Goal: Task Accomplishment & Management: Manage account settings

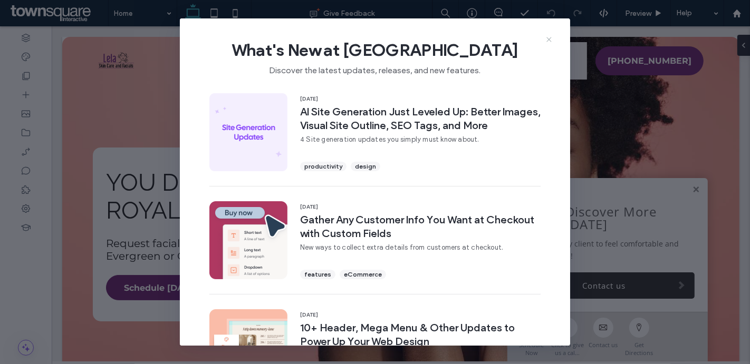
click at [548, 41] on icon at bounding box center [549, 39] width 8 height 8
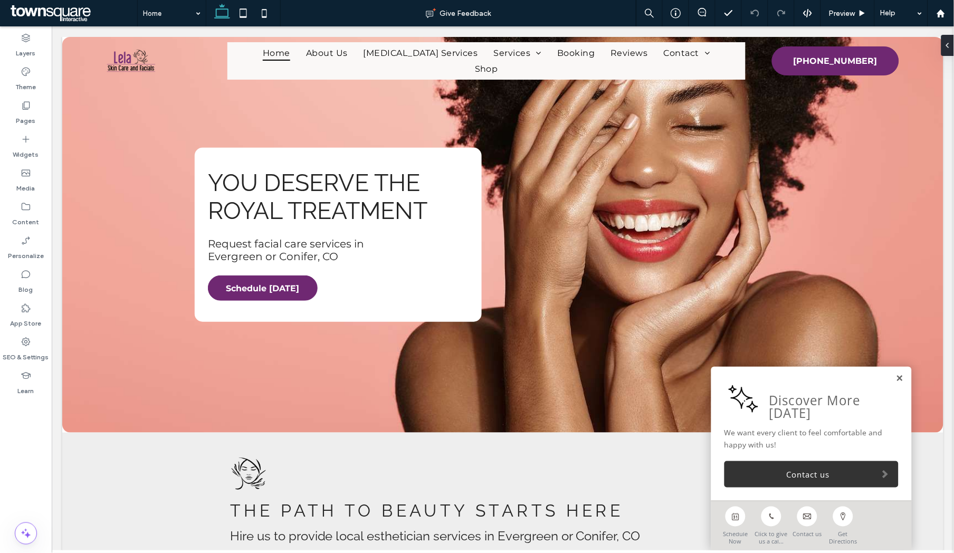
click at [750, 364] on link at bounding box center [899, 377] width 8 height 9
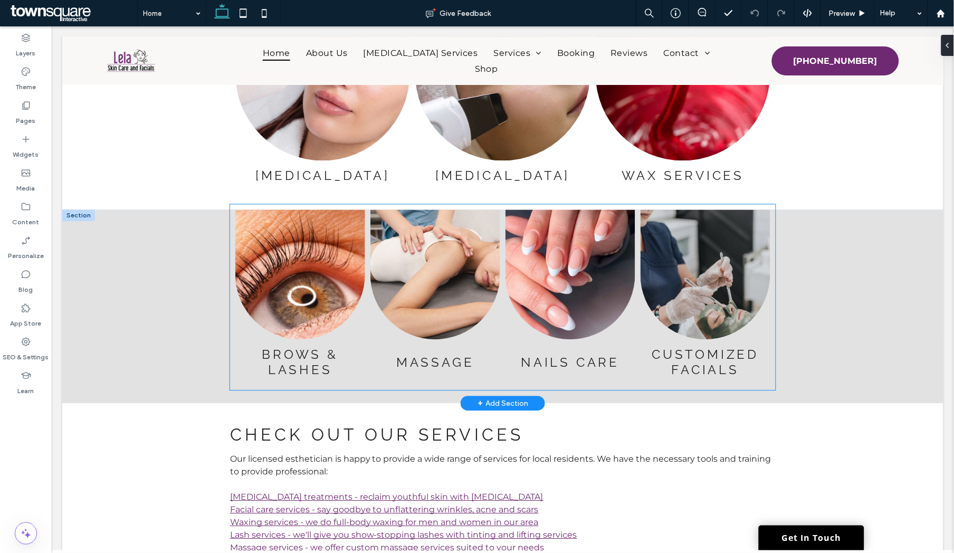
scroll to position [1623, 0]
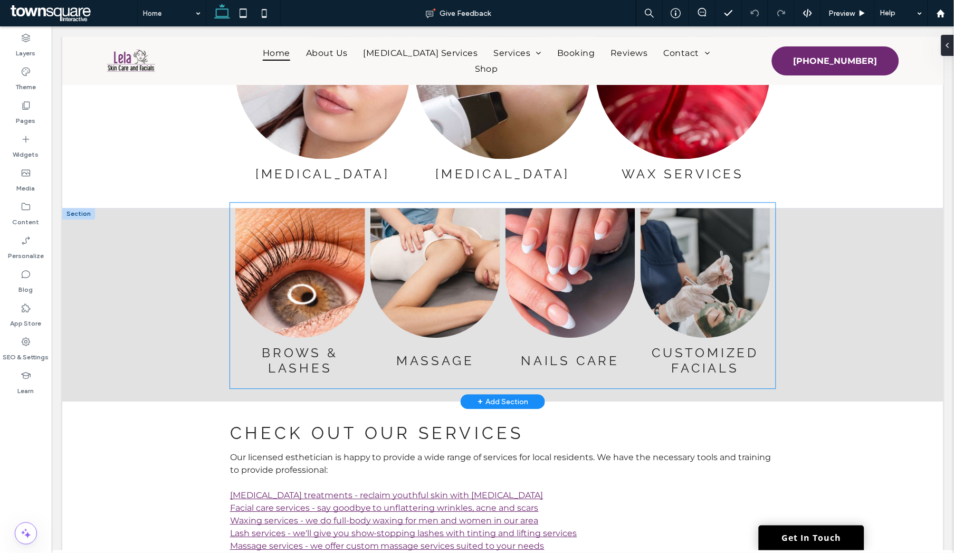
click at [320, 356] on h3 "Brows & Lashes" at bounding box center [300, 360] width 114 height 31
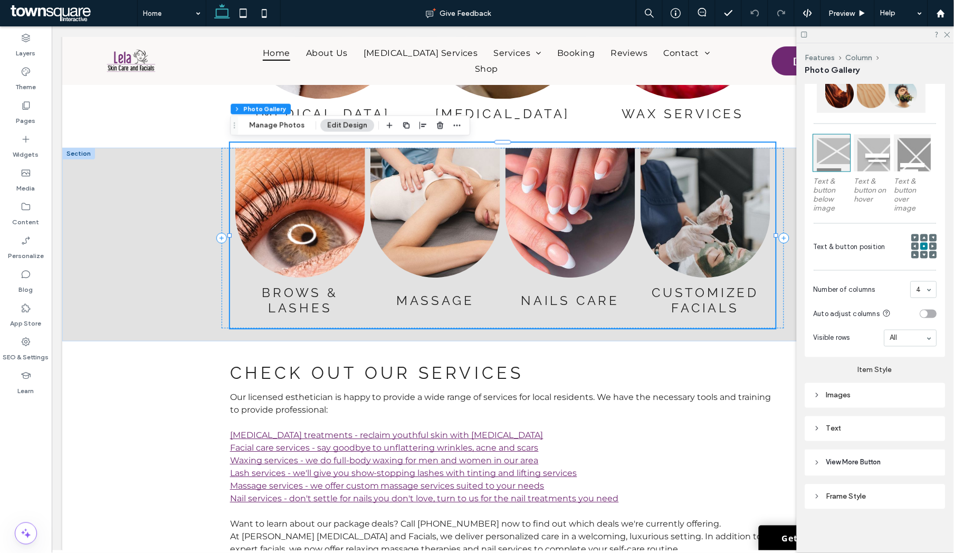
scroll to position [281, 0]
click at [750, 364] on div "Text" at bounding box center [874, 429] width 123 height 9
click at [750, 364] on span "Text" at bounding box center [906, 448] width 15 height 8
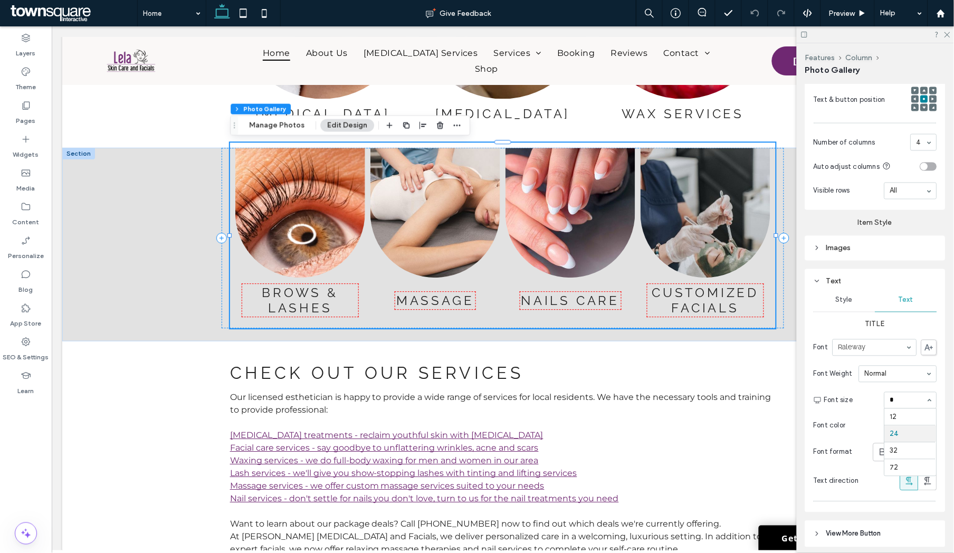
scroll to position [0, 0]
type input "**"
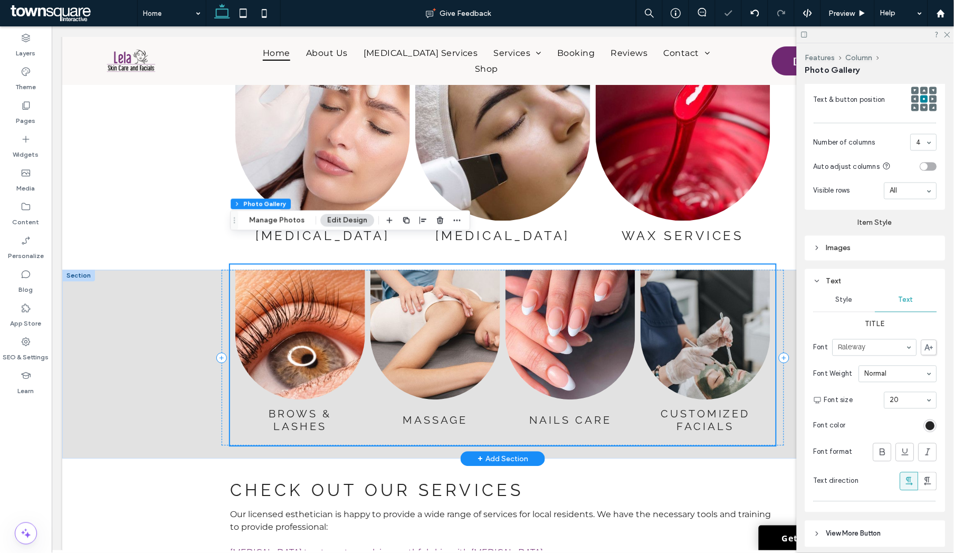
scroll to position [1546, 0]
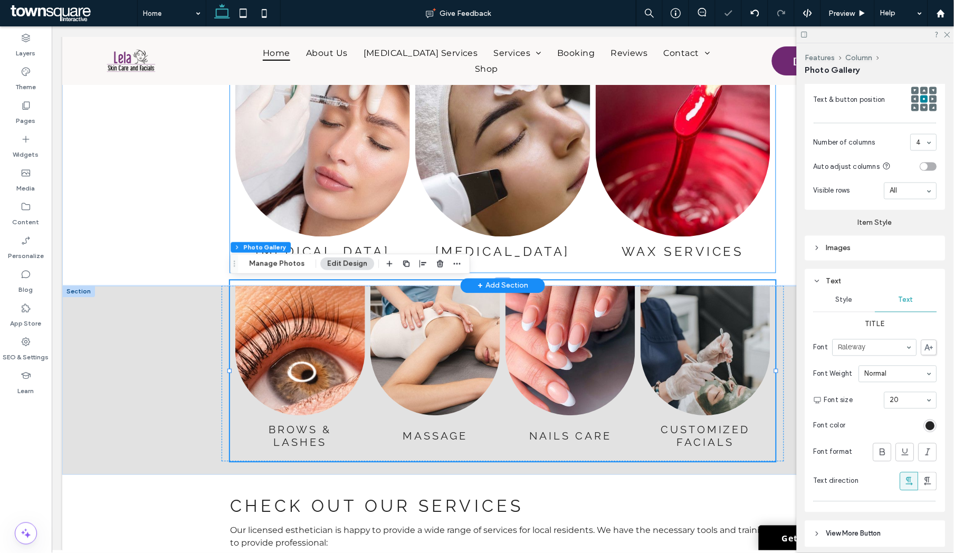
click at [526, 253] on h3 "Skin Care" at bounding box center [502, 251] width 135 height 15
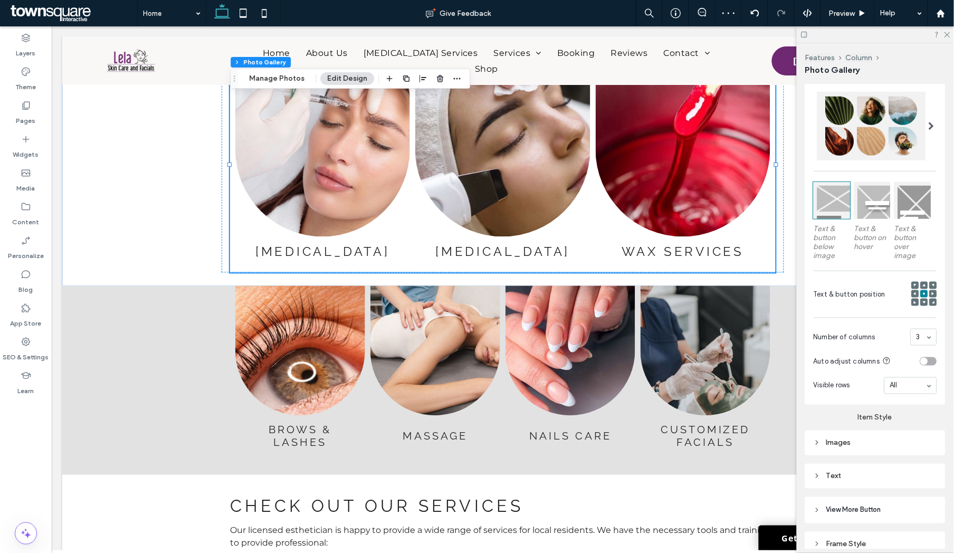
scroll to position [244, 0]
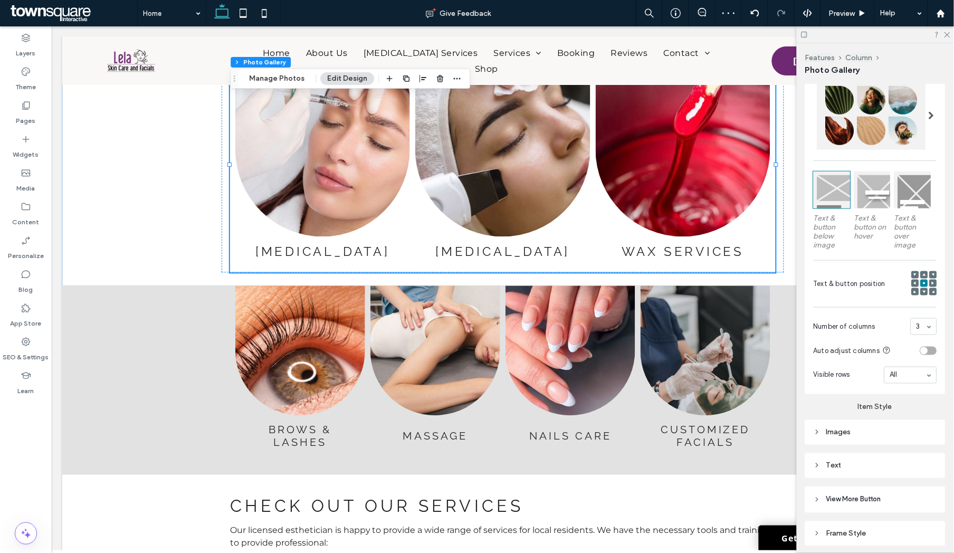
click at [750, 364] on div "Text" at bounding box center [874, 465] width 123 height 9
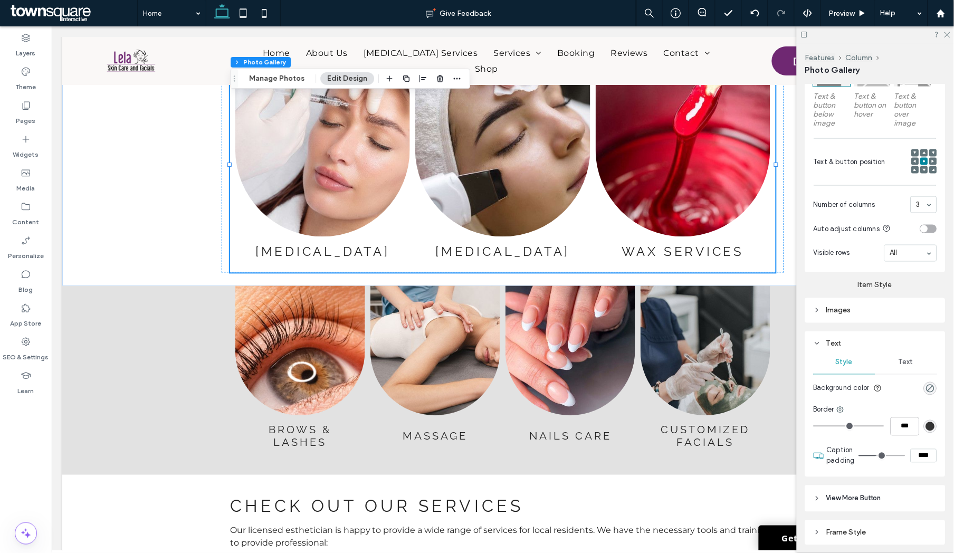
scroll to position [368, 0]
click at [750, 360] on span "Text" at bounding box center [906, 361] width 15 height 8
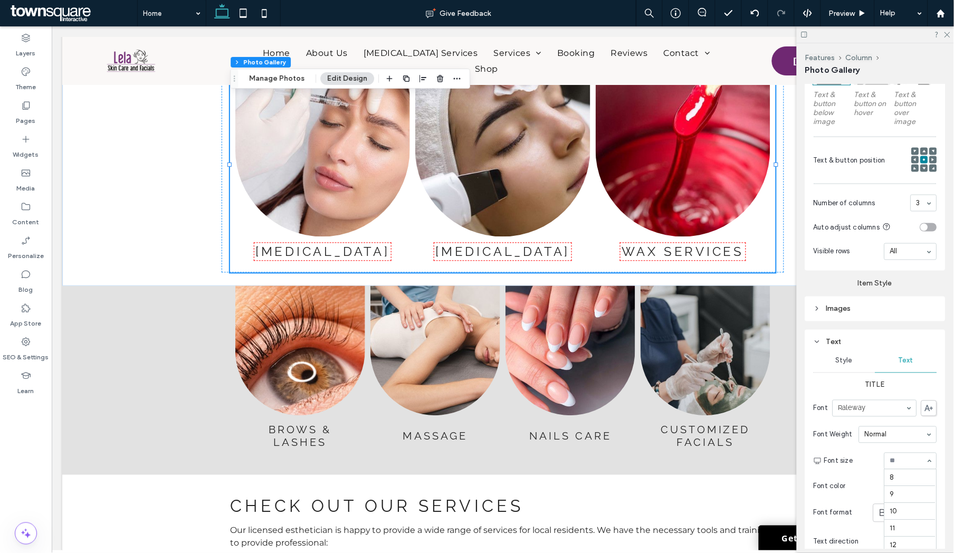
scroll to position [155, 0]
type input "**"
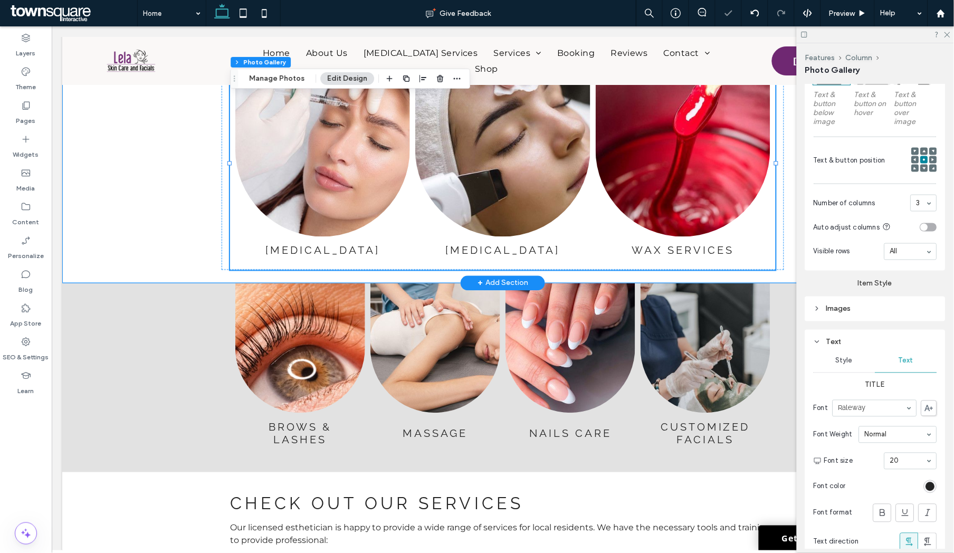
click at [166, 245] on div "Botox Button Skin Care Button Wax Services Button" at bounding box center [502, 172] width 881 height 221
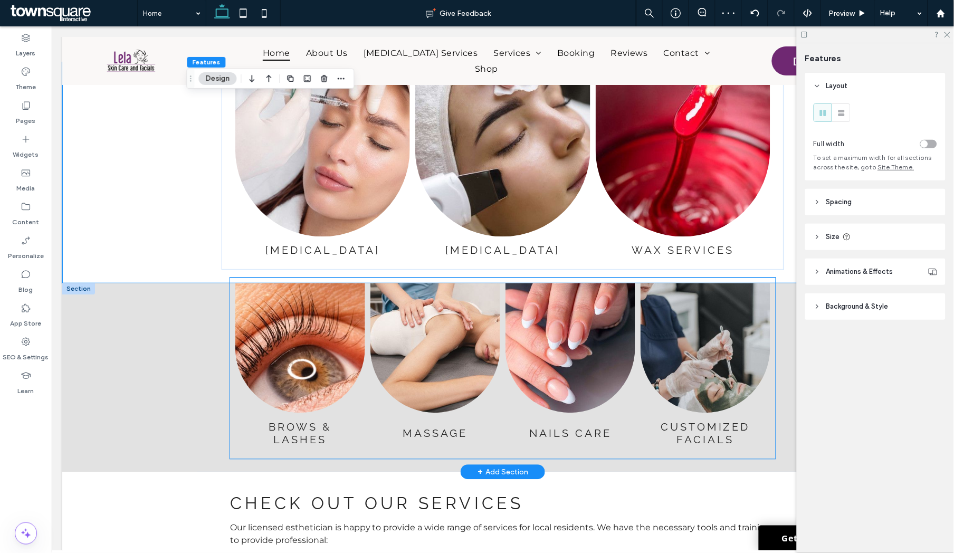
click at [308, 310] on link at bounding box center [300, 348] width 130 height 130
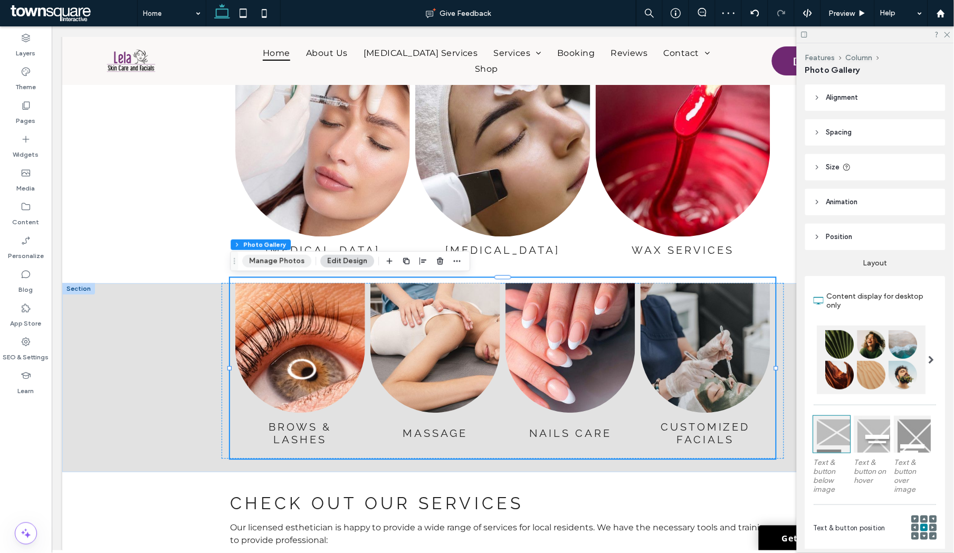
click at [296, 259] on button "Manage Photos" at bounding box center [276, 261] width 69 height 13
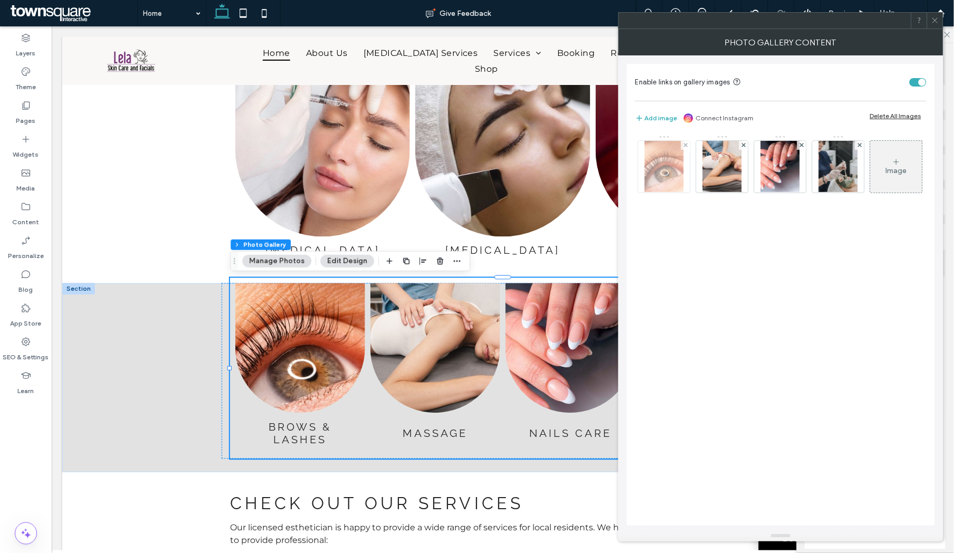
click at [655, 182] on img at bounding box center [664, 167] width 39 height 52
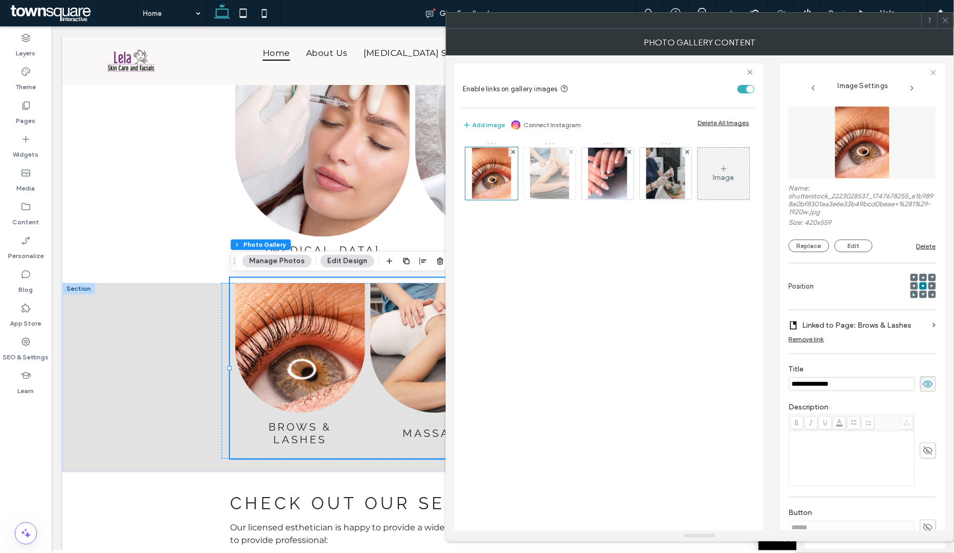
click at [561, 177] on img at bounding box center [549, 174] width 39 height 52
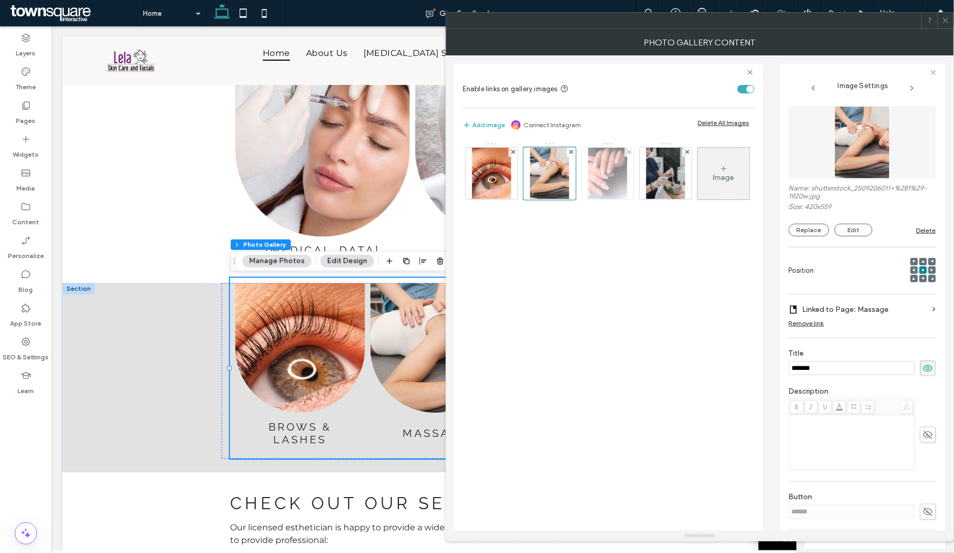
click at [615, 181] on img at bounding box center [607, 174] width 39 height 52
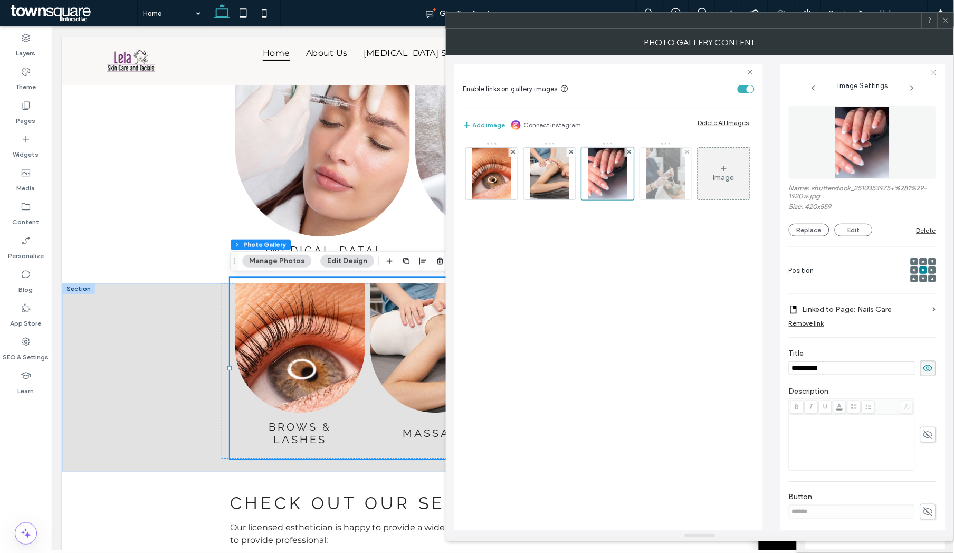
click at [667, 179] on img at bounding box center [665, 174] width 39 height 52
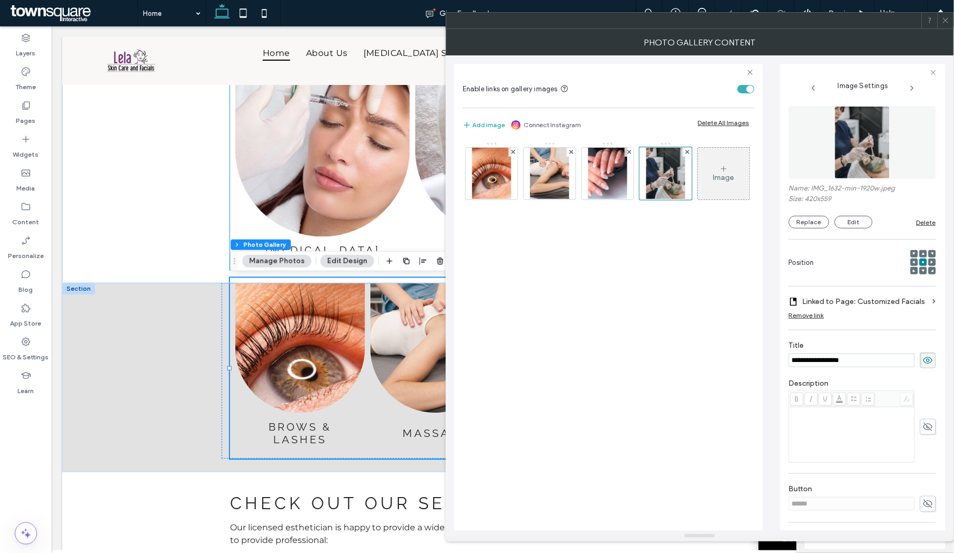
click at [359, 146] on link at bounding box center [322, 149] width 175 height 175
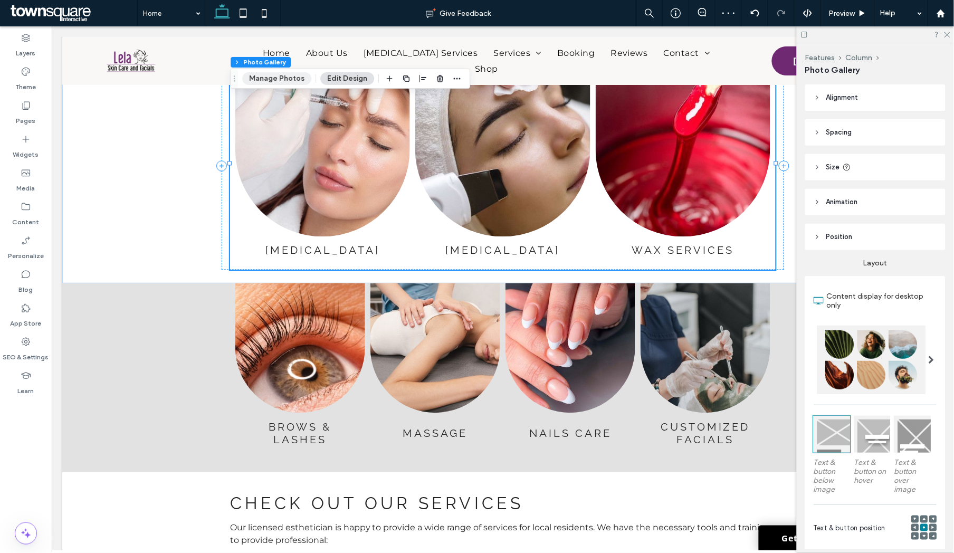
click at [295, 75] on button "Manage Photos" at bounding box center [276, 78] width 69 height 13
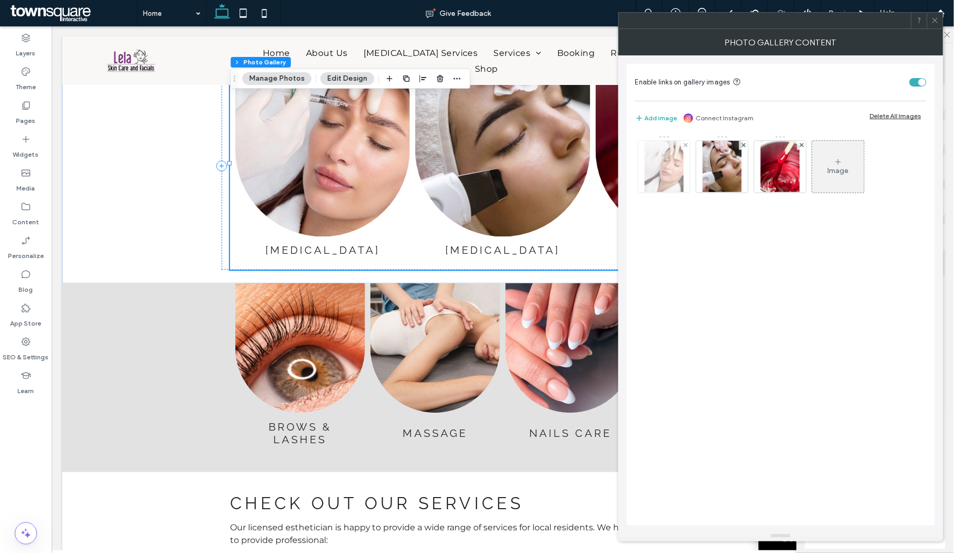
click at [676, 161] on img at bounding box center [664, 167] width 39 height 52
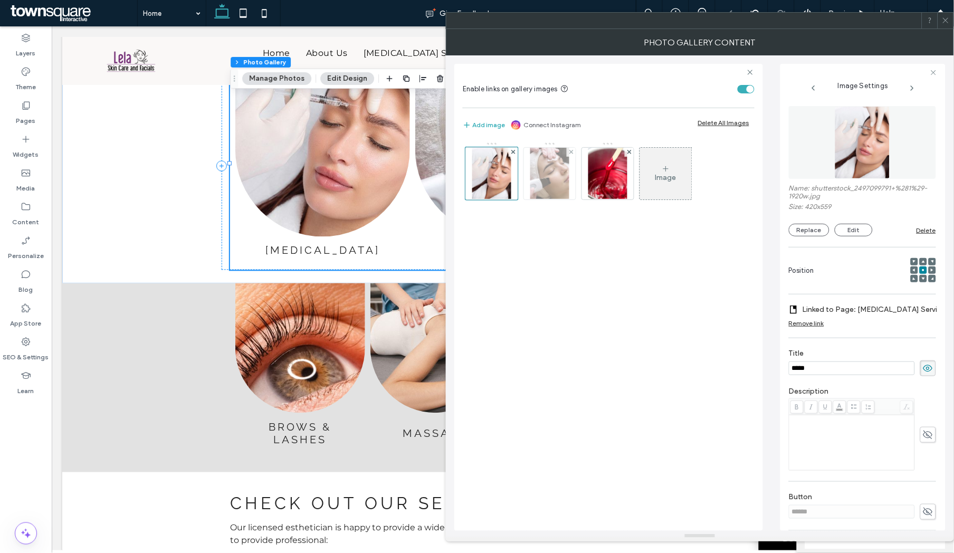
click at [555, 167] on img at bounding box center [549, 174] width 39 height 52
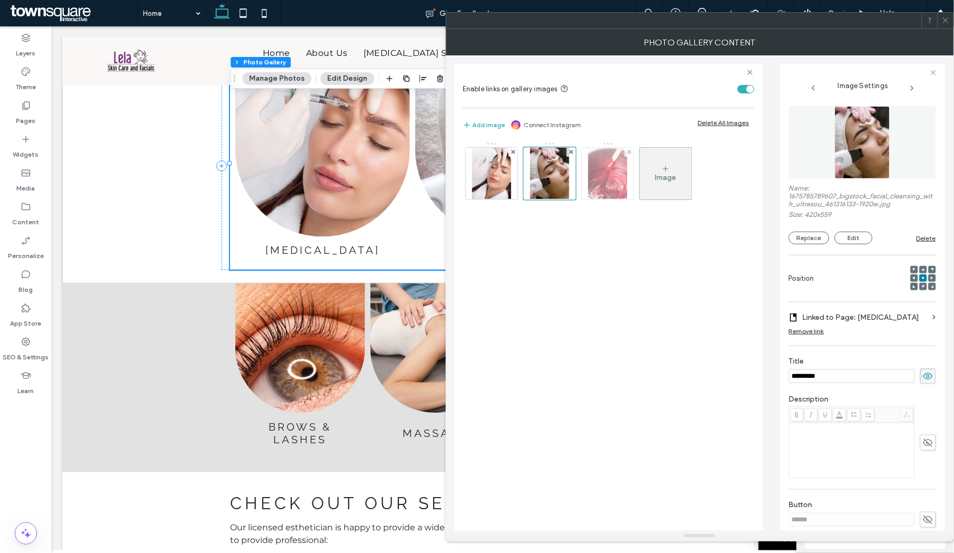
click at [603, 184] on img at bounding box center [607, 174] width 39 height 52
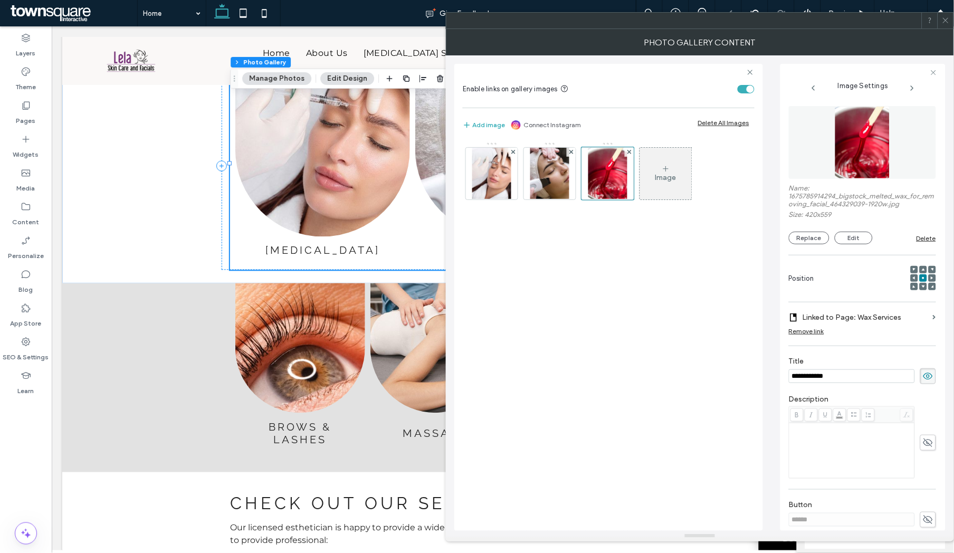
click at [750, 25] on span at bounding box center [946, 21] width 8 height 16
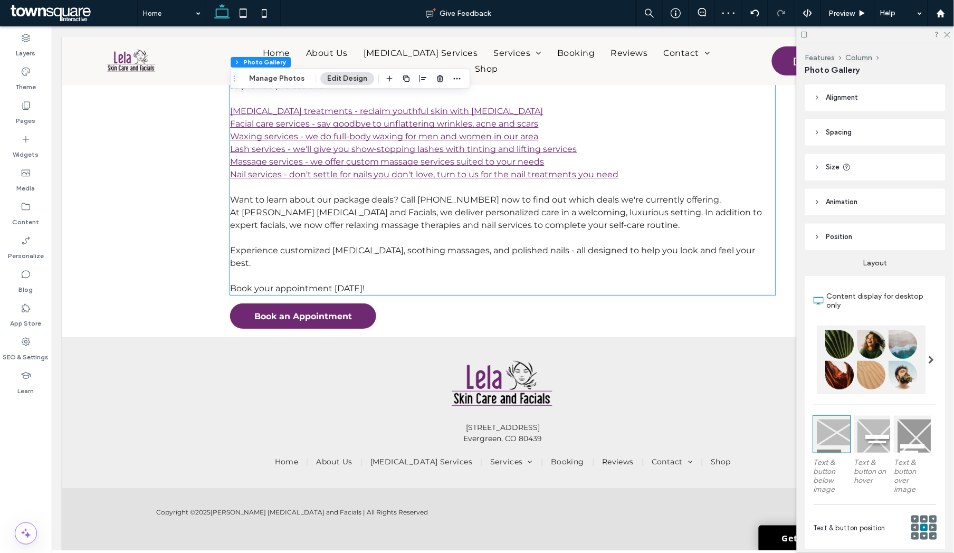
scroll to position [2056, 0]
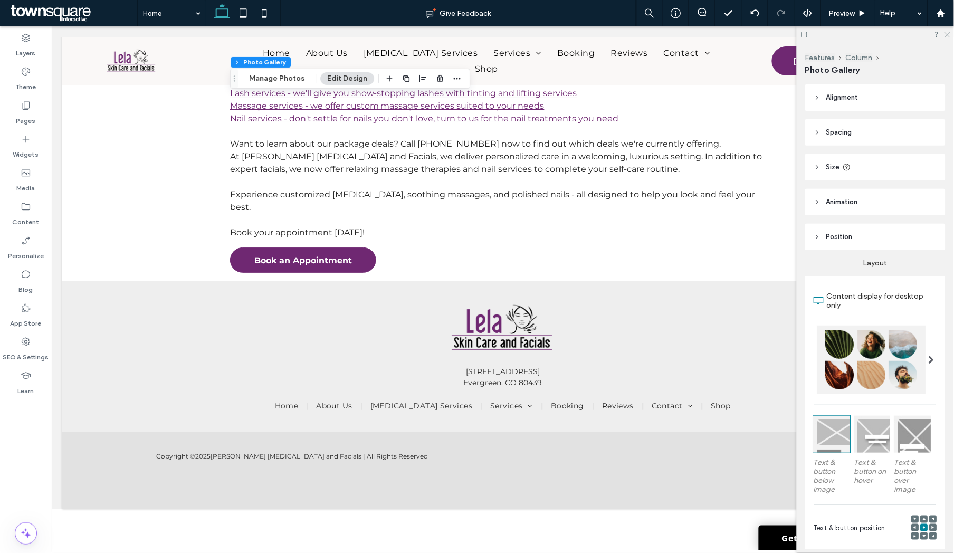
click at [750, 34] on icon at bounding box center [946, 34] width 7 height 7
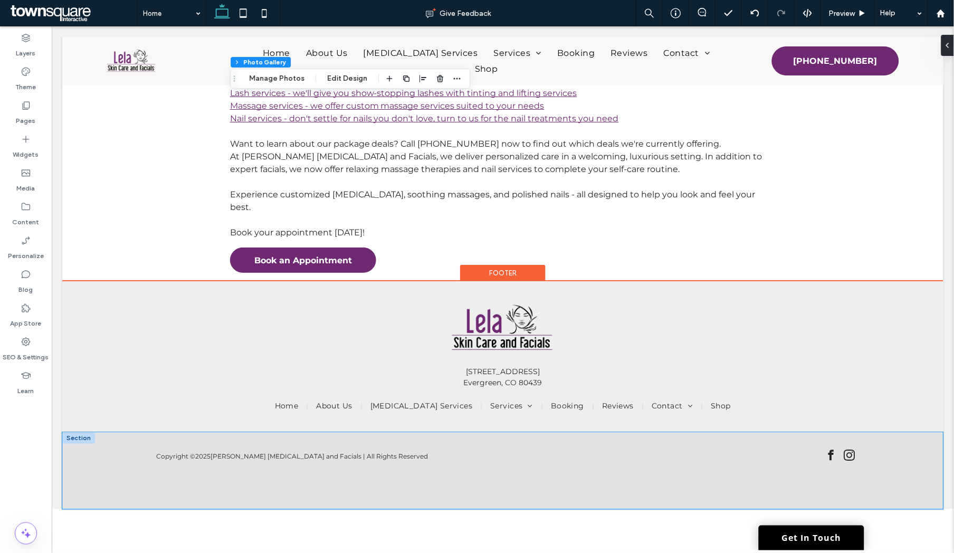
click at [488, 364] on div "Copyright © 2025 Lela Skin Care and Facials | All Rights Reserved" at bounding box center [502, 469] width 881 height 77
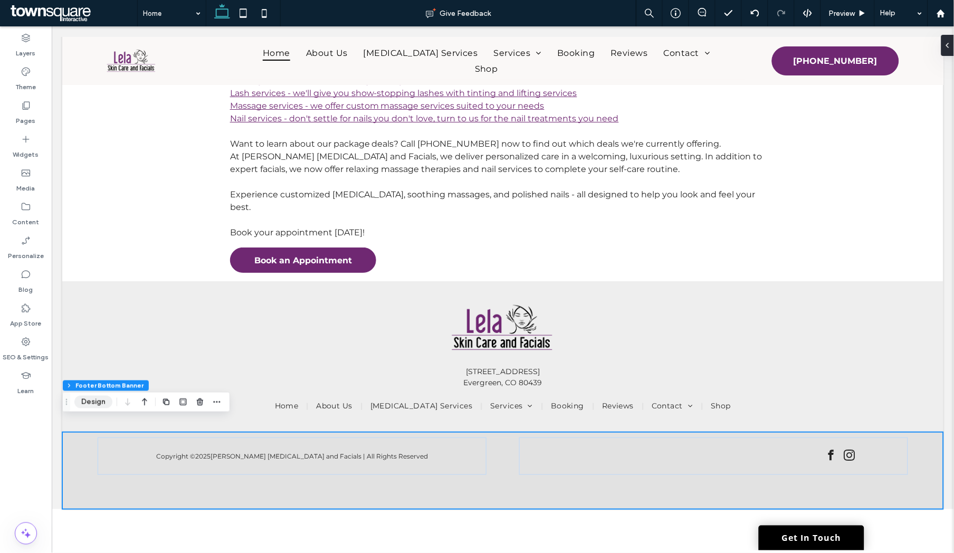
click at [94, 364] on button "Design" at bounding box center [93, 402] width 38 height 13
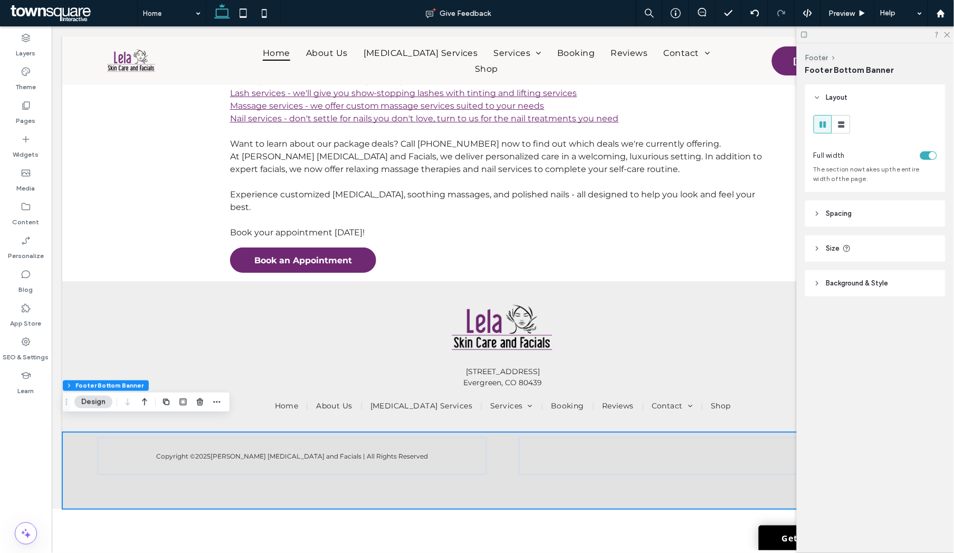
click at [750, 281] on span "Background & Style" at bounding box center [857, 283] width 62 height 11
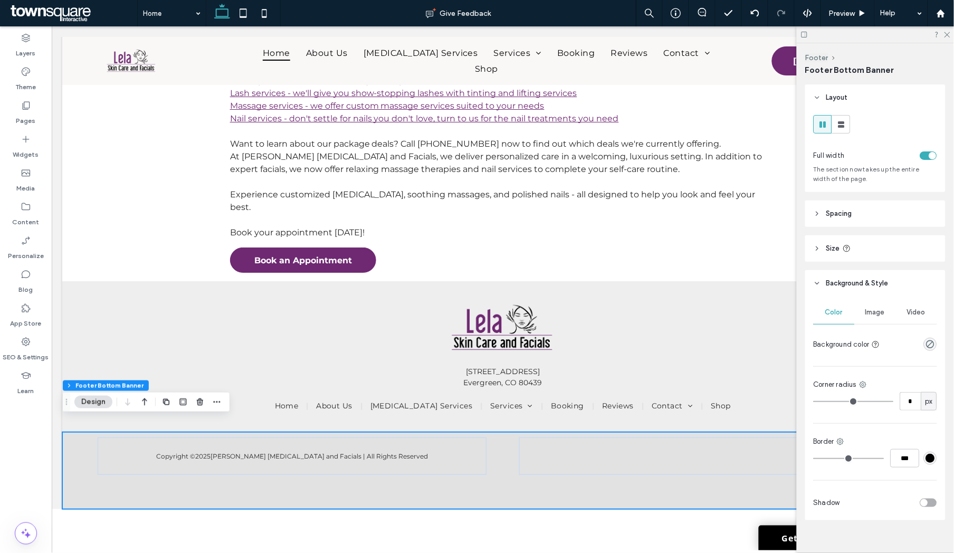
click at [750, 249] on header "Size" at bounding box center [875, 248] width 140 height 26
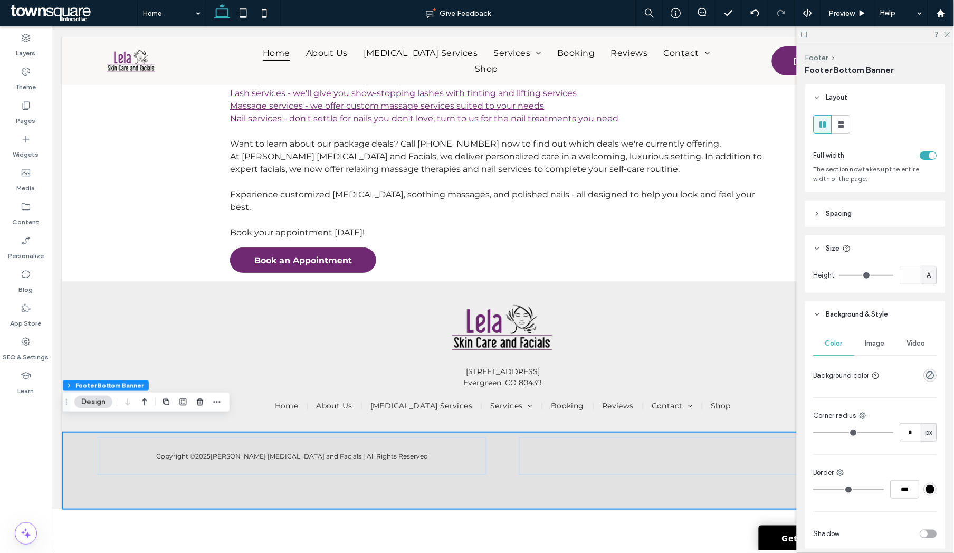
click at [750, 277] on span "A" at bounding box center [929, 275] width 4 height 11
click at [750, 300] on div "Layout Full width The section now takes up the entire width of the page. Spacin…" at bounding box center [878, 316] width 147 height 464
click at [750, 210] on span "Spacing" at bounding box center [839, 213] width 26 height 11
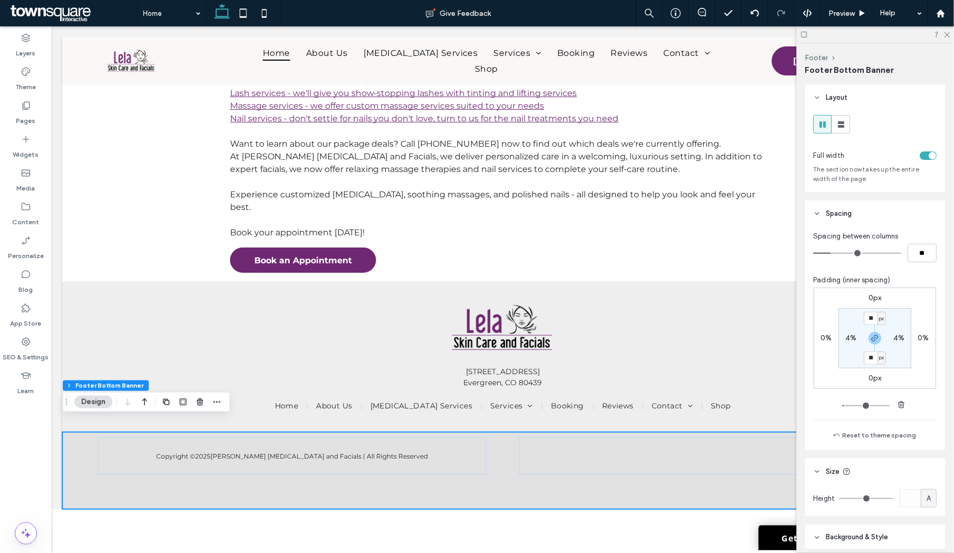
click at [750, 210] on span "Spacing" at bounding box center [839, 213] width 26 height 11
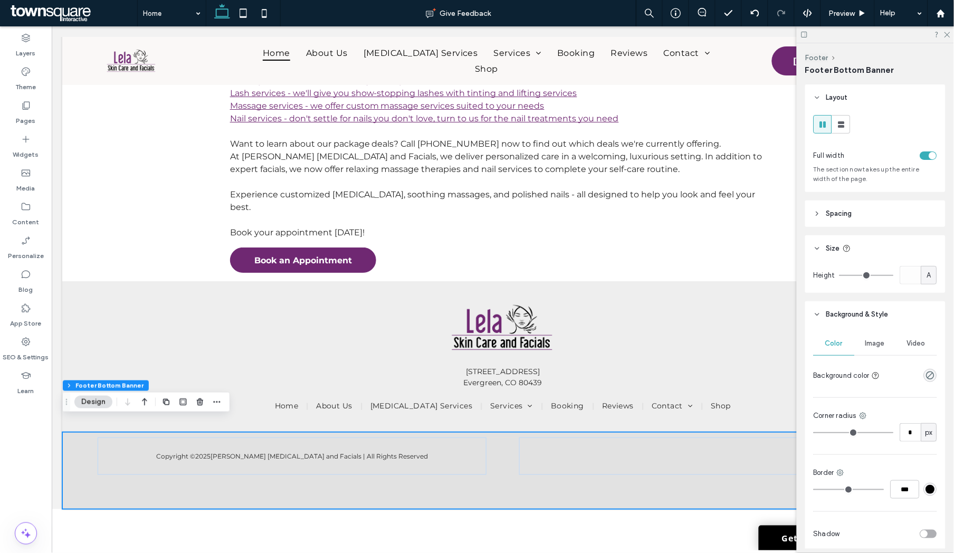
click at [750, 210] on span "Spacing" at bounding box center [839, 213] width 26 height 11
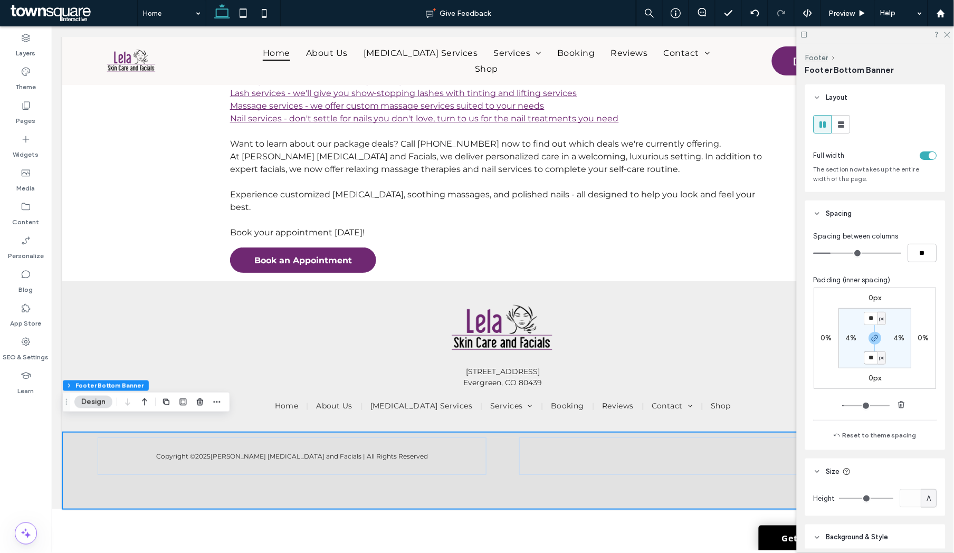
click at [750, 358] on input "**" at bounding box center [871, 357] width 14 height 13
type input "**"
click at [750, 336] on use "button" at bounding box center [875, 338] width 6 height 6
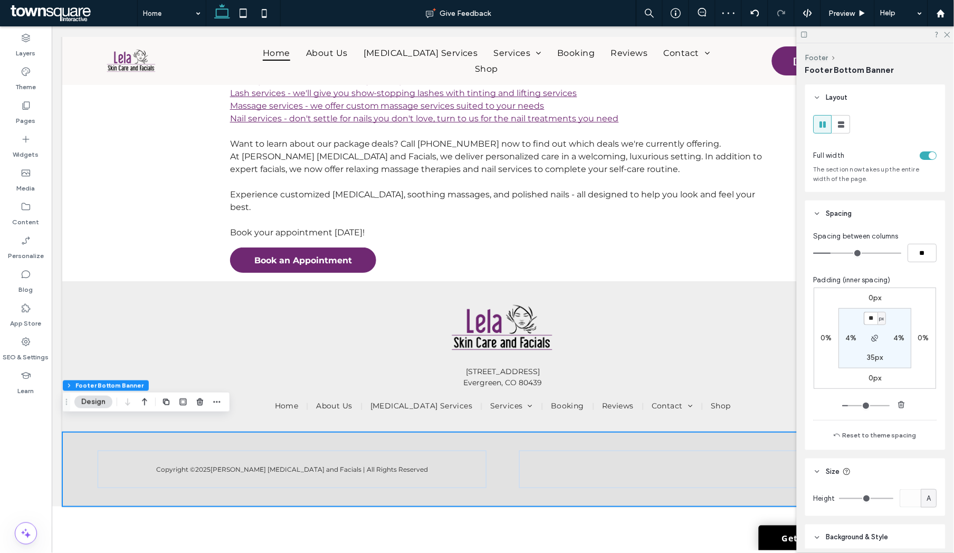
click at [750, 319] on input "**" at bounding box center [871, 318] width 14 height 13
type input "**"
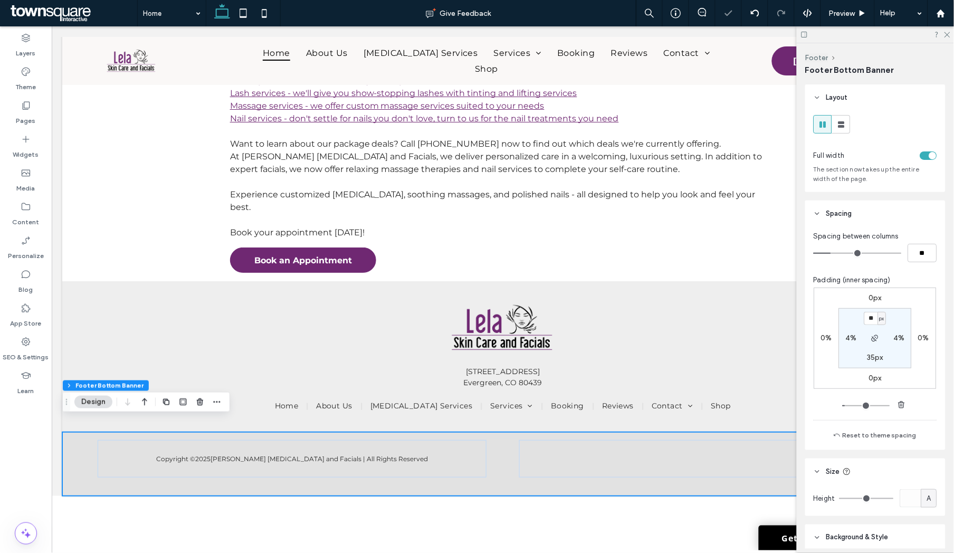
click at [750, 359] on label "35px" at bounding box center [875, 357] width 16 height 9
type input "**"
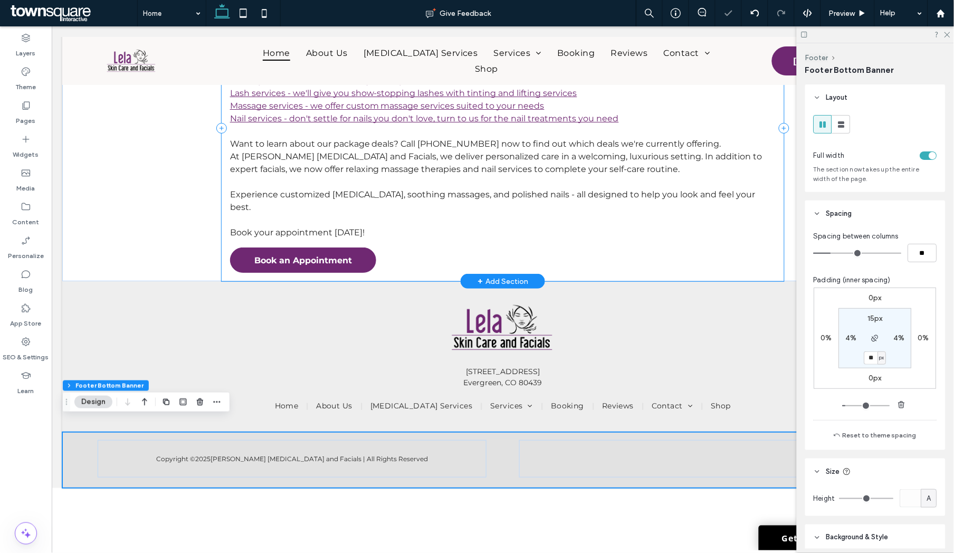
click at [723, 243] on div "Check out our services Our licensed esthetician is happy to provide a wide rang…" at bounding box center [502, 127] width 562 height 306
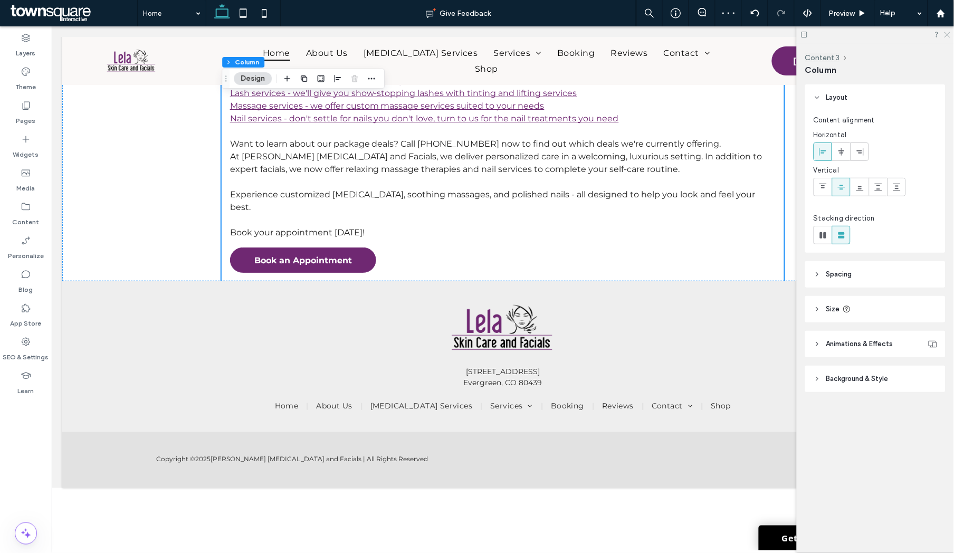
click at [750, 34] on icon at bounding box center [946, 34] width 7 height 7
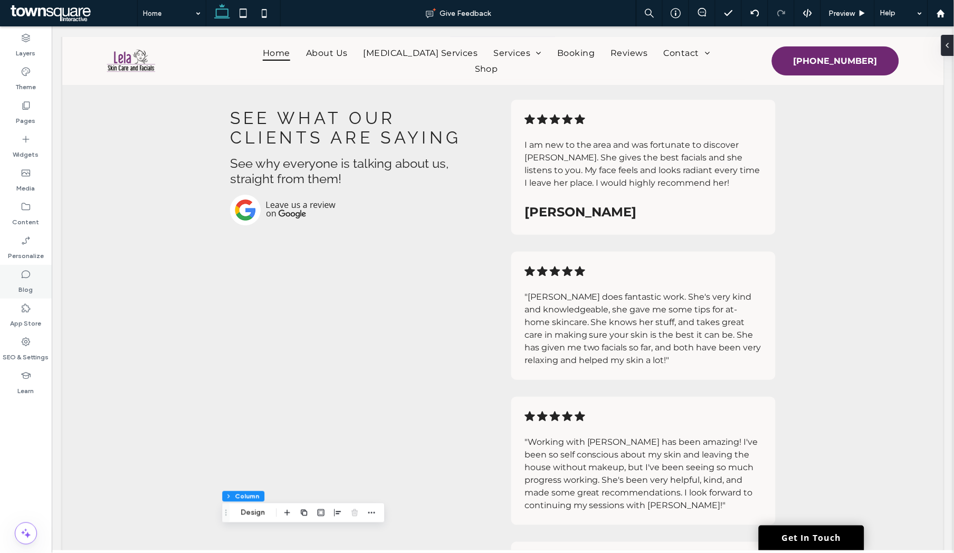
scroll to position [930, 0]
click at [271, 210] on img at bounding box center [281, 208] width 105 height 31
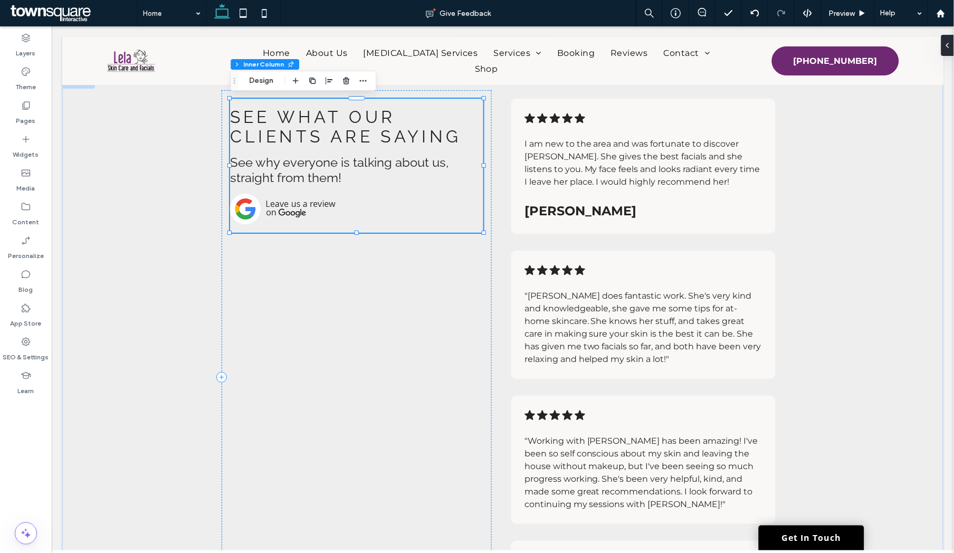
click at [270, 206] on img at bounding box center [281, 208] width 105 height 31
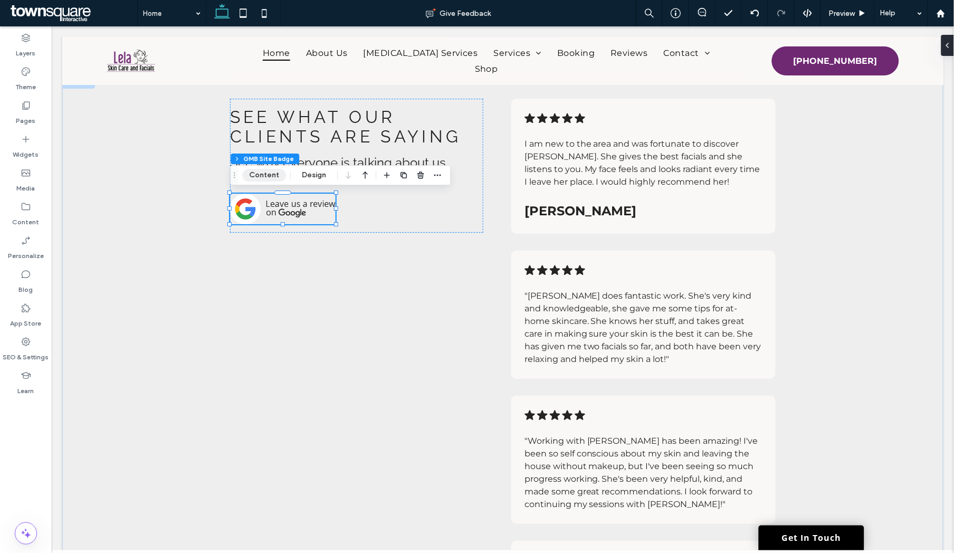
click at [270, 173] on button "Content" at bounding box center [264, 175] width 44 height 13
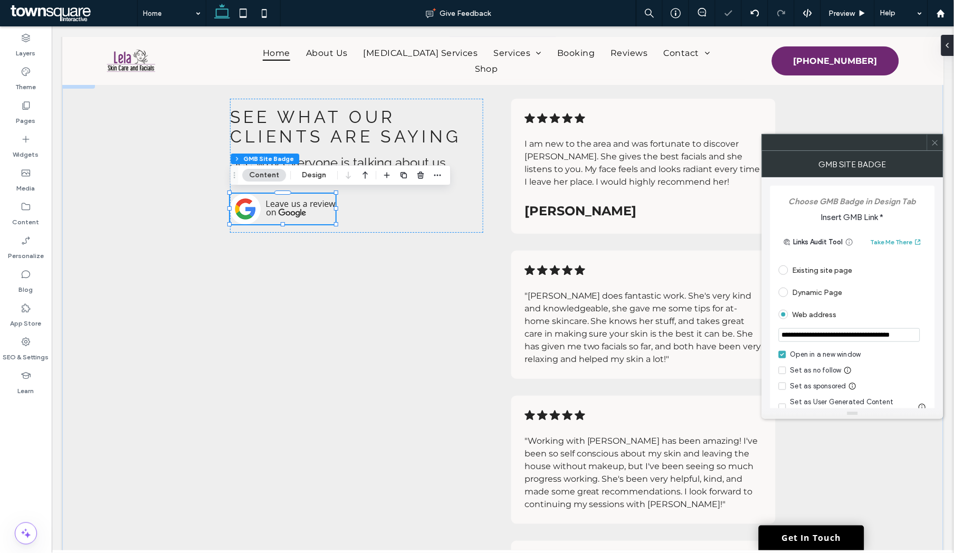
click at [750, 142] on icon at bounding box center [935, 143] width 8 height 8
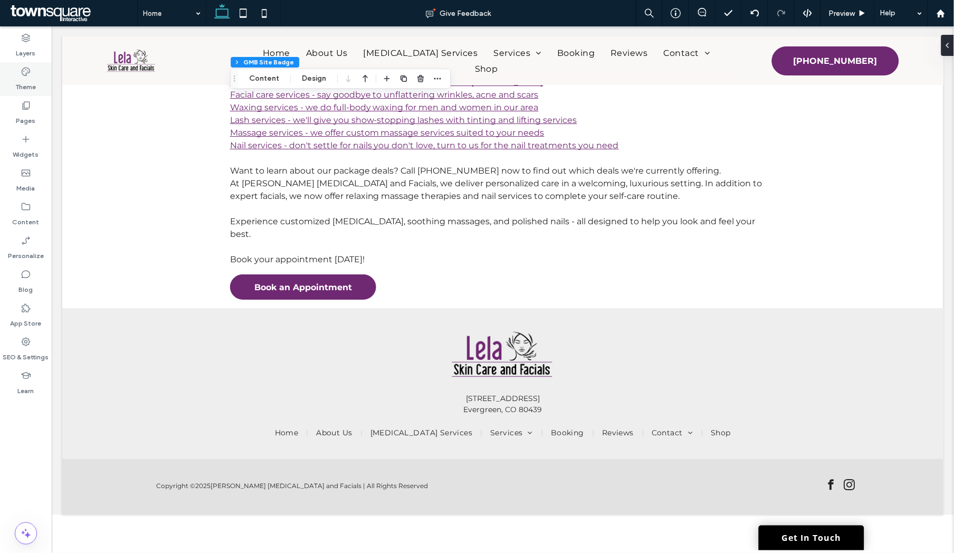
scroll to position [2056, 0]
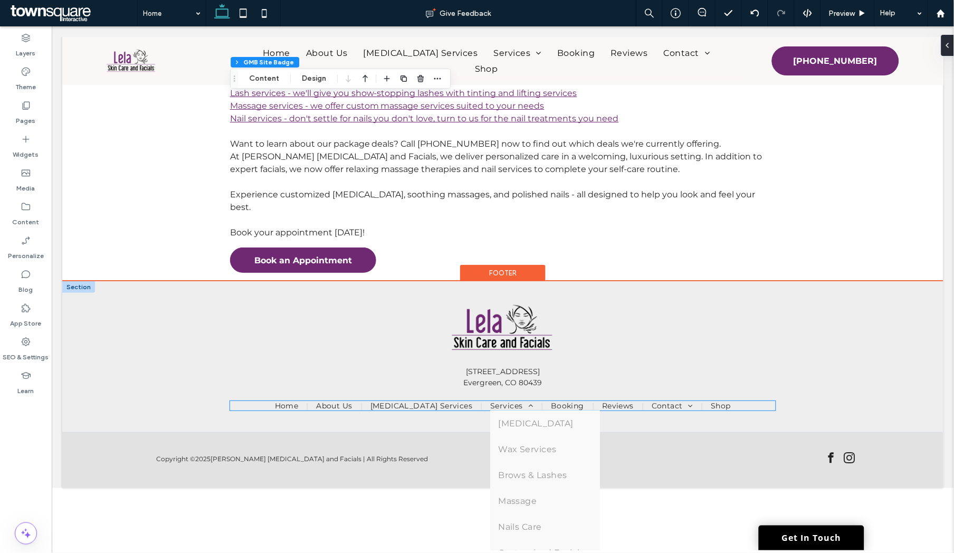
click at [482, 364] on li "Services Skin Care Wax Services Brows & Lashes Massage Nails Care Customized Fa…" at bounding box center [512, 404] width 61 height 9
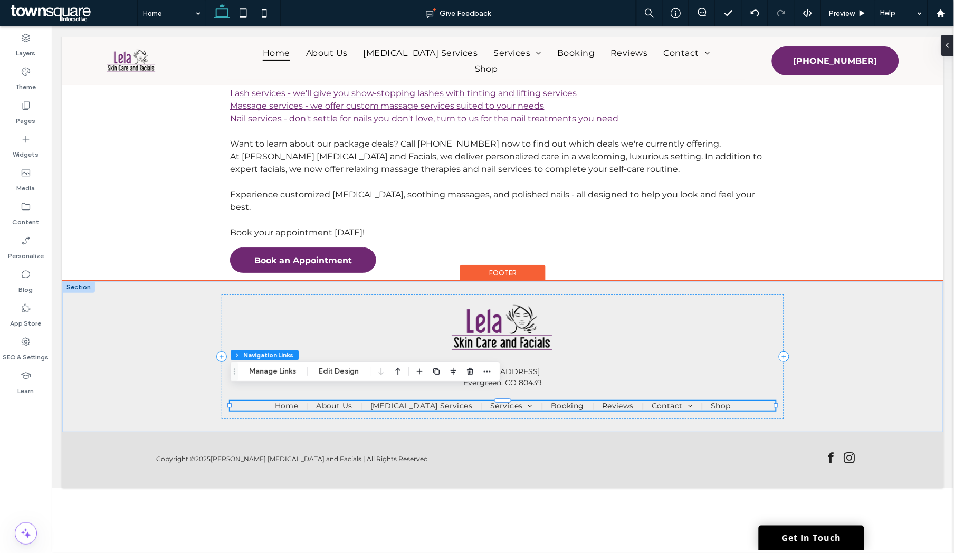
click at [295, 364] on button "Manage Links" at bounding box center [272, 371] width 61 height 13
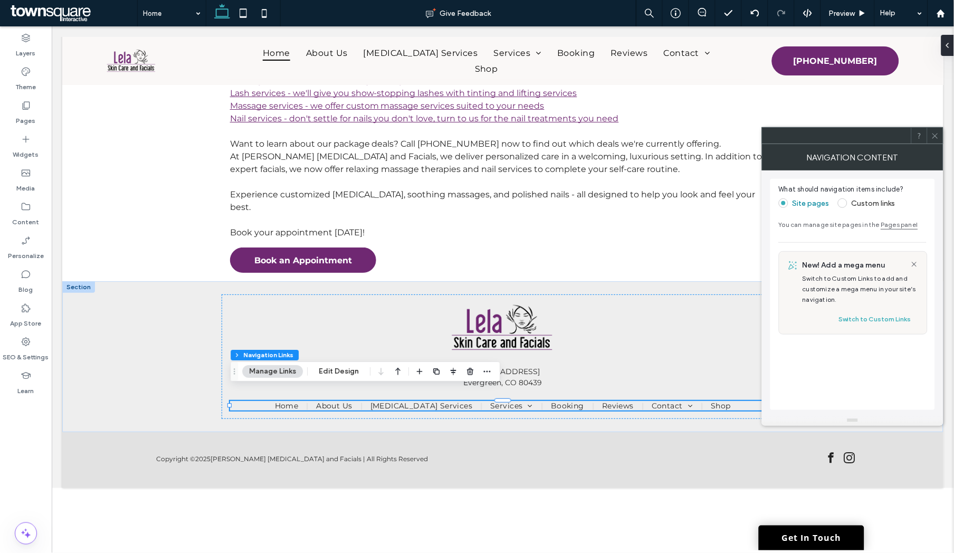
click at [750, 135] on icon at bounding box center [935, 136] width 8 height 8
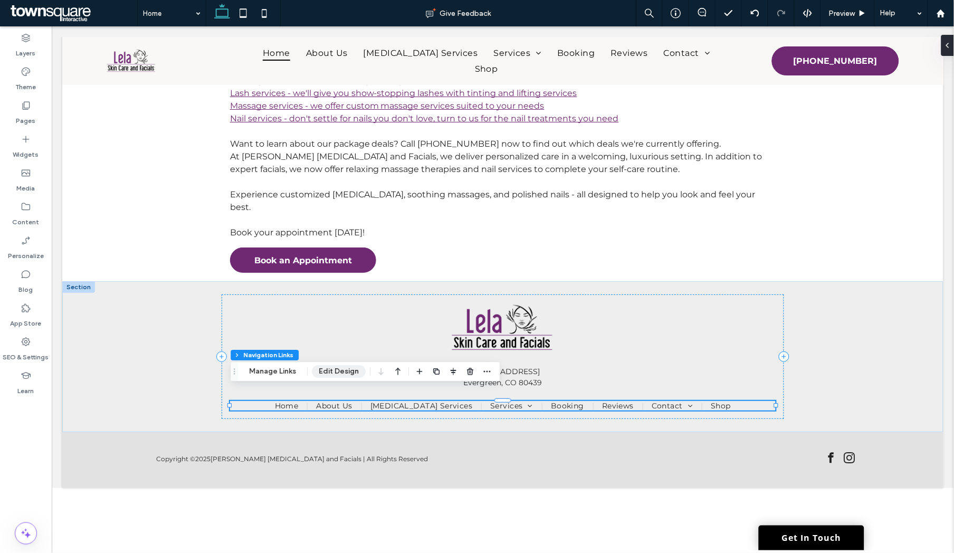
click at [340, 364] on button "Edit Design" at bounding box center [339, 371] width 54 height 13
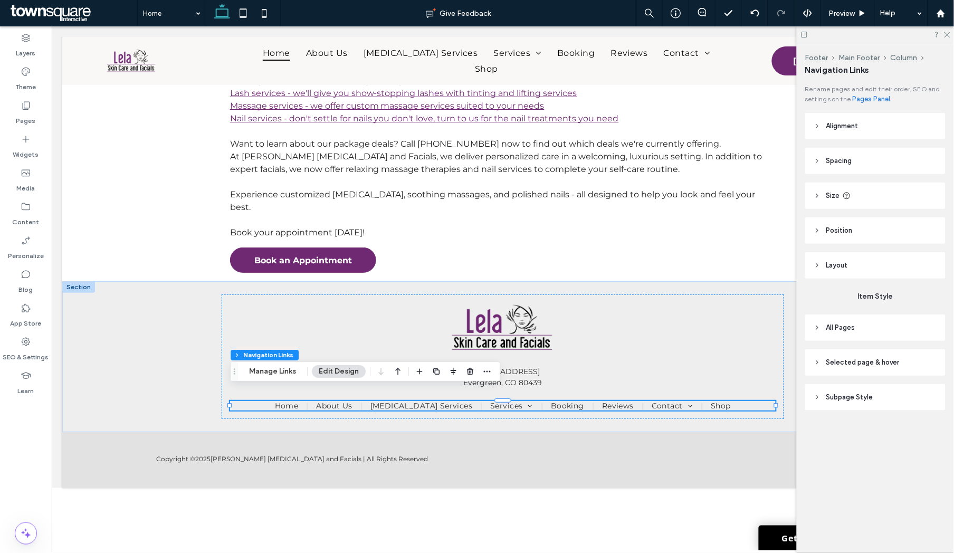
click at [750, 364] on header "Subpage Style" at bounding box center [875, 397] width 140 height 26
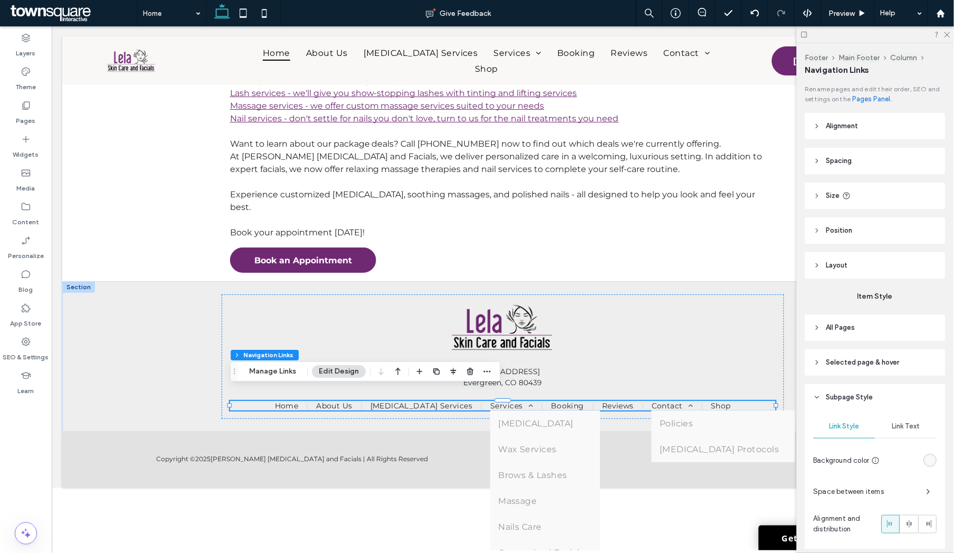
click at [750, 364] on div "Link Text" at bounding box center [906, 426] width 62 height 23
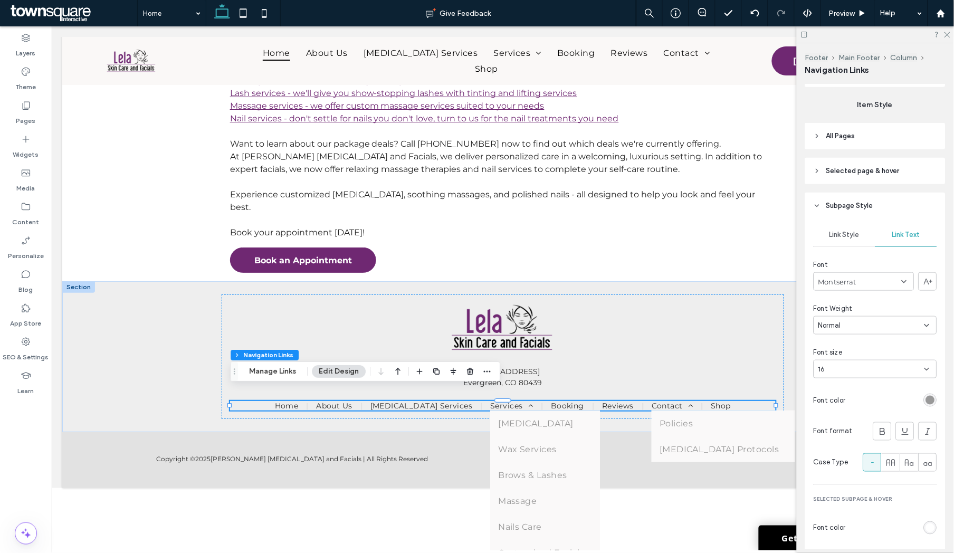
scroll to position [191, 0]
click at [750, 364] on div "rgb(153, 153, 153)" at bounding box center [930, 400] width 9 height 9
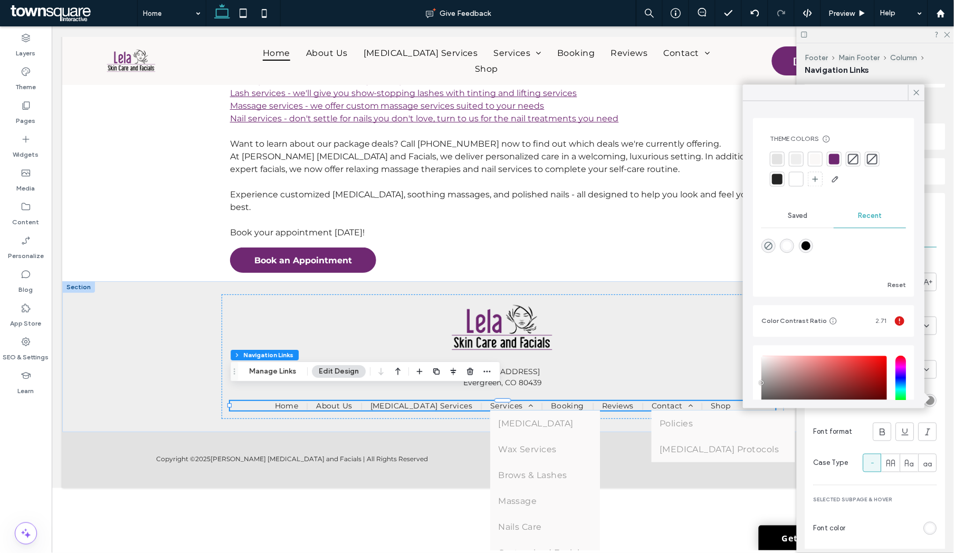
click at [750, 182] on div at bounding box center [777, 179] width 11 height 11
click at [750, 91] on icon at bounding box center [915, 92] width 9 height 9
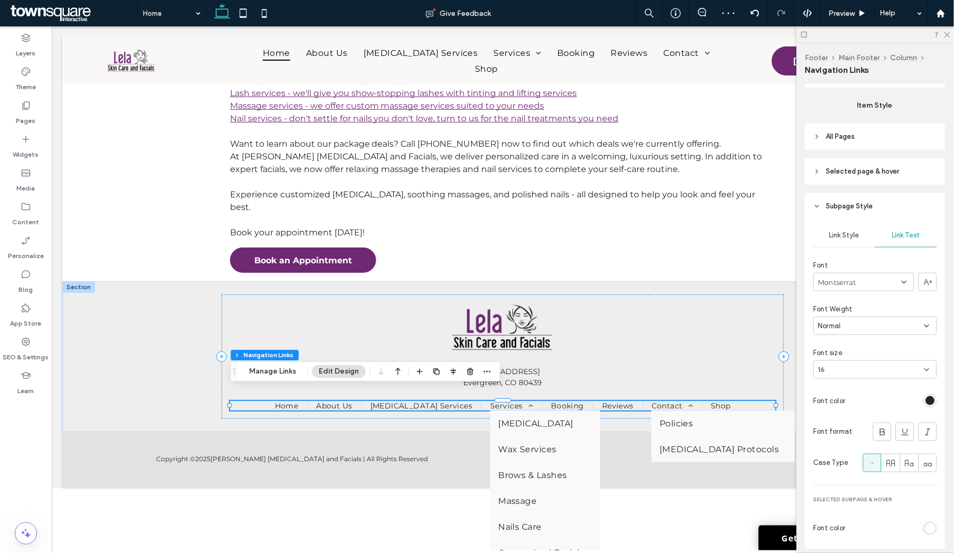
click at [750, 239] on span "Link Style" at bounding box center [844, 235] width 30 height 8
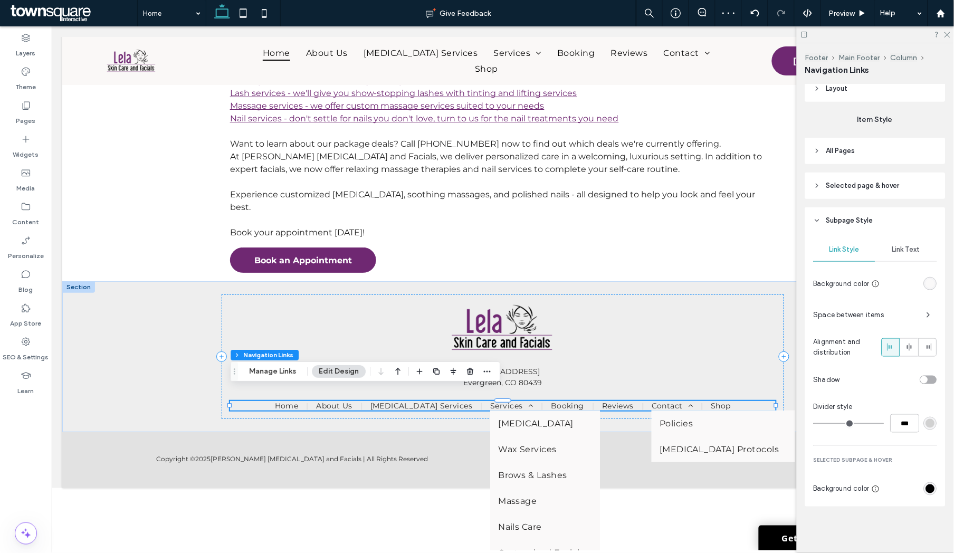
scroll to position [177, 0]
click at [750, 364] on div "rgb(0, 0, 0)" at bounding box center [930, 488] width 9 height 9
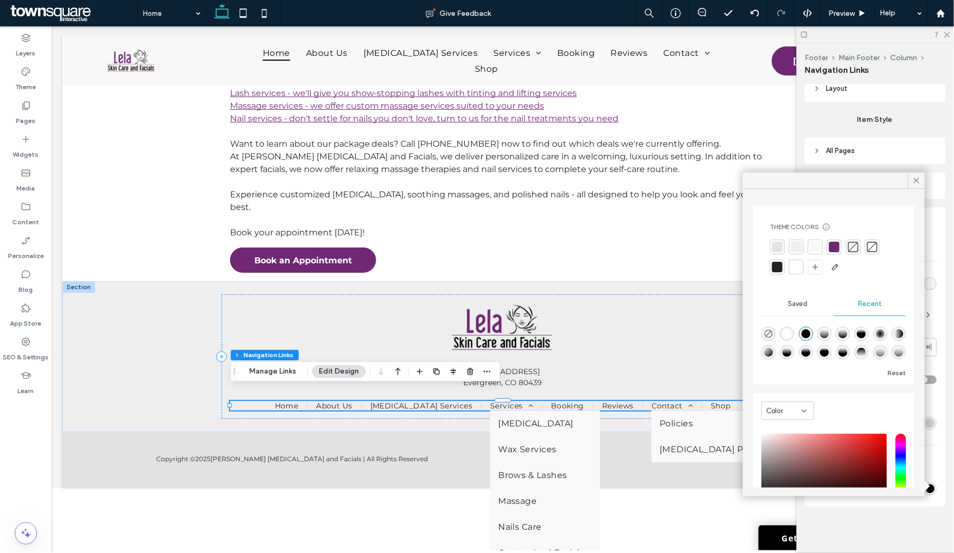
click at [750, 248] on div at bounding box center [834, 247] width 11 height 11
click at [750, 179] on use at bounding box center [916, 180] width 5 height 5
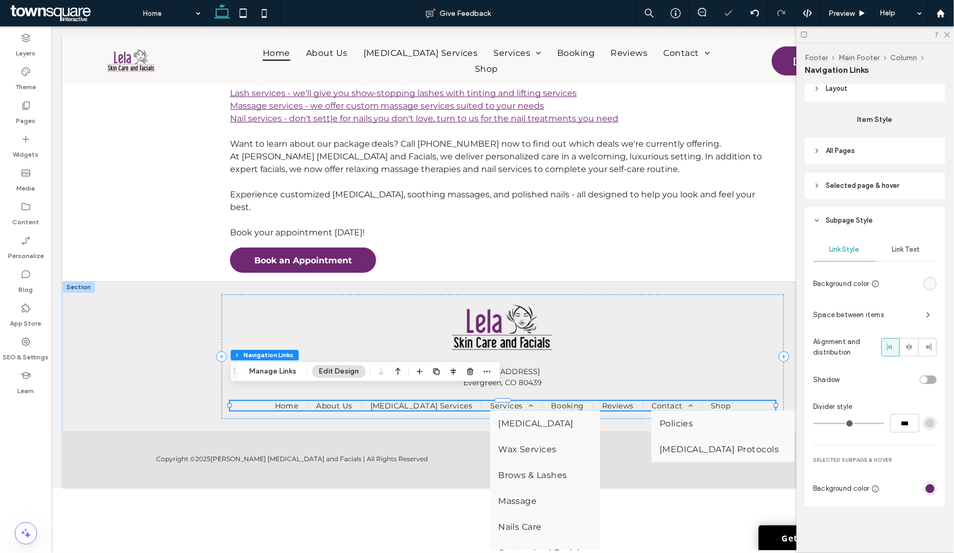
click at [750, 254] on span "Link Text" at bounding box center [906, 249] width 28 height 8
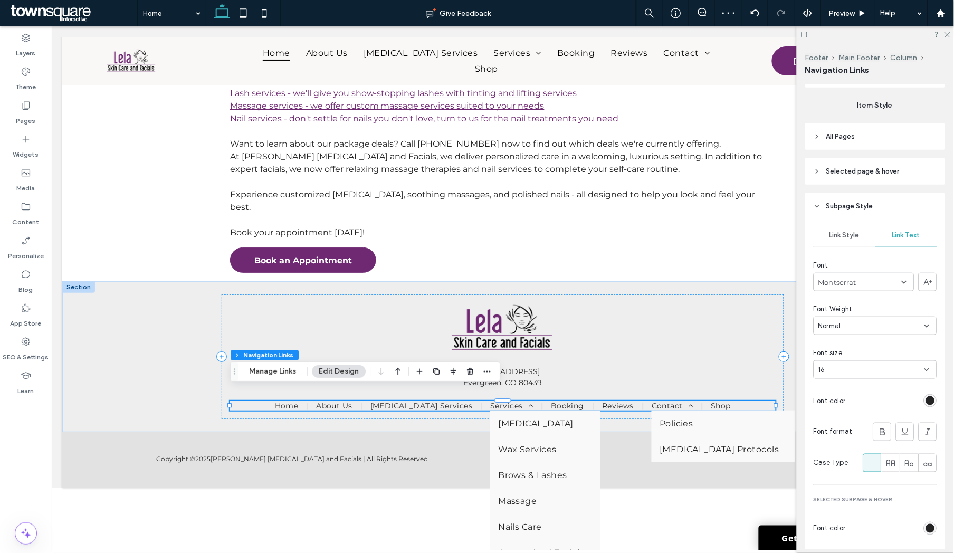
scroll to position [262, 0]
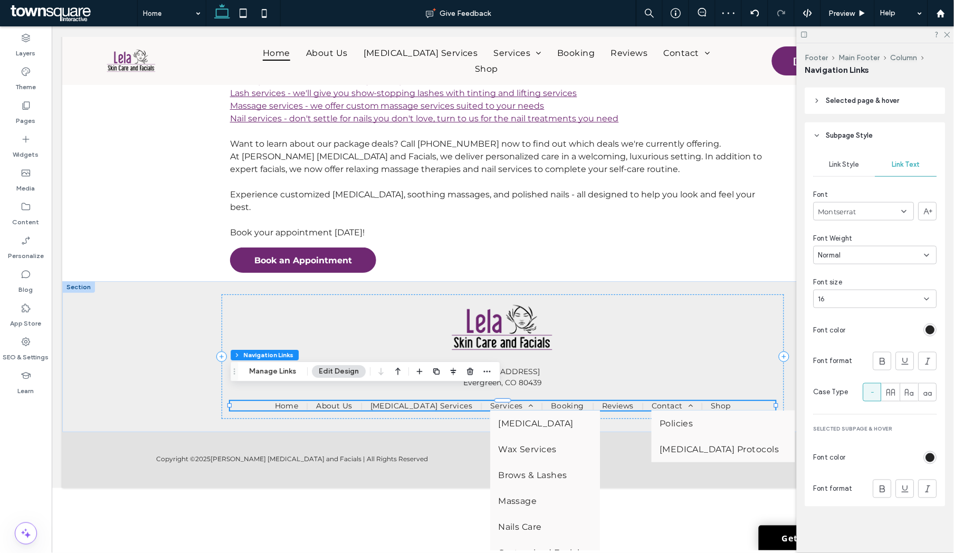
click at [750, 364] on div "rgb(36, 36, 36)" at bounding box center [930, 457] width 9 height 9
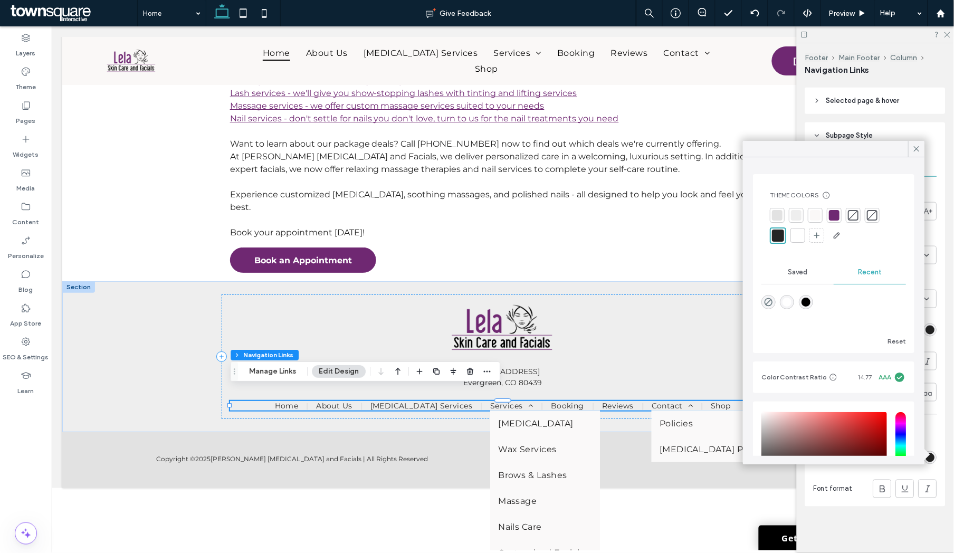
click at [750, 238] on div at bounding box center [797, 235] width 11 height 11
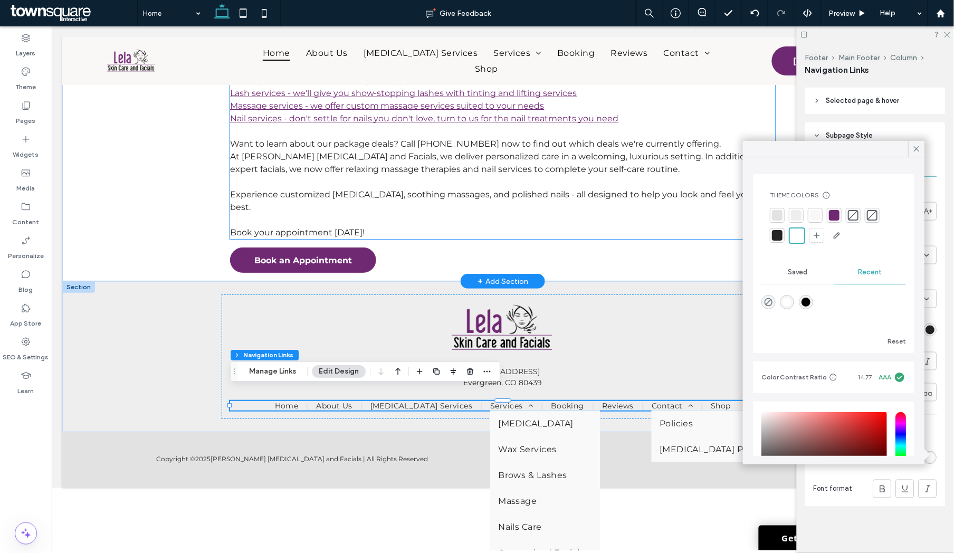
click at [491, 198] on span "Experience customized skin care, soothing massages, and polished nails - all de…" at bounding box center [491, 200] width 525 height 23
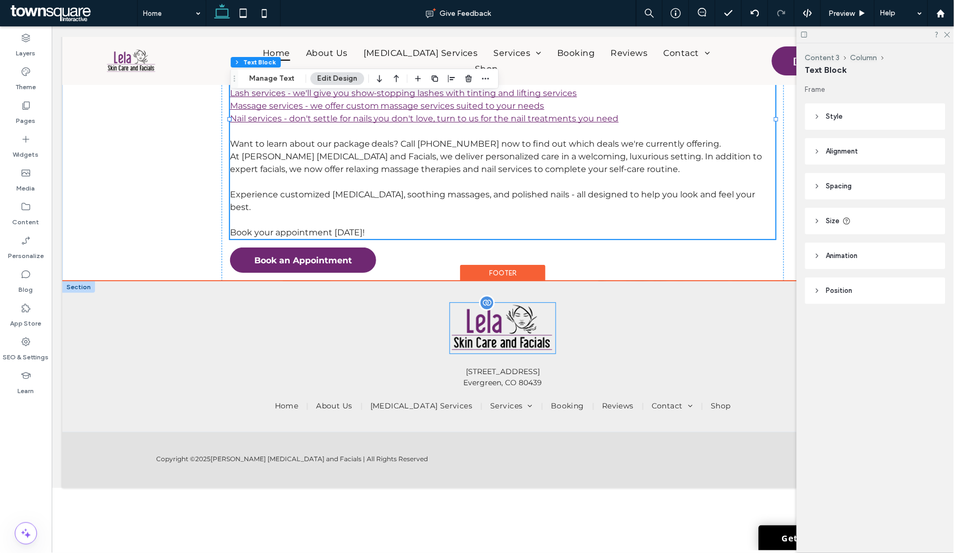
click at [512, 323] on img at bounding box center [501, 327] width 105 height 51
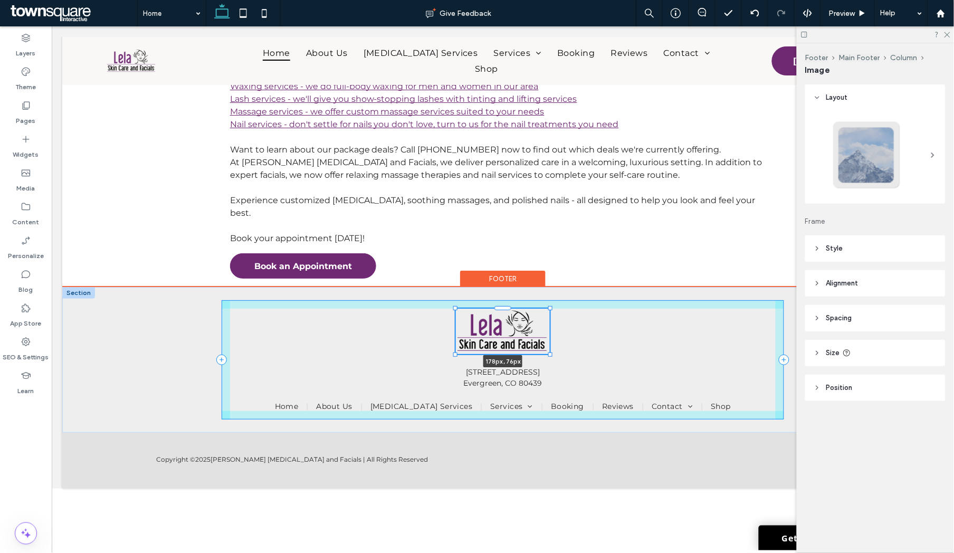
scroll to position [2051, 0]
drag, startPoint x: 557, startPoint y: 343, endPoint x: 555, endPoint y: 336, distance: 7.0
click at [555, 336] on div "180px , 76px 32065 Castle Ct Unit 150 Evergreen, CO 80439 Home About Us Botox S…" at bounding box center [502, 359] width 633 height 146
type input "***"
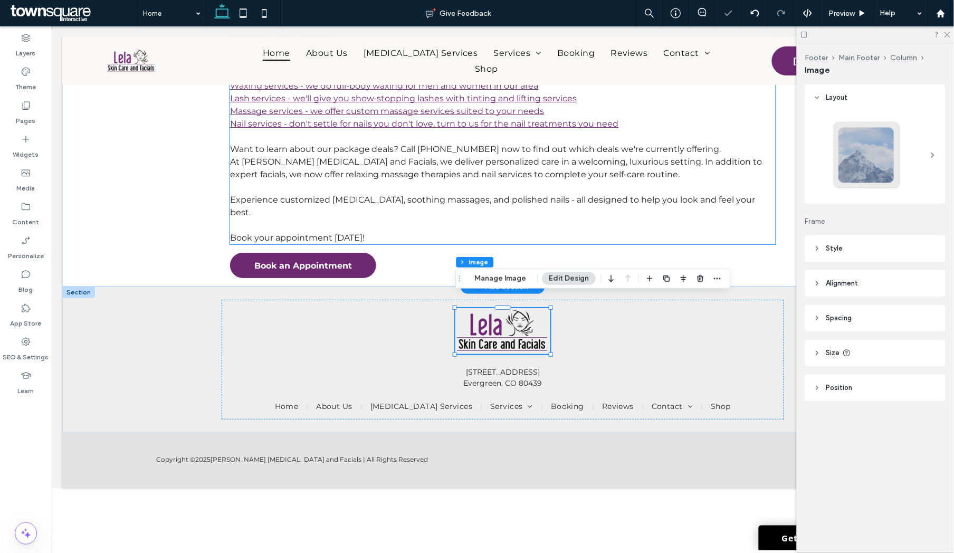
click at [307, 193] on p "Experience customized skin care, soothing massages, and polished nails - all de…" at bounding box center [501, 205] width 545 height 25
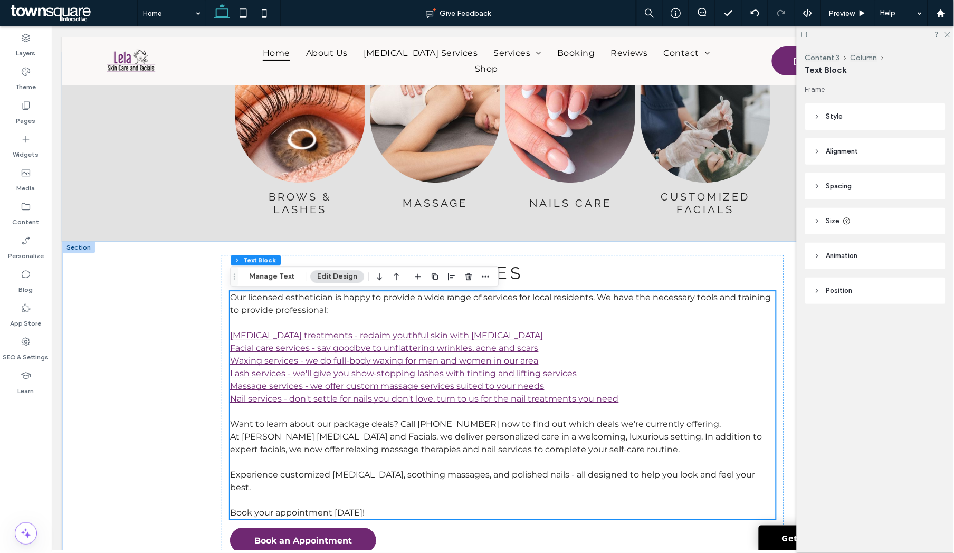
scroll to position [1784, 0]
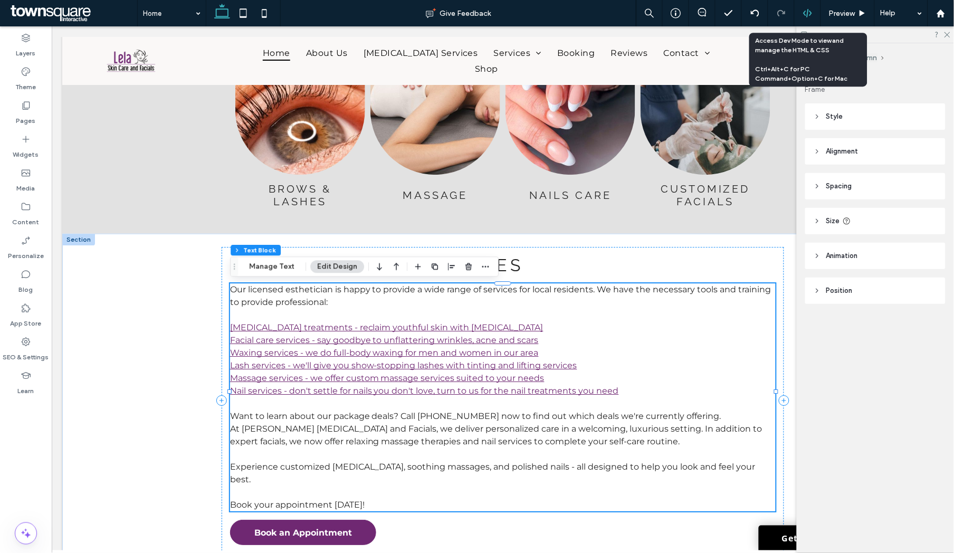
click at [750, 15] on icon at bounding box center [807, 12] width 9 height 9
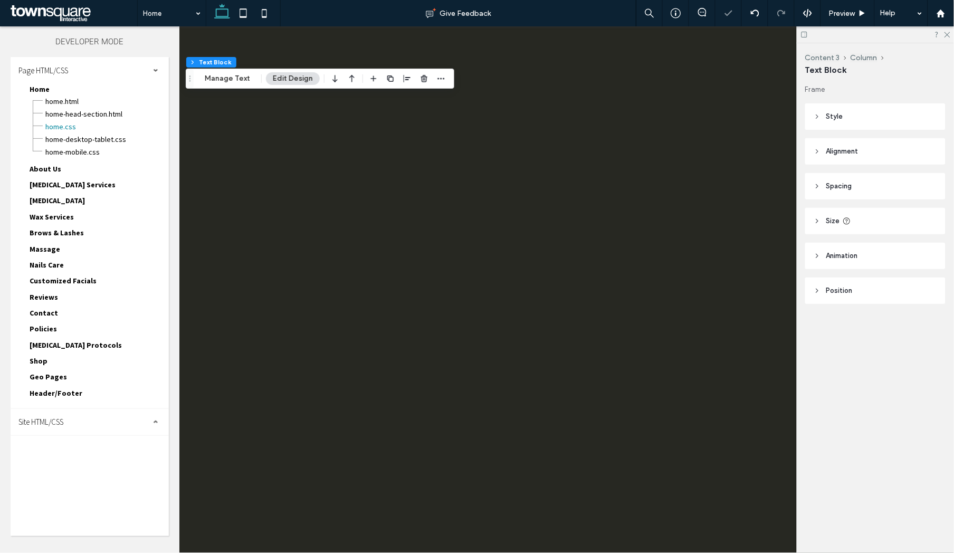
scroll to position [0, 0]
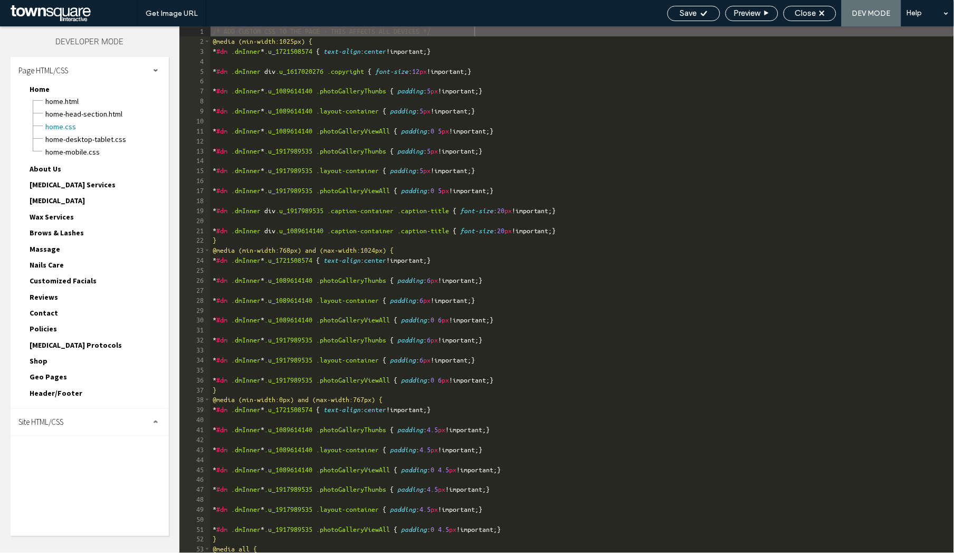
click at [56, 364] on div "Site HTML/CSS" at bounding box center [90, 422] width 158 height 26
click at [71, 364] on span "body-end.html" at bounding box center [109, 455] width 120 height 11
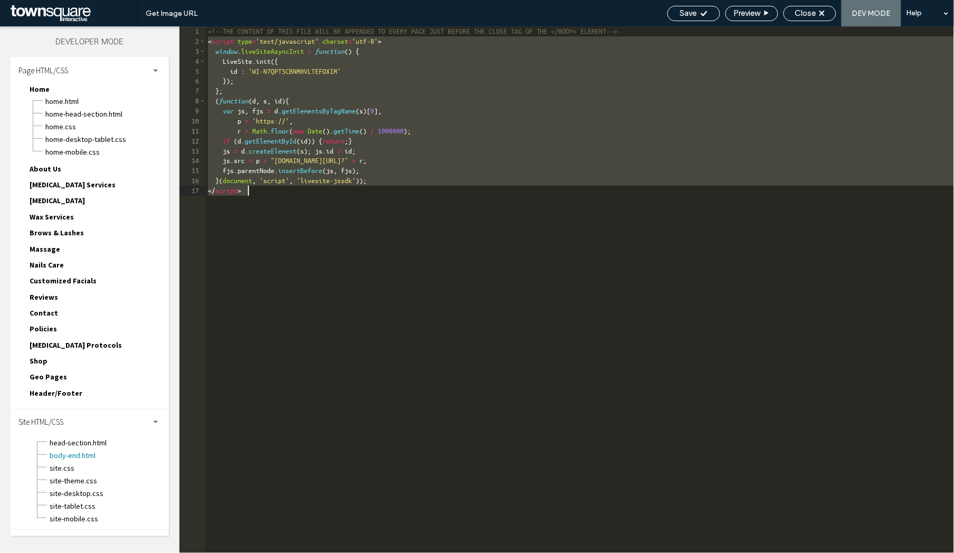
drag, startPoint x: 209, startPoint y: 44, endPoint x: 263, endPoint y: 193, distance: 158.2
click at [263, 193] on div "<!--THE CONTENT OF THIS FILE WILL BE APPENDED TO EVERY PAGE JUST BEFORE THE CLO…" at bounding box center [580, 299] width 748 height 547
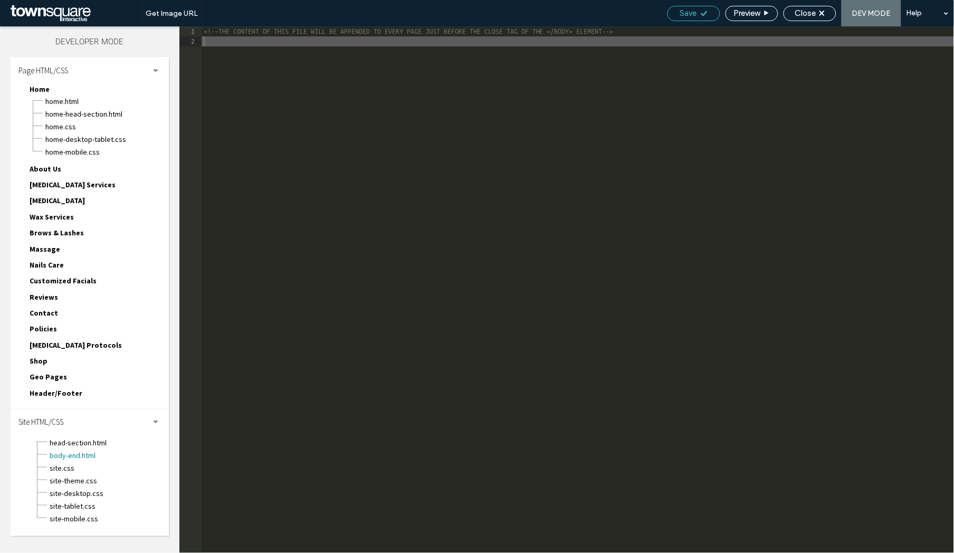
click at [700, 16] on icon at bounding box center [704, 13] width 8 height 8
click at [750, 14] on span "Close" at bounding box center [805, 12] width 21 height 9
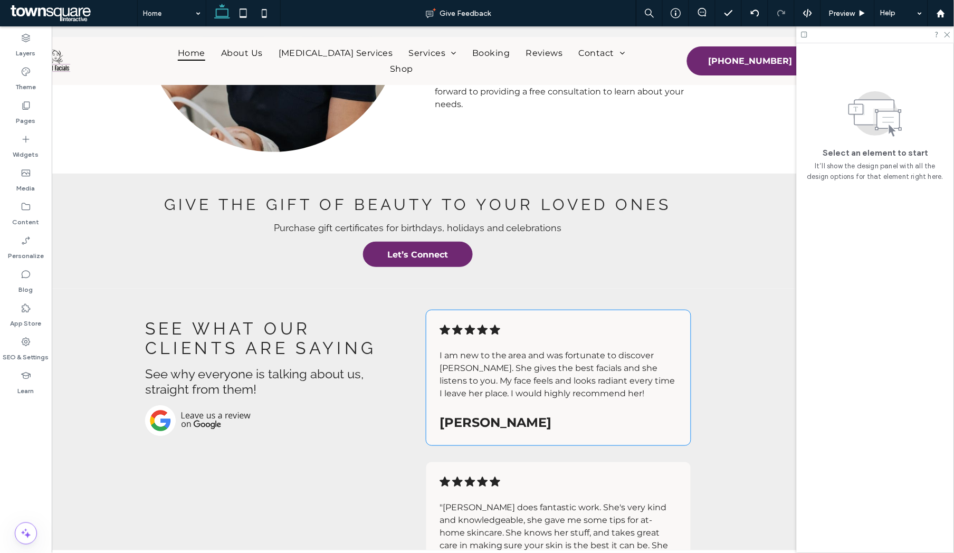
scroll to position [716, 0]
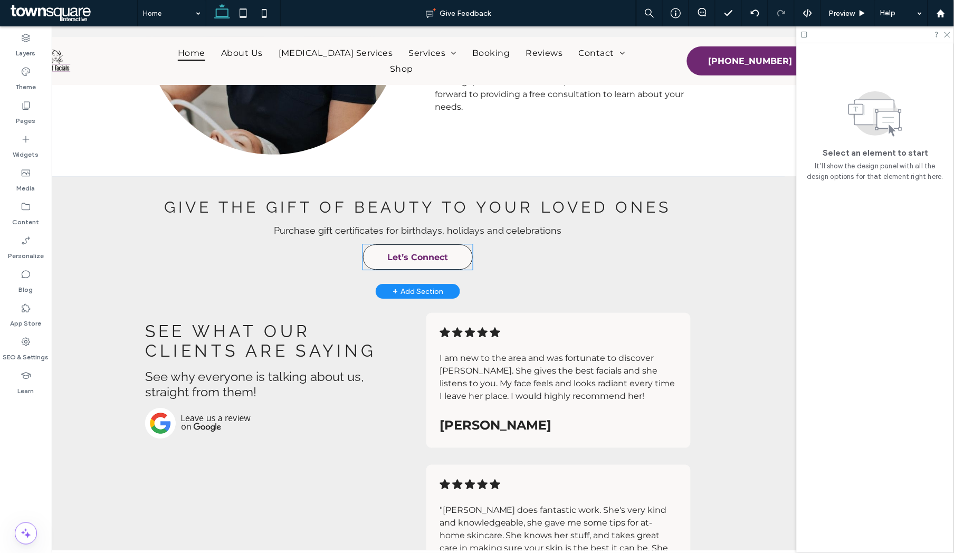
click at [405, 254] on span "Let’s Connect" at bounding box center [418, 256] width 61 height 21
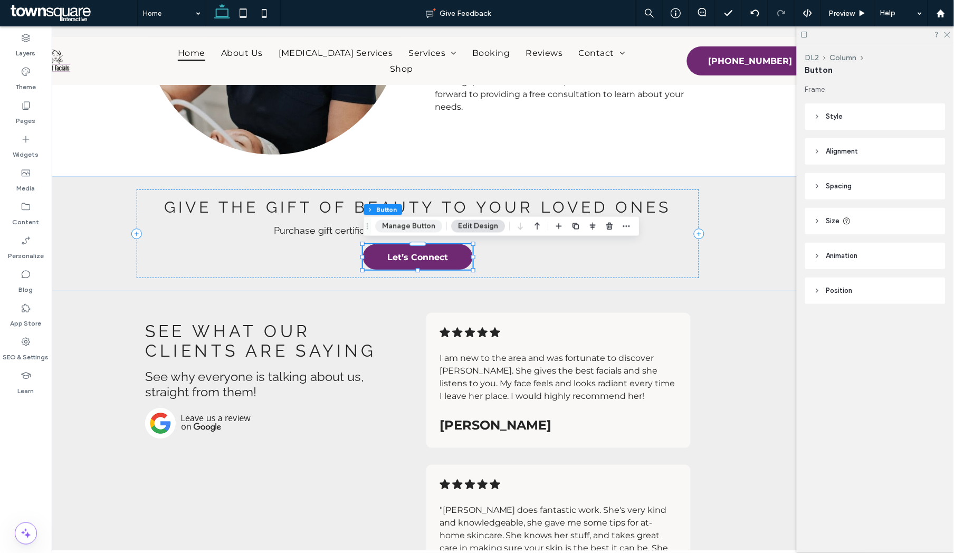
click at [404, 225] on button "Manage Button" at bounding box center [408, 226] width 67 height 13
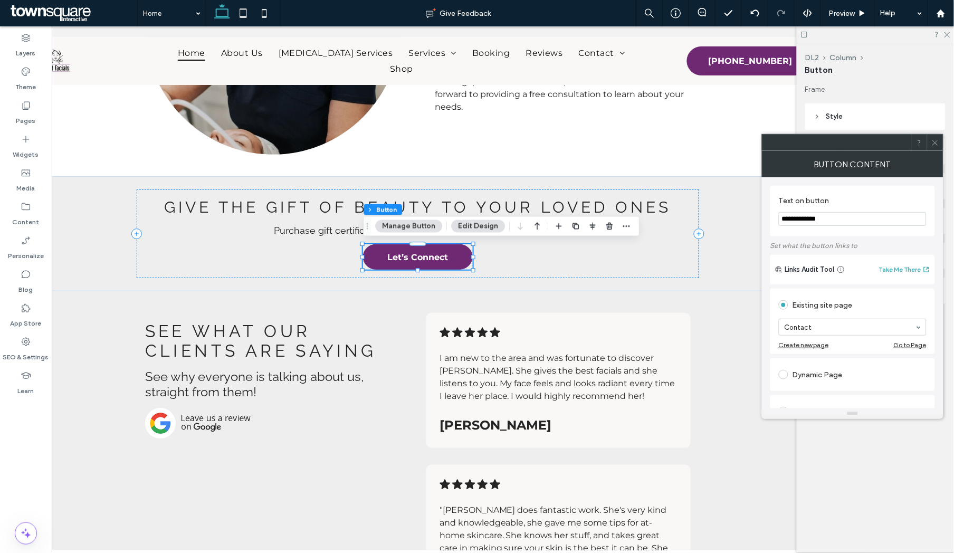
click at [750, 219] on input "**********" at bounding box center [853, 219] width 148 height 14
type input "**********"
click at [750, 145] on icon at bounding box center [935, 143] width 8 height 8
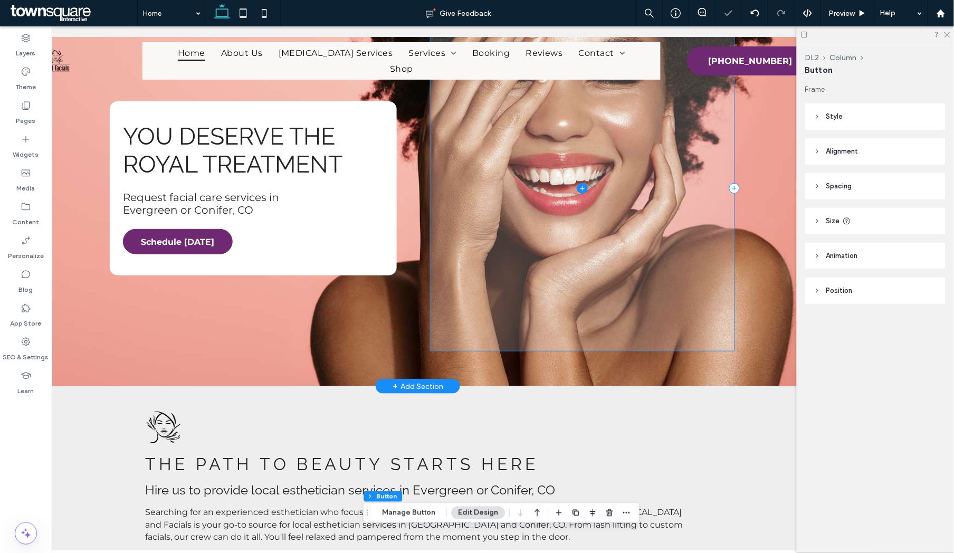
scroll to position [57, 0]
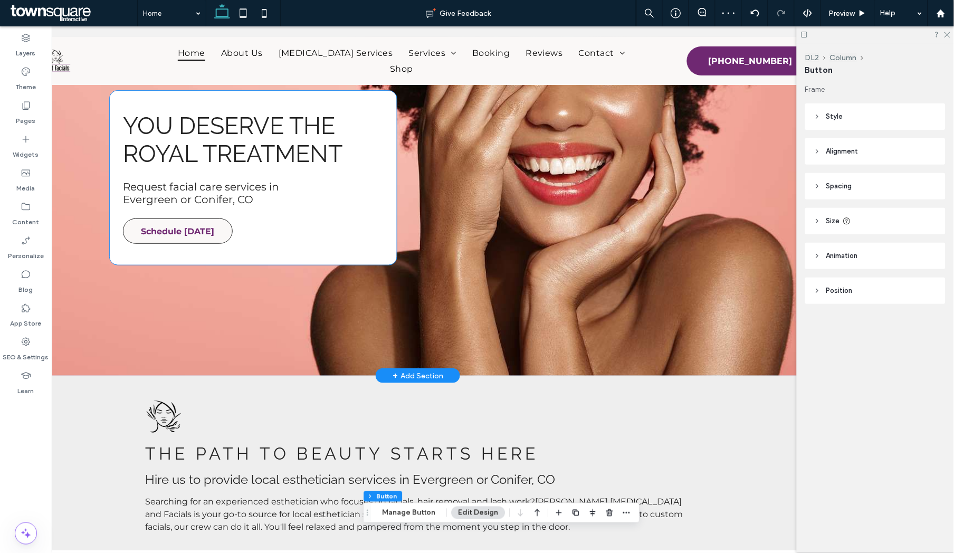
click at [214, 236] on link "Schedule Today" at bounding box center [178, 230] width 110 height 25
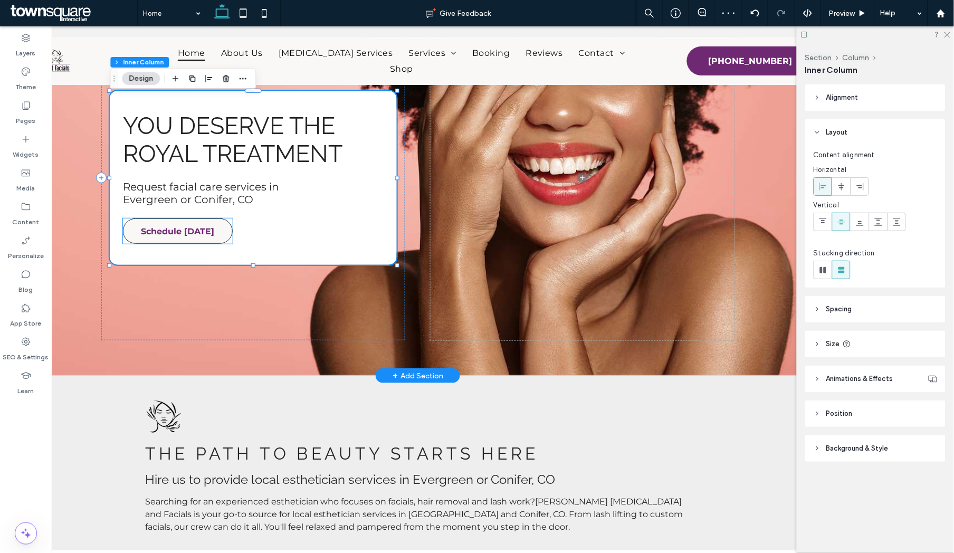
click at [201, 231] on span "Schedule Today" at bounding box center [178, 230] width 73 height 21
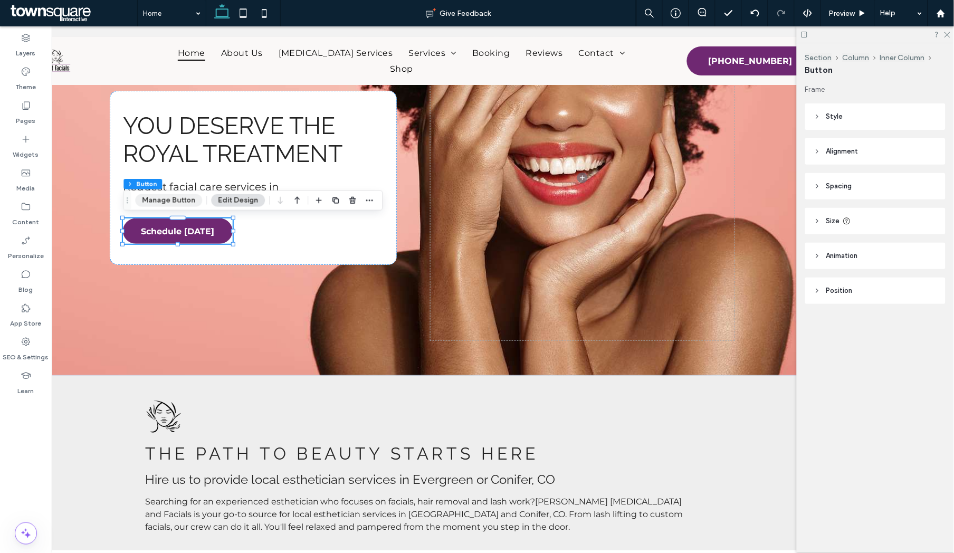
click at [180, 200] on button "Manage Button" at bounding box center [168, 200] width 67 height 13
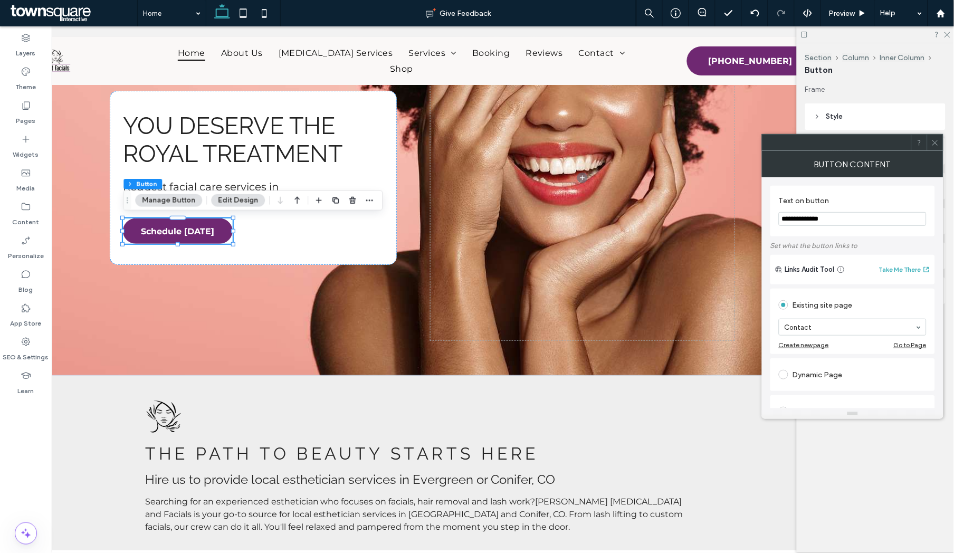
click at [750, 142] on icon at bounding box center [935, 143] width 8 height 8
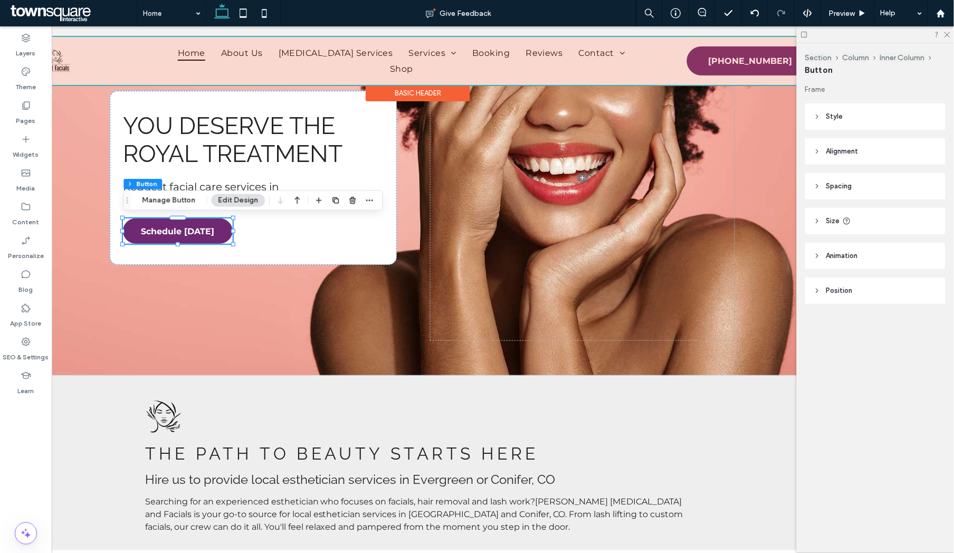
click at [393, 57] on div at bounding box center [418, 60] width 881 height 48
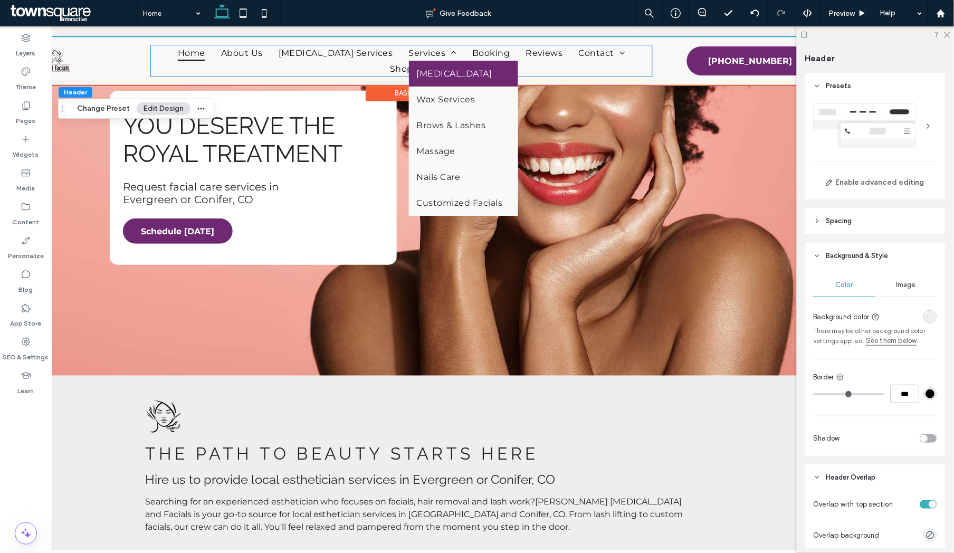
scroll to position [381, 0]
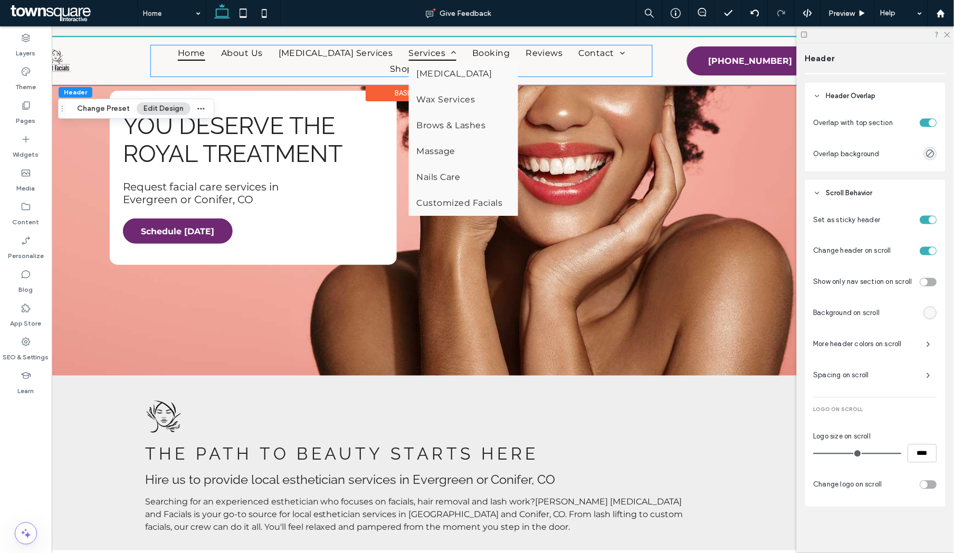
click at [409, 57] on span "Services" at bounding box center [432, 52] width 47 height 15
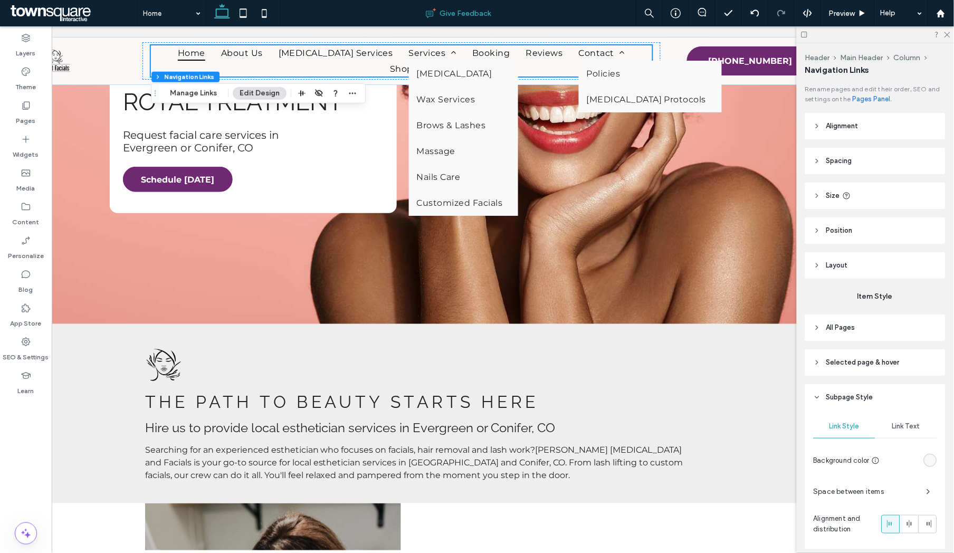
scroll to position [112, 0]
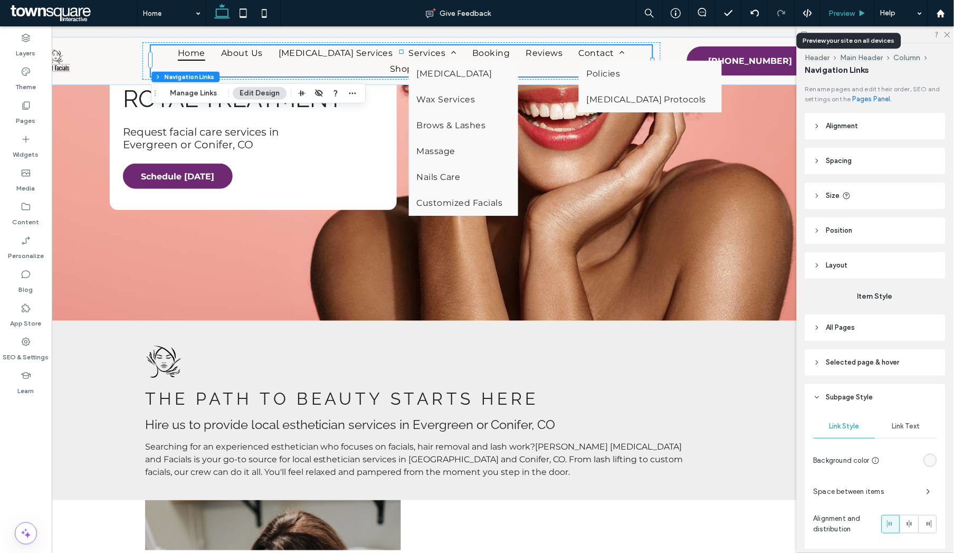
click at [750, 15] on span "Preview" at bounding box center [842, 13] width 26 height 9
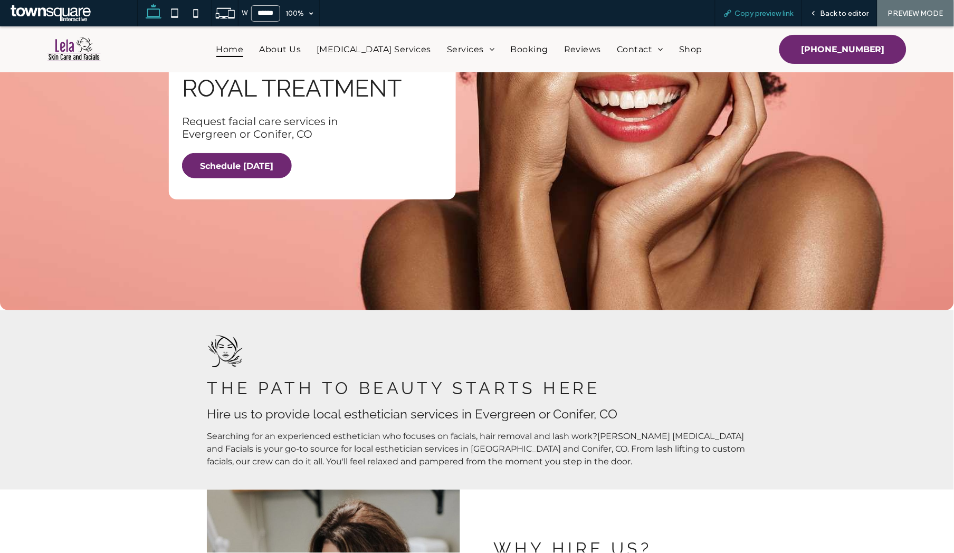
click at [750, 20] on div "Copy preview link" at bounding box center [758, 13] width 87 height 26
click at [750, 15] on span "Copy preview link" at bounding box center [764, 13] width 59 height 9
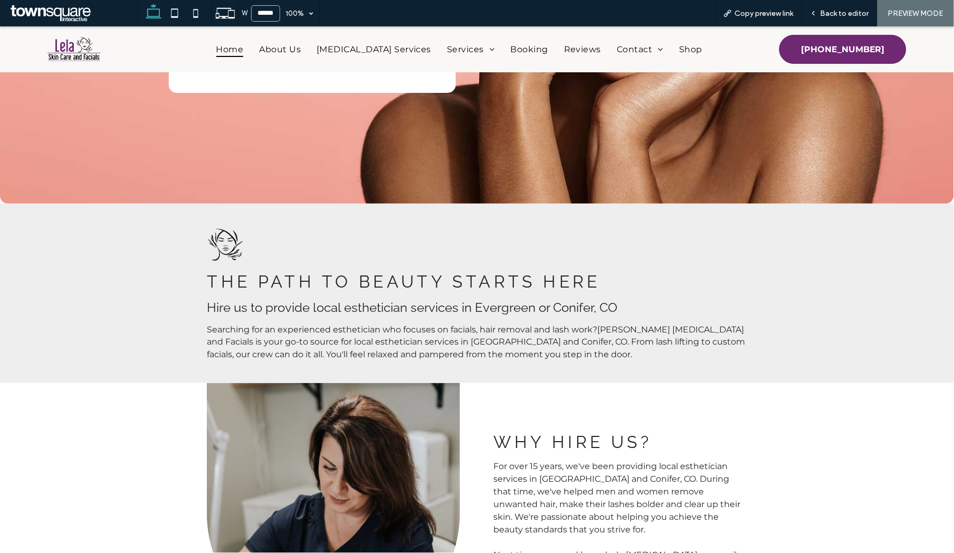
scroll to position [224, 0]
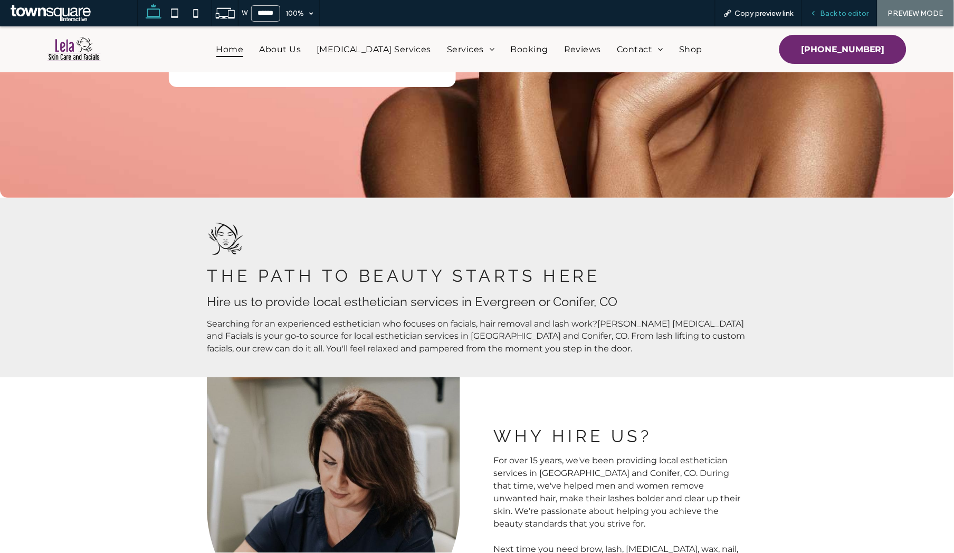
click at [750, 7] on div "Back to editor" at bounding box center [839, 13] width 75 height 26
click at [750, 8] on div "Back to editor" at bounding box center [839, 13] width 75 height 26
click at [750, 11] on span "Back to editor" at bounding box center [844, 13] width 49 height 9
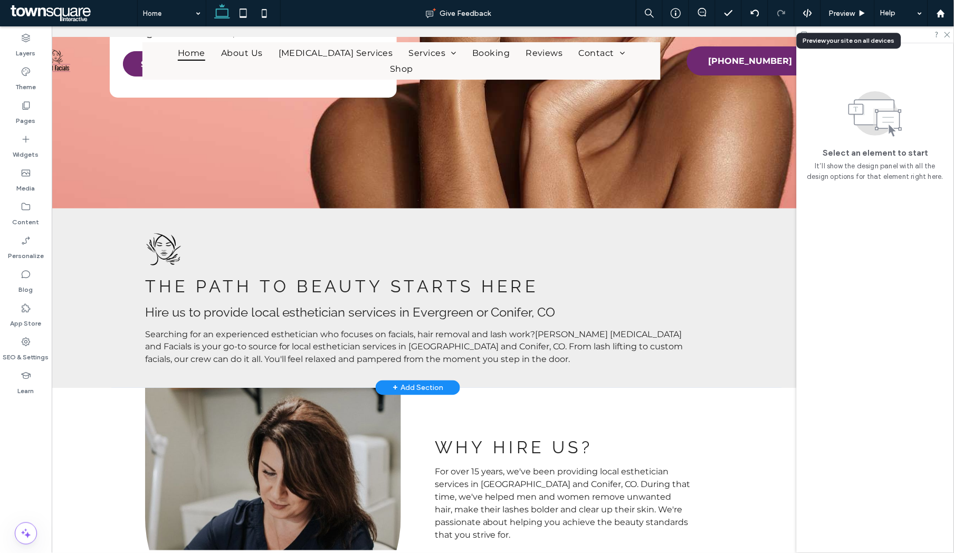
click at [459, 343] on span "Searching for an experienced esthetician who focuses on facials, hair removal a…" at bounding box center [415, 346] width 538 height 35
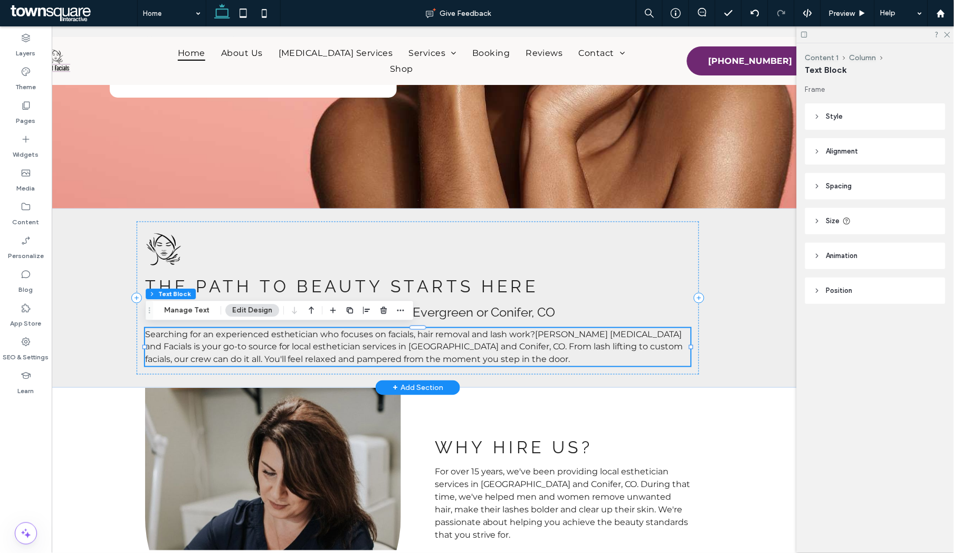
click at [562, 341] on span "Searching for an experienced esthetician who focuses on facials, hair removal a…" at bounding box center [415, 346] width 538 height 35
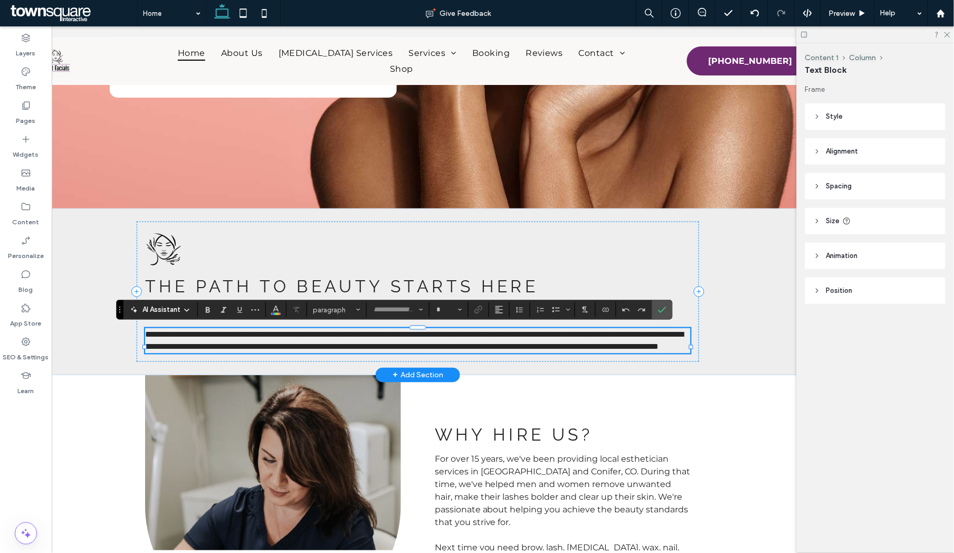
click at [540, 341] on span "**********" at bounding box center [415, 340] width 539 height 21
type input "**********"
type input "**"
click at [537, 336] on span "**********" at bounding box center [415, 340] width 539 height 21
click at [399, 336] on span "**********" at bounding box center [415, 340] width 539 height 21
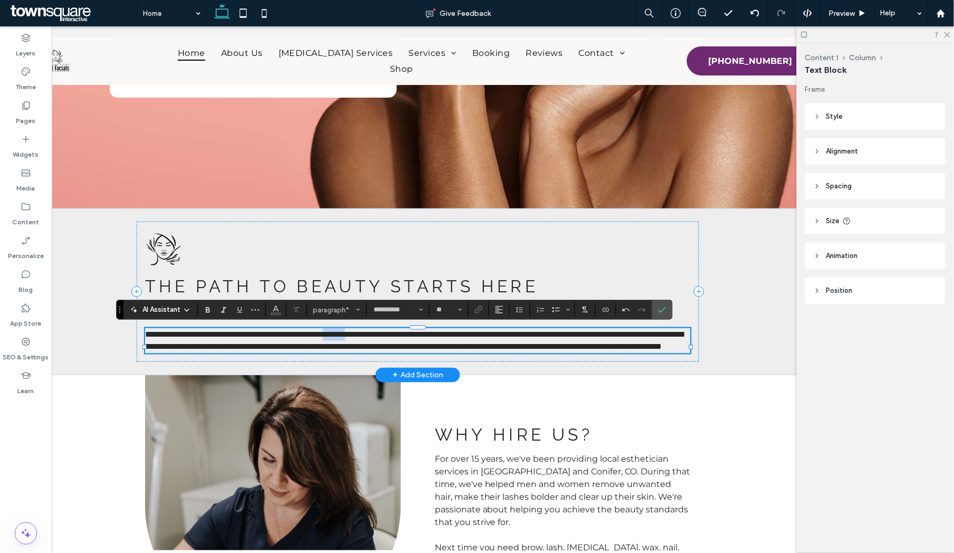
click at [399, 336] on span "**********" at bounding box center [415, 340] width 539 height 21
click at [484, 309] on label "Link" at bounding box center [479, 309] width 16 height 15
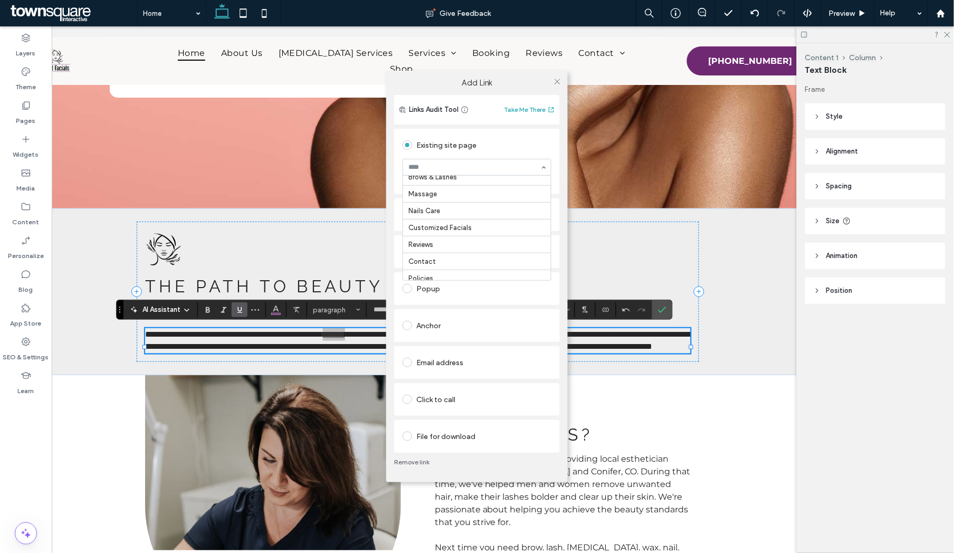
scroll to position [99, 0]
click at [593, 337] on div "Add Link Links Audit Tool Take Me There Existing site page Customized Facials C…" at bounding box center [477, 276] width 954 height 553
click at [556, 81] on icon at bounding box center [557, 82] width 8 height 8
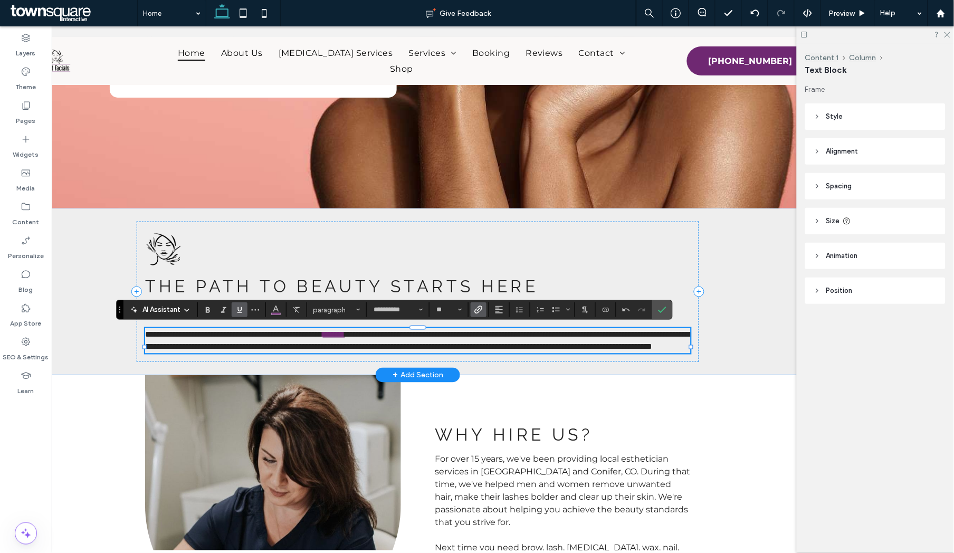
click at [419, 334] on span "**********" at bounding box center [420, 340] width 548 height 21
drag, startPoint x: 419, startPoint y: 334, endPoint x: 452, endPoint y: 335, distance: 33.2
click at [452, 335] on span "**********" at bounding box center [420, 340] width 548 height 21
click at [478, 306] on icon "Link" at bounding box center [478, 309] width 8 height 8
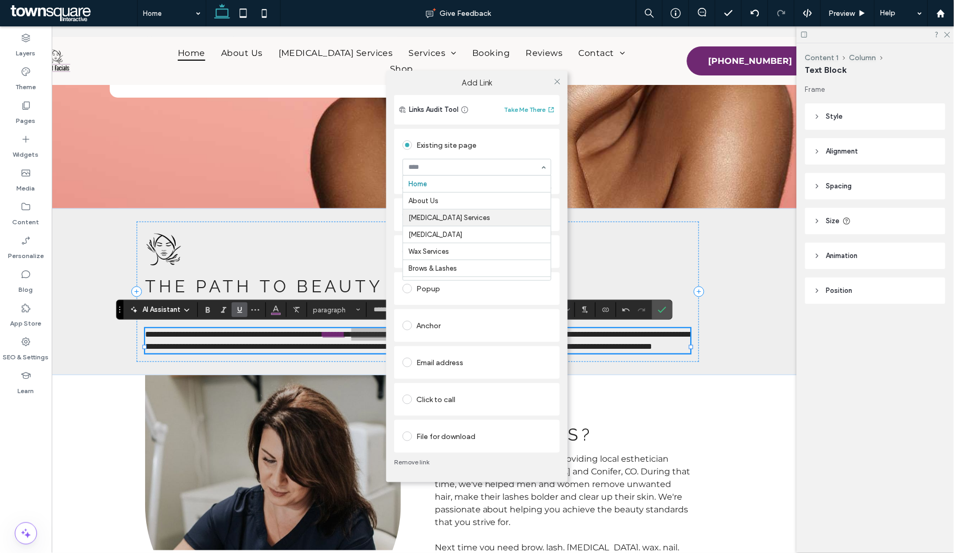
scroll to position [34, 0]
click at [557, 81] on use at bounding box center [556, 81] width 5 height 5
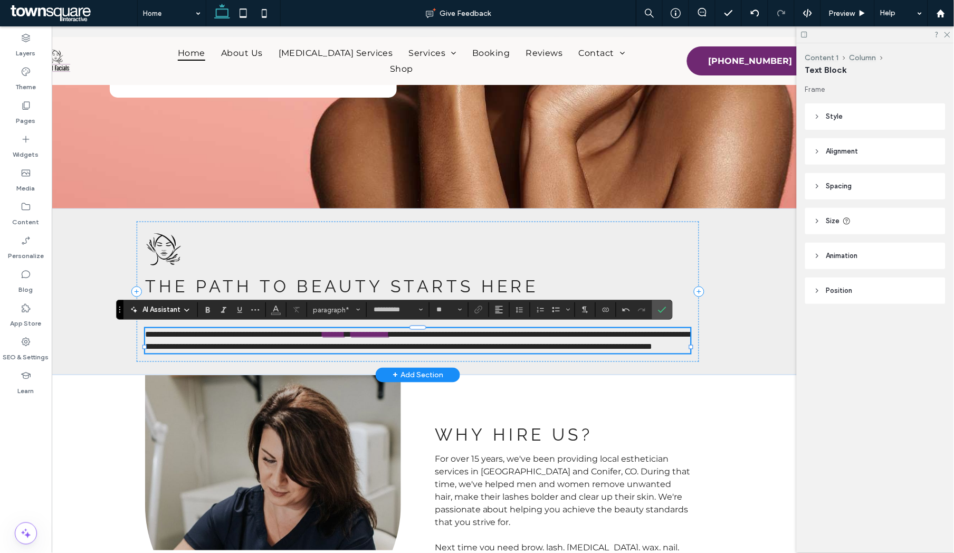
click at [509, 339] on p "**********" at bounding box center [418, 340] width 545 height 25
click at [493, 333] on span "**********" at bounding box center [420, 340] width 548 height 21
drag, startPoint x: 493, startPoint y: 333, endPoint x: 520, endPoint y: 333, distance: 26.9
click at [520, 333] on span "**********" at bounding box center [420, 340] width 548 height 21
click at [477, 312] on icon "Link" at bounding box center [478, 309] width 8 height 8
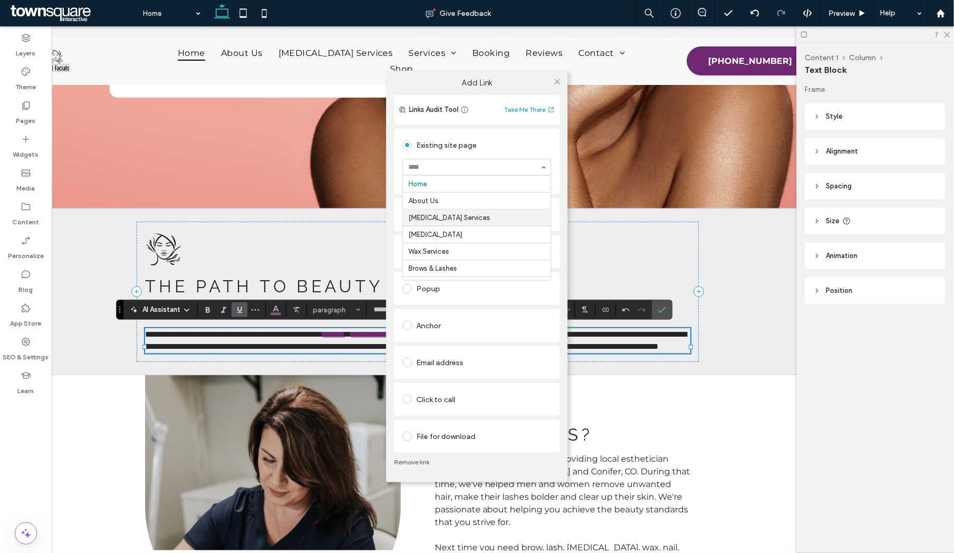
scroll to position [24, 0]
click at [329, 237] on div "Add Link Links Audit Tool Take Me There Existing site page Brows & Lashes Creat…" at bounding box center [477, 276] width 954 height 553
click at [558, 81] on icon at bounding box center [557, 82] width 8 height 8
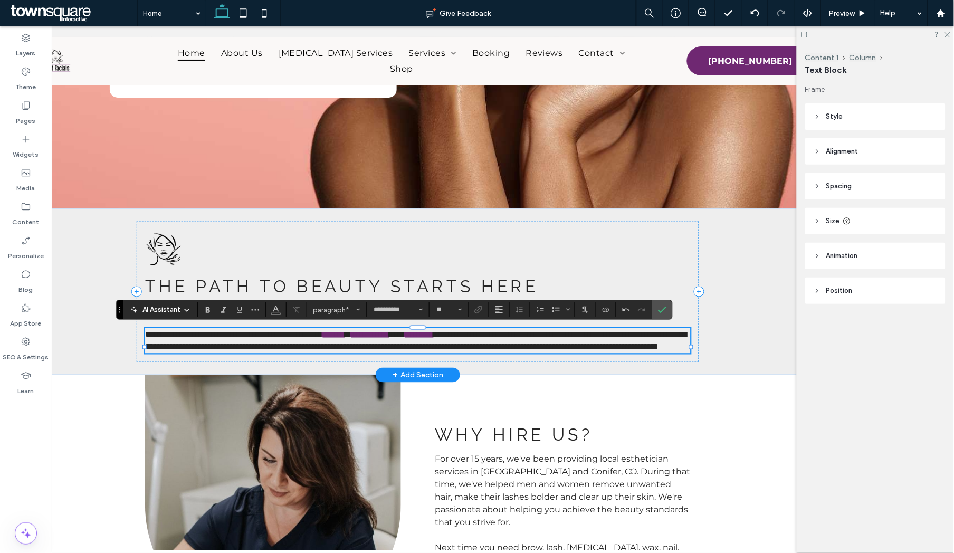
click at [472, 347] on span "**********" at bounding box center [417, 340] width 542 height 21
drag, startPoint x: 472, startPoint y: 347, endPoint x: 495, endPoint y: 324, distance: 32.5
click at [500, 347] on span "**********" at bounding box center [417, 340] width 542 height 21
click at [480, 311] on icon "Link" at bounding box center [478, 309] width 8 height 8
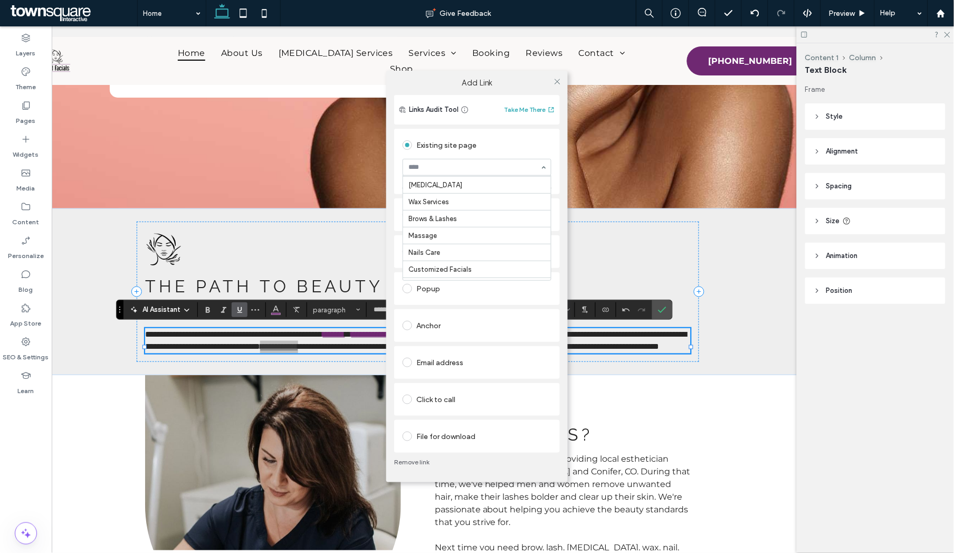
scroll to position [44, 0]
click at [555, 83] on use at bounding box center [556, 81] width 5 height 5
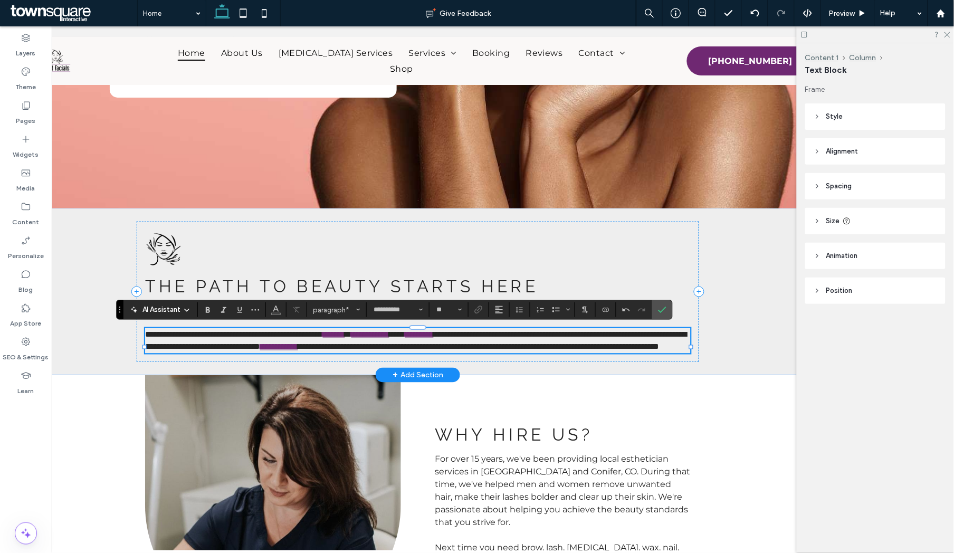
click at [530, 345] on span "**********" at bounding box center [479, 346] width 361 height 8
drag, startPoint x: 530, startPoint y: 345, endPoint x: 564, endPoint y: 345, distance: 34.3
click at [564, 345] on span "**********" at bounding box center [479, 346] width 361 height 8
click at [479, 311] on icon "Link" at bounding box center [478, 309] width 8 height 8
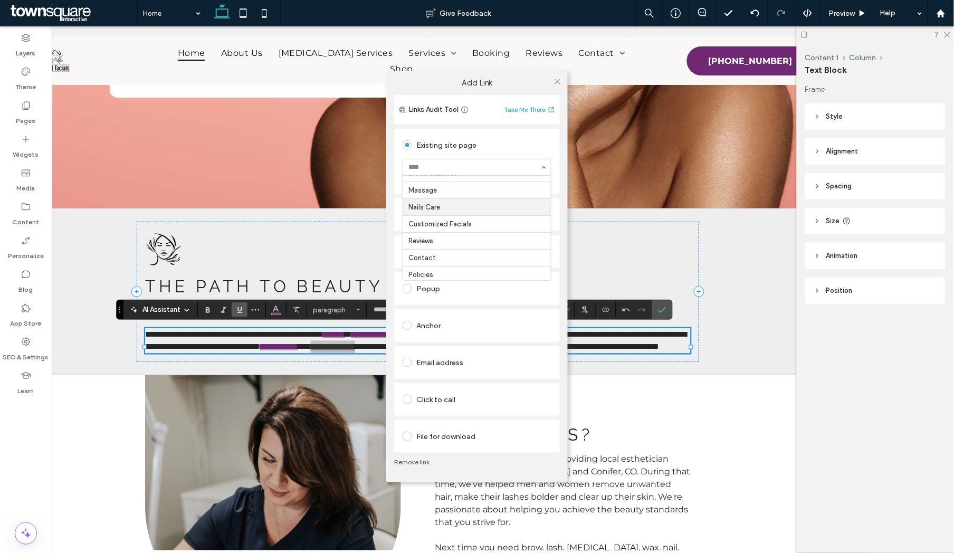
scroll to position [98, 0]
click at [557, 83] on icon at bounding box center [557, 82] width 8 height 8
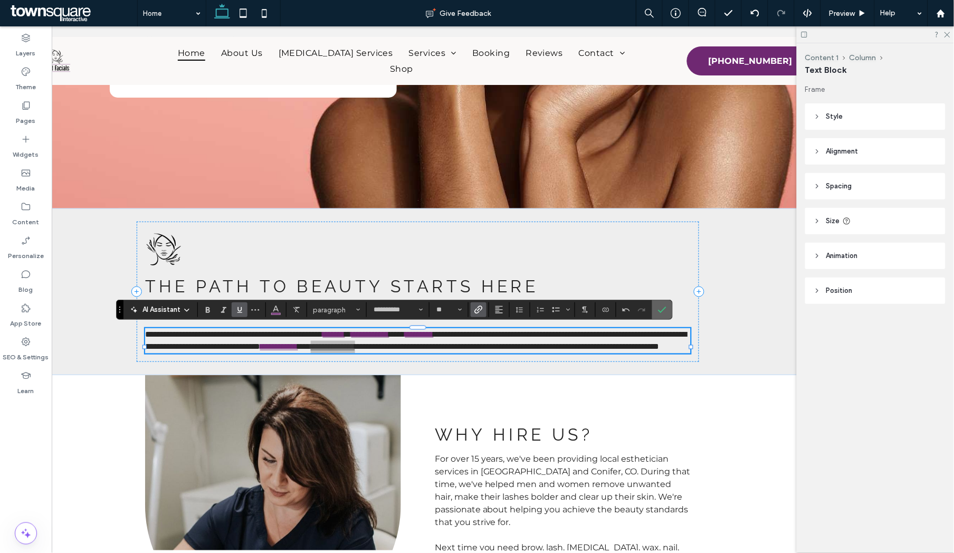
click at [667, 309] on label "Confirm" at bounding box center [662, 309] width 16 height 19
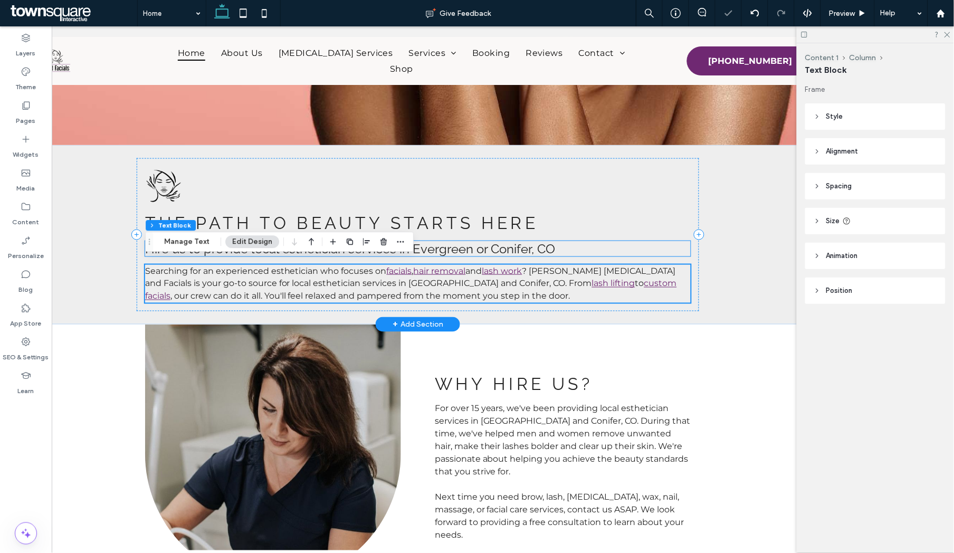
scroll to position [317, 0]
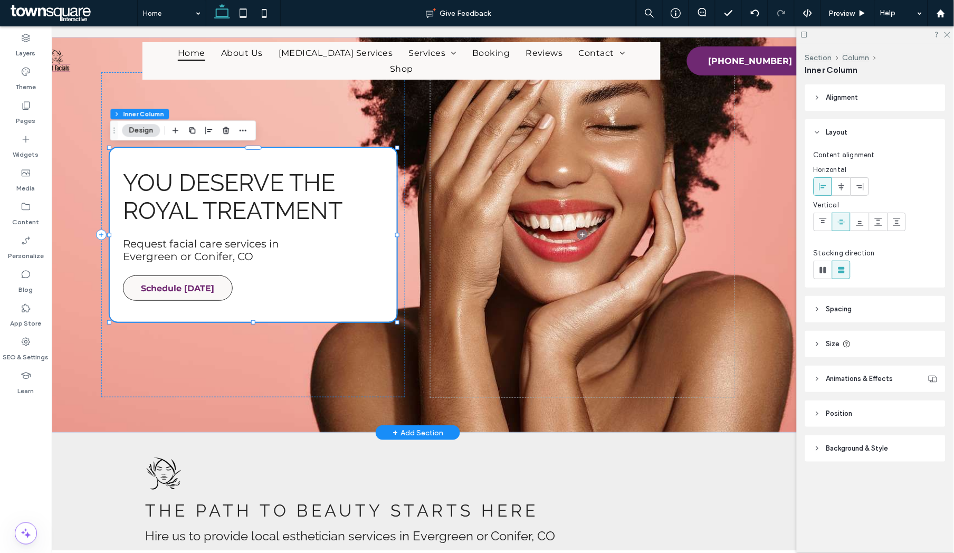
click at [198, 290] on span "Schedule Today" at bounding box center [178, 287] width 73 height 21
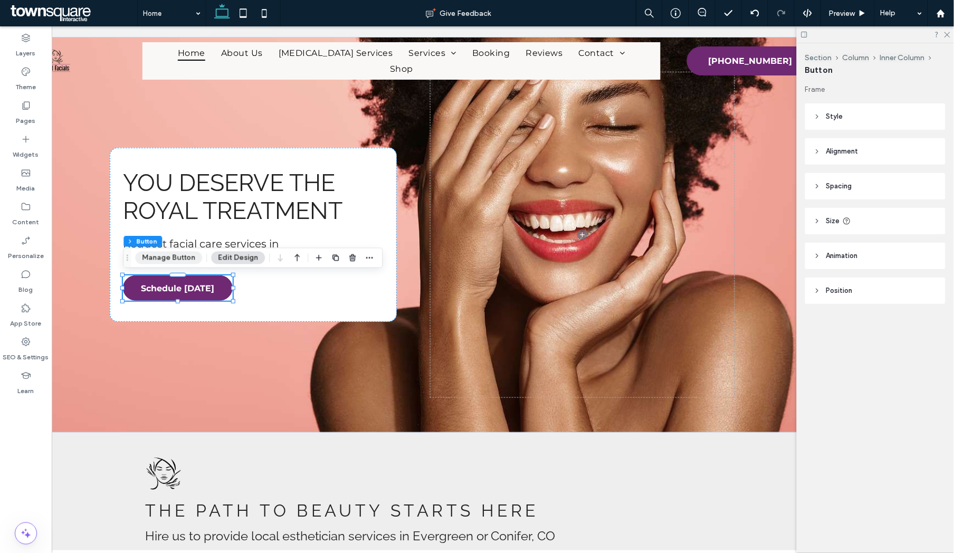
click at [189, 260] on button "Manage Button" at bounding box center [168, 258] width 67 height 13
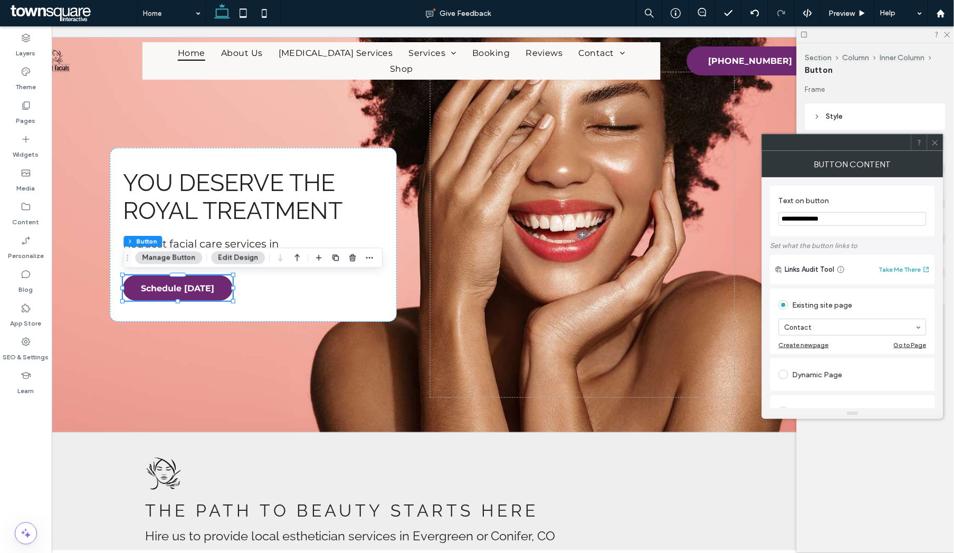
click at [750, 215] on input "**********" at bounding box center [853, 219] width 148 height 14
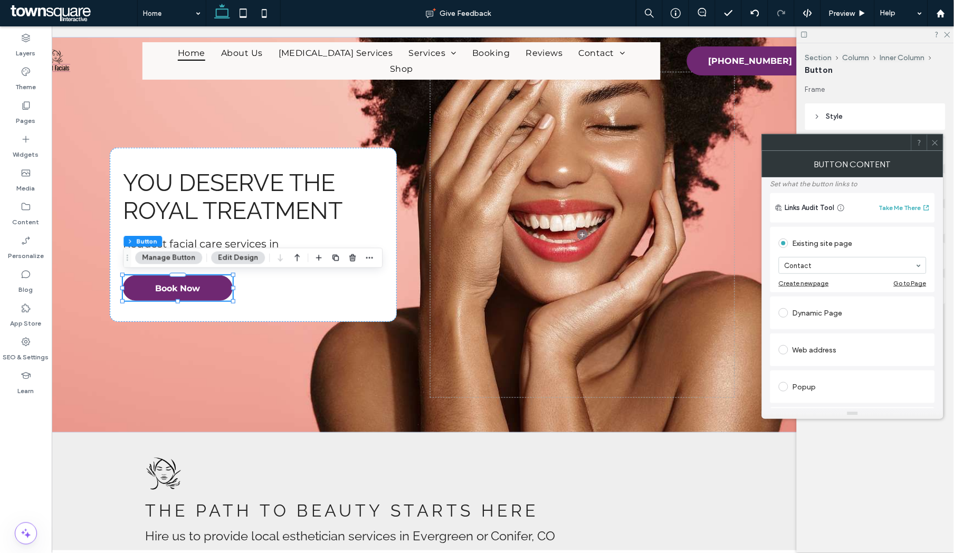
scroll to position [81, 0]
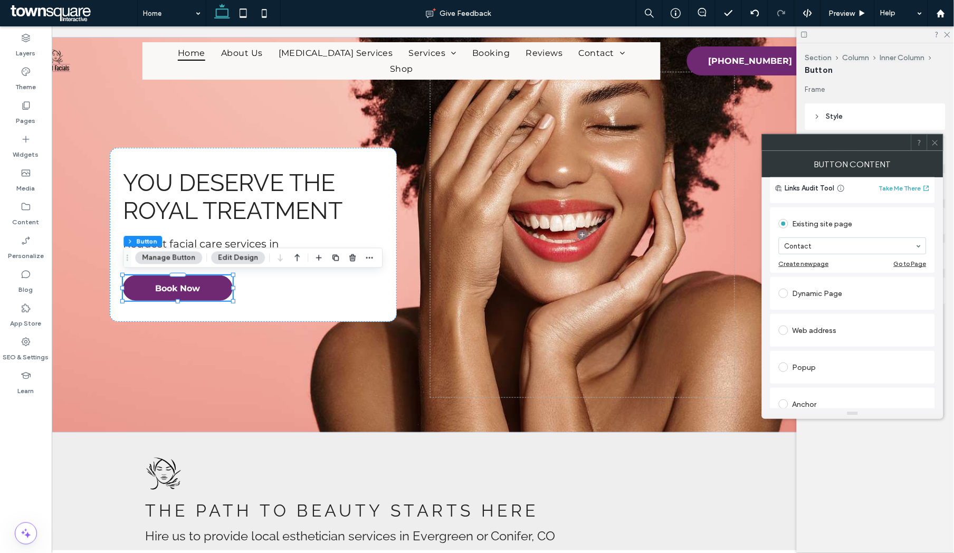
type input "********"
click at [750, 330] on div "Web address" at bounding box center [853, 330] width 148 height 17
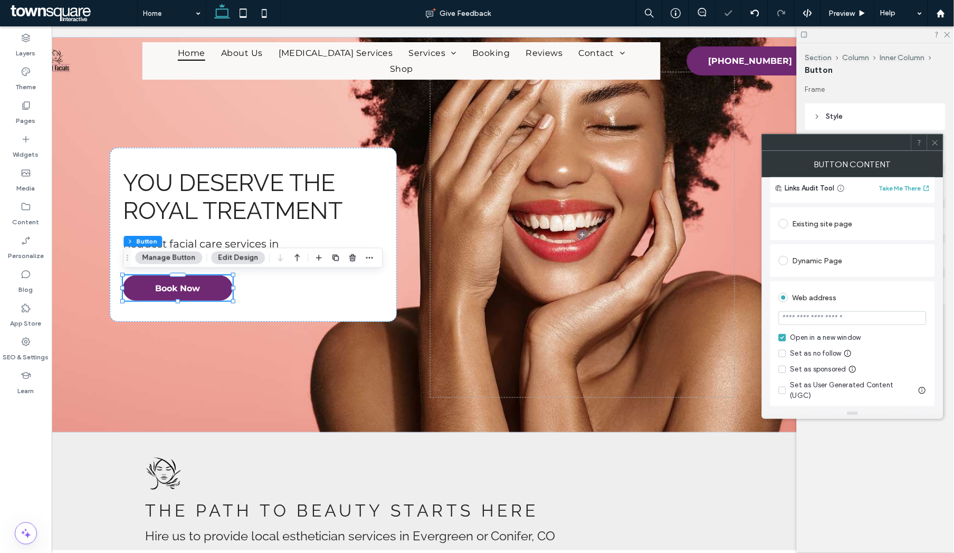
click at [750, 324] on input "url" at bounding box center [853, 318] width 148 height 14
paste input "**********"
type input "**********"
click at [750, 140] on icon at bounding box center [935, 143] width 8 height 8
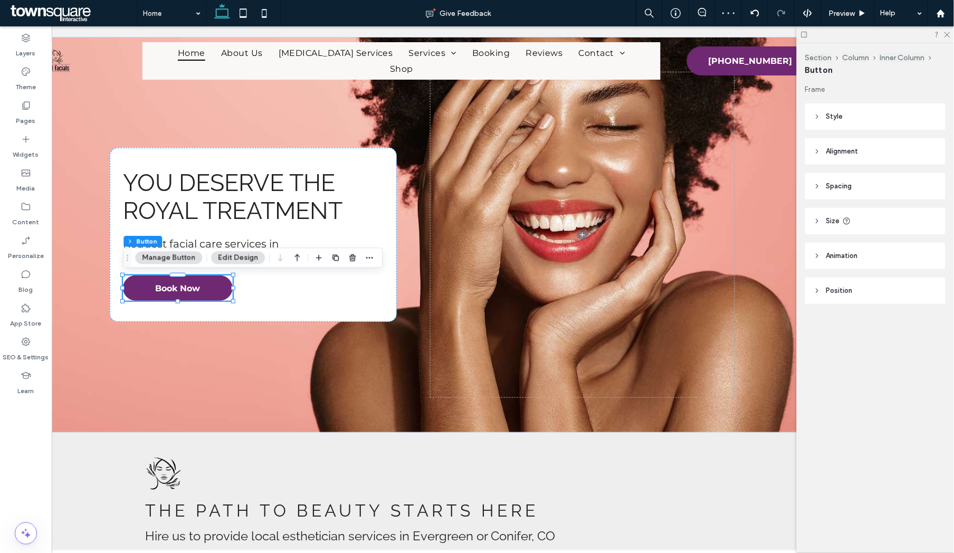
scroll to position [0, 0]
click at [319, 312] on div "You Deserve the Royal Treatment Request facial care services in Evergreen or Co…" at bounding box center [253, 234] width 287 height 174
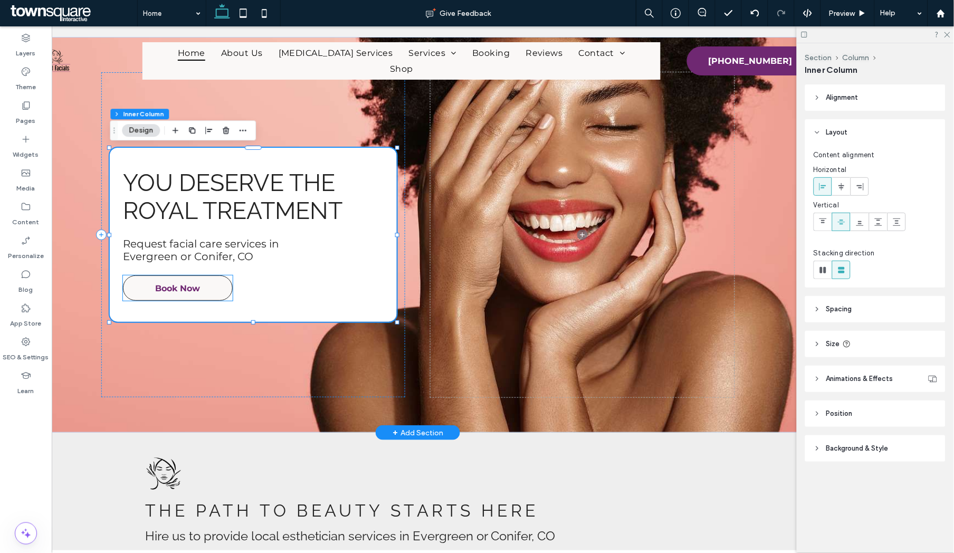
click at [176, 289] on span "Book Now" at bounding box center [178, 287] width 45 height 21
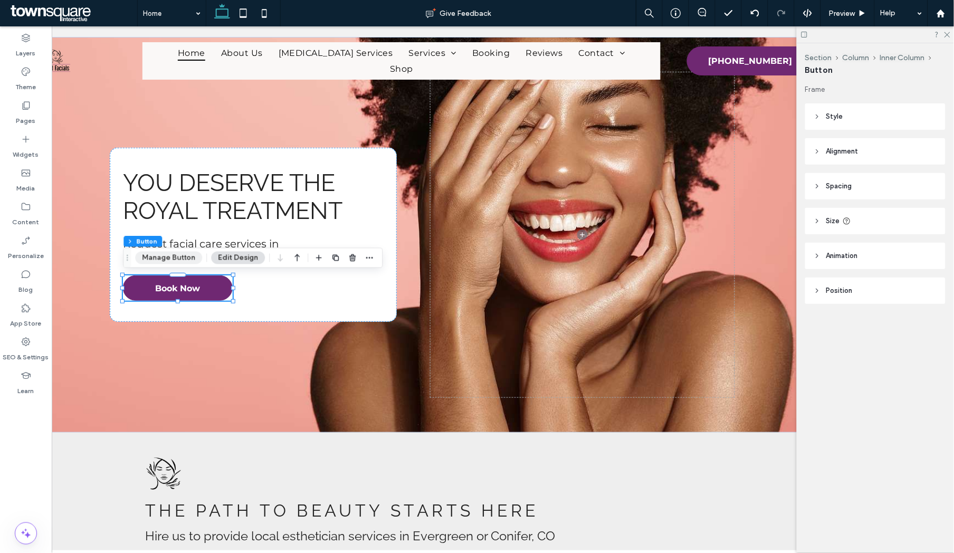
click at [176, 261] on button "Manage Button" at bounding box center [168, 258] width 67 height 13
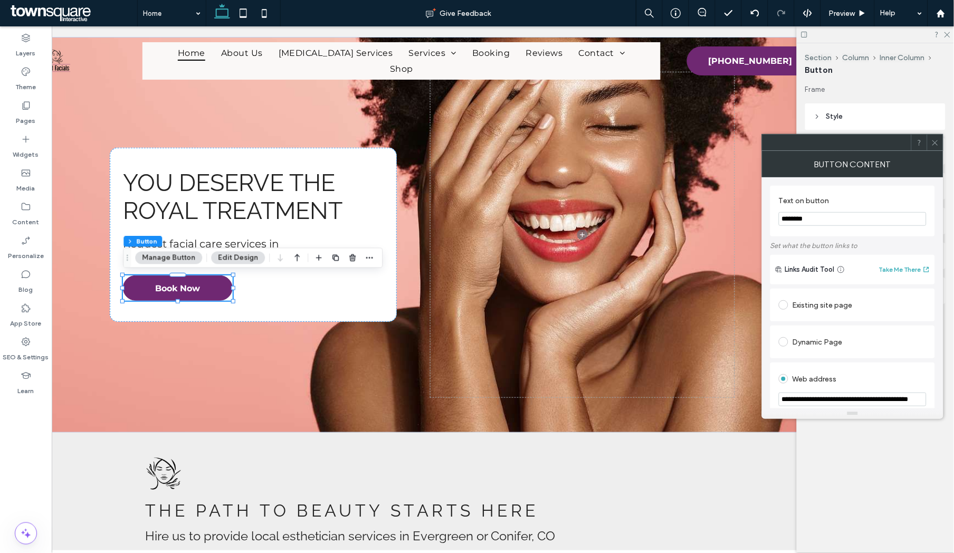
click at [750, 146] on icon at bounding box center [935, 143] width 8 height 8
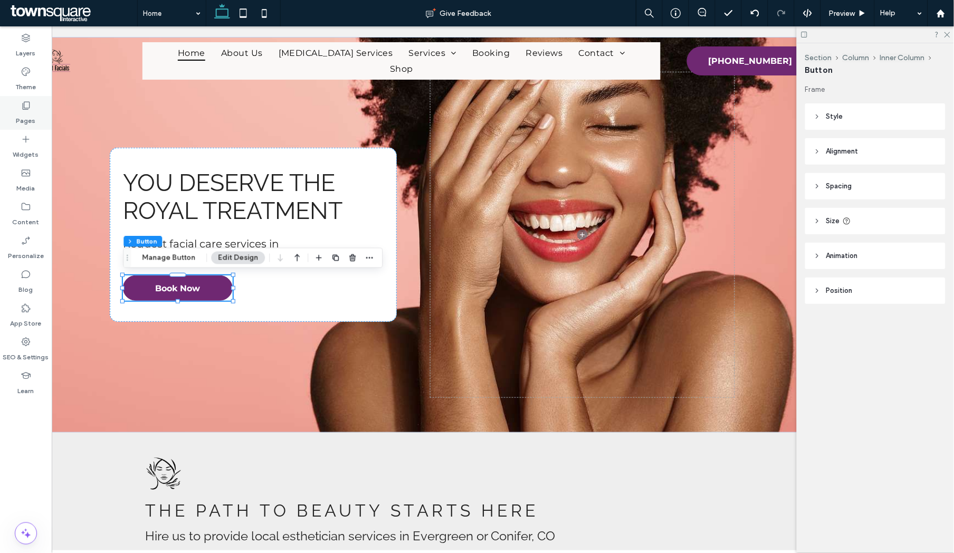
click at [28, 112] on label "Pages" at bounding box center [26, 118] width 20 height 15
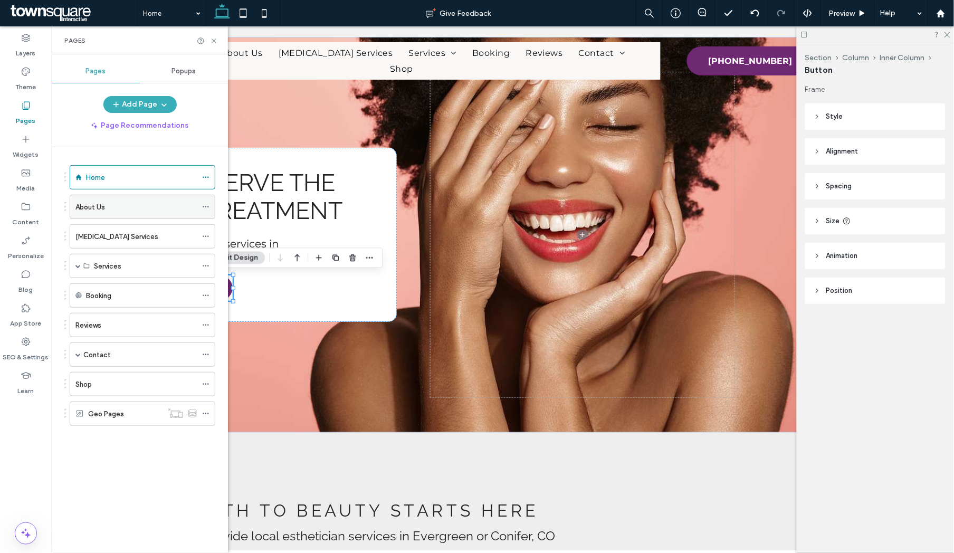
click at [92, 208] on label "About Us" at bounding box center [90, 207] width 30 height 18
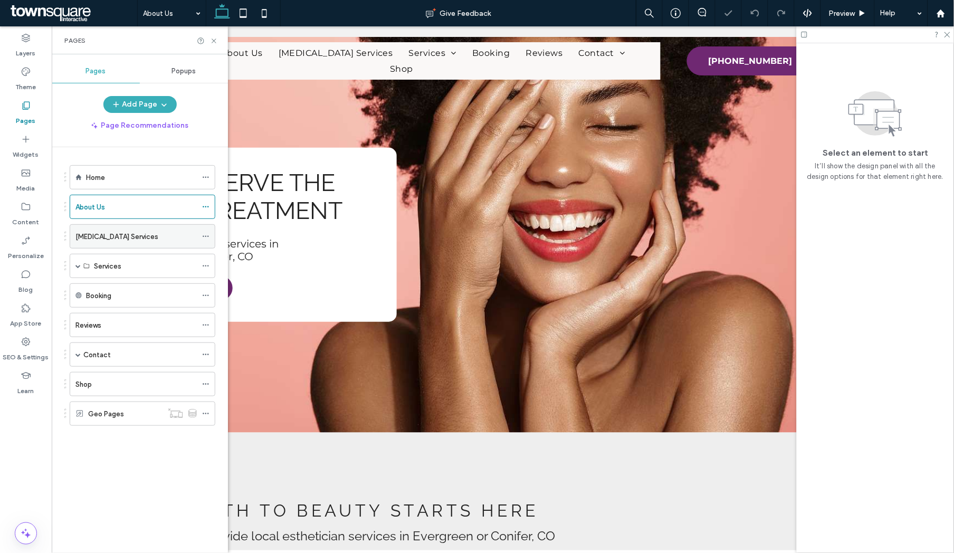
click at [138, 236] on div "Botox Services" at bounding box center [135, 236] width 121 height 11
click at [214, 40] on use at bounding box center [214, 41] width 4 height 4
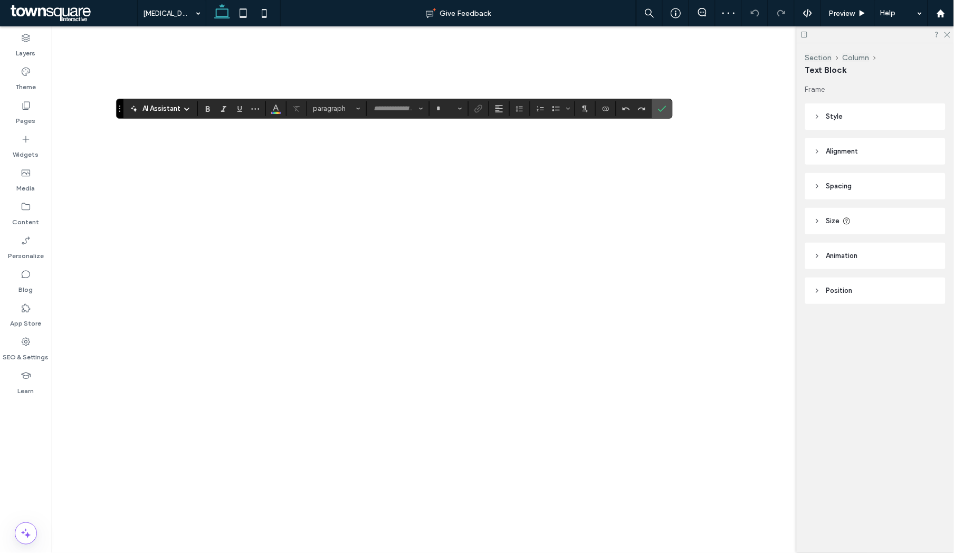
type input "*******"
type input "**"
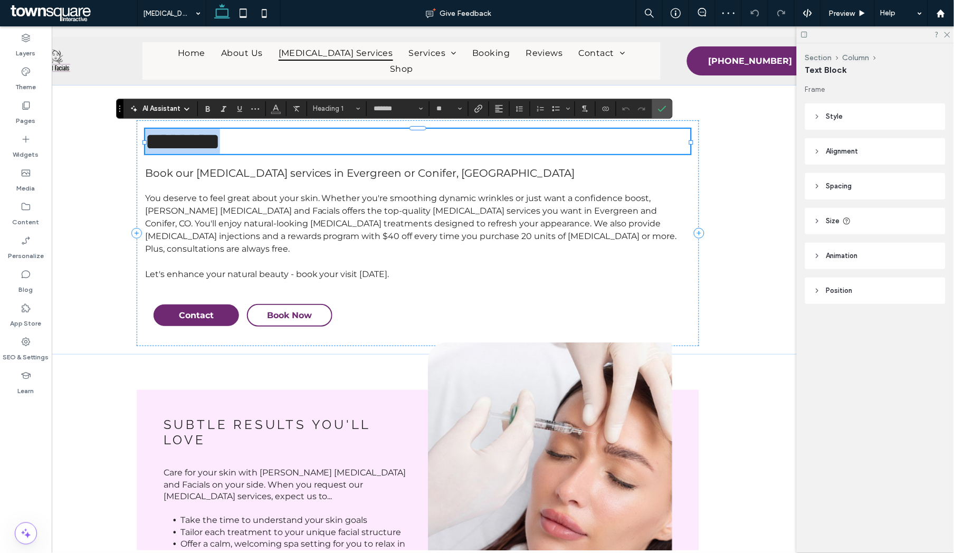
paste div
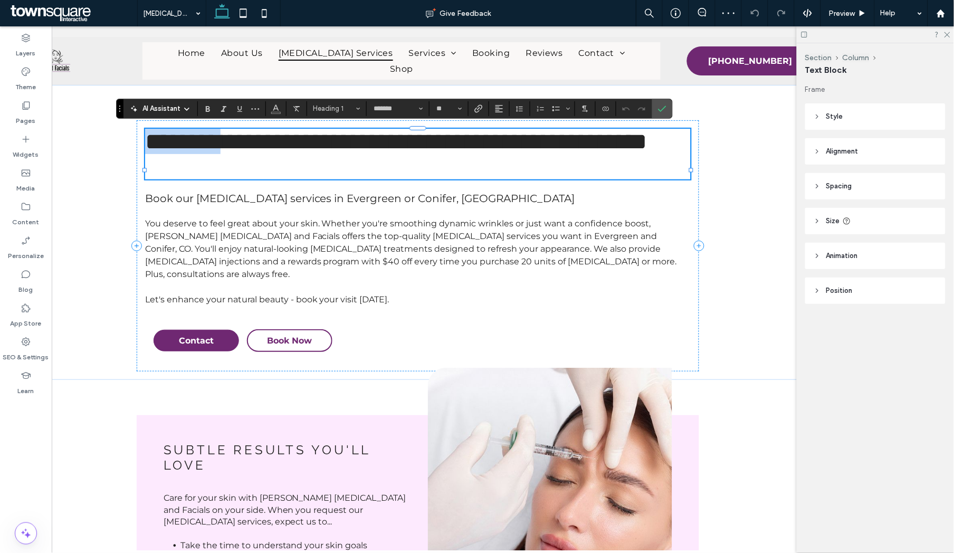
type input "*"
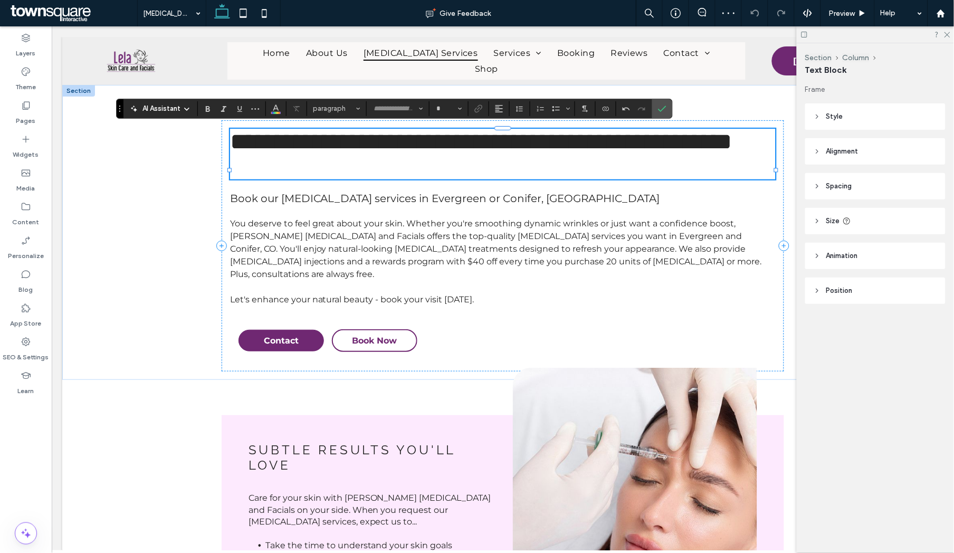
type input "*******"
type input "**"
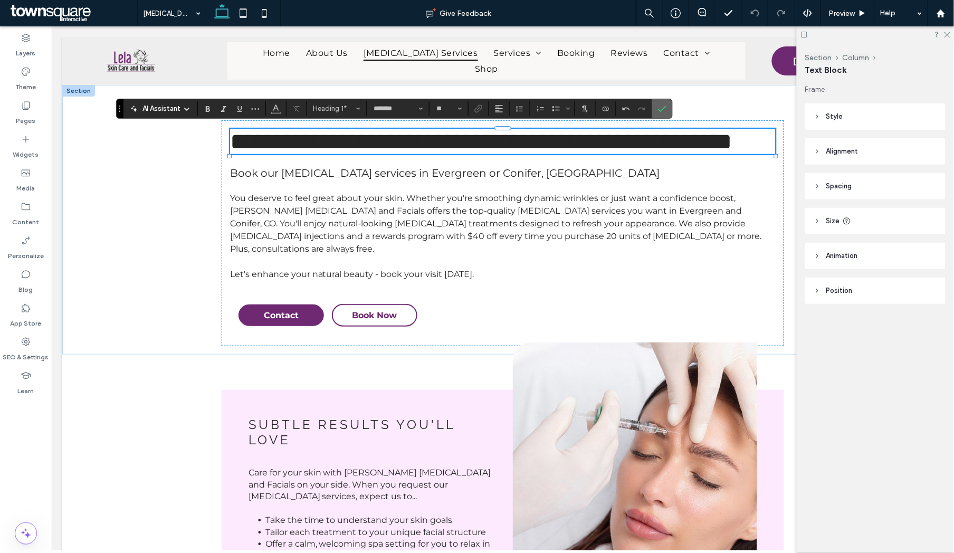
click at [664, 110] on icon "Confirm" at bounding box center [662, 108] width 8 height 8
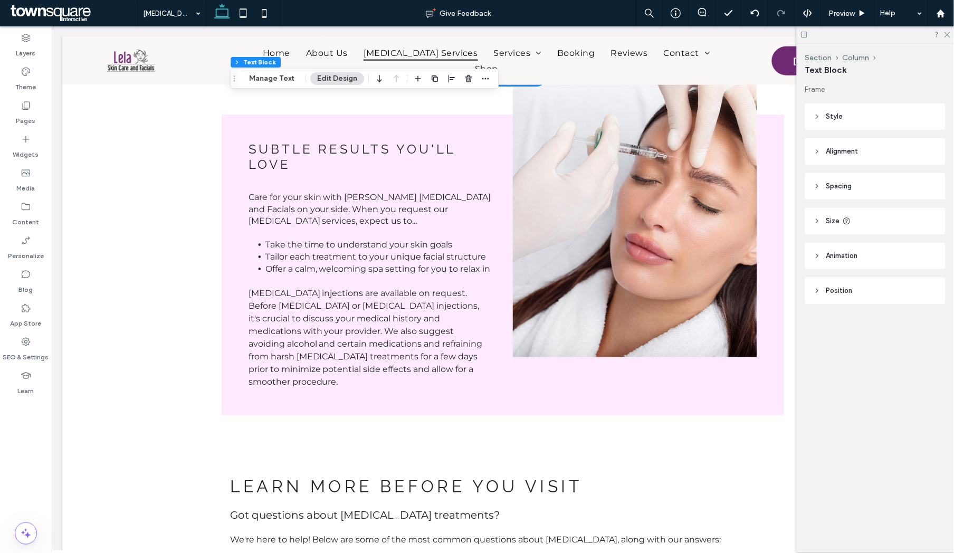
scroll to position [669, 0]
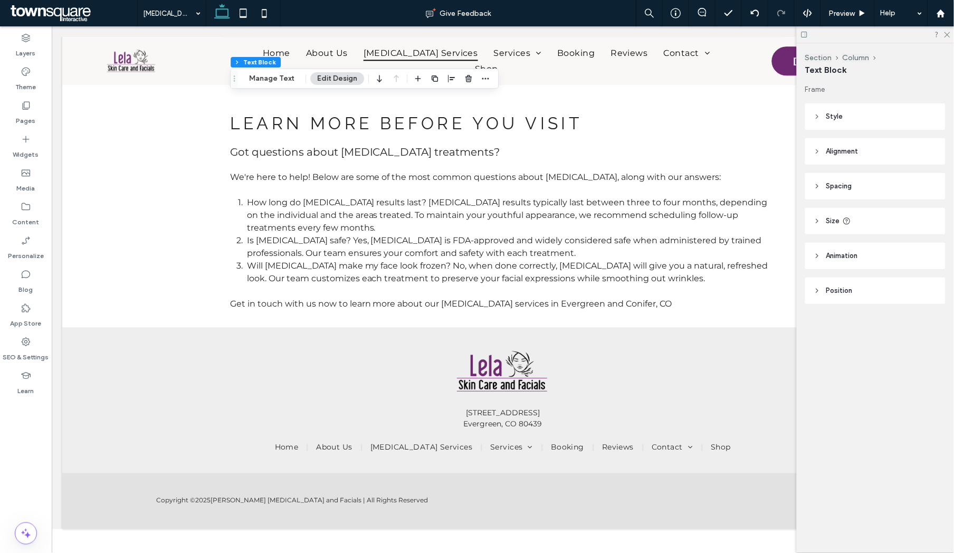
click at [25, 104] on icon at bounding box center [26, 105] width 11 height 11
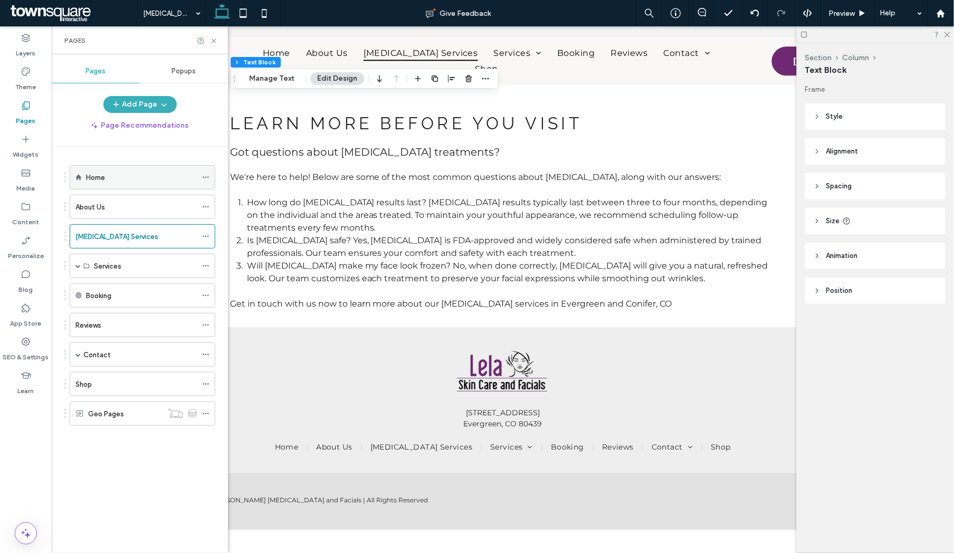
click at [97, 186] on div "Home" at bounding box center [141, 177] width 111 height 23
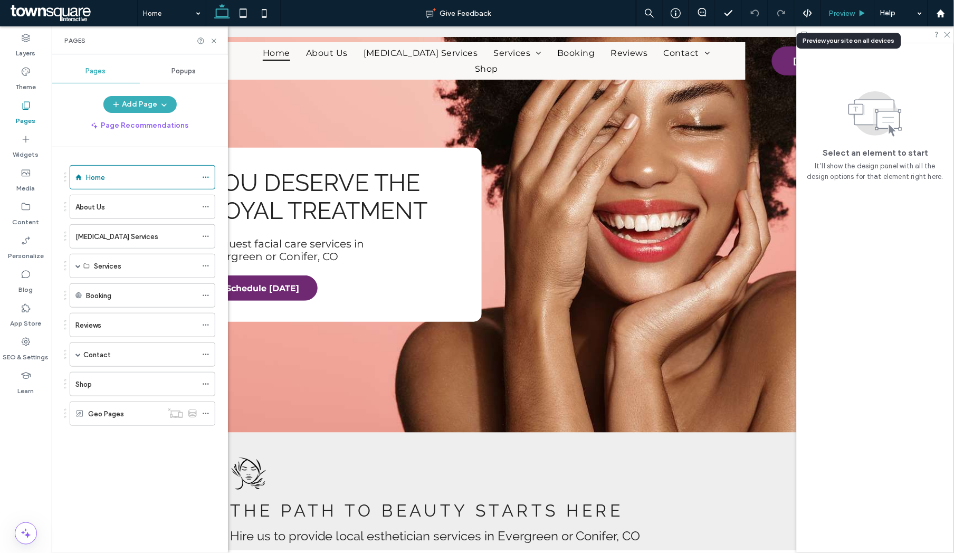
click at [750, 18] on div "Preview" at bounding box center [848, 13] width 54 height 26
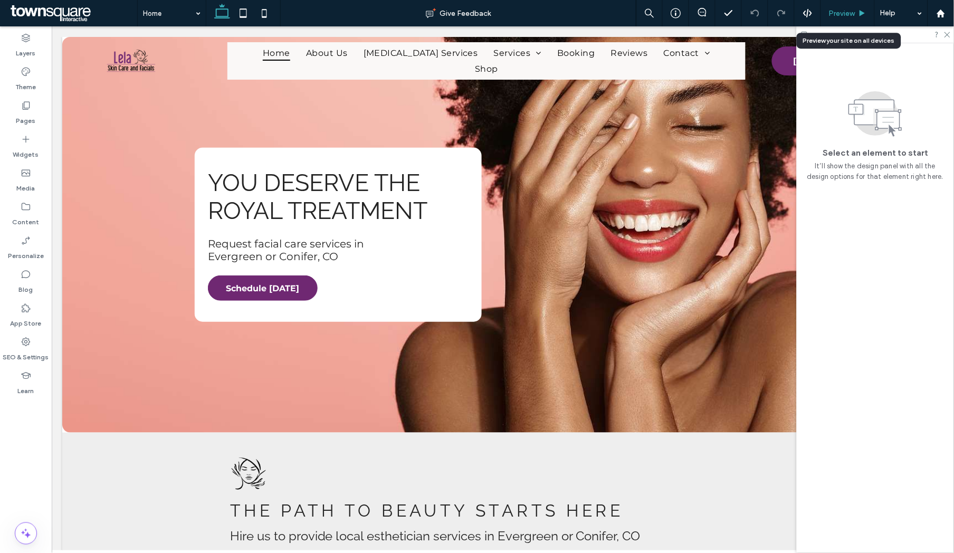
click at [750, 16] on span "Preview" at bounding box center [842, 13] width 26 height 9
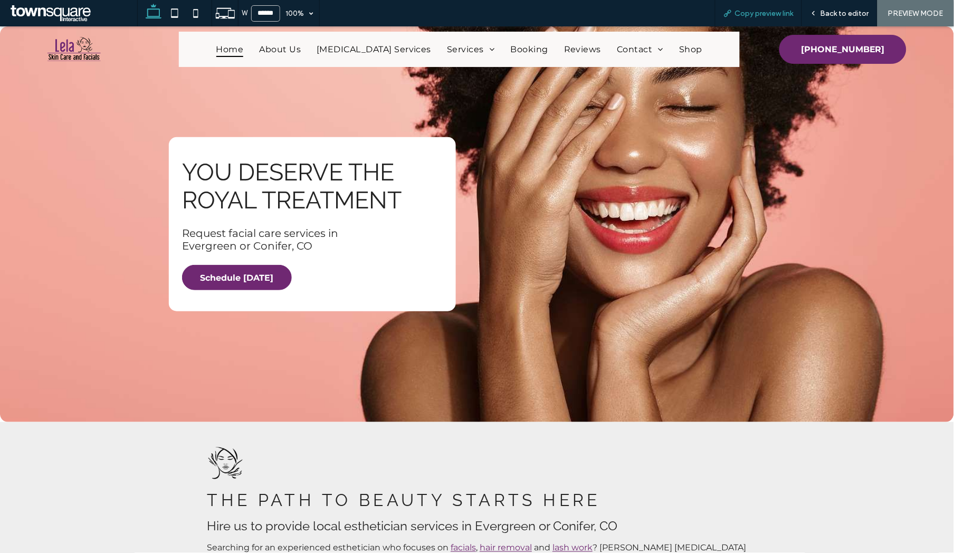
click at [750, 14] on span "Copy preview link" at bounding box center [764, 13] width 59 height 9
click at [750, 9] on span "Back to editor" at bounding box center [844, 13] width 49 height 9
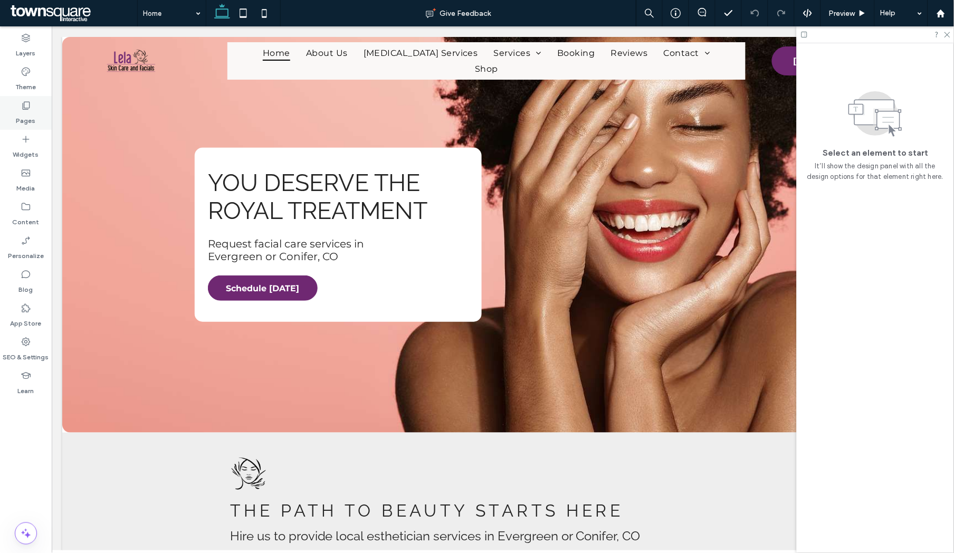
click at [19, 111] on label "Pages" at bounding box center [26, 118] width 20 height 15
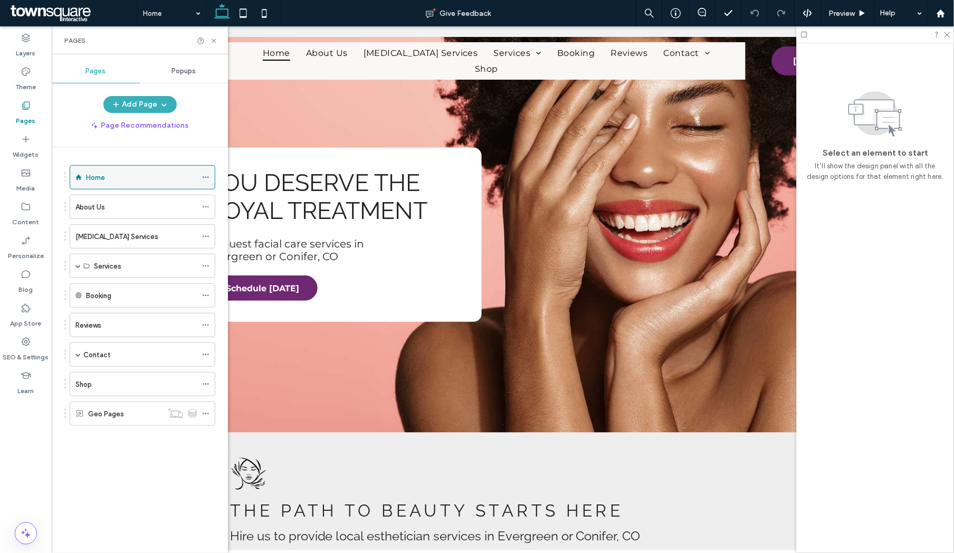
click at [205, 177] on icon at bounding box center [205, 177] width 7 height 7
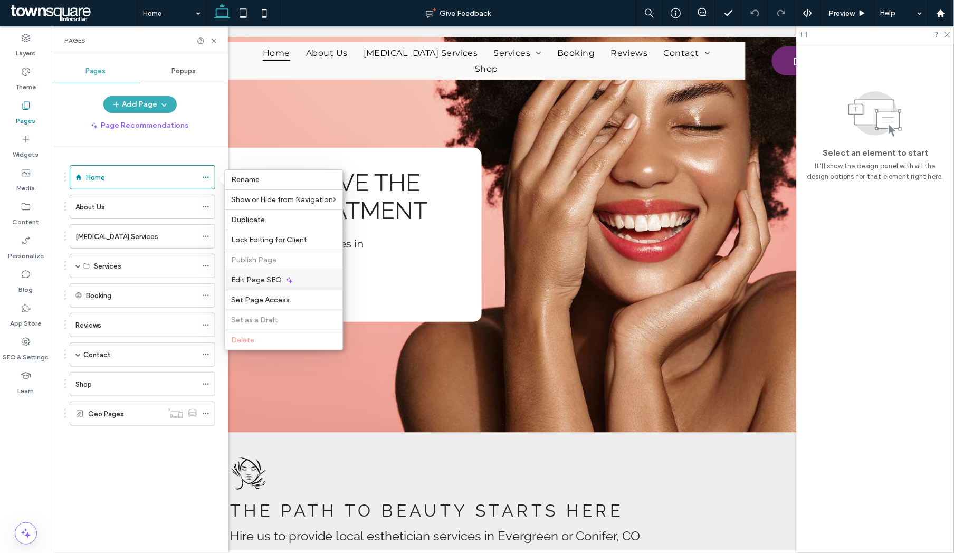
click at [251, 280] on span "Edit Page SEO" at bounding box center [257, 279] width 51 height 9
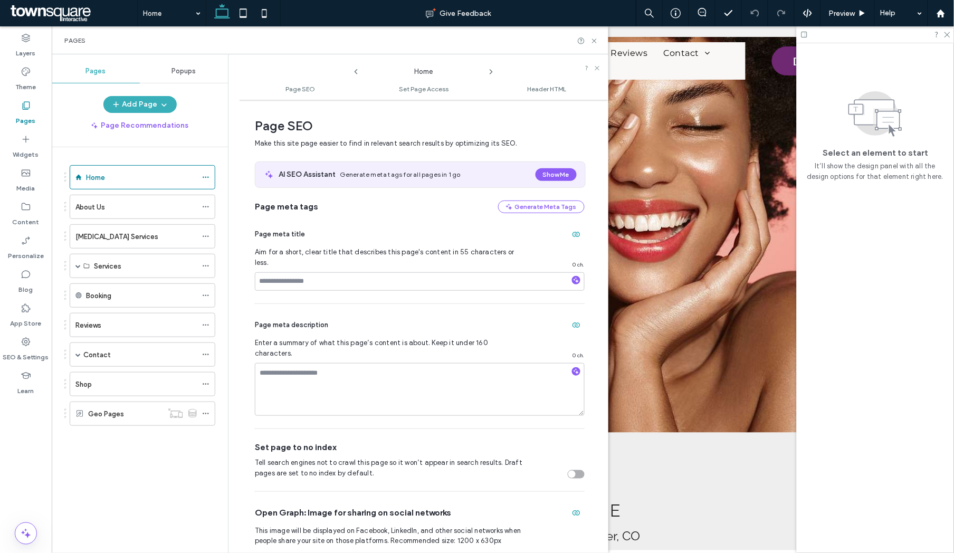
click at [492, 68] on icon at bounding box center [491, 72] width 8 height 8
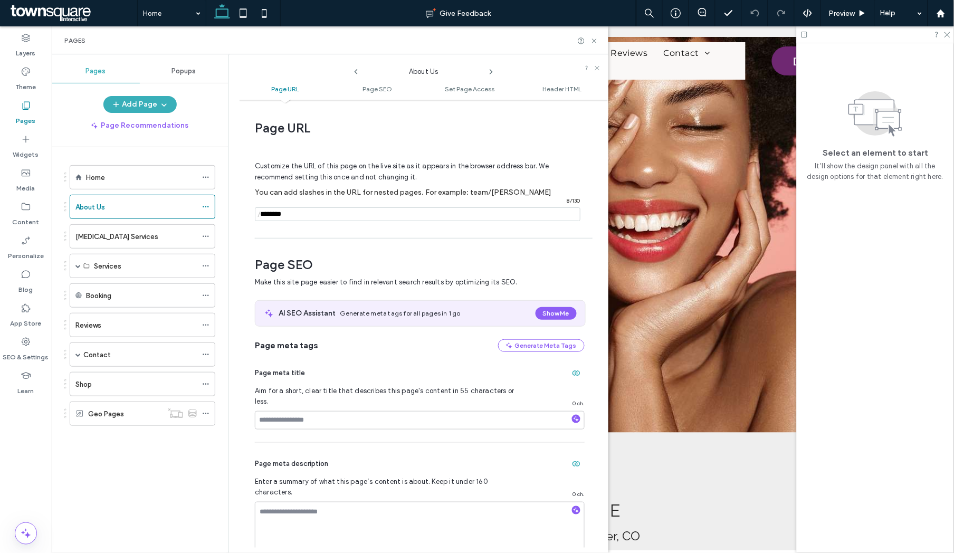
click at [491, 72] on use at bounding box center [491, 72] width 2 height 4
click at [494, 70] on icon at bounding box center [491, 72] width 8 height 8
click at [75, 267] on span at bounding box center [77, 265] width 5 height 5
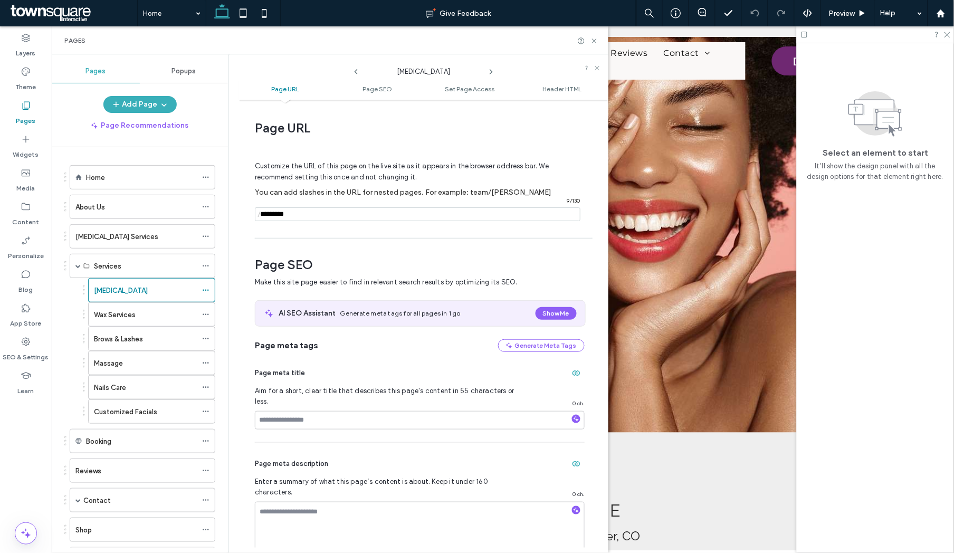
click at [493, 71] on icon at bounding box center [491, 72] width 8 height 8
click at [492, 72] on icon at bounding box center [491, 72] width 8 height 8
click at [289, 217] on input "notEmpty" at bounding box center [417, 214] width 325 height 14
type input "**********"
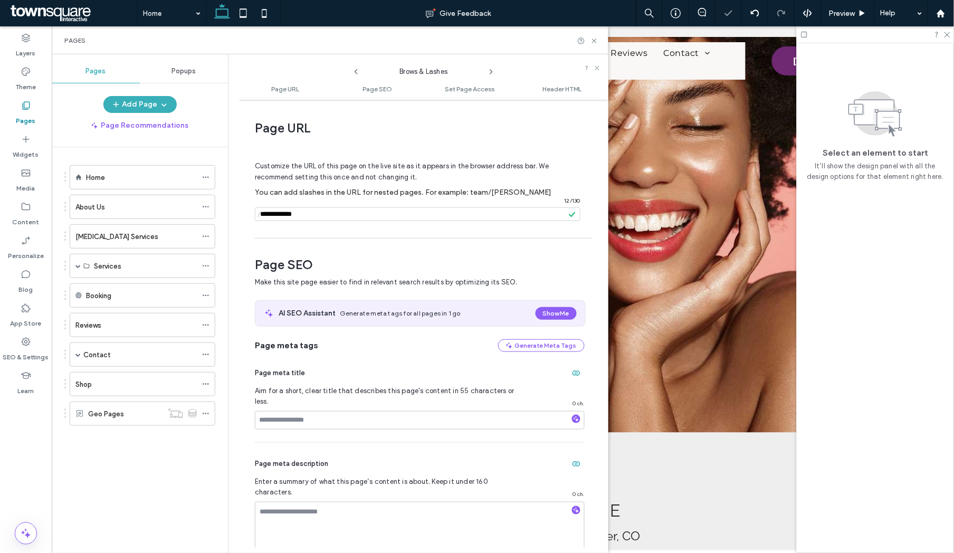
click at [491, 73] on icon at bounding box center [491, 72] width 8 height 8
click at [492, 71] on icon at bounding box center [491, 72] width 8 height 8
click at [490, 70] on use at bounding box center [491, 72] width 2 height 4
click at [78, 267] on span at bounding box center [77, 265] width 5 height 5
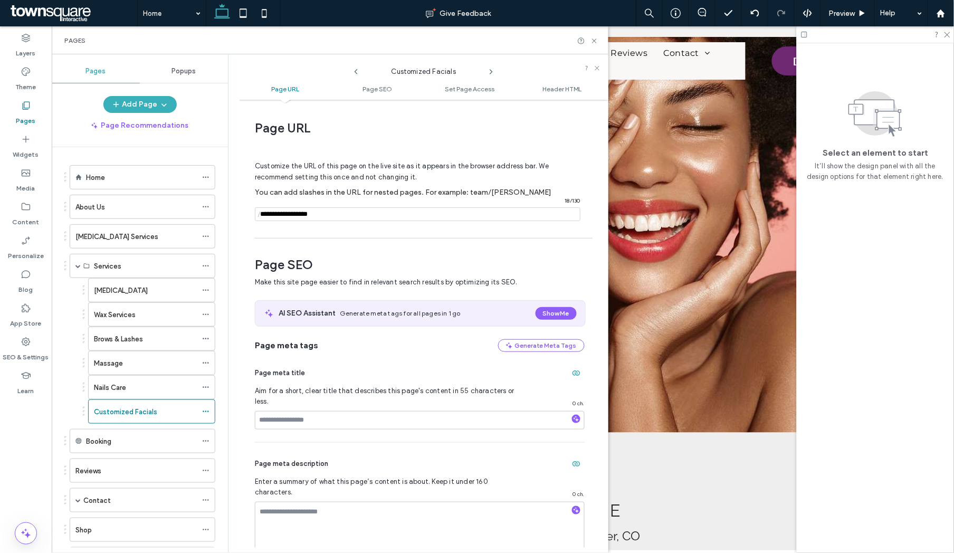
click at [491, 70] on use at bounding box center [491, 72] width 2 height 4
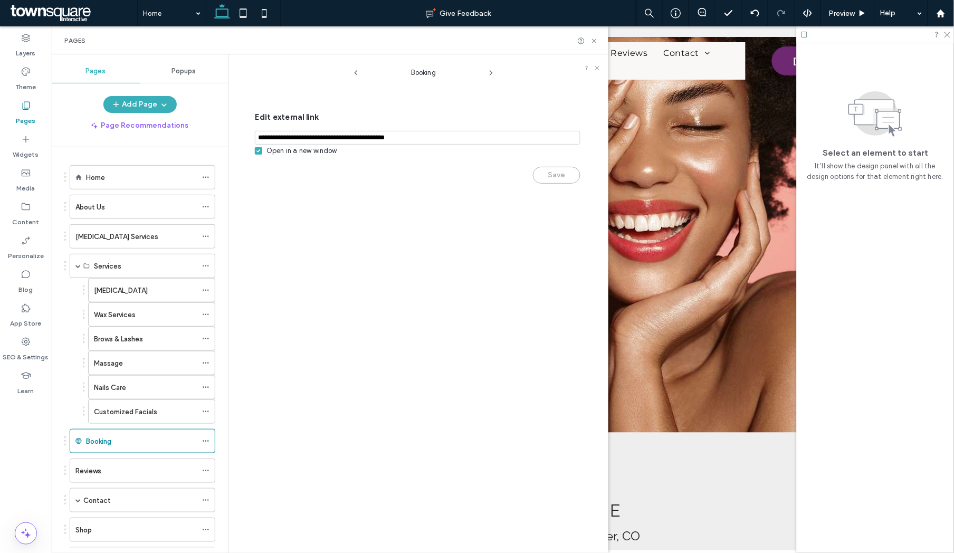
click at [491, 70] on icon at bounding box center [491, 73] width 8 height 8
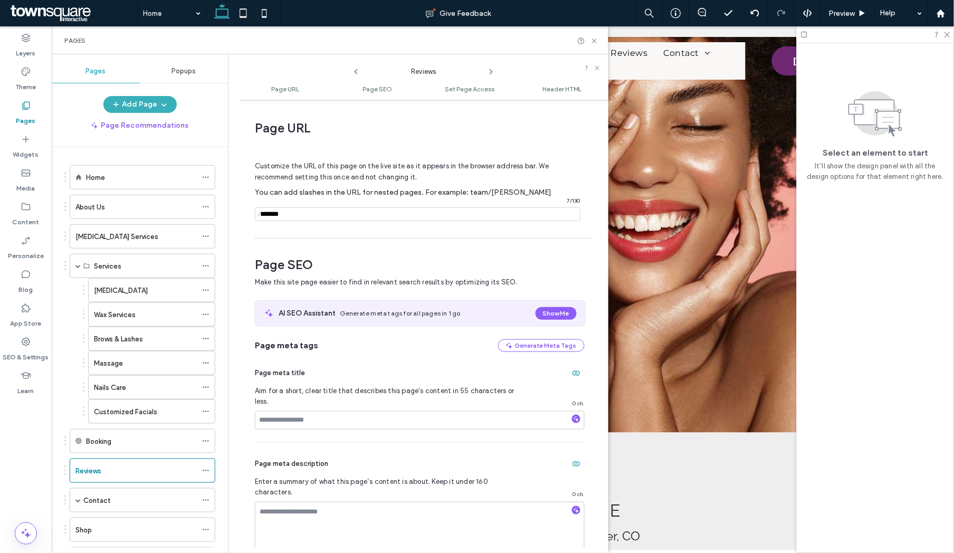
click at [492, 72] on use at bounding box center [491, 72] width 2 height 4
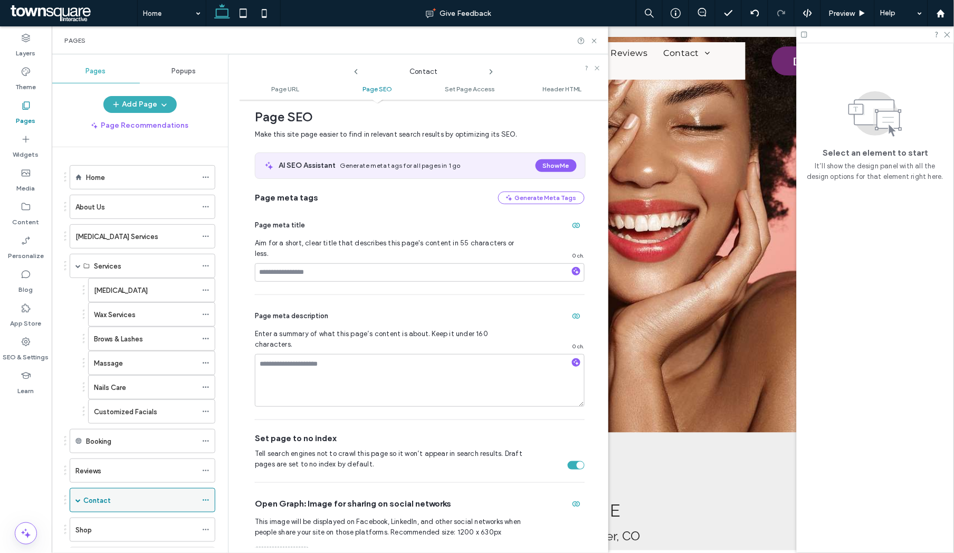
scroll to position [145, 0]
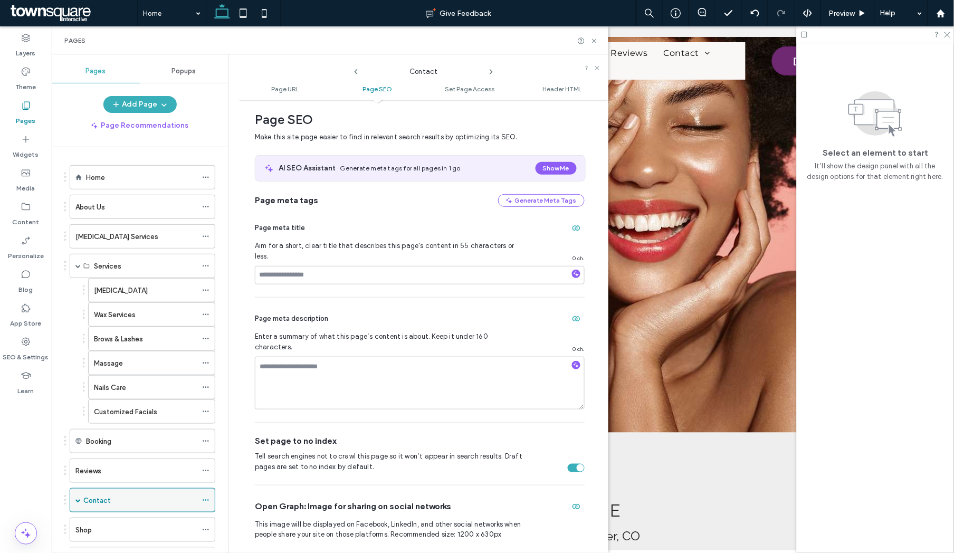
click at [78, 364] on span at bounding box center [77, 499] width 5 height 5
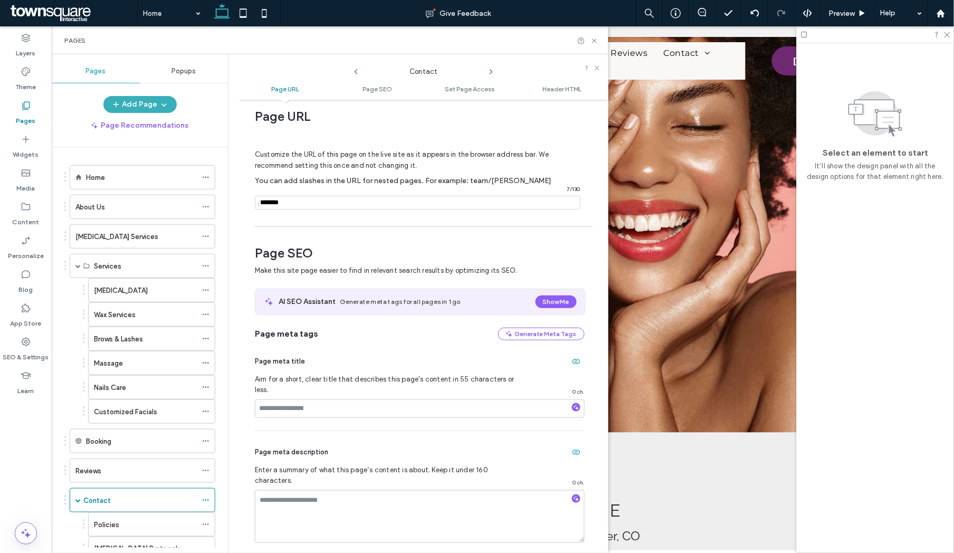
scroll to position [0, 0]
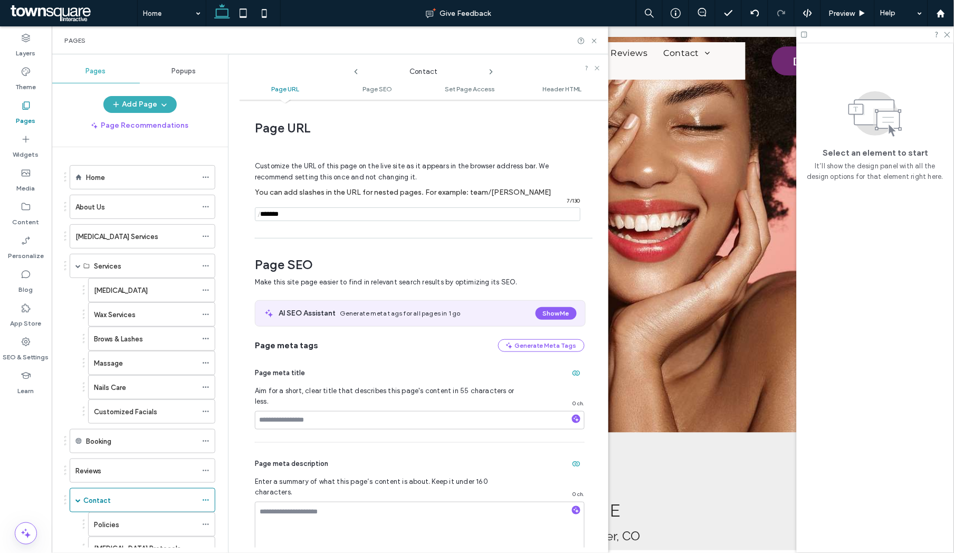
click at [492, 71] on icon at bounding box center [491, 72] width 8 height 8
click at [490, 70] on use at bounding box center [491, 72] width 2 height 4
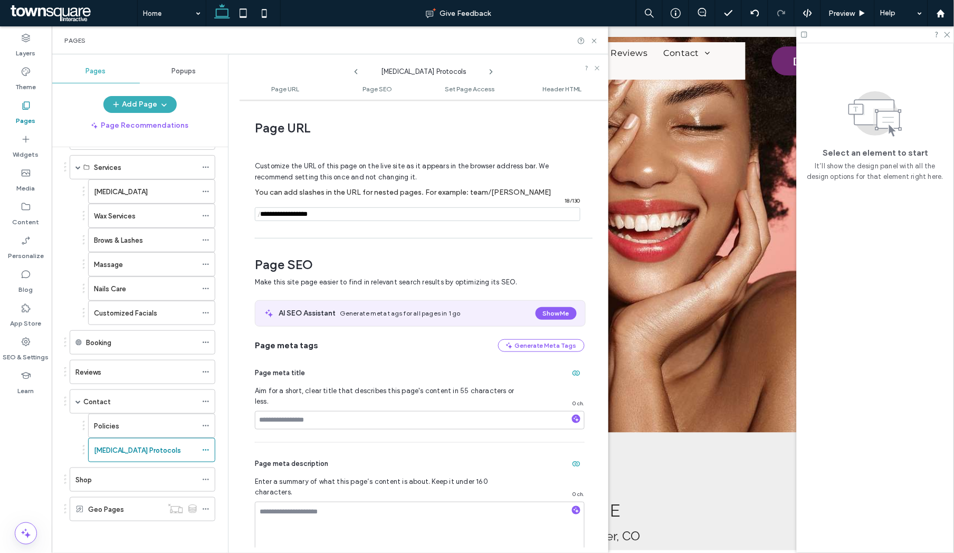
click at [492, 73] on icon at bounding box center [491, 72] width 8 height 8
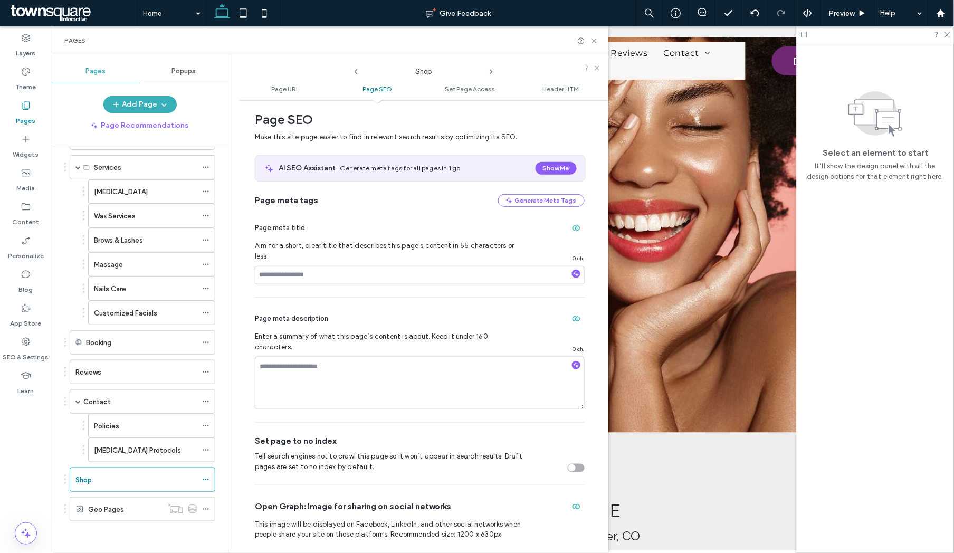
scroll to position [0, 0]
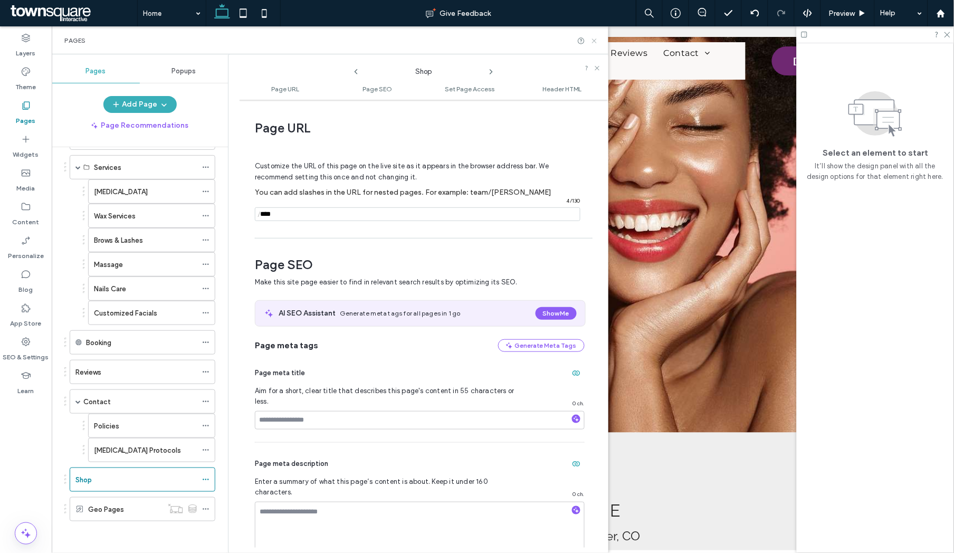
click at [593, 42] on icon at bounding box center [594, 41] width 8 height 8
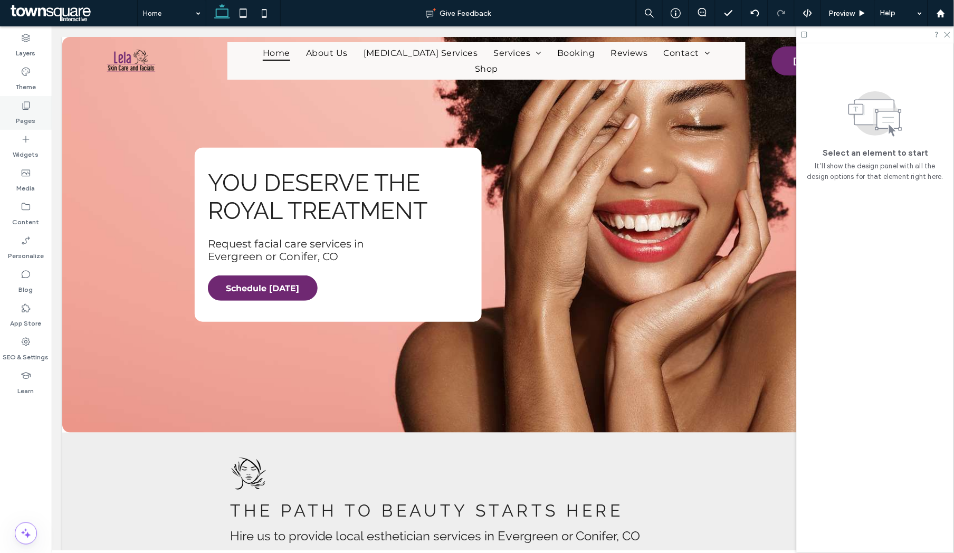
click at [26, 112] on label "Pages" at bounding box center [26, 118] width 20 height 15
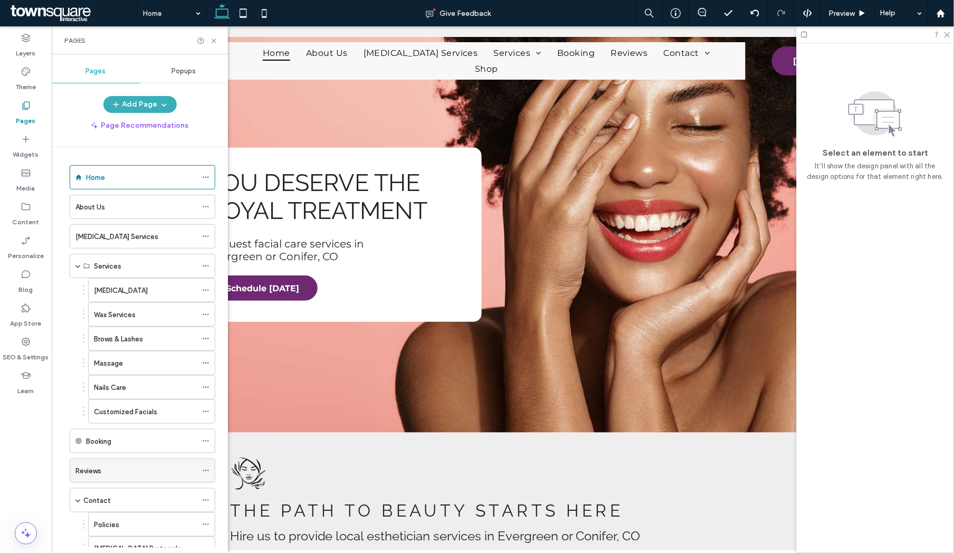
click at [115, 364] on div "Reviews" at bounding box center [135, 470] width 121 height 11
click at [213, 41] on use at bounding box center [214, 41] width 4 height 4
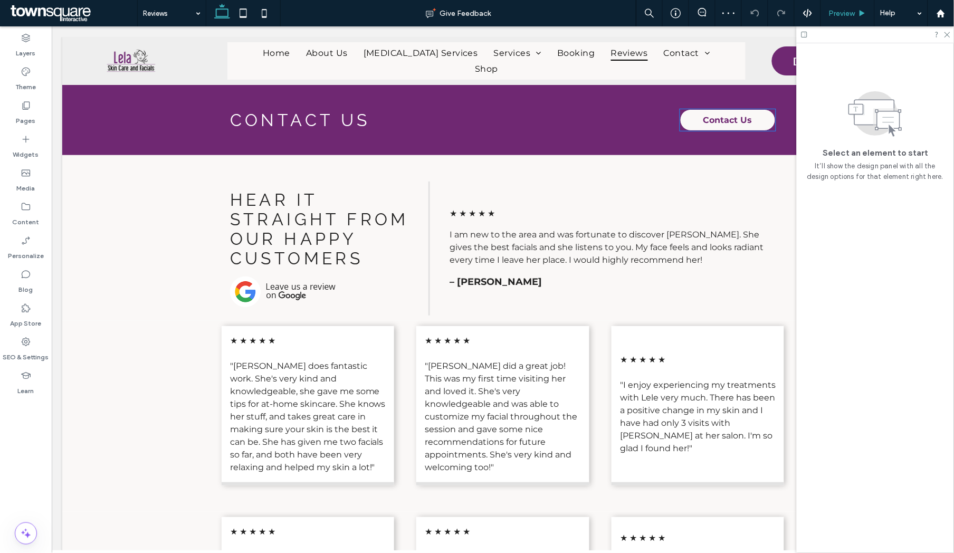
click at [712, 122] on span "Contact Us" at bounding box center [727, 119] width 49 height 21
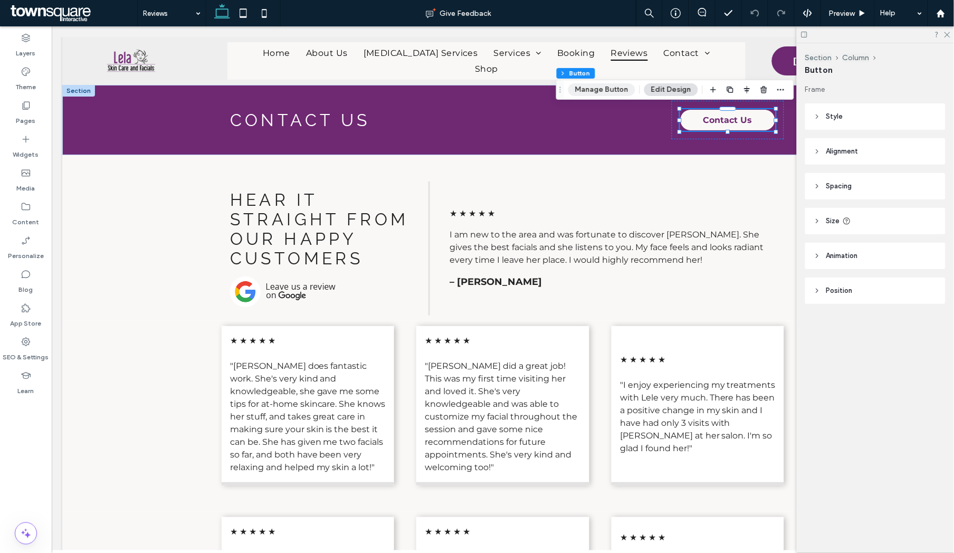
click at [620, 91] on button "Manage Button" at bounding box center [601, 89] width 67 height 13
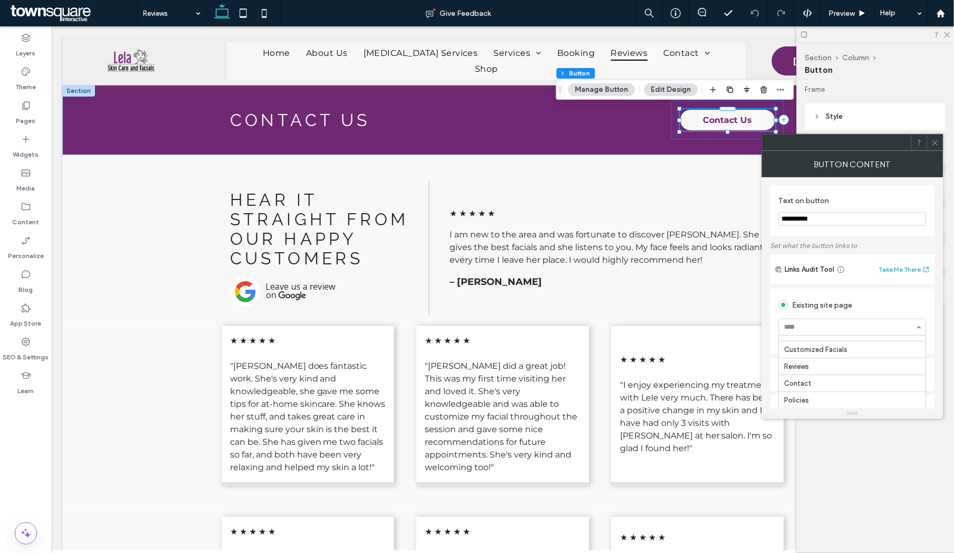
scroll to position [136, 0]
click at [750, 141] on icon at bounding box center [935, 143] width 8 height 8
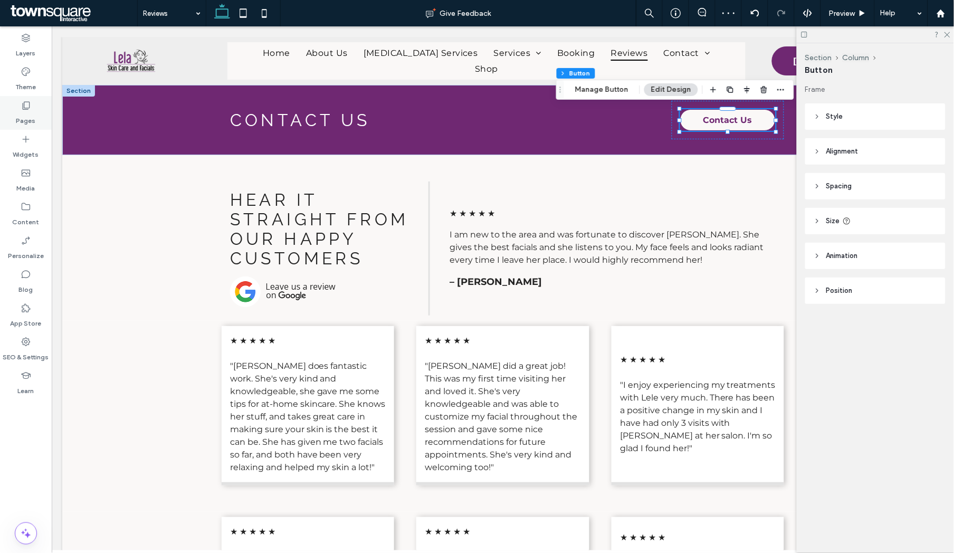
click at [31, 103] on icon at bounding box center [26, 105] width 11 height 11
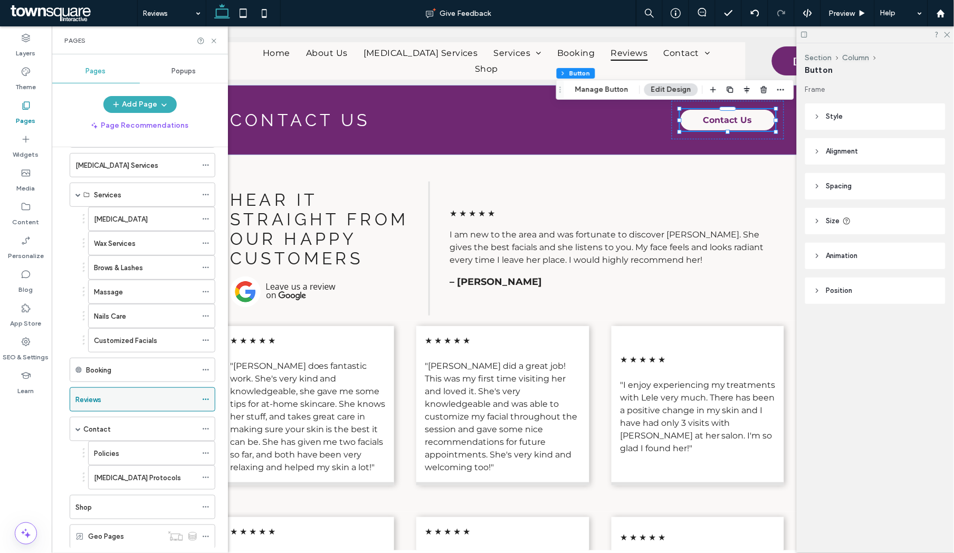
scroll to position [80, 0]
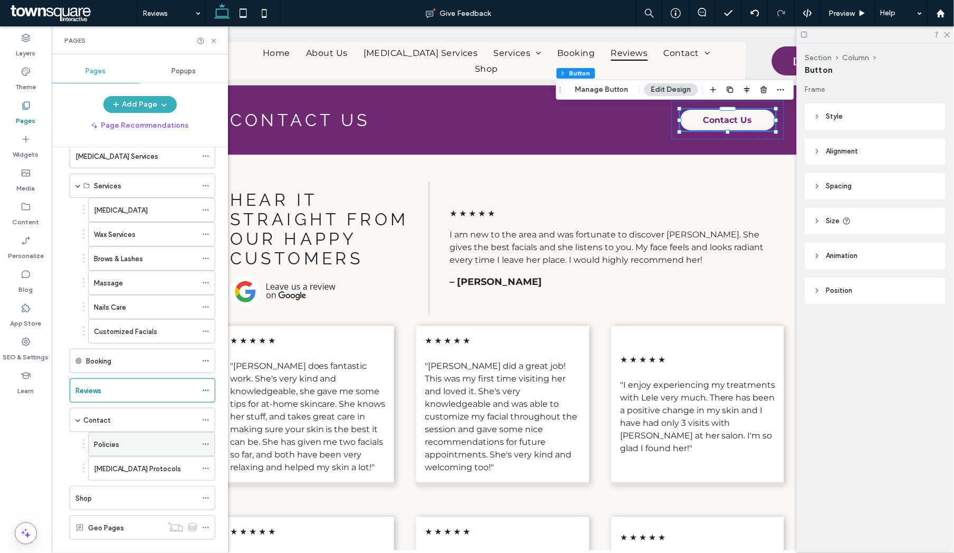
click at [111, 364] on label "Policies" at bounding box center [106, 444] width 25 height 18
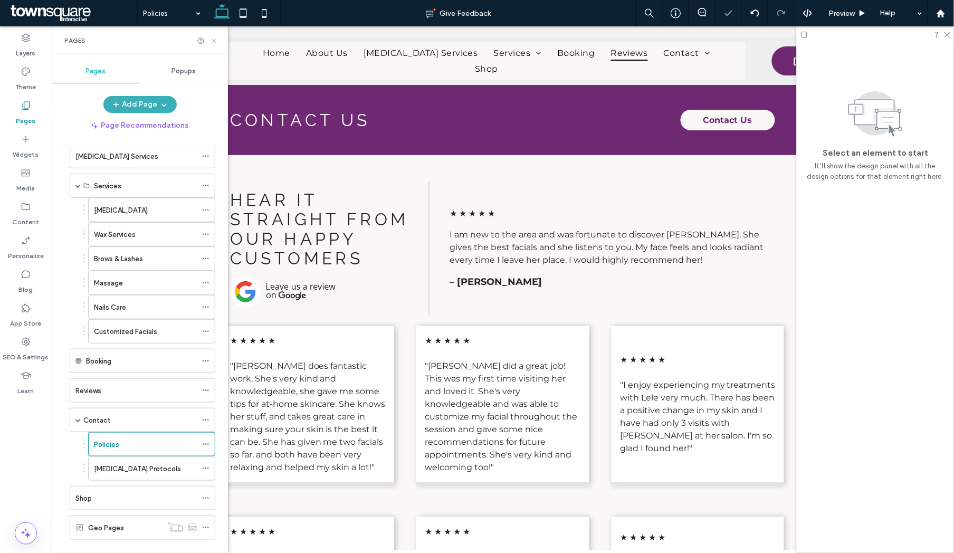
click at [212, 38] on icon at bounding box center [214, 41] width 8 height 8
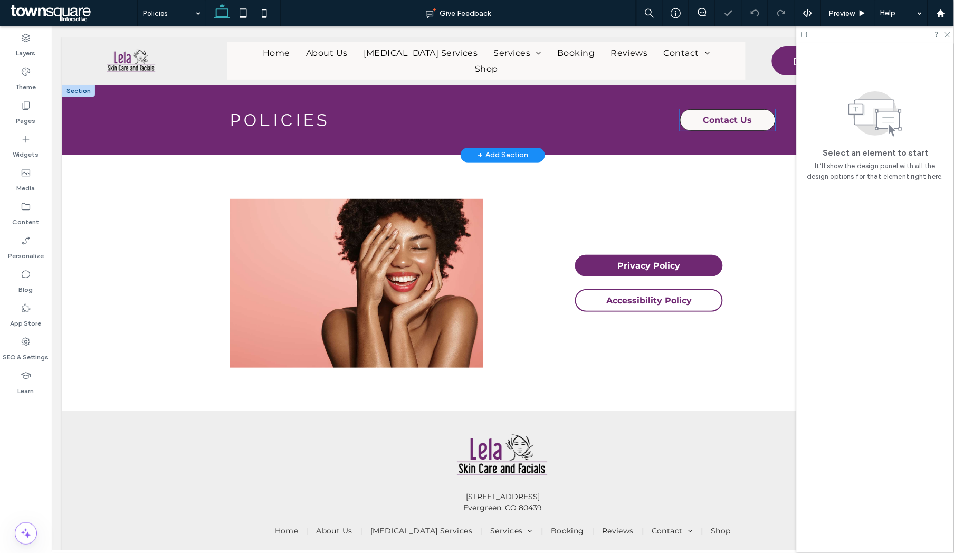
click at [707, 118] on span "Contact Us" at bounding box center [727, 119] width 49 height 21
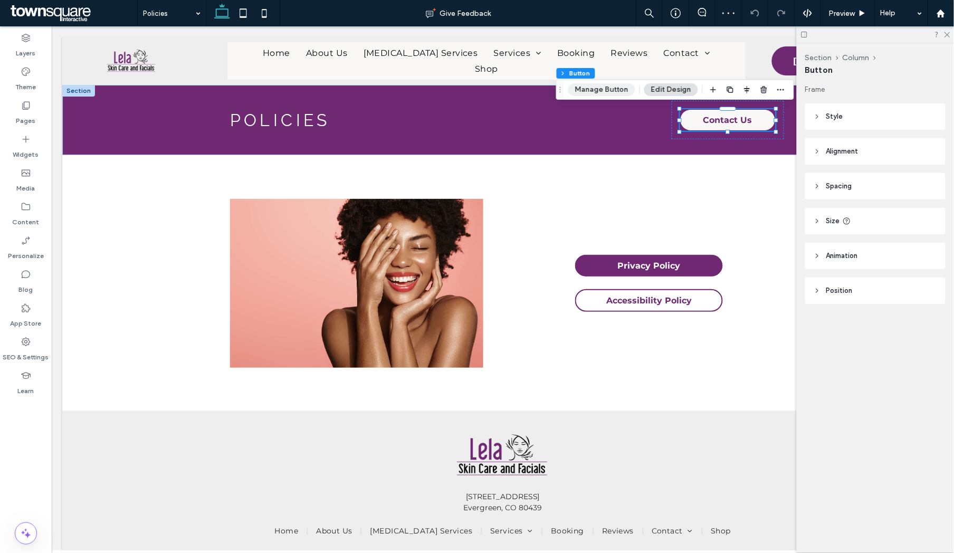
click at [609, 85] on button "Manage Button" at bounding box center [601, 89] width 67 height 13
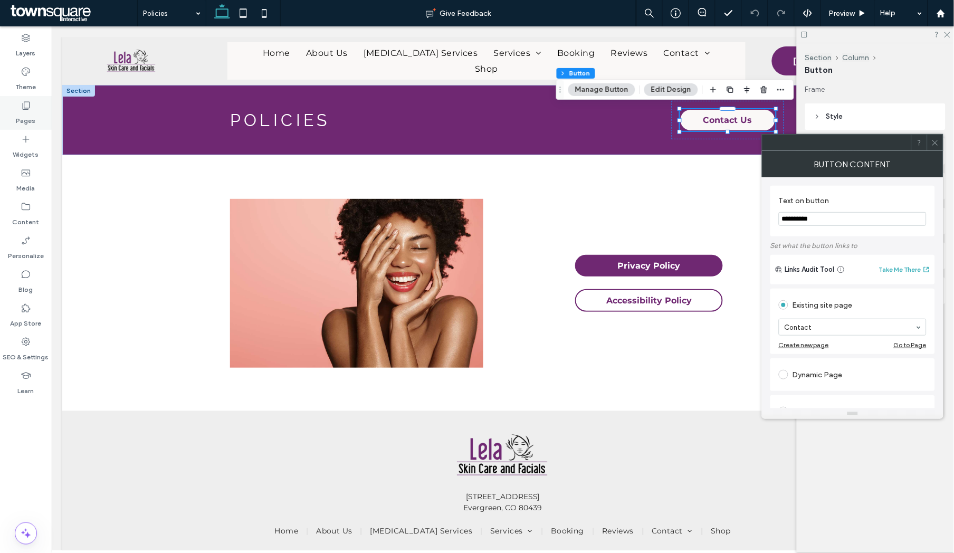
click at [21, 100] on icon at bounding box center [26, 105] width 11 height 11
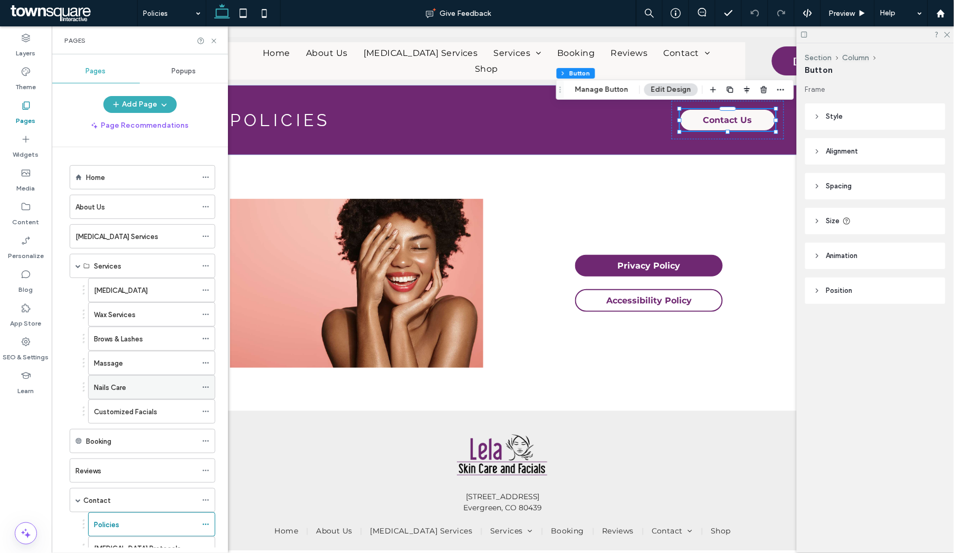
scroll to position [100, 0]
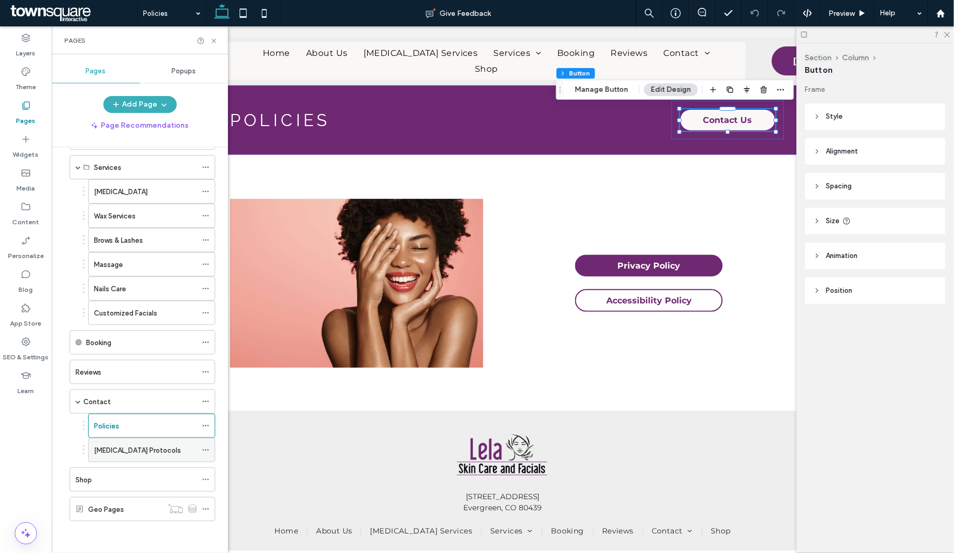
click at [128, 364] on label "Covid-19 Protocols" at bounding box center [137, 450] width 87 height 18
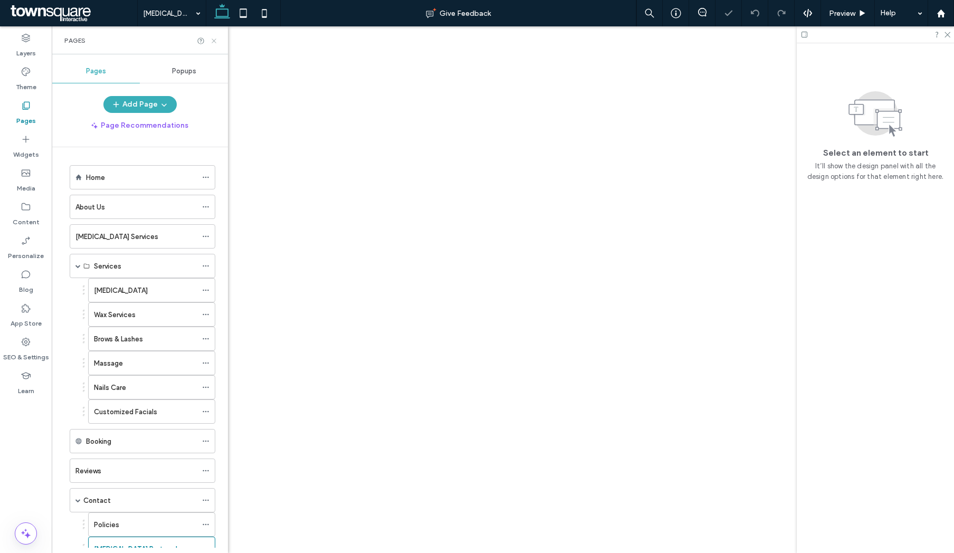
click at [213, 41] on use at bounding box center [214, 41] width 4 height 4
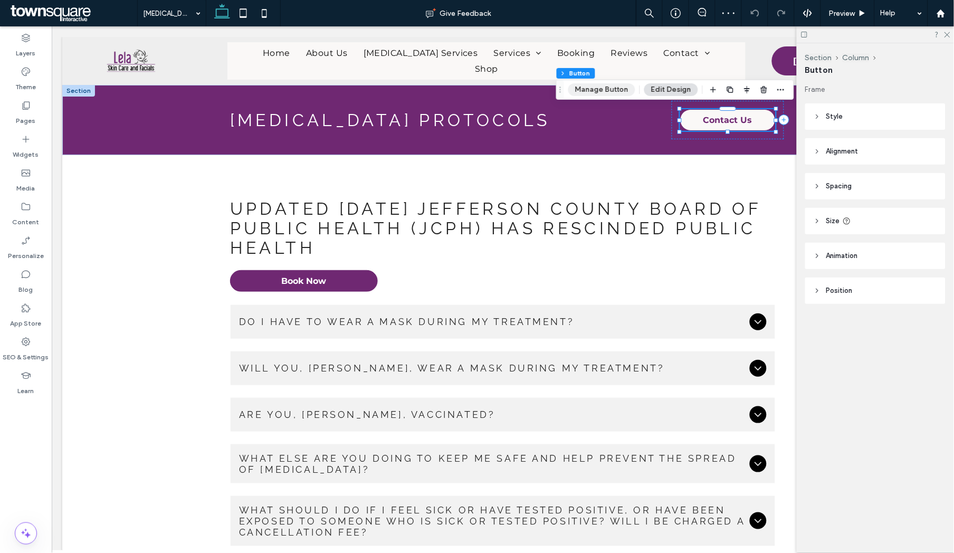
click at [604, 85] on button "Manage Button" at bounding box center [601, 89] width 67 height 13
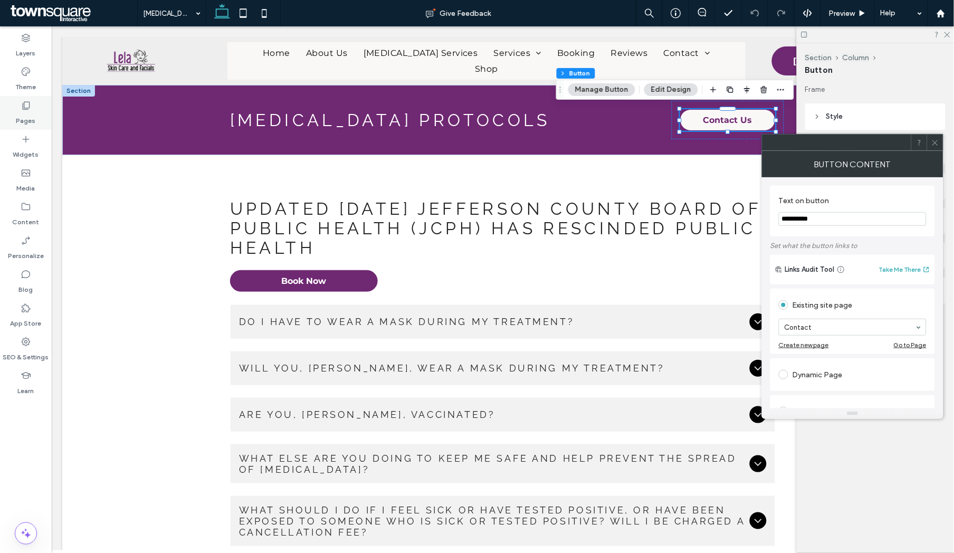
click at [28, 103] on icon at bounding box center [26, 105] width 11 height 11
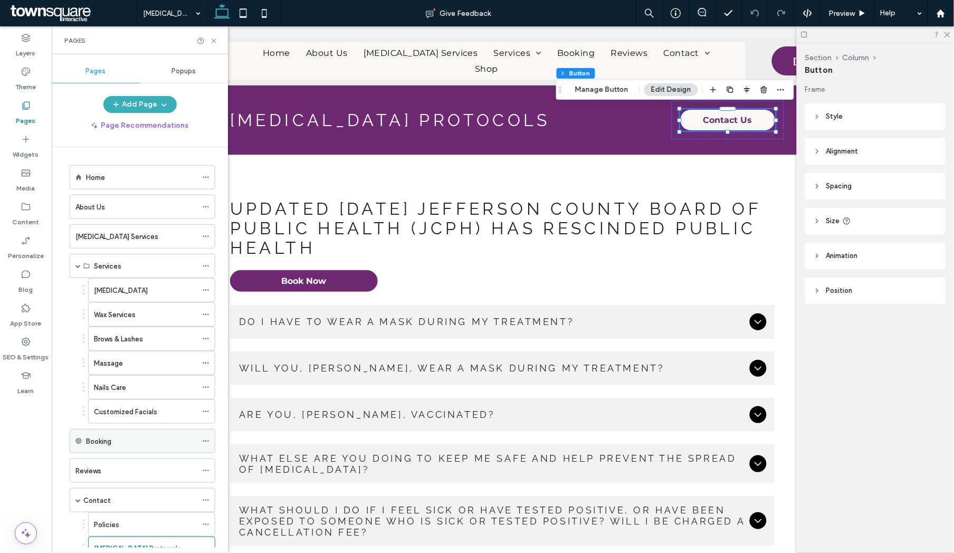
scroll to position [100, 0]
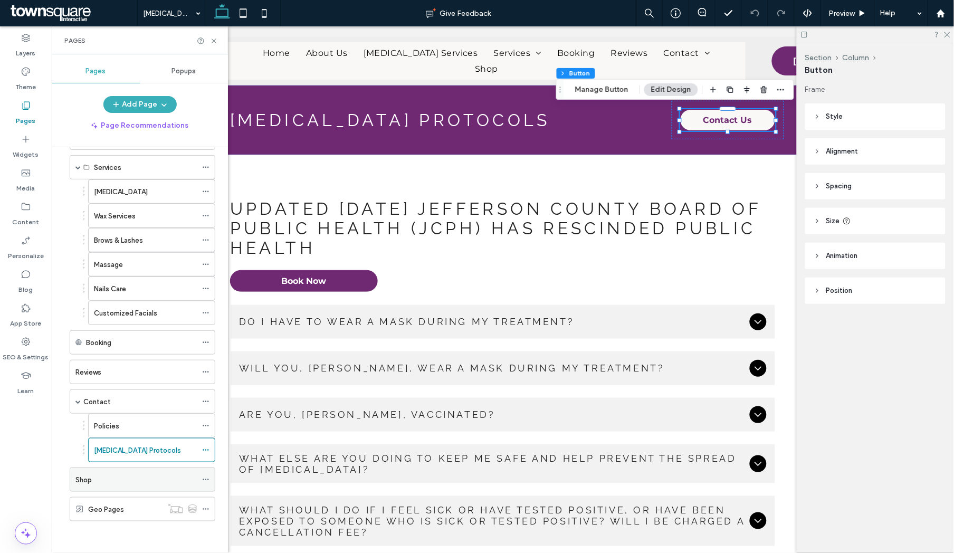
click at [110, 487] on div "Shop" at bounding box center [135, 479] width 121 height 23
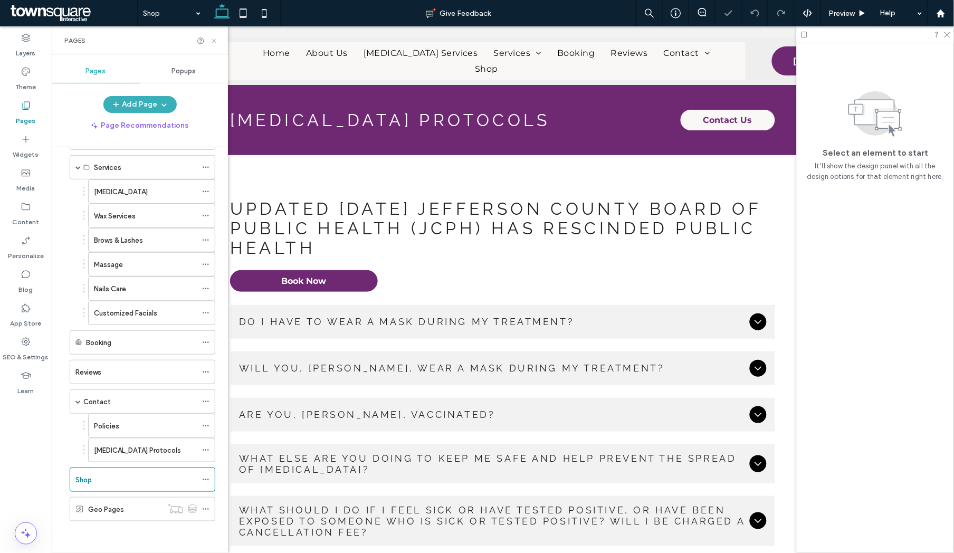
click at [211, 42] on icon at bounding box center [214, 41] width 8 height 8
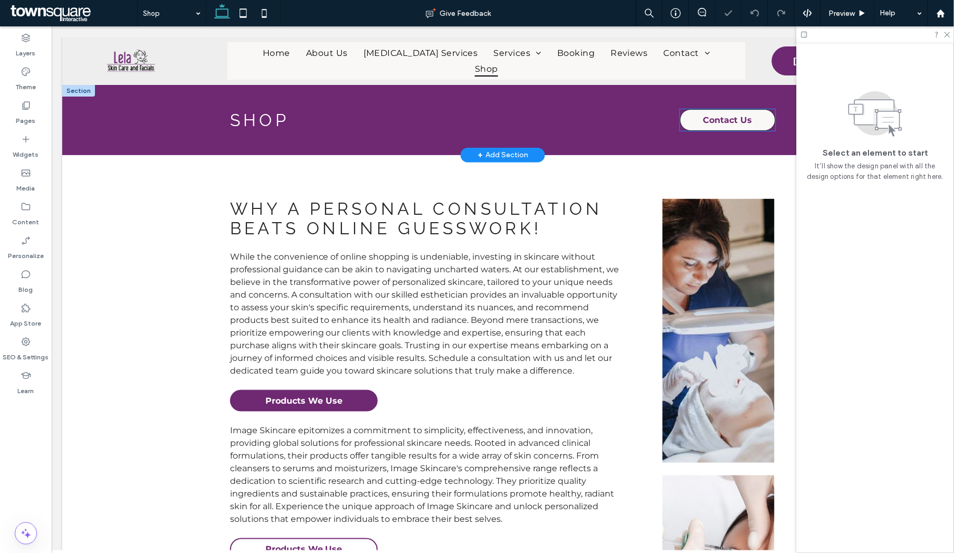
click at [709, 117] on span "Contact Us" at bounding box center [727, 119] width 49 height 21
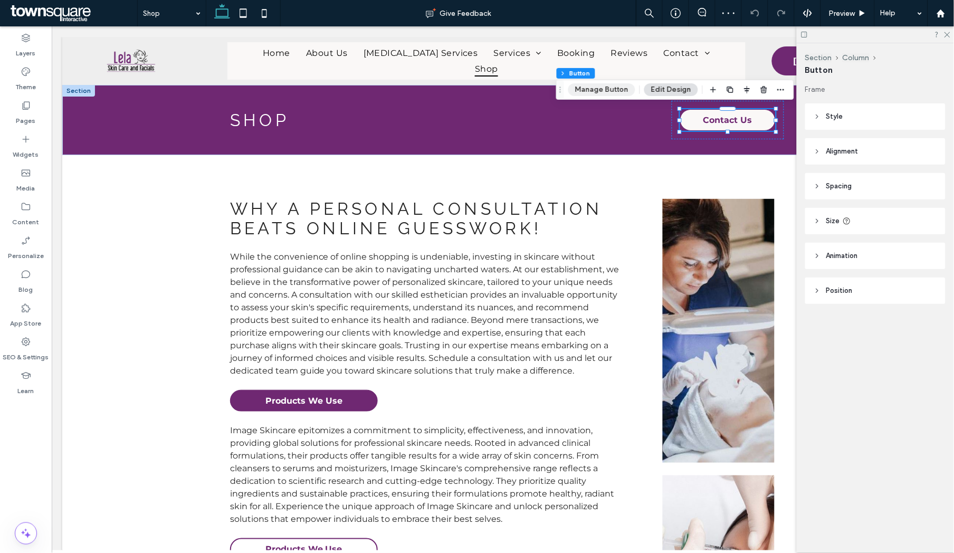
click at [602, 87] on button "Manage Button" at bounding box center [601, 89] width 67 height 13
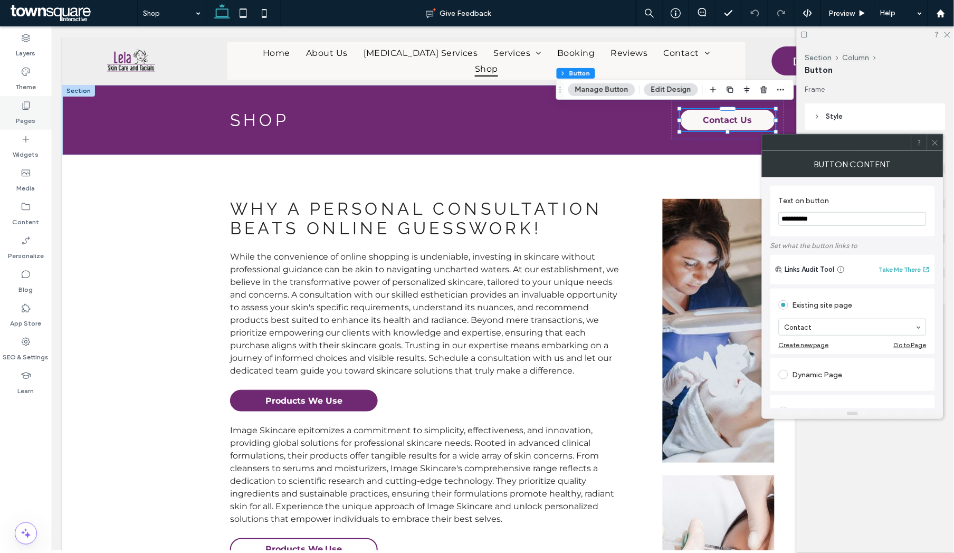
click at [30, 110] on icon at bounding box center [26, 105] width 11 height 11
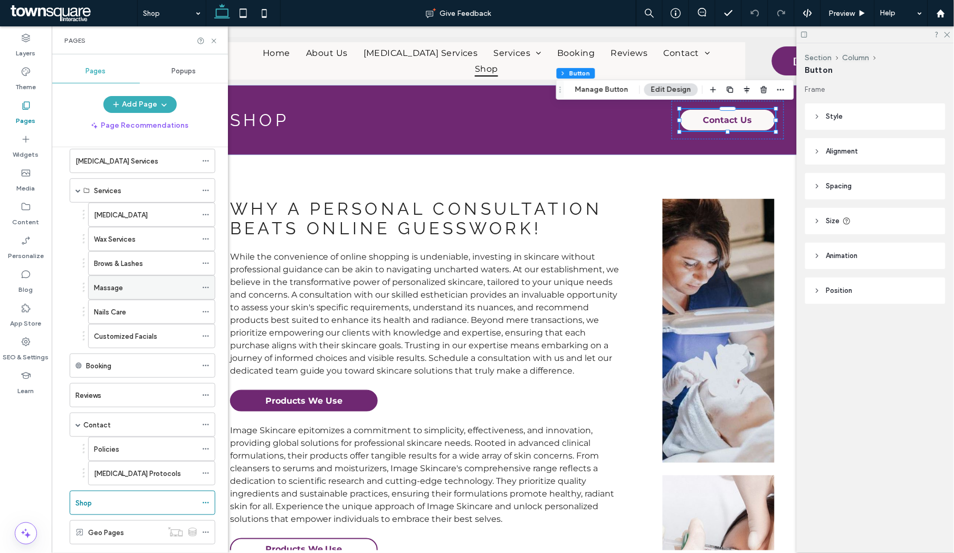
scroll to position [100, 0]
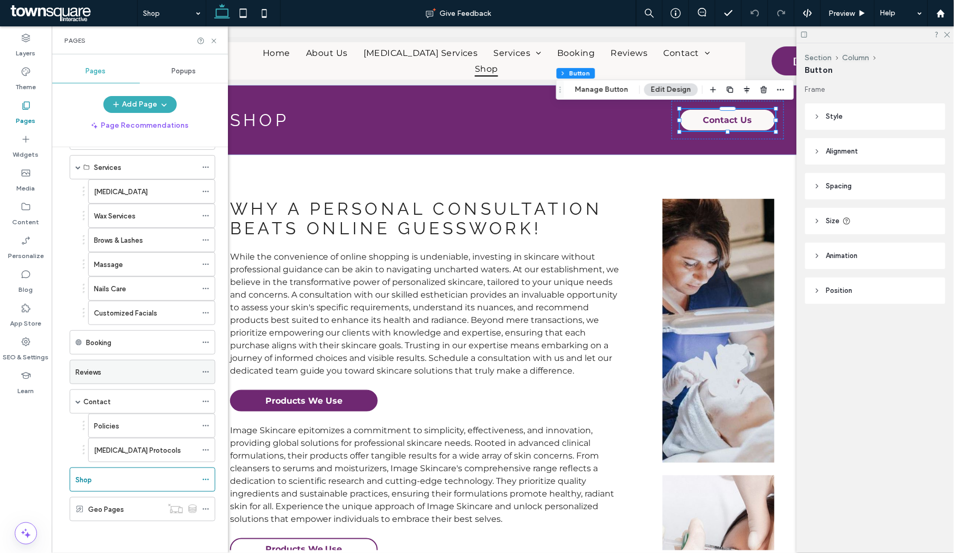
click at [101, 368] on label "Reviews" at bounding box center [88, 372] width 26 height 18
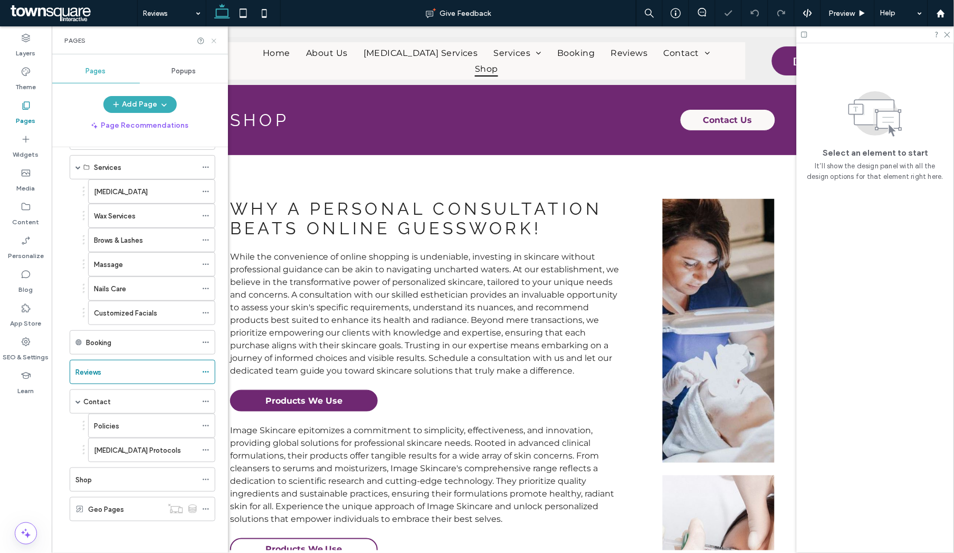
click at [212, 42] on icon at bounding box center [214, 41] width 8 height 8
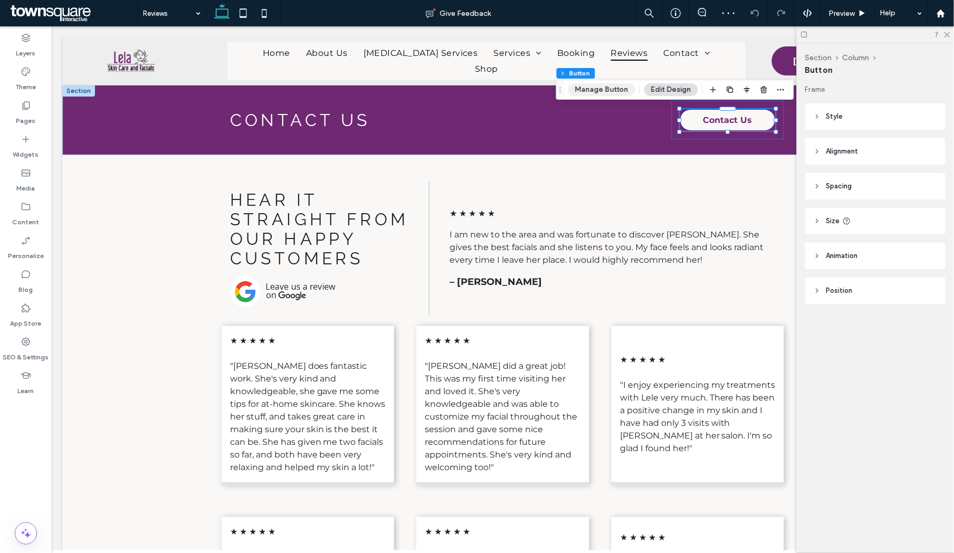
click at [619, 93] on button "Manage Button" at bounding box center [601, 89] width 67 height 13
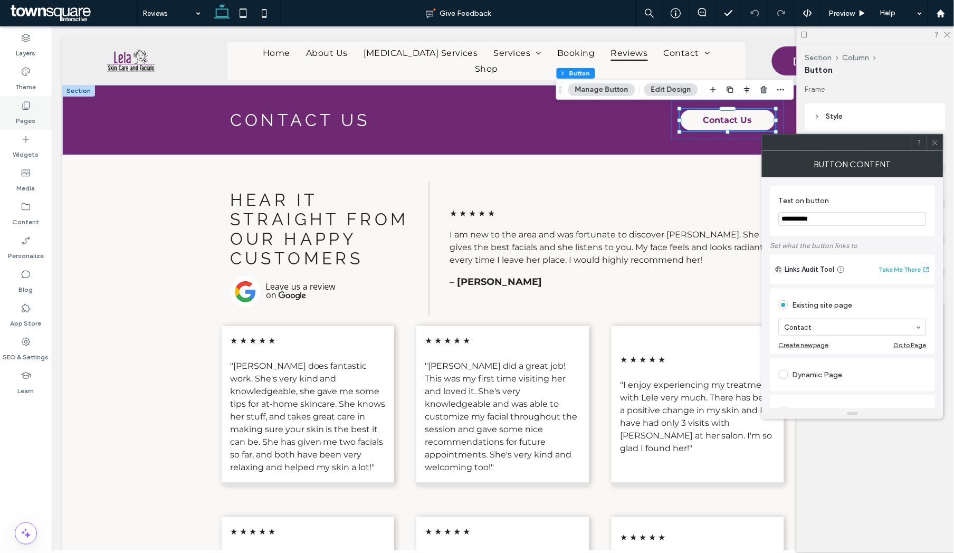
click at [22, 103] on icon at bounding box center [26, 105] width 11 height 11
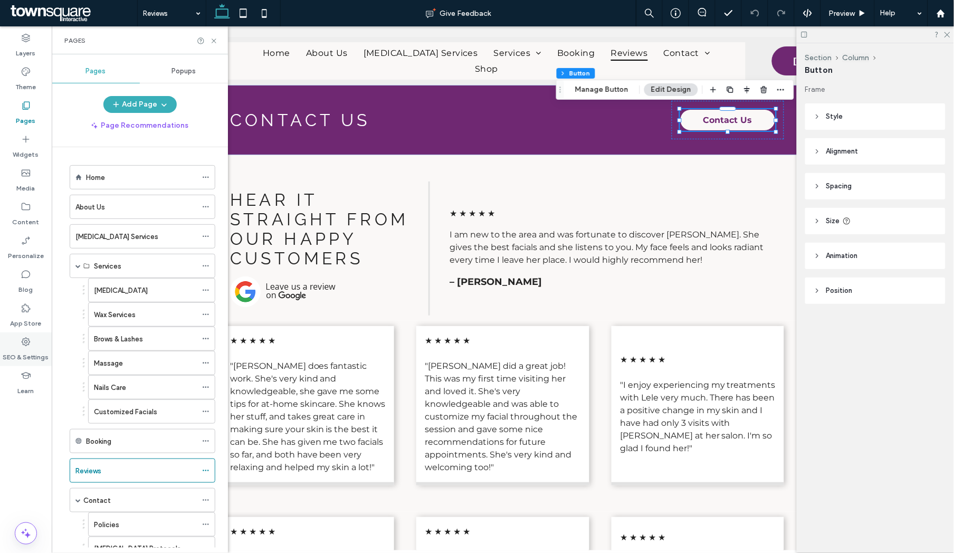
click at [32, 352] on label "SEO & Settings" at bounding box center [26, 354] width 46 height 15
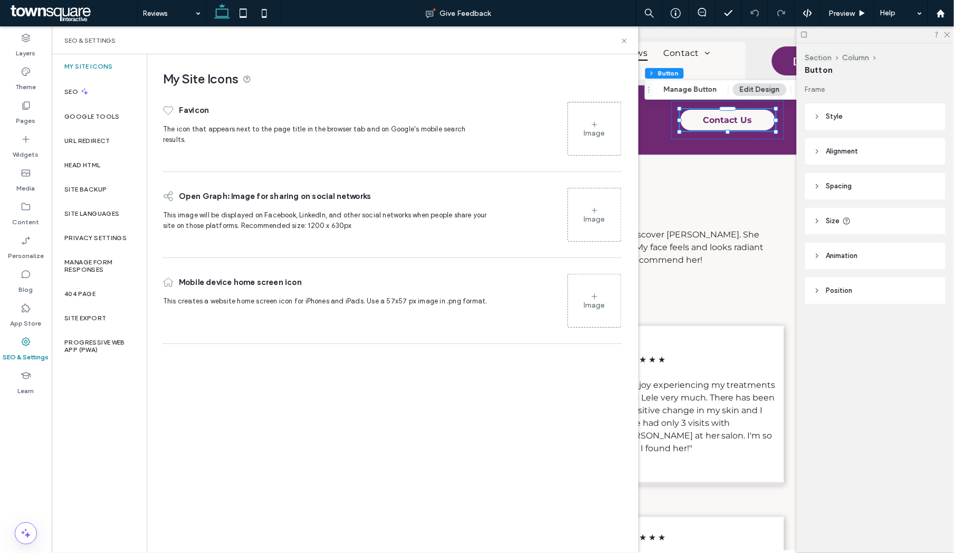
click at [574, 134] on div "Image" at bounding box center [594, 128] width 53 height 51
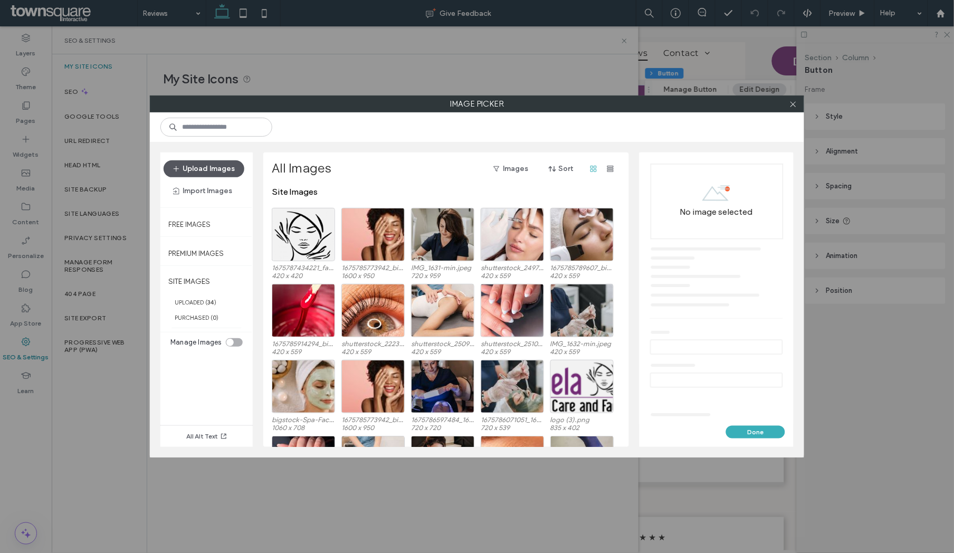
click at [212, 167] on button "Upload Images" at bounding box center [204, 168] width 81 height 17
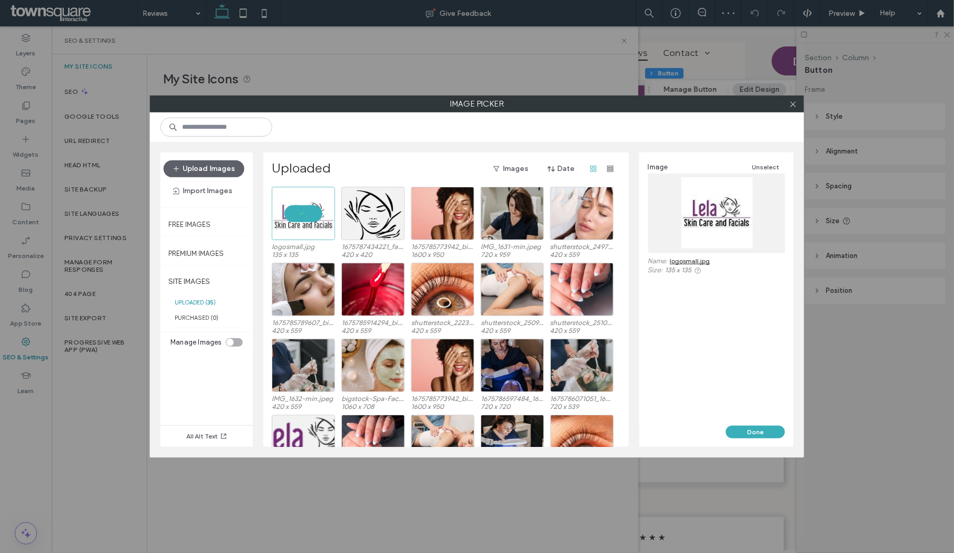
click at [741, 439] on div "Done" at bounding box center [716, 436] width 154 height 21
click at [741, 434] on button "Done" at bounding box center [755, 432] width 59 height 13
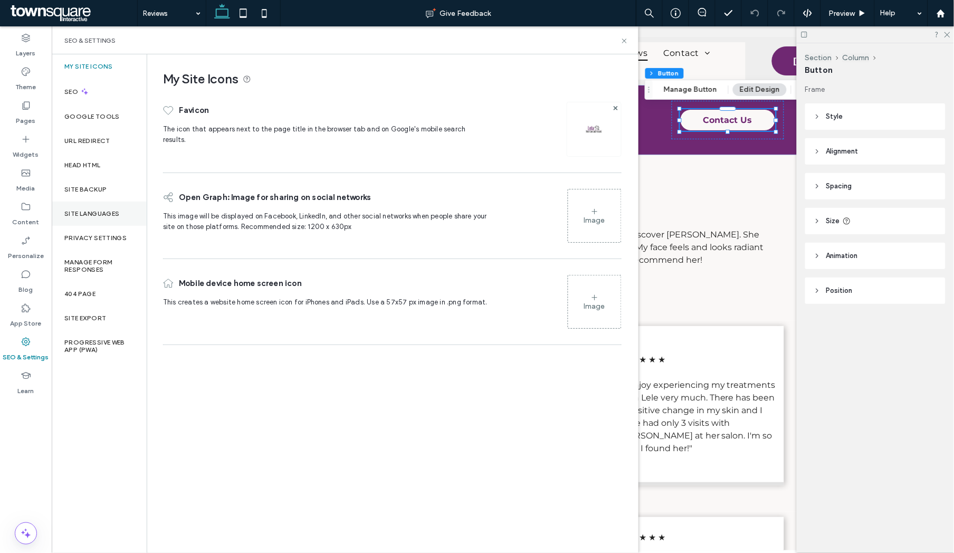
click at [83, 213] on label "Site Languages" at bounding box center [91, 213] width 55 height 7
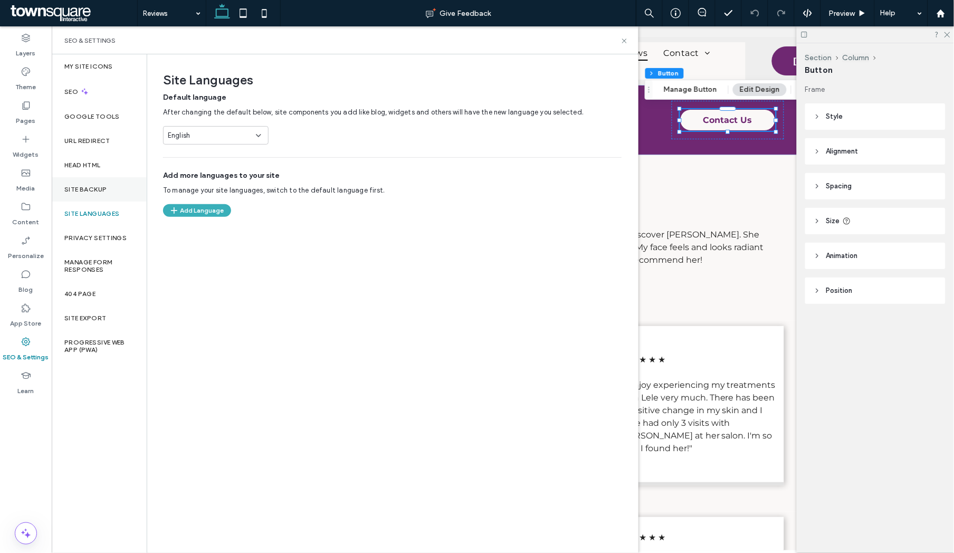
click at [105, 189] on label "Site Backup" at bounding box center [85, 189] width 42 height 7
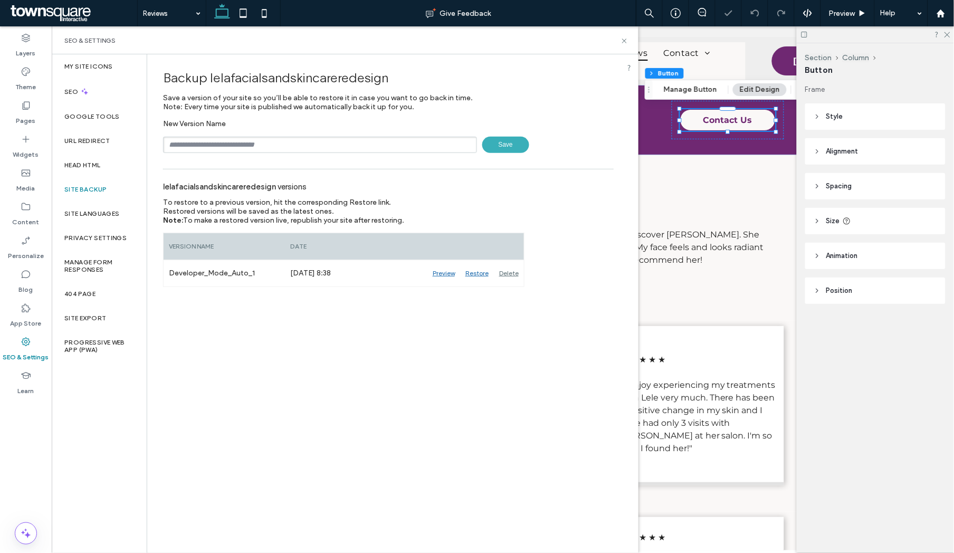
click at [207, 148] on input "text" at bounding box center [320, 145] width 314 height 16
type input "**********"
click at [501, 146] on span "Save" at bounding box center [505, 145] width 47 height 16
click at [623, 40] on icon at bounding box center [624, 41] width 8 height 8
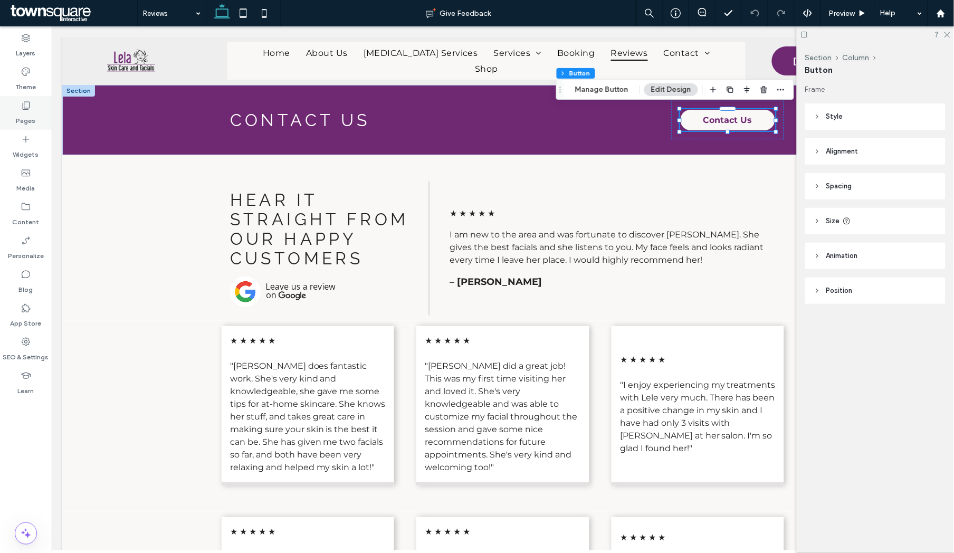
click at [28, 109] on icon at bounding box center [26, 105] width 11 height 11
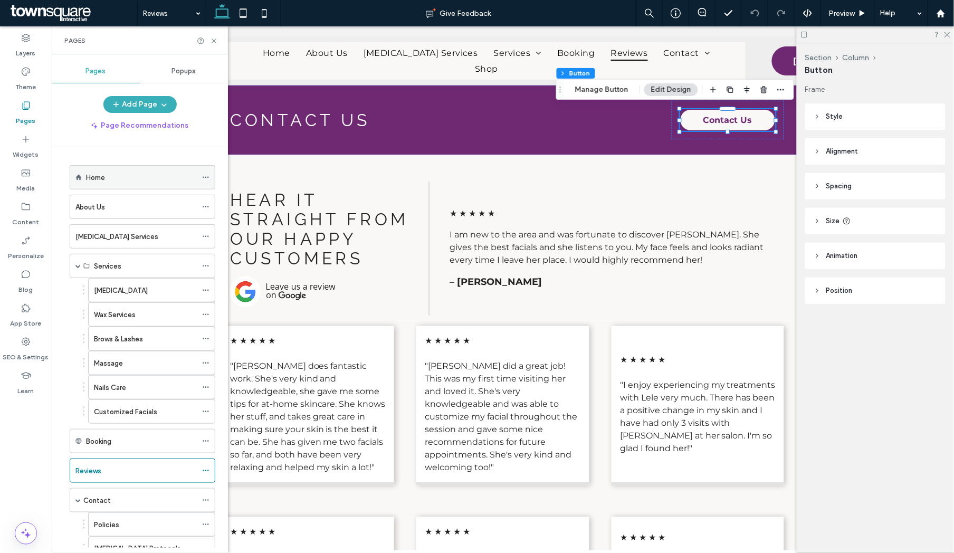
click at [103, 180] on label "Home" at bounding box center [95, 177] width 19 height 18
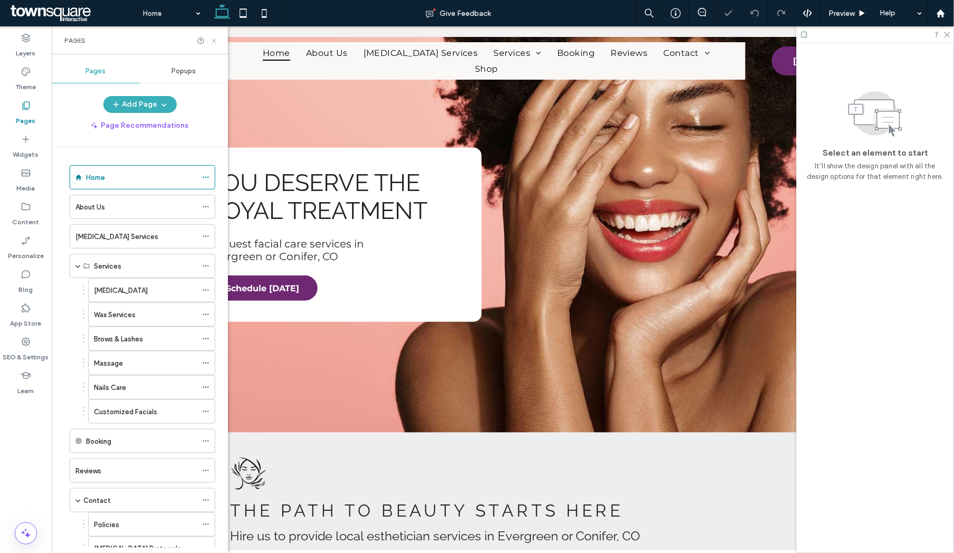
click at [214, 42] on icon at bounding box center [214, 41] width 8 height 8
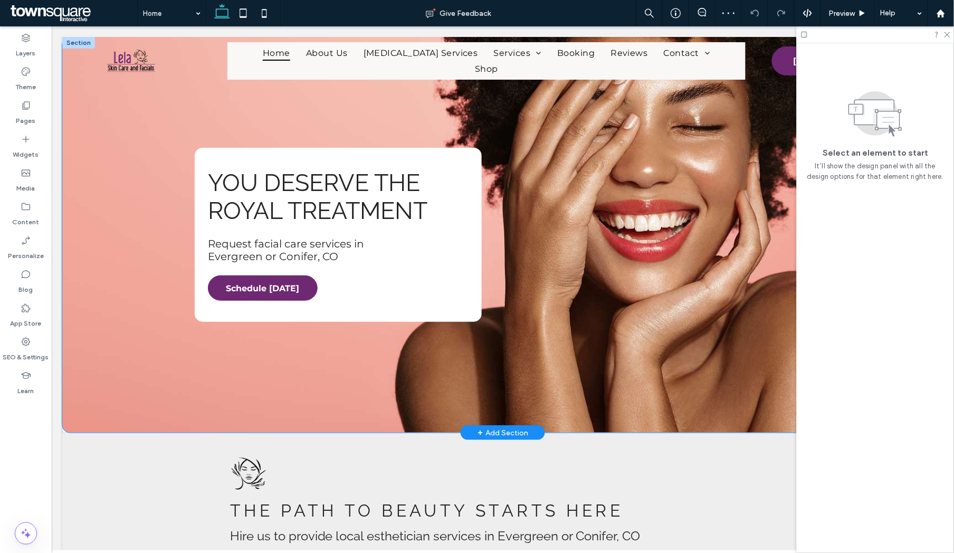
click at [107, 132] on div "You Deserve the Royal Treatment Request facial care services in Evergreen or Co…" at bounding box center [502, 234] width 881 height 396
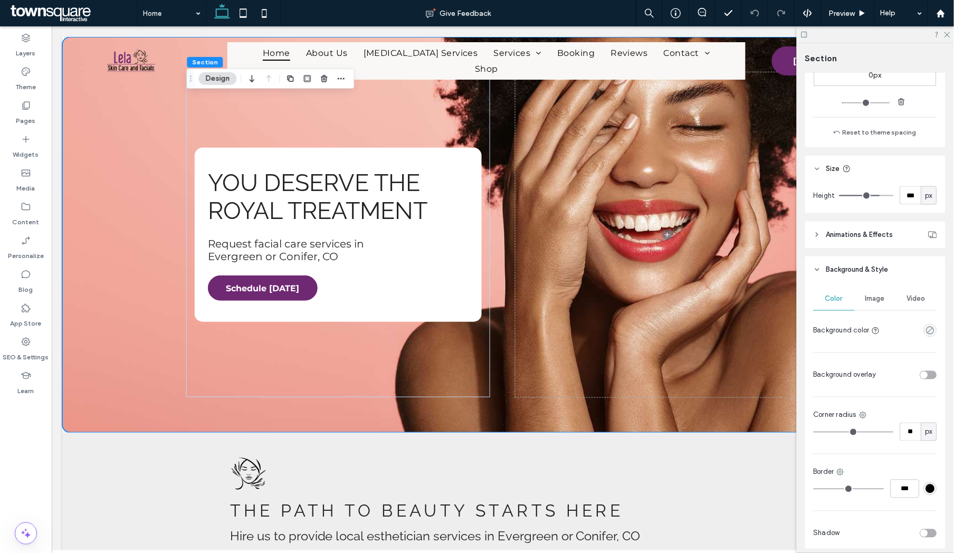
scroll to position [336, 0]
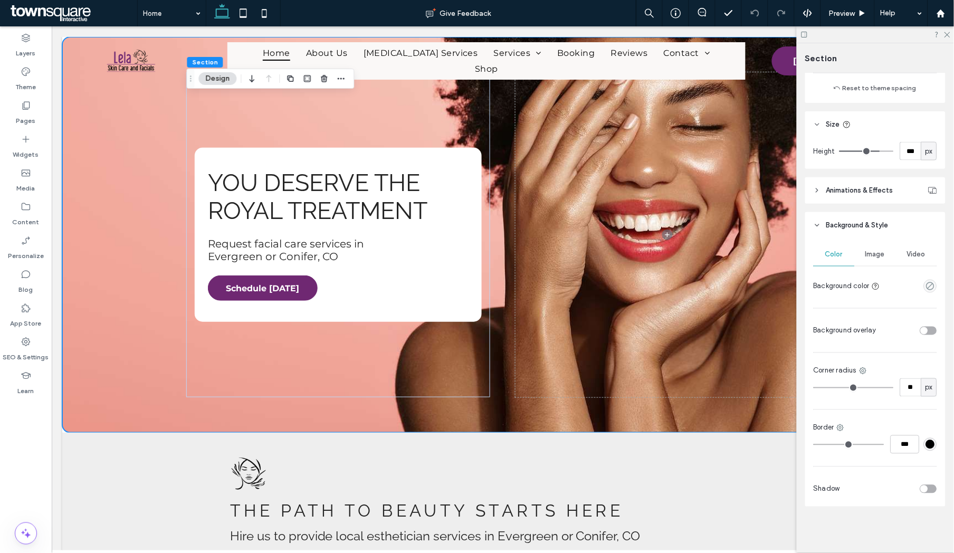
type input "**"
type input "*"
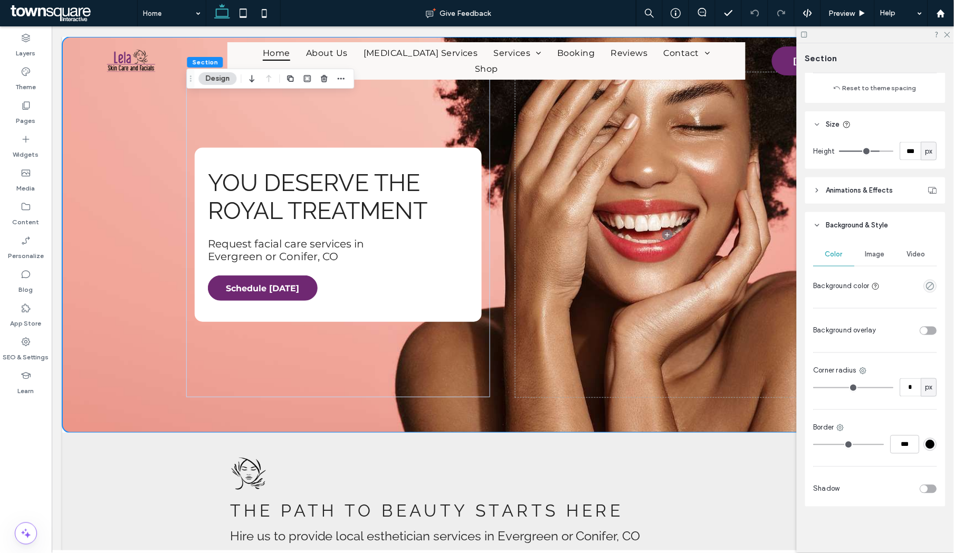
type input "*"
drag, startPoint x: 829, startPoint y: 385, endPoint x: 795, endPoint y: 386, distance: 34.3
type input "*"
click at [813, 387] on input "range" at bounding box center [853, 387] width 80 height 1
click at [162, 295] on div "You Deserve the Royal Treatment Request facial care services in Evergreen or Co…" at bounding box center [502, 234] width 881 height 396
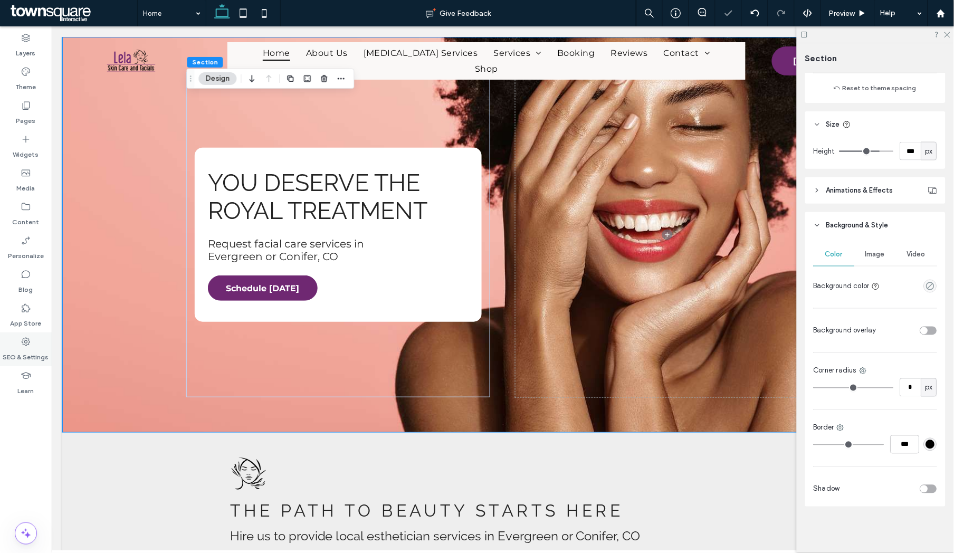
click at [22, 345] on icon at bounding box center [26, 342] width 11 height 11
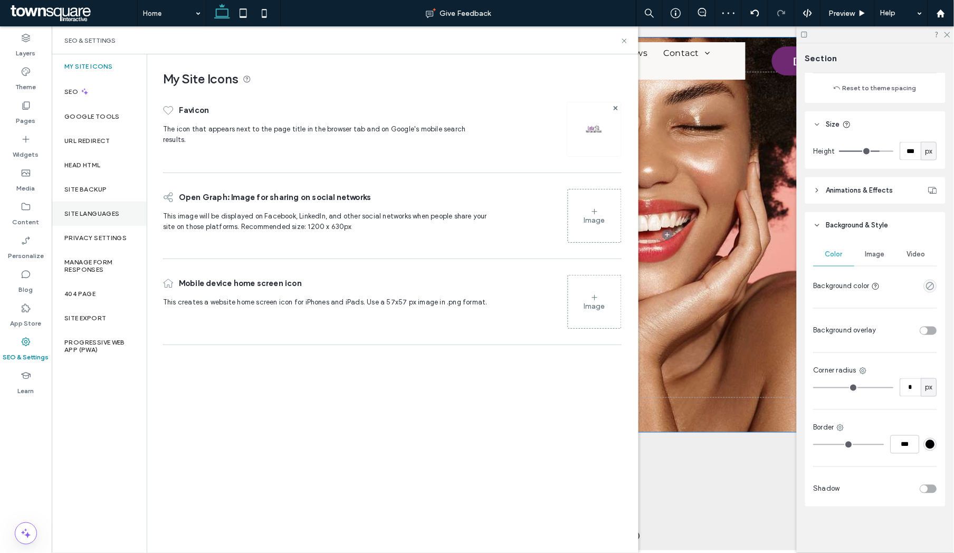
click at [85, 205] on div "Site Languages" at bounding box center [99, 213] width 95 height 24
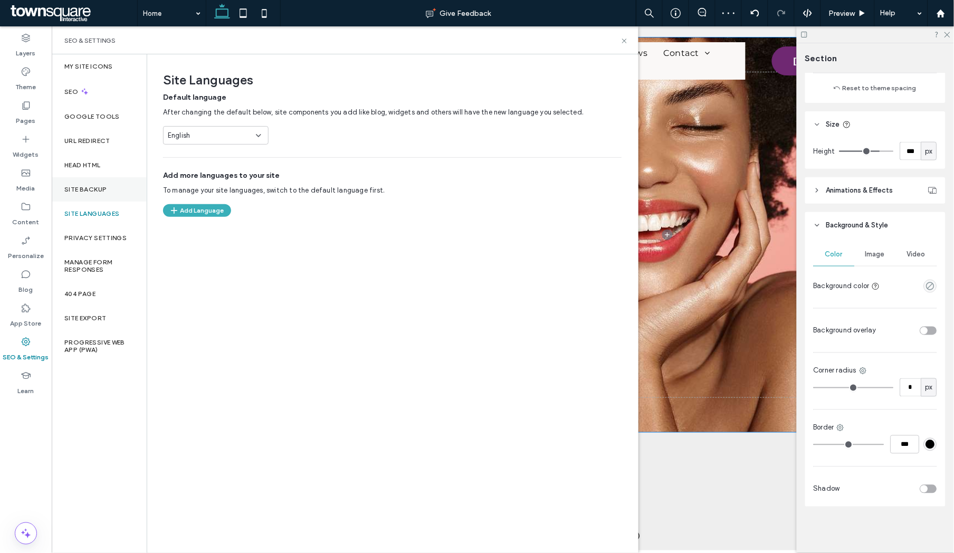
click at [88, 186] on label "Site Backup" at bounding box center [85, 189] width 42 height 7
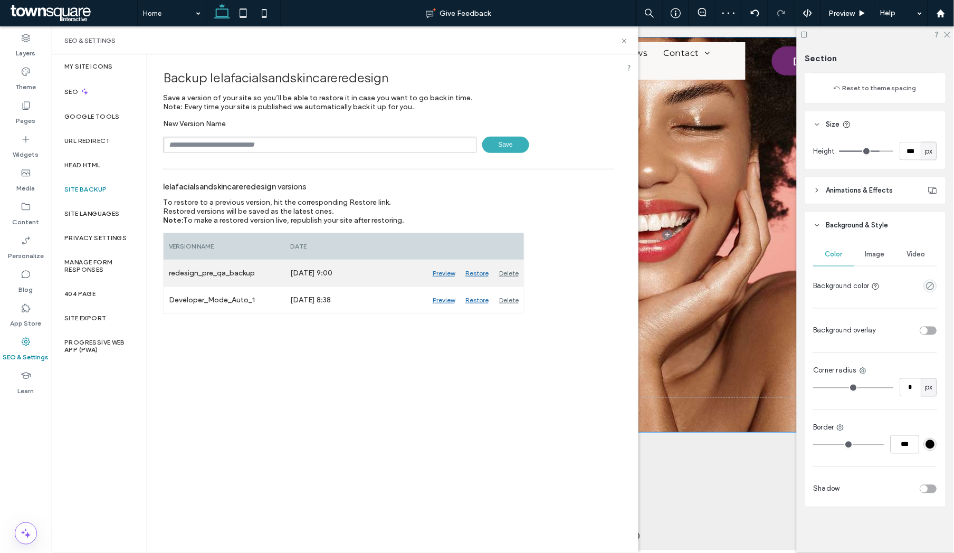
click at [510, 272] on div "Delete" at bounding box center [509, 273] width 30 height 26
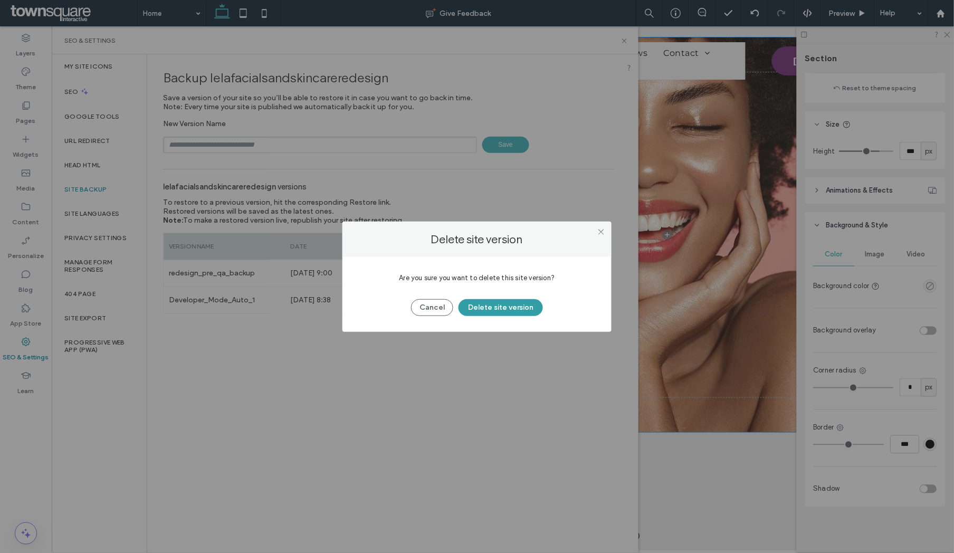
click at [522, 303] on button "Delete site version" at bounding box center [500, 307] width 84 height 17
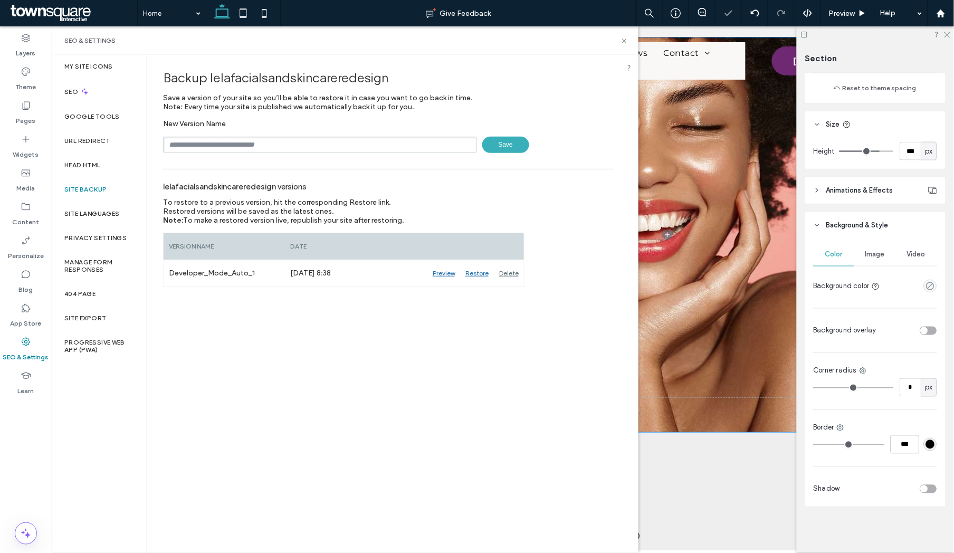
click at [279, 143] on input "text" at bounding box center [320, 145] width 314 height 16
type input "**********"
click at [501, 141] on span "Save" at bounding box center [505, 145] width 47 height 16
click at [622, 40] on icon at bounding box center [624, 41] width 8 height 8
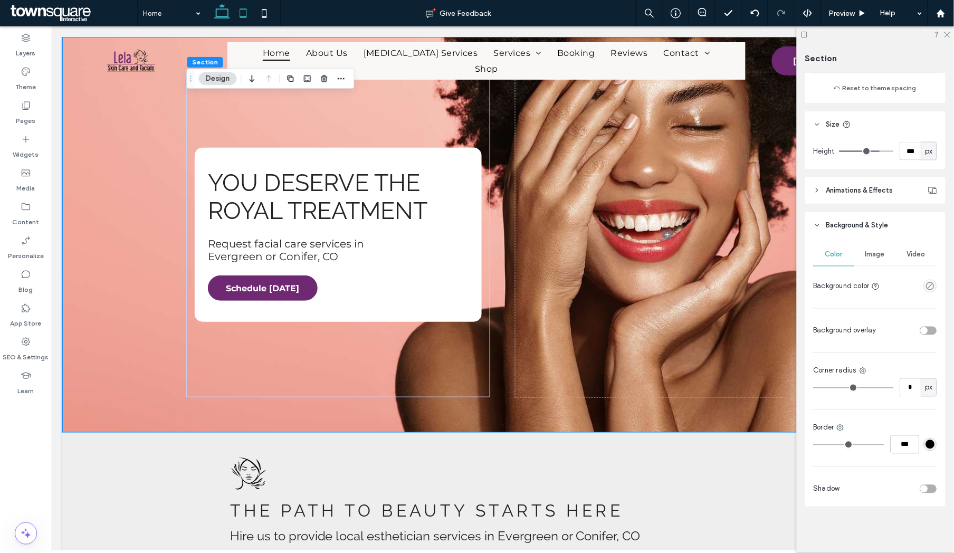
click at [245, 15] on icon at bounding box center [243, 13] width 21 height 21
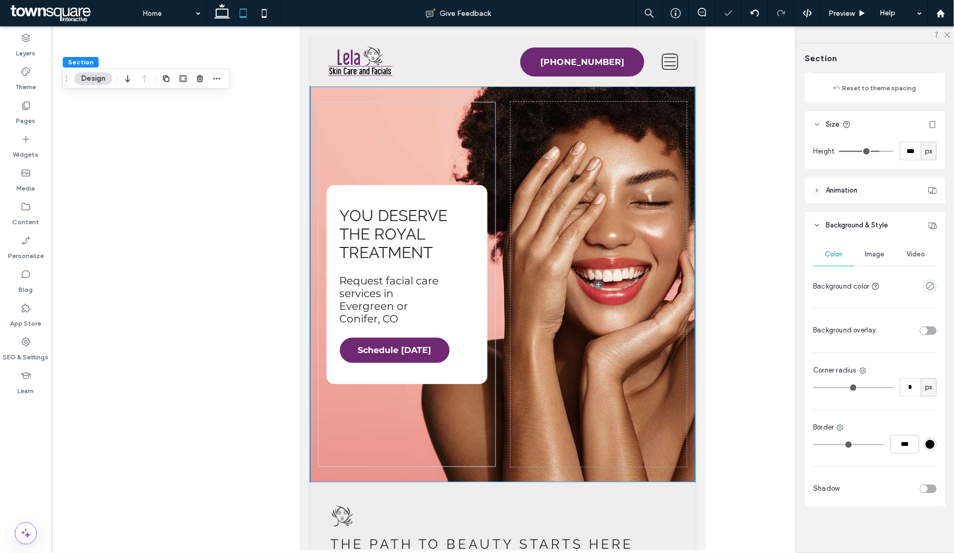
scroll to position [285, 0]
click at [267, 16] on icon at bounding box center [264, 13] width 21 height 21
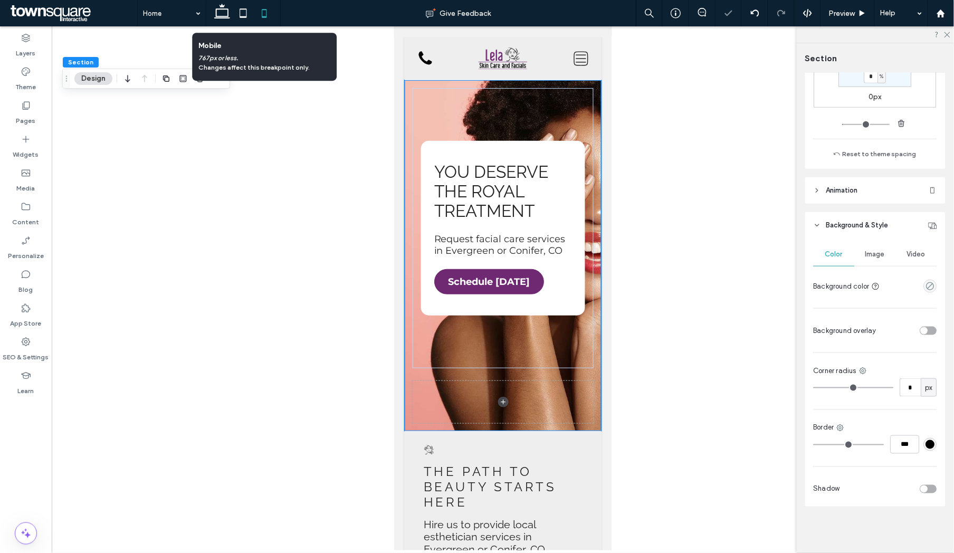
scroll to position [219, 0]
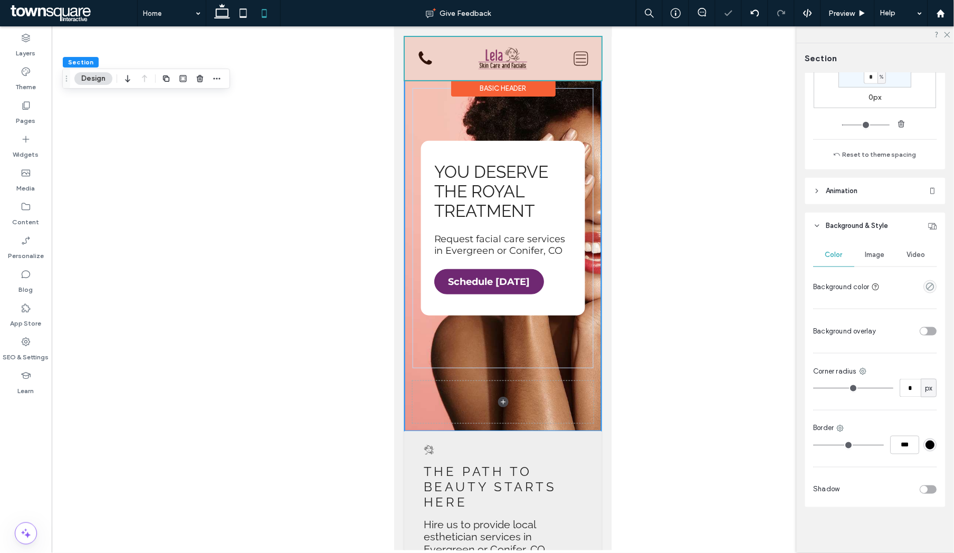
click at [581, 56] on div at bounding box center [502, 57] width 197 height 43
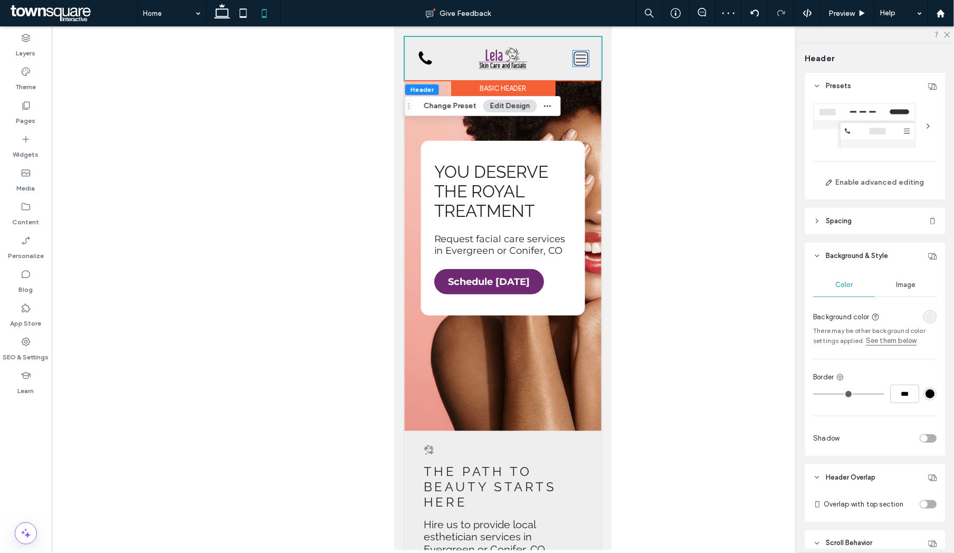
click at [581, 56] on icon at bounding box center [580, 58] width 16 height 16
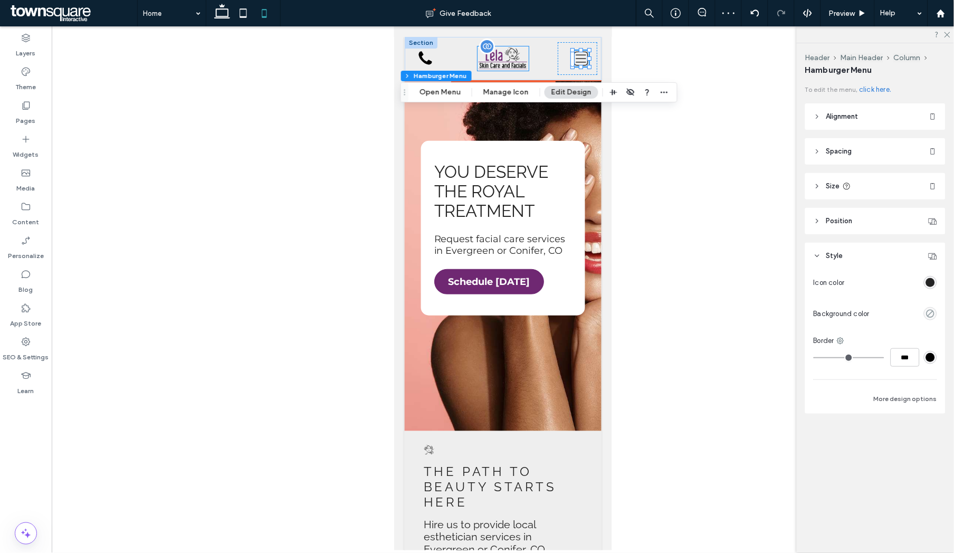
click at [495, 60] on img at bounding box center [502, 58] width 51 height 25
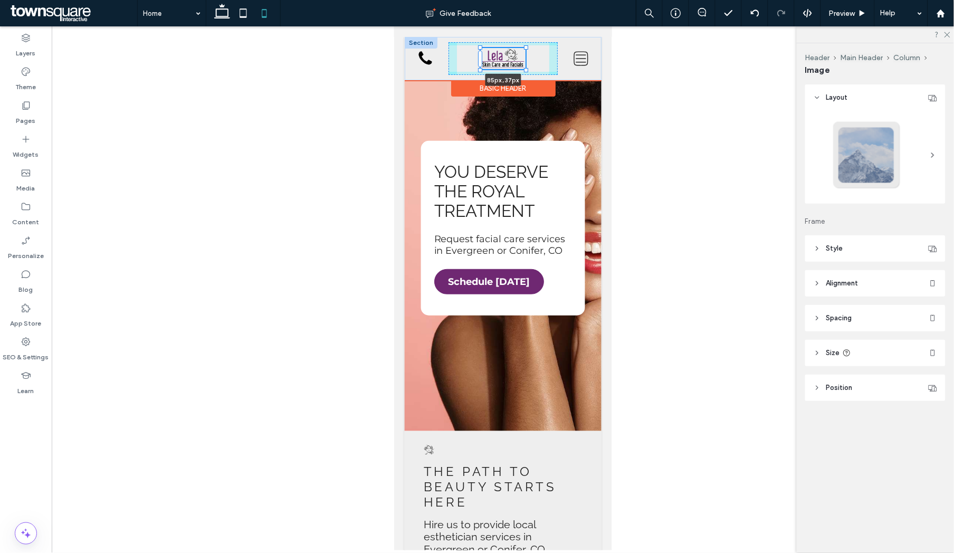
click at [526, 68] on div at bounding box center [525, 70] width 4 height 4
type input "**"
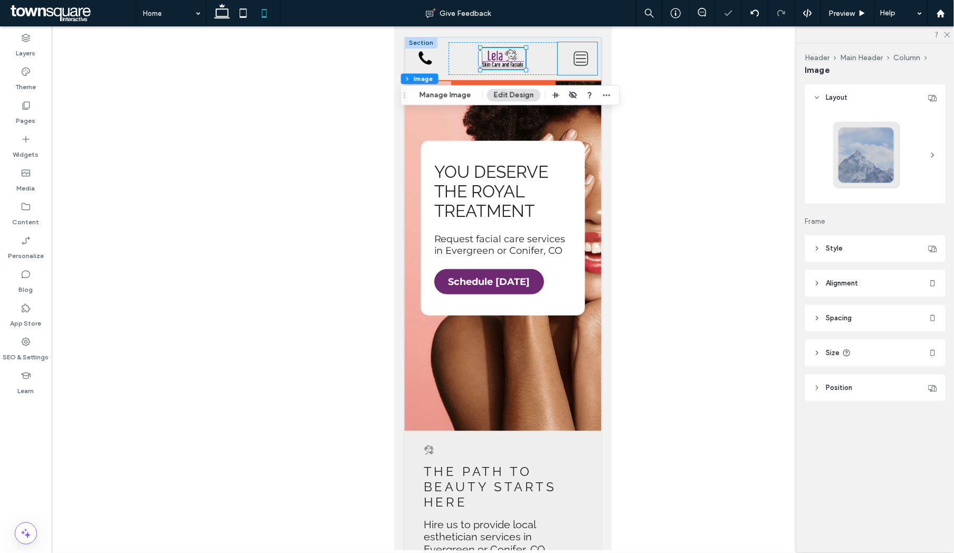
click at [571, 47] on div at bounding box center [577, 58] width 40 height 33
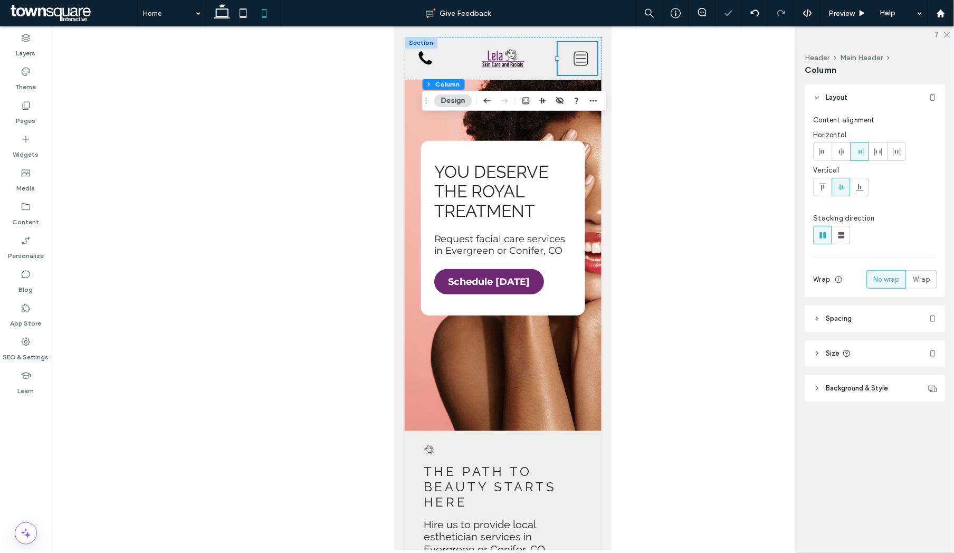
click at [850, 322] on span "Spacing" at bounding box center [839, 318] width 26 height 11
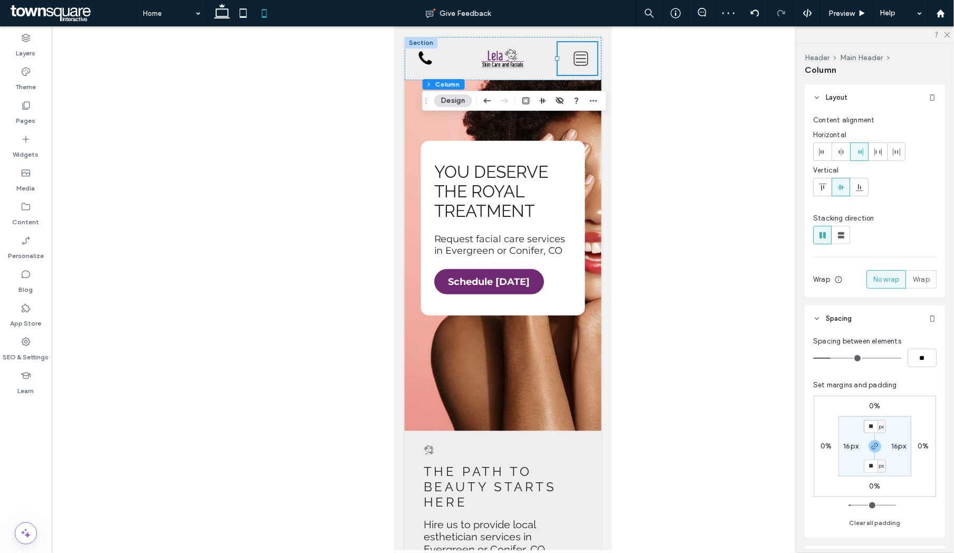
click at [871, 428] on input "**" at bounding box center [871, 426] width 14 height 13
type input "*"
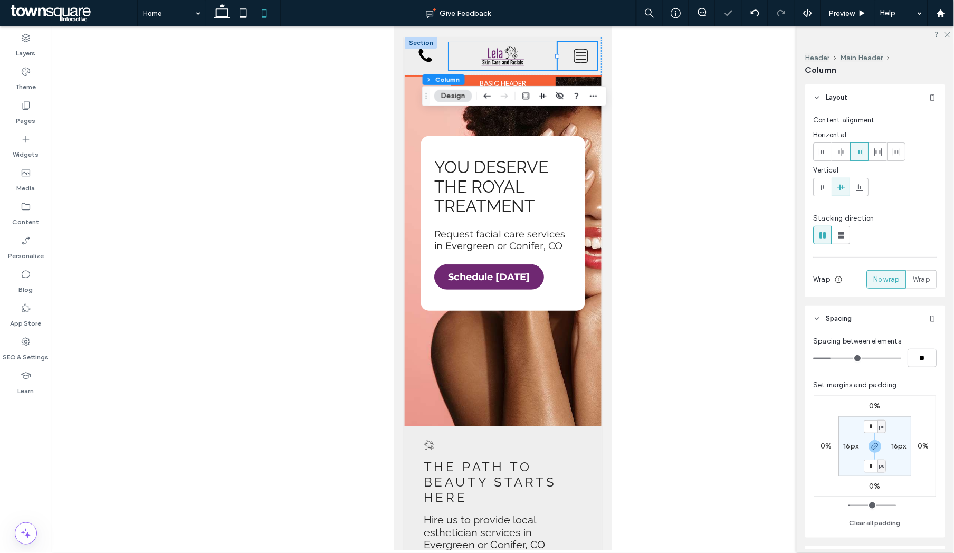
click at [473, 42] on div at bounding box center [502, 56] width 109 height 28
click at [473, 47] on div at bounding box center [502, 56] width 109 height 28
click at [441, 65] on div "(303) 330-2321 (303) 330-2321" at bounding box center [428, 56] width 40 height 28
click at [423, 44] on div at bounding box center [420, 42] width 33 height 12
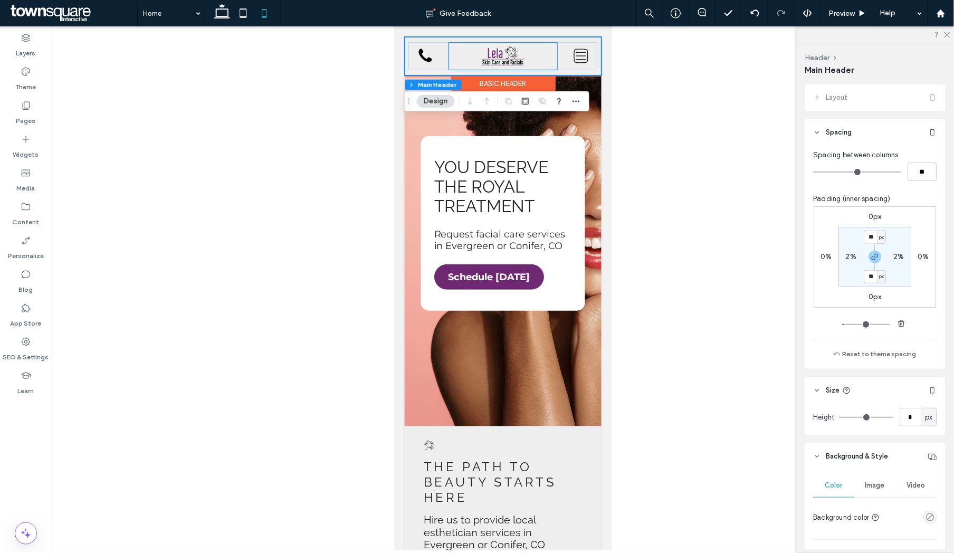
click at [472, 37] on div "Home About Us Botox Services Services Skin Care Wax Services Brows & Lashes Mas…" at bounding box center [502, 55] width 197 height 39
click at [454, 65] on div at bounding box center [502, 56] width 109 height 28
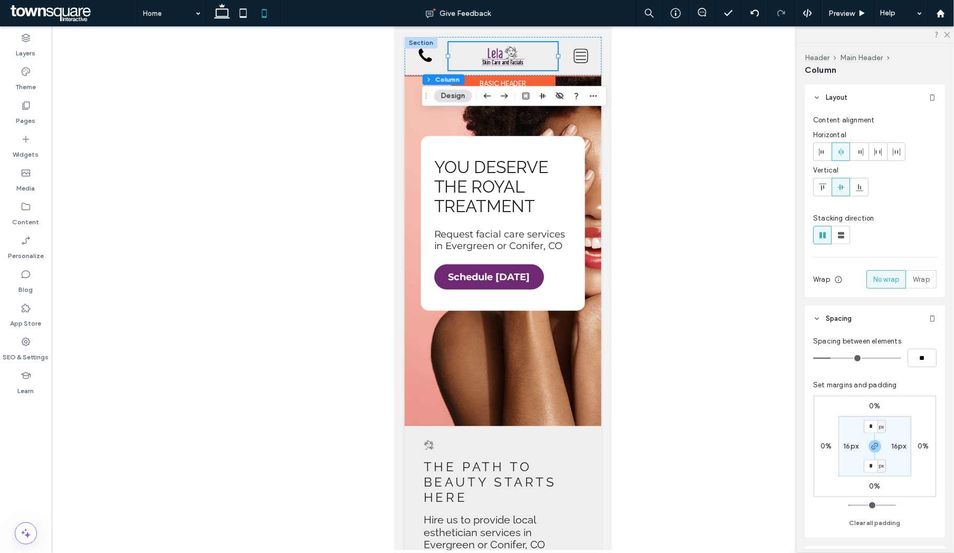
click at [424, 44] on div at bounding box center [420, 42] width 33 height 12
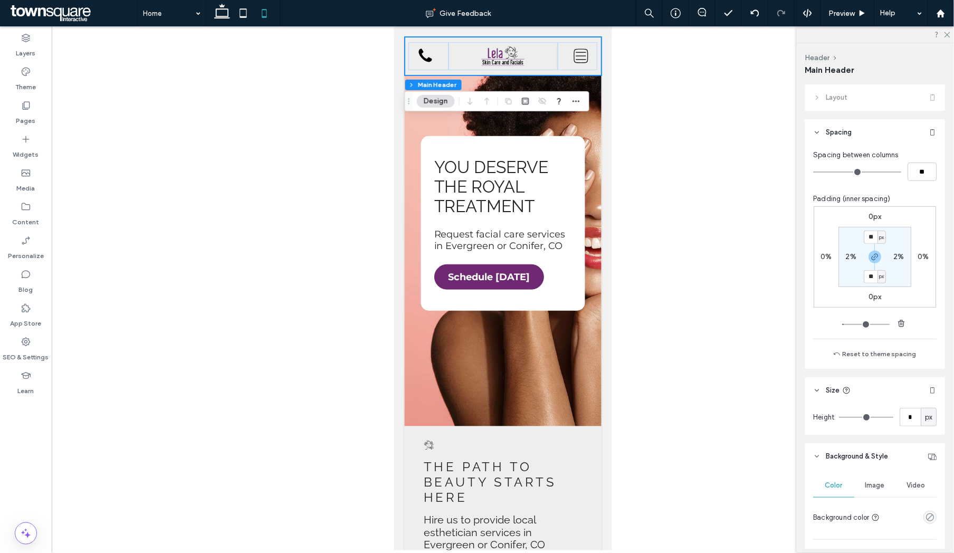
click at [458, 44] on div at bounding box center [502, 56] width 109 height 28
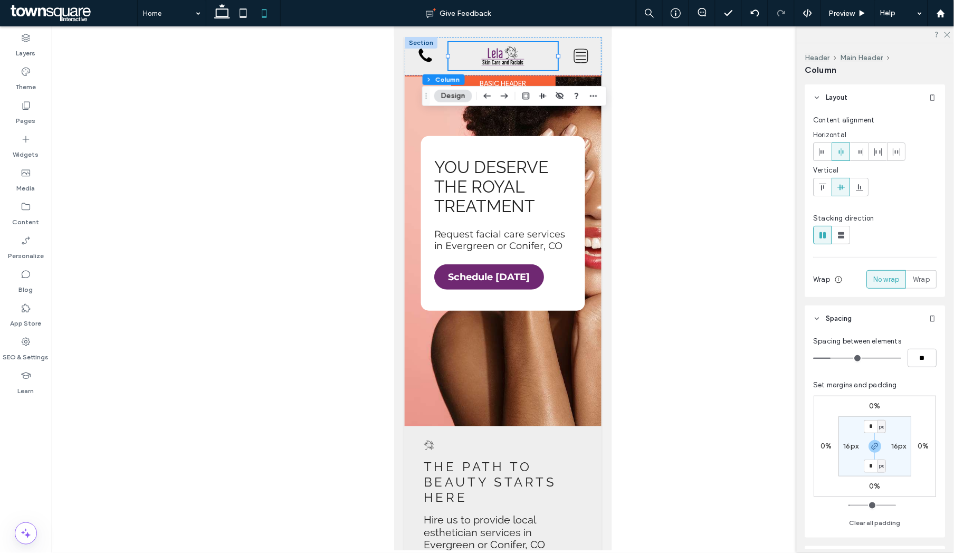
click at [423, 39] on div at bounding box center [420, 42] width 33 height 12
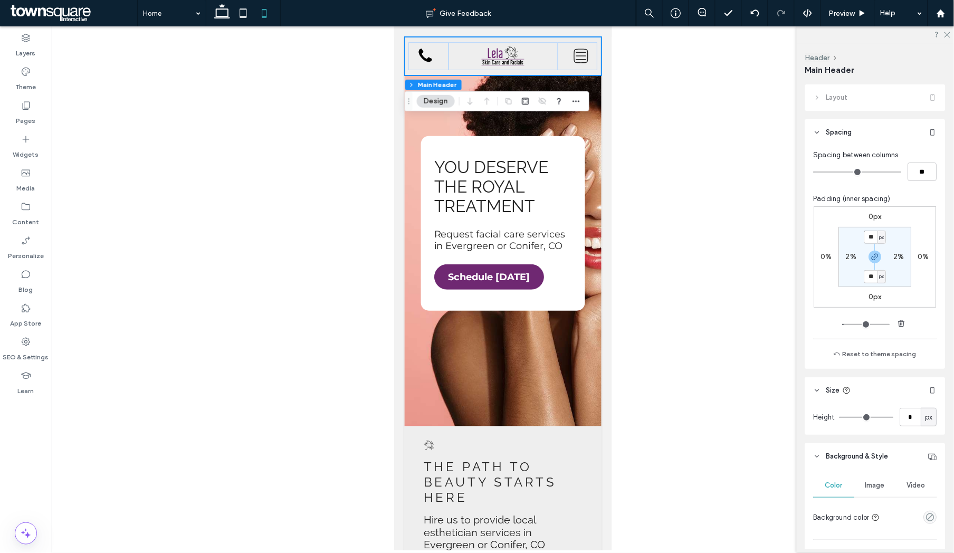
click at [870, 237] on input "**" at bounding box center [871, 237] width 14 height 13
type input "*"
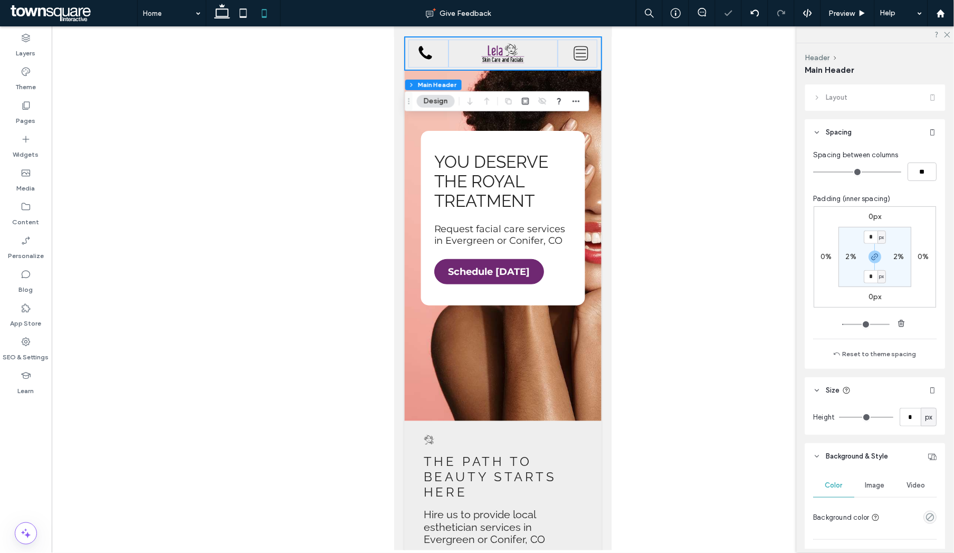
click at [346, 184] on div at bounding box center [503, 288] width 902 height 524
click at [244, 13] on icon at bounding box center [243, 13] width 21 height 21
type input "**"
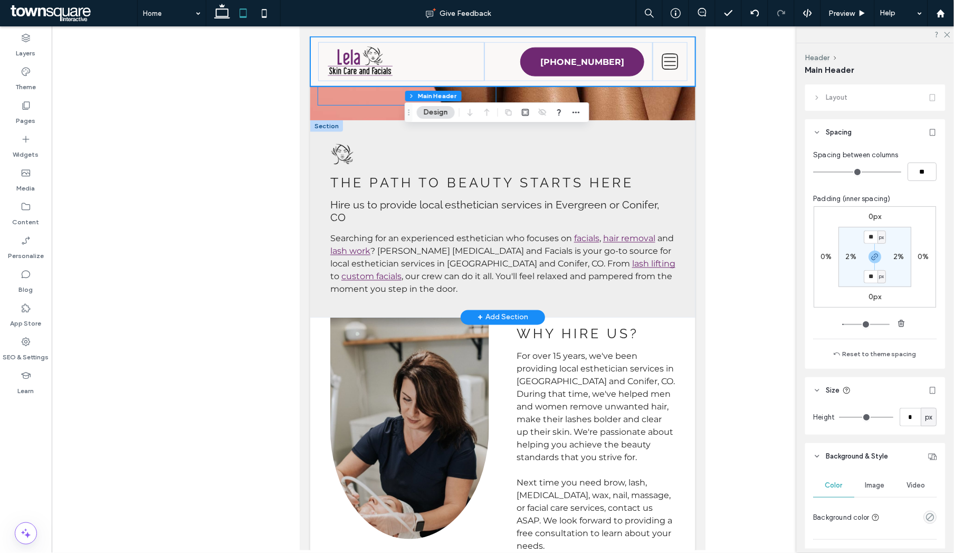
scroll to position [0, 0]
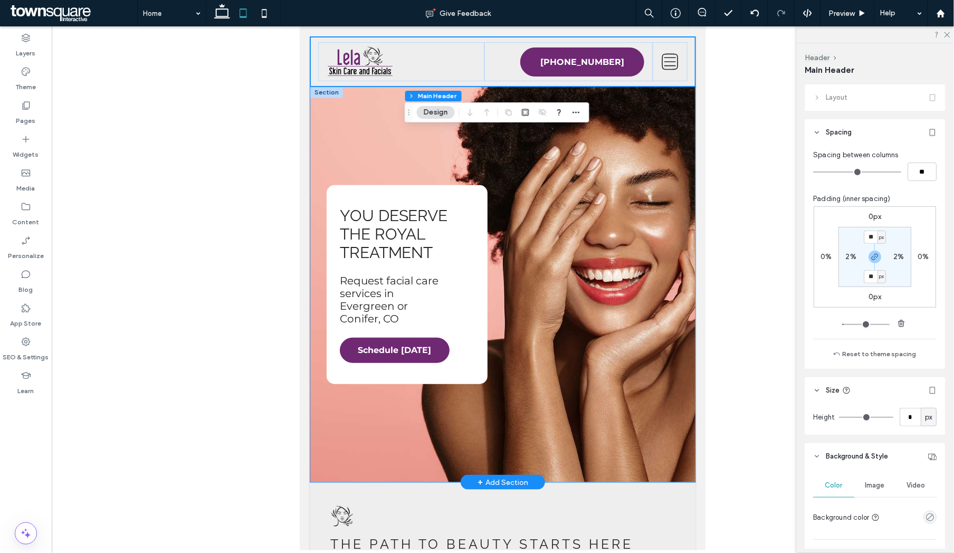
click at [499, 267] on div "You Deserve the Royal Treatment Request facial care services in Evergreen or Co…" at bounding box center [502, 284] width 385 height 396
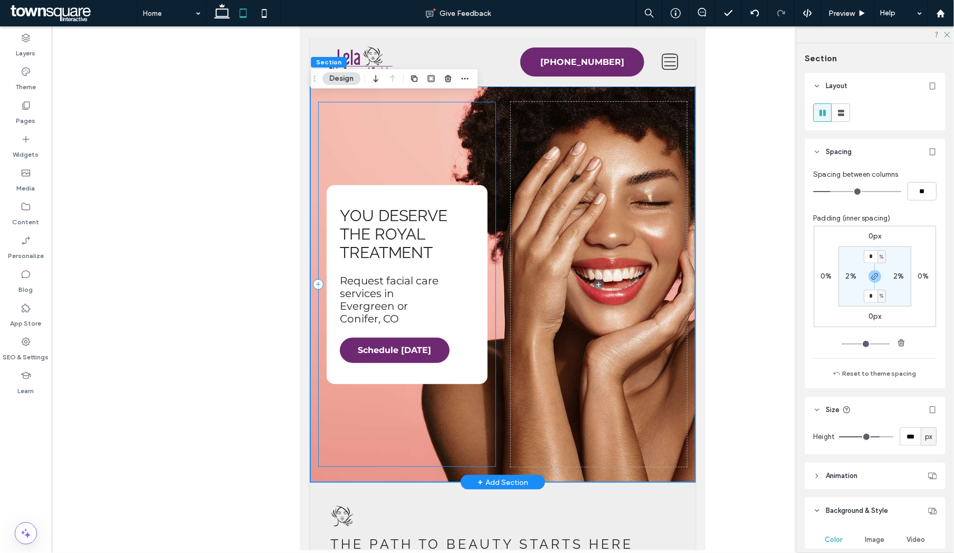
click at [486, 274] on div "You Deserve the Royal Treatment Request facial care services in Evergreen or Co…" at bounding box center [406, 284] width 161 height 199
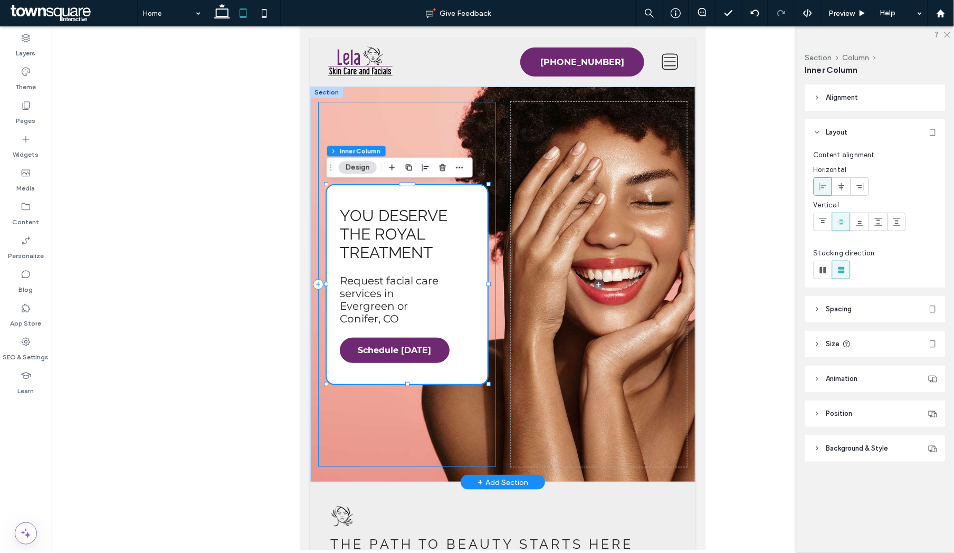
click at [492, 286] on div "You Deserve the Royal Treatment Request facial care services in Evergreen or Co…" at bounding box center [407, 283] width 178 height 365
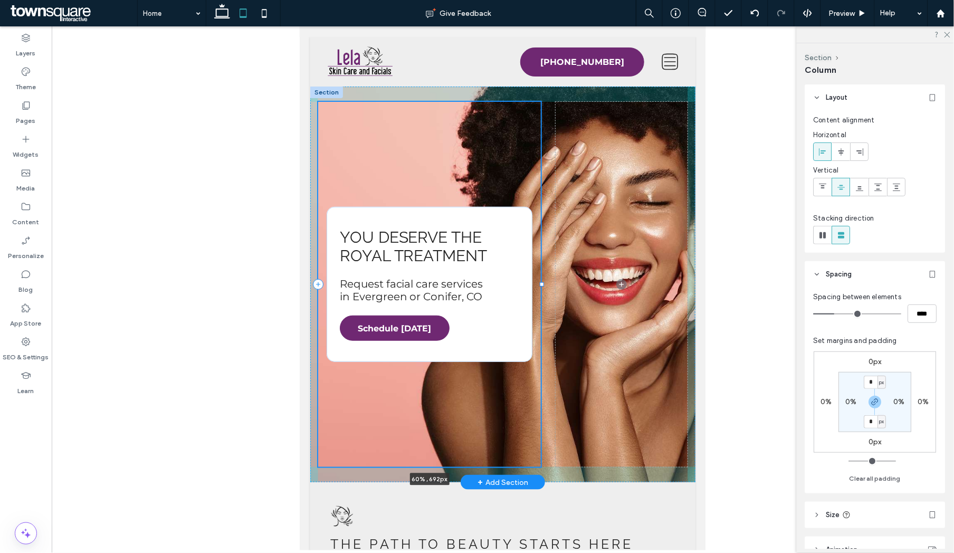
drag, startPoint x: 495, startPoint y: 284, endPoint x: 540, endPoint y: 294, distance: 45.9
click at [318, 102] on div at bounding box center [318, 101] width 1 height 1
type input "**"
type input "*****"
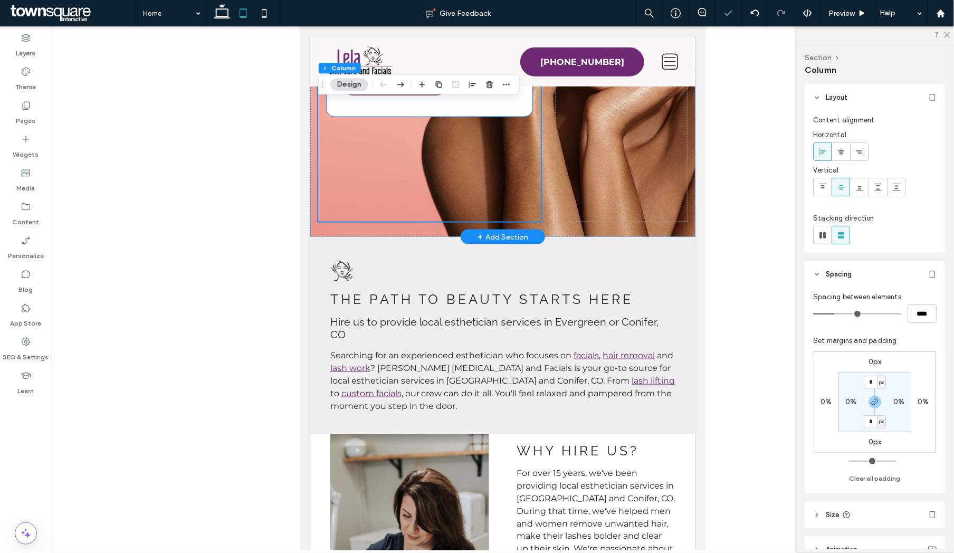
scroll to position [553, 0]
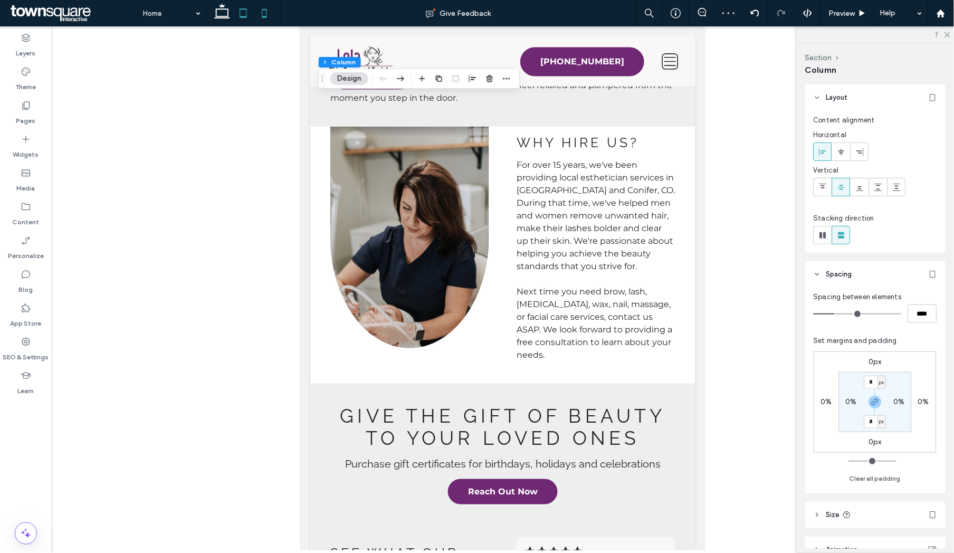
click at [269, 14] on icon at bounding box center [264, 13] width 21 height 21
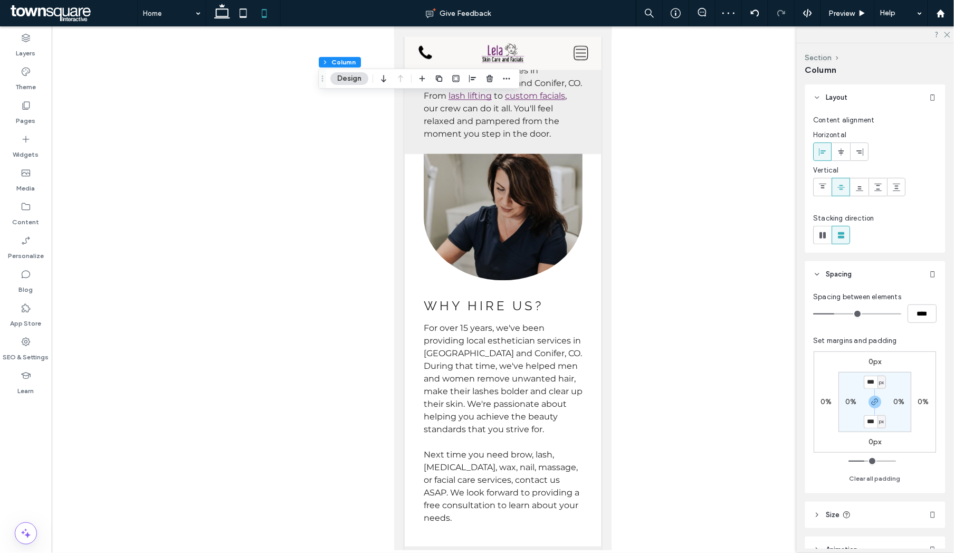
type input "***"
type input "**"
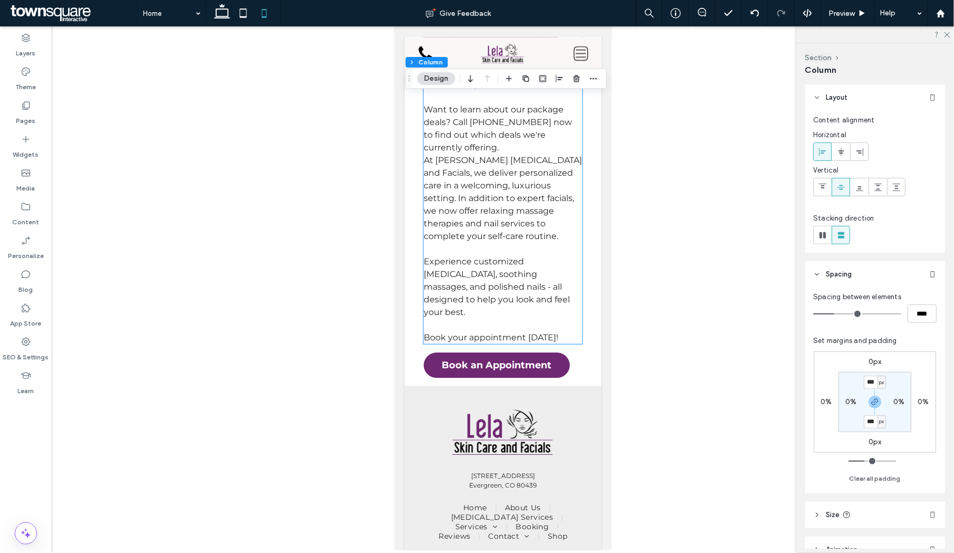
scroll to position [3857, 0]
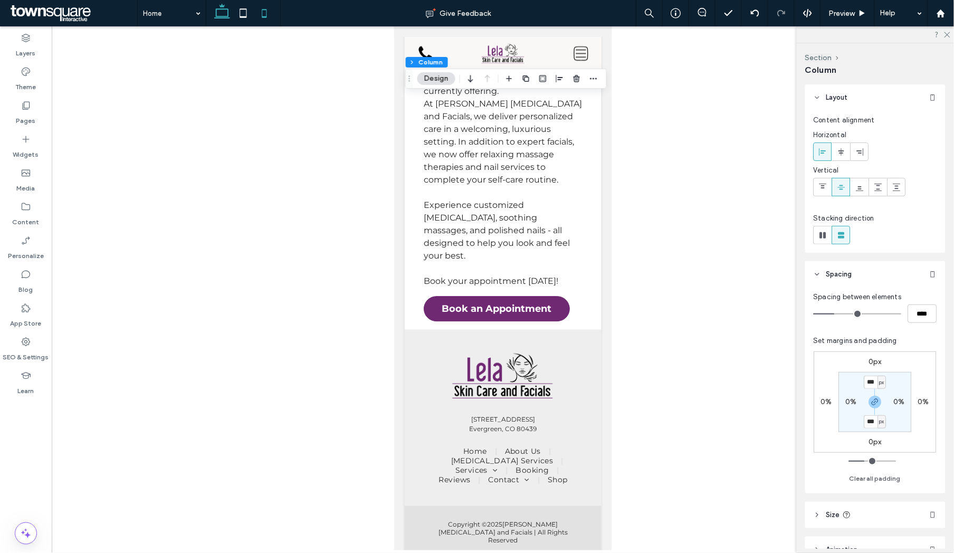
click at [219, 20] on icon at bounding box center [222, 13] width 21 height 21
type input "**"
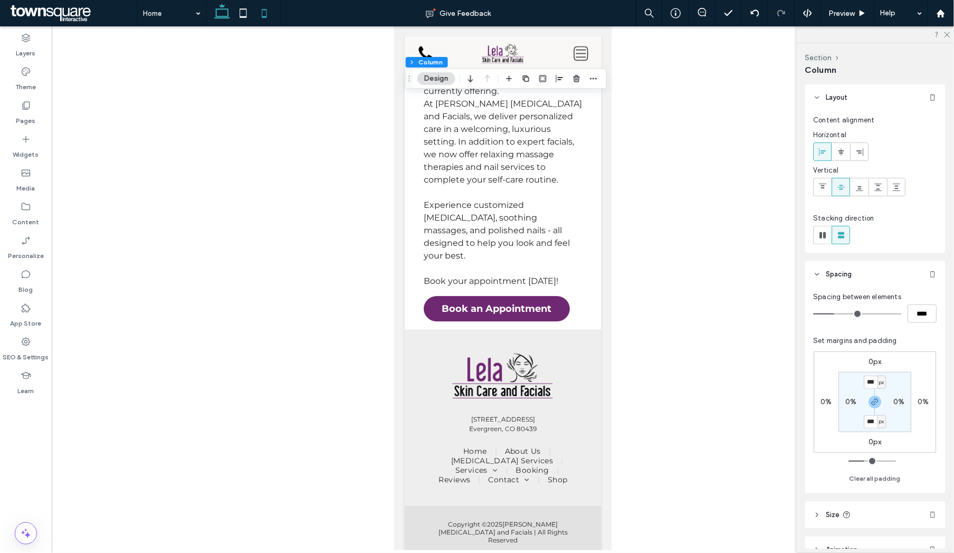
type input "***"
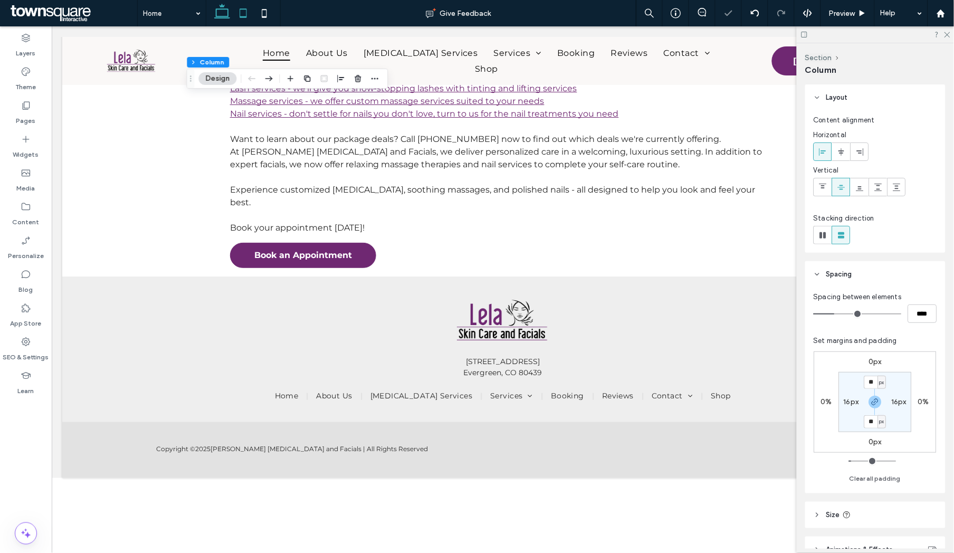
scroll to position [2053, 0]
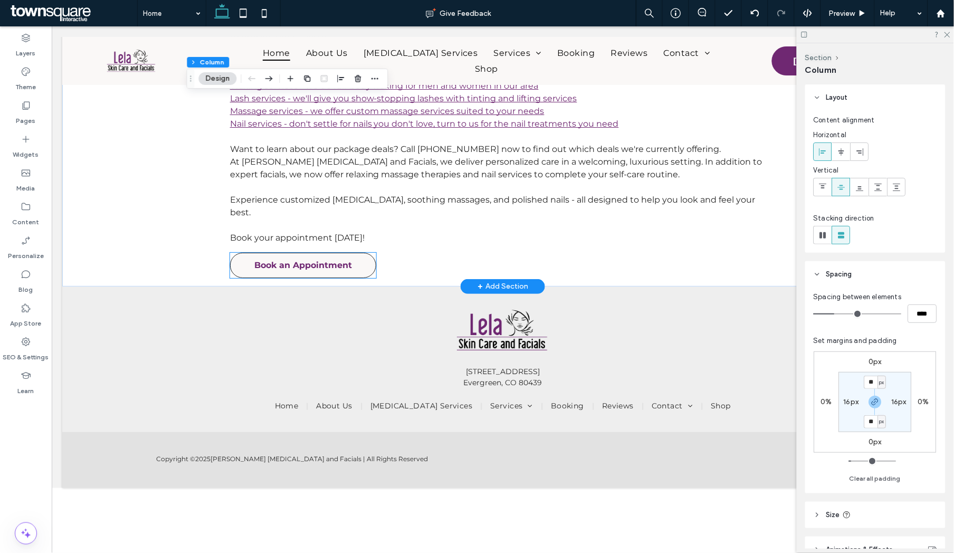
click at [294, 257] on span "Book an Appointment" at bounding box center [303, 264] width 98 height 21
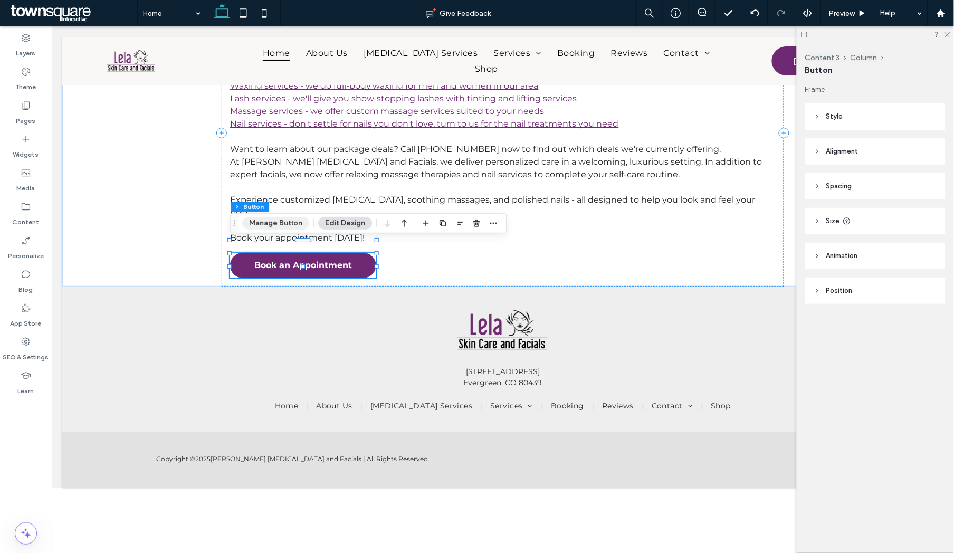
click at [284, 225] on button "Manage Button" at bounding box center [275, 223] width 67 height 13
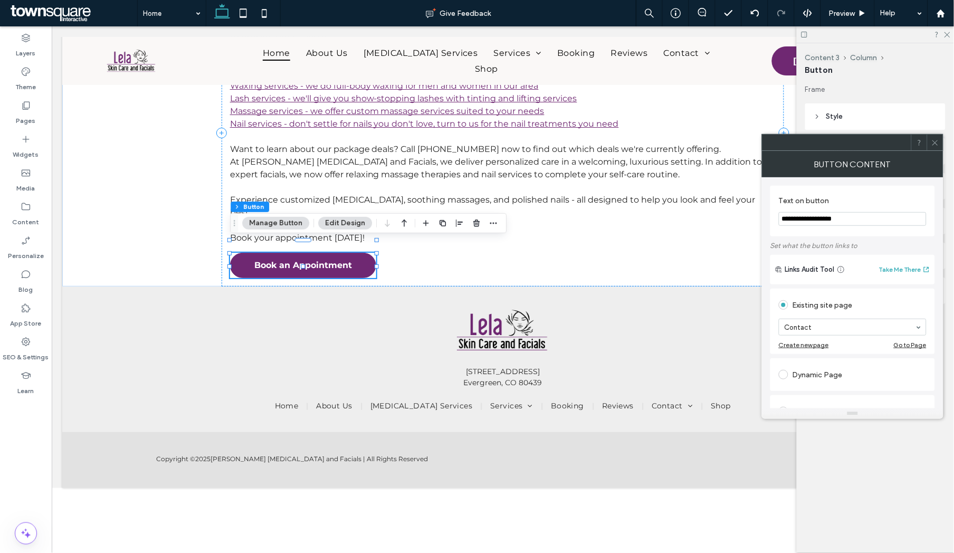
click at [844, 226] on input "**********" at bounding box center [853, 219] width 148 height 14
type input "**********"
click at [933, 142] on icon at bounding box center [935, 143] width 8 height 8
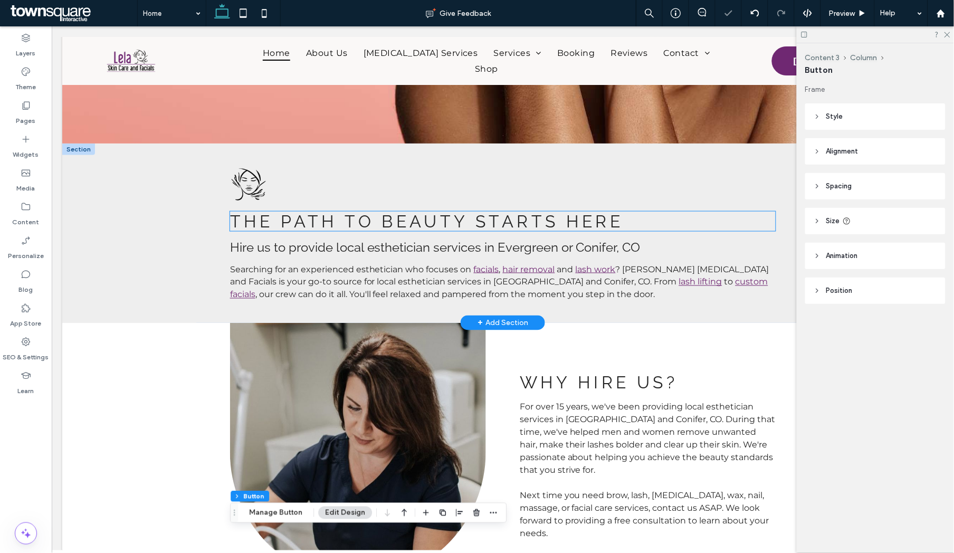
scroll to position [0, 0]
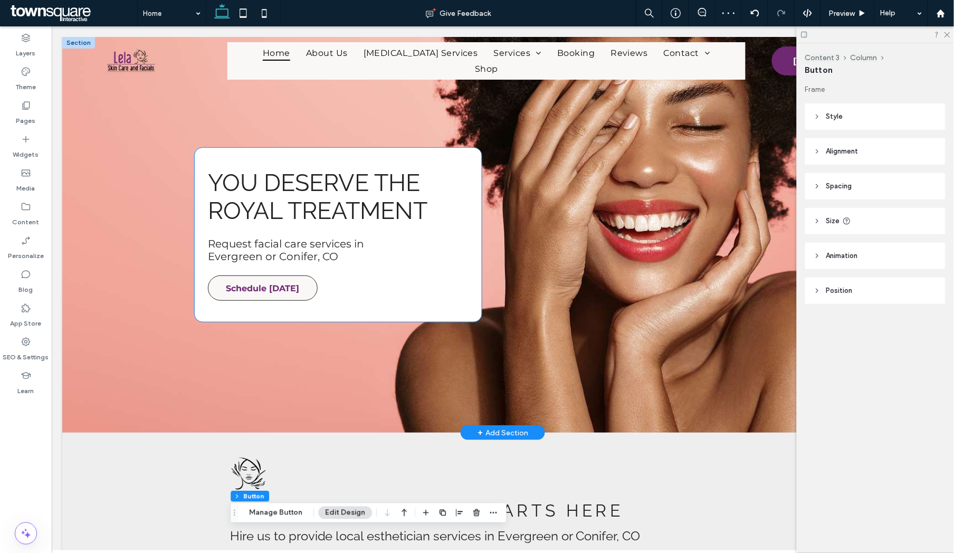
click at [292, 287] on span "Schedule Today" at bounding box center [262, 287] width 73 height 21
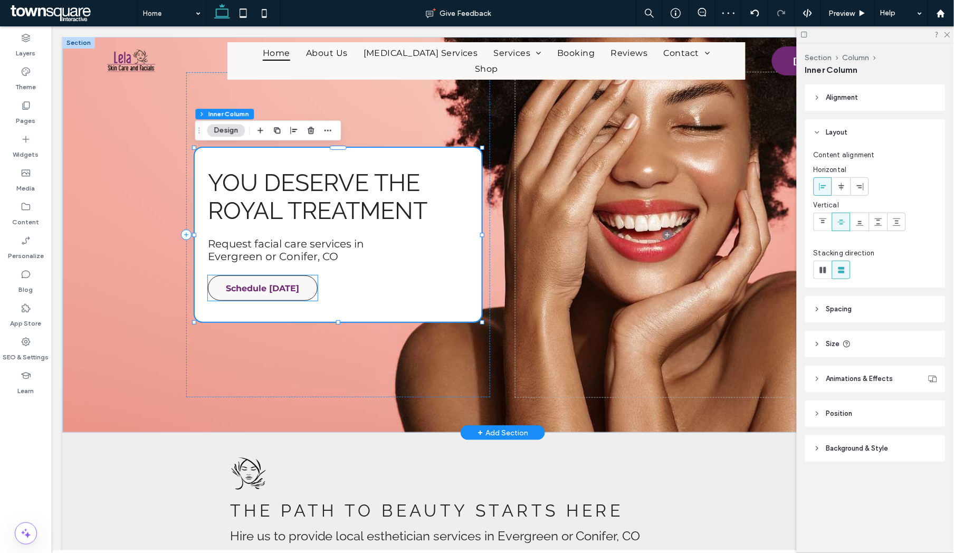
click at [253, 290] on span "Schedule Today" at bounding box center [262, 287] width 73 height 21
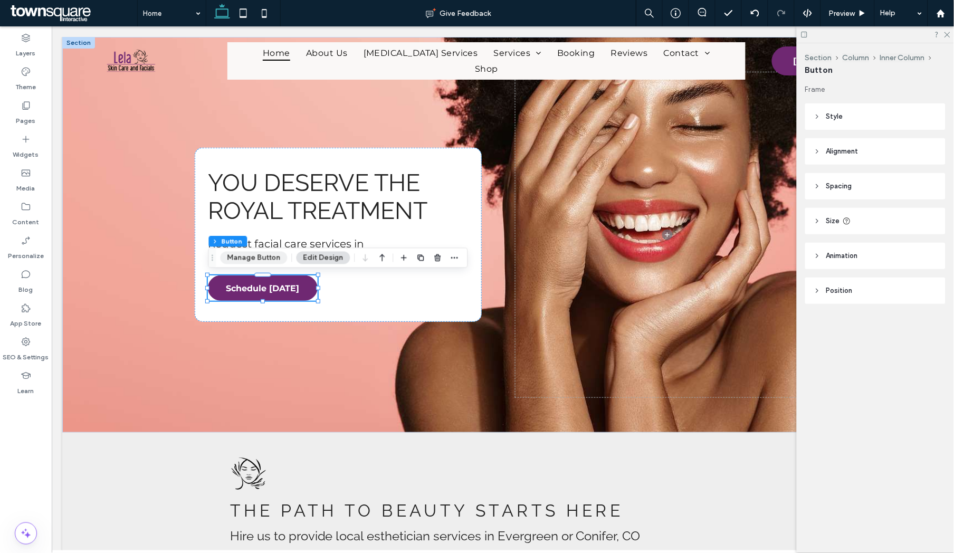
click at [254, 261] on button "Manage Button" at bounding box center [253, 258] width 67 height 13
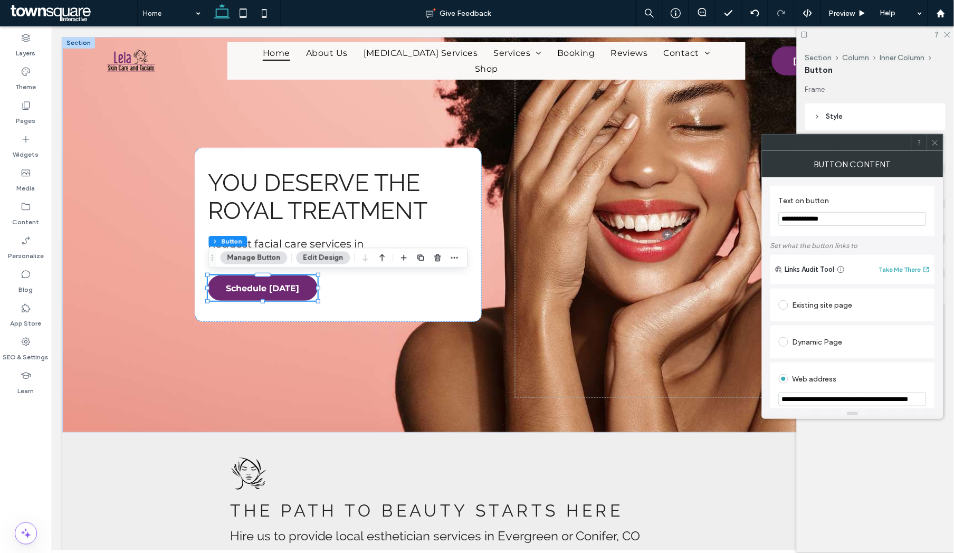
click at [780, 218] on input "**********" at bounding box center [853, 219] width 148 height 14
click at [805, 219] on input "**********" at bounding box center [853, 219] width 148 height 14
type input "********"
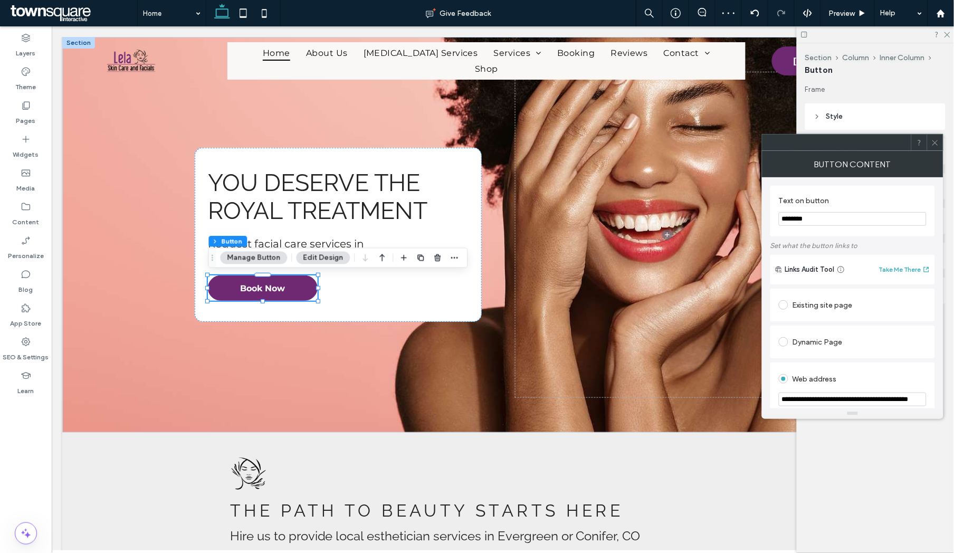
click at [933, 142] on icon at bounding box center [935, 143] width 8 height 8
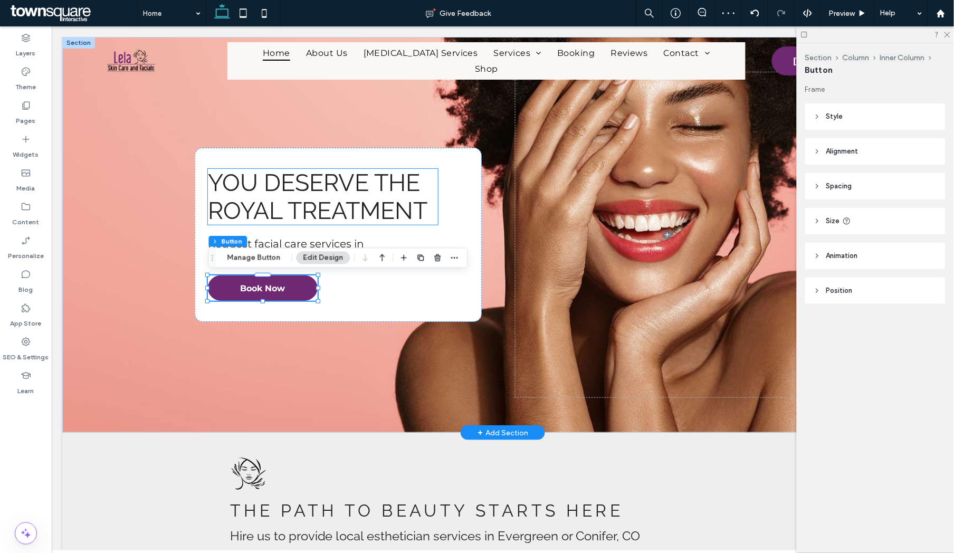
click at [391, 178] on span "You Deserve the Royal Treatment" at bounding box center [316, 196] width 219 height 56
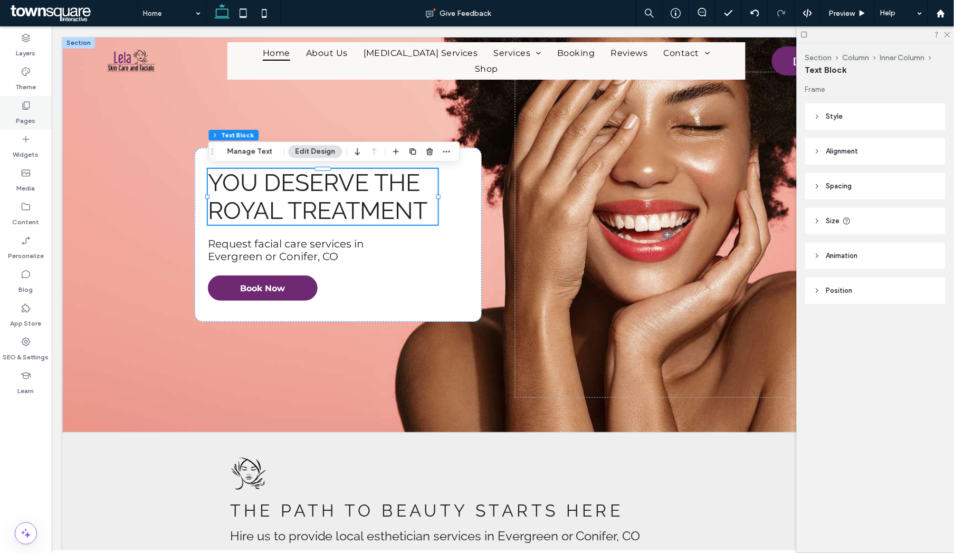
click at [21, 118] on label "Pages" at bounding box center [26, 118] width 20 height 15
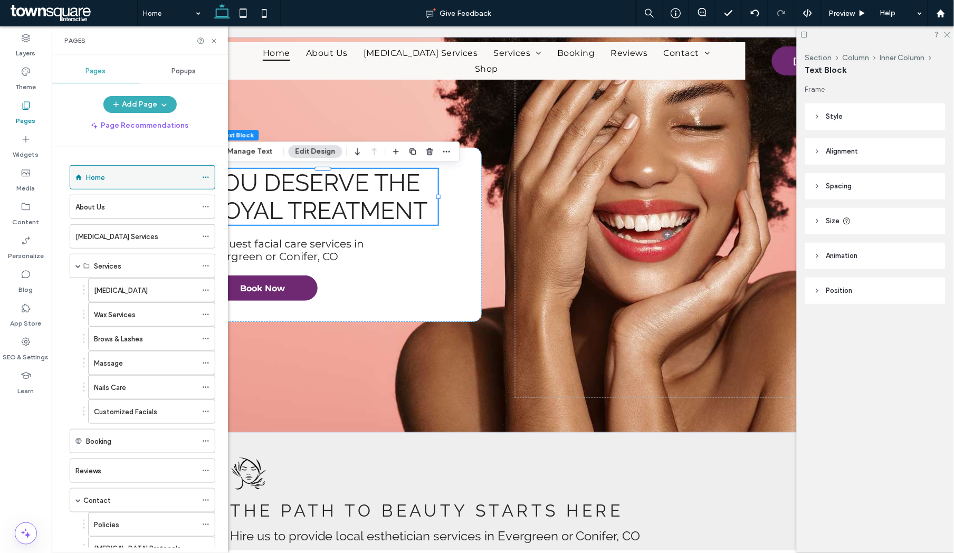
click at [204, 176] on icon at bounding box center [205, 177] width 7 height 7
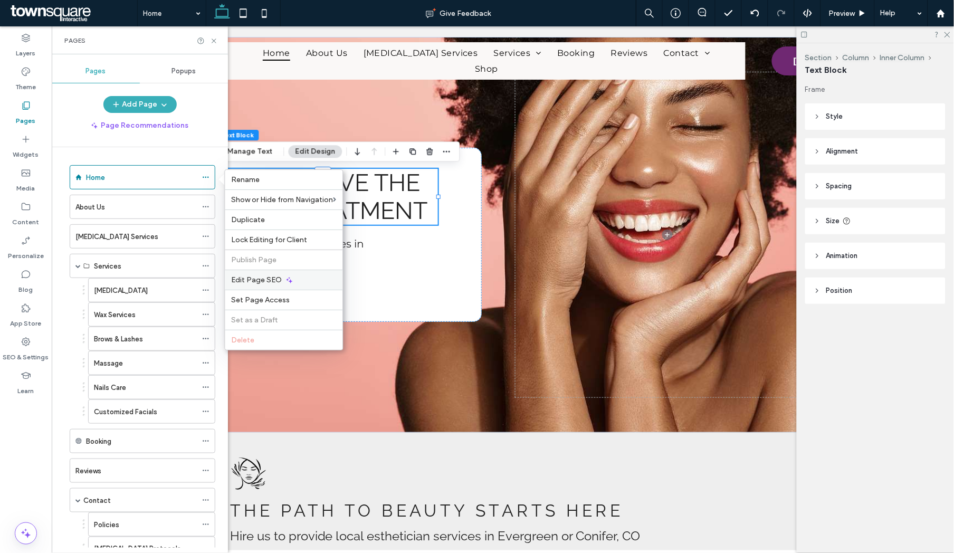
click at [261, 281] on span "Edit Page SEO" at bounding box center [257, 279] width 51 height 9
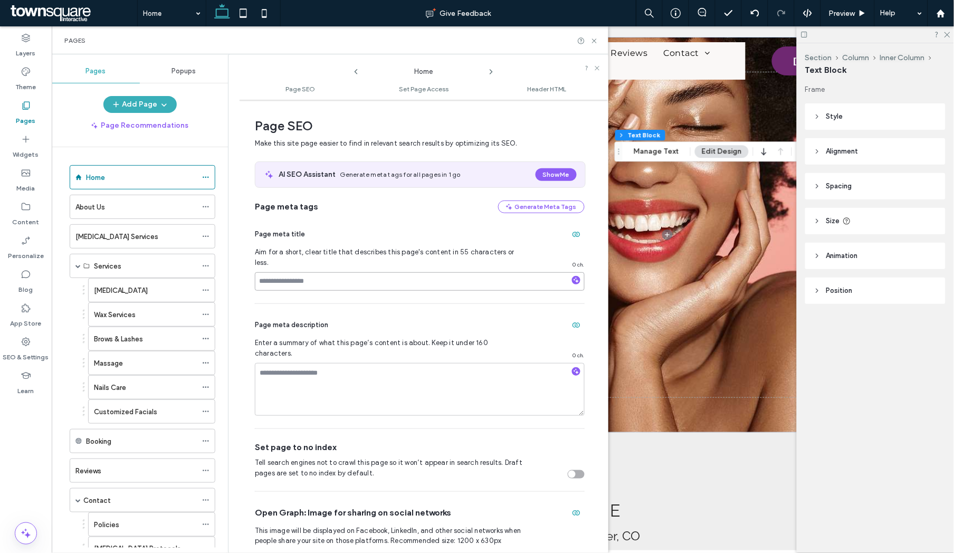
click at [349, 272] on input at bounding box center [420, 281] width 330 height 18
paste input "**********"
type input "**********"
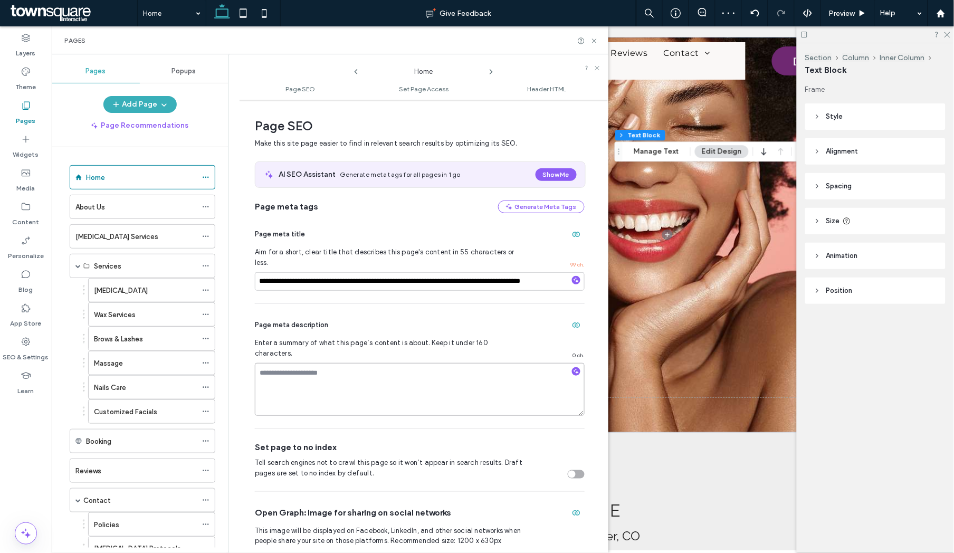
click at [330, 363] on textarea at bounding box center [420, 389] width 330 height 53
paste textarea "**********"
type textarea "**********"
click at [490, 72] on icon at bounding box center [491, 72] width 8 height 8
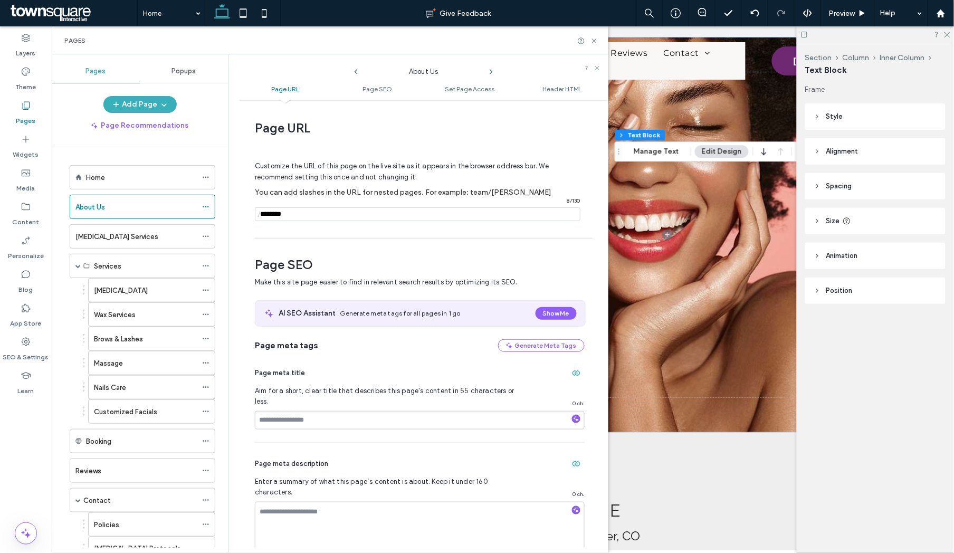
scroll to position [47, 0]
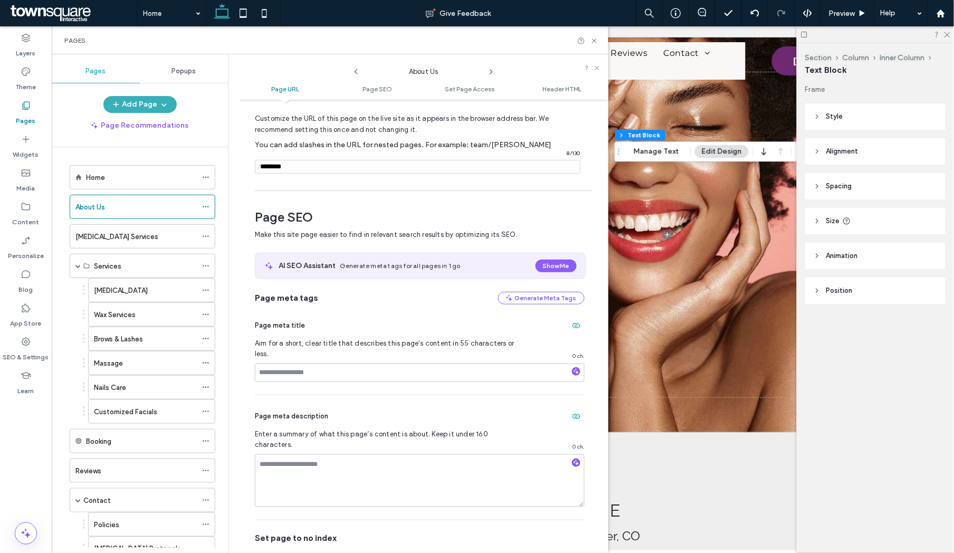
click at [493, 69] on icon at bounding box center [491, 72] width 8 height 8
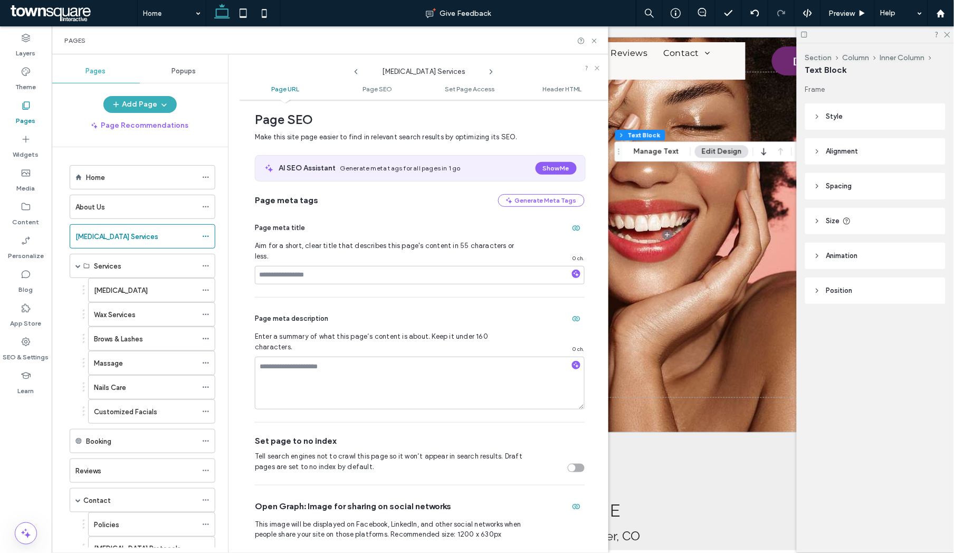
scroll to position [0, 0]
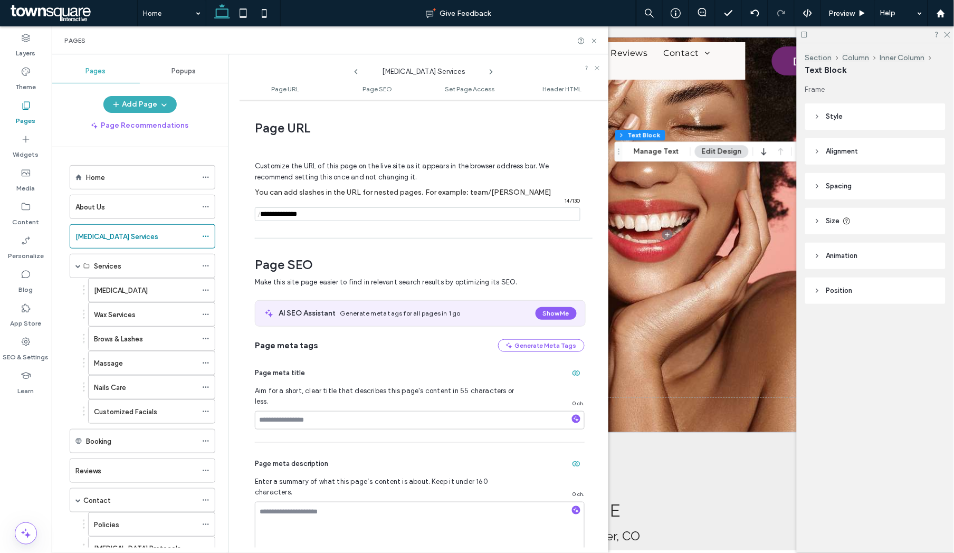
click at [313, 214] on input "notEmpty" at bounding box center [417, 214] width 325 height 14
click at [319, 411] on input at bounding box center [420, 420] width 330 height 18
paste input "**********"
type input "**********"
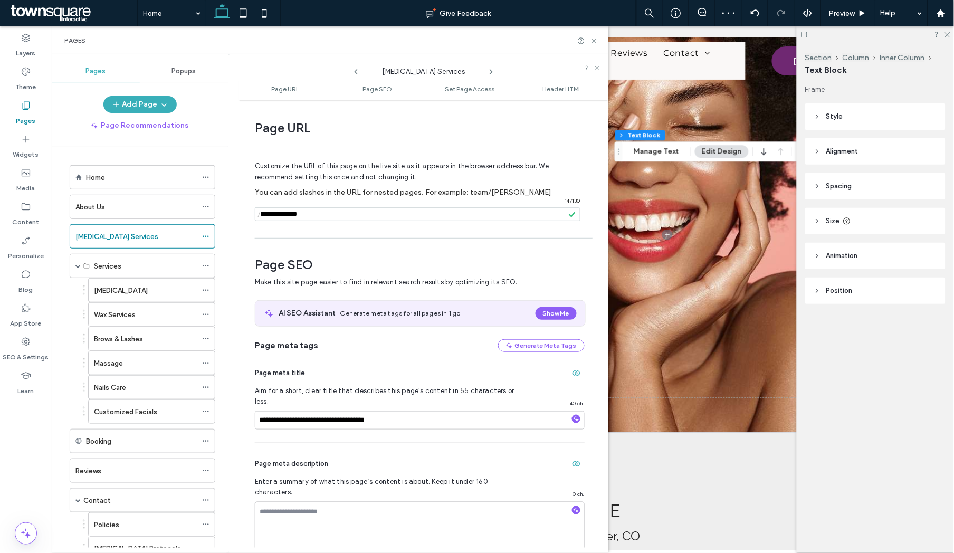
click at [310, 502] on textarea at bounding box center [420, 528] width 330 height 53
paste textarea "**********"
type textarea "**********"
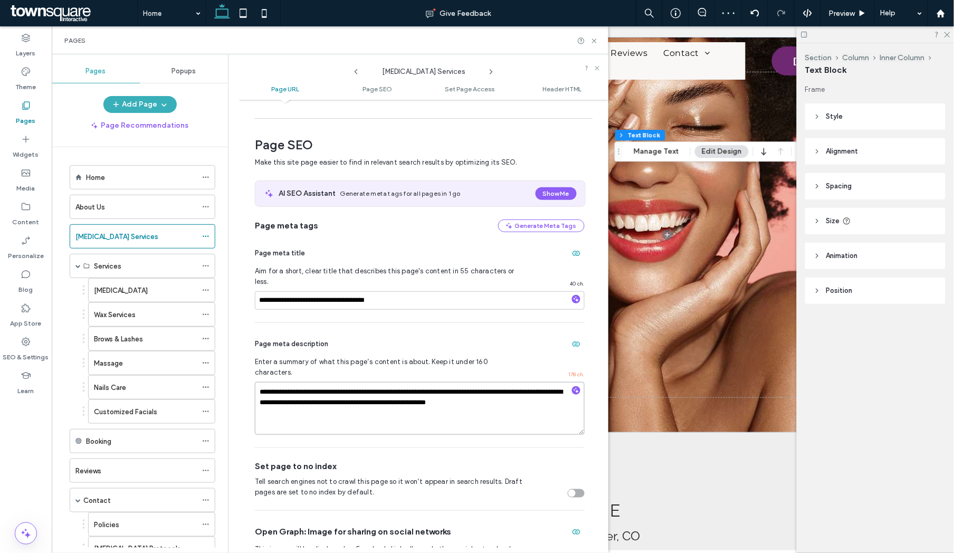
scroll to position [120, 0]
click at [206, 414] on icon at bounding box center [205, 411] width 7 height 7
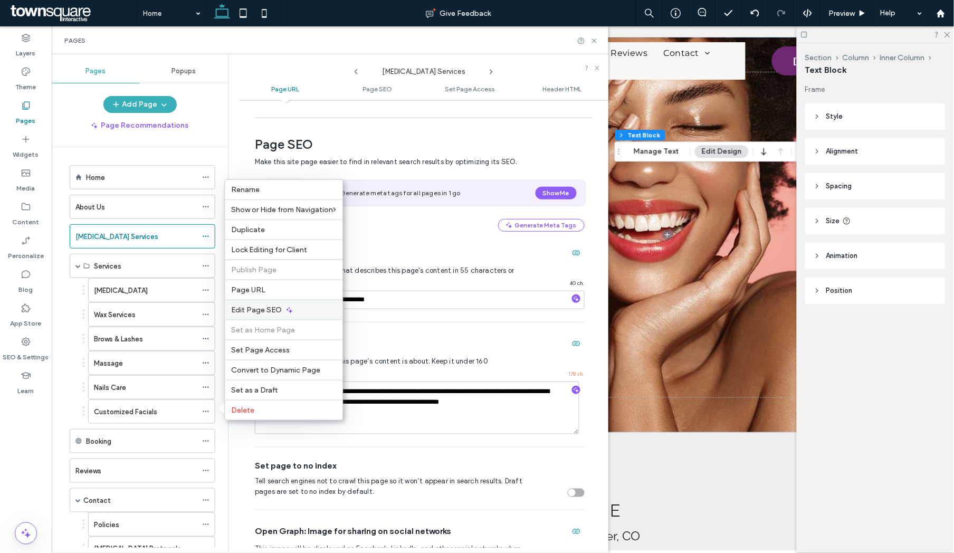
click at [261, 308] on span "Edit Page SEO" at bounding box center [257, 309] width 51 height 9
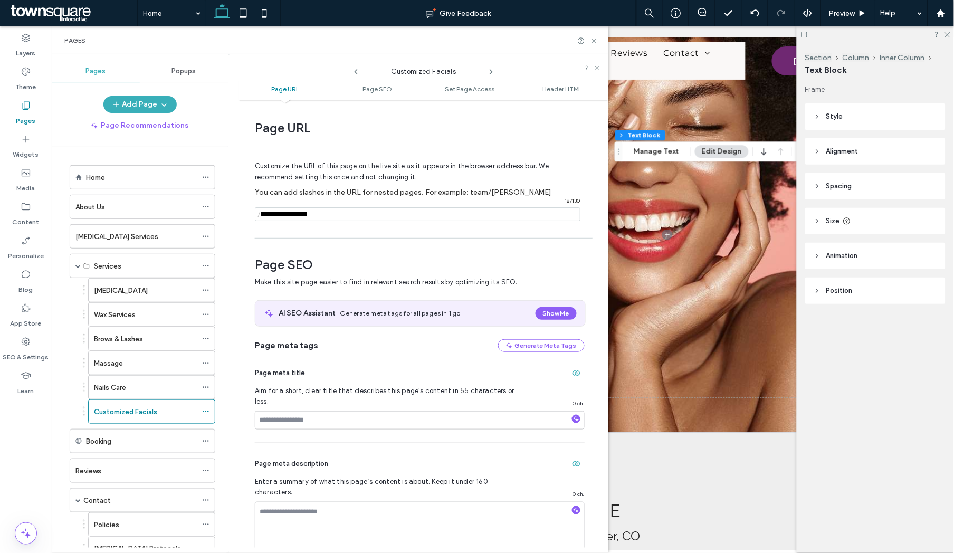
scroll to position [145, 0]
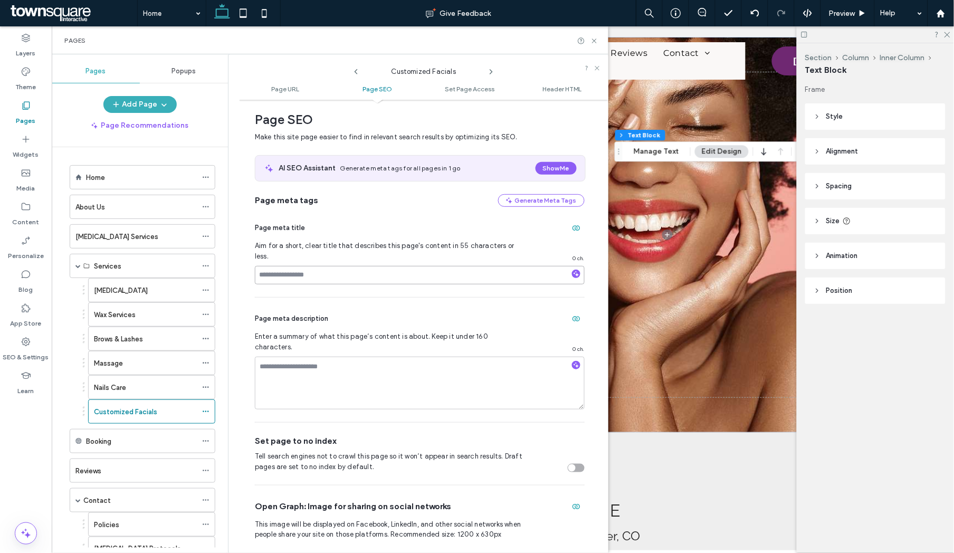
click at [352, 267] on input at bounding box center [420, 275] width 330 height 18
paste input "**********"
type input "**********"
click at [303, 357] on textarea at bounding box center [420, 383] width 330 height 53
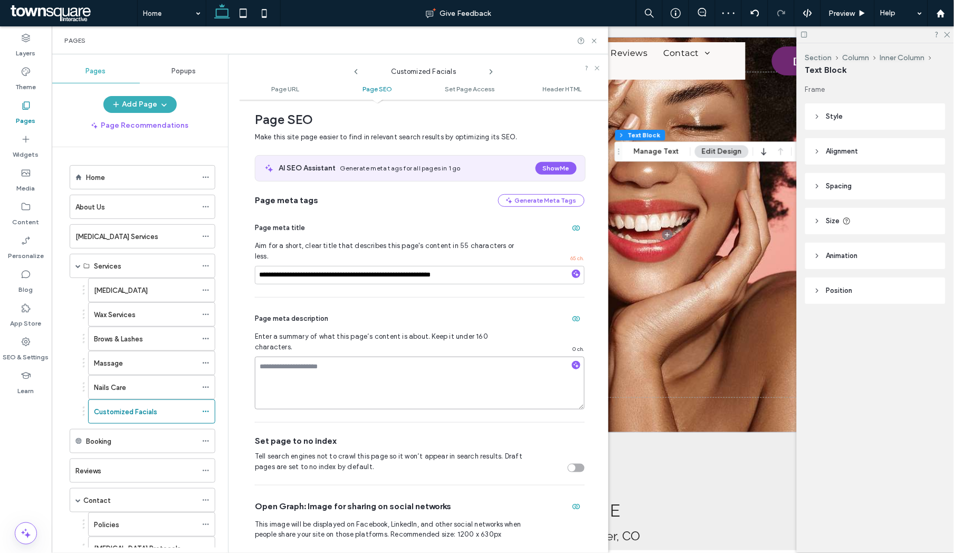
paste textarea "**********"
type textarea "**********"
click at [206, 290] on use at bounding box center [206, 291] width 6 height 2
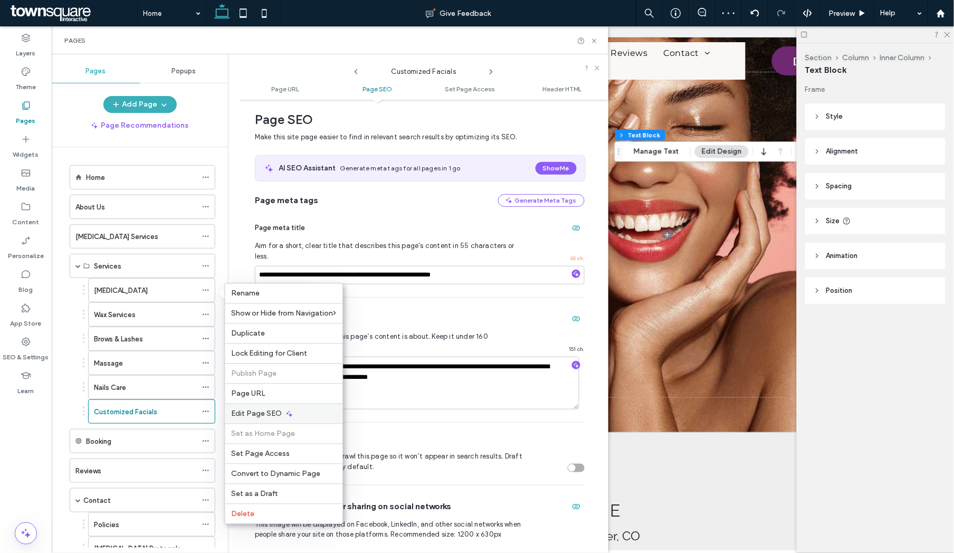
click at [251, 411] on span "Edit Page SEO" at bounding box center [257, 413] width 51 height 9
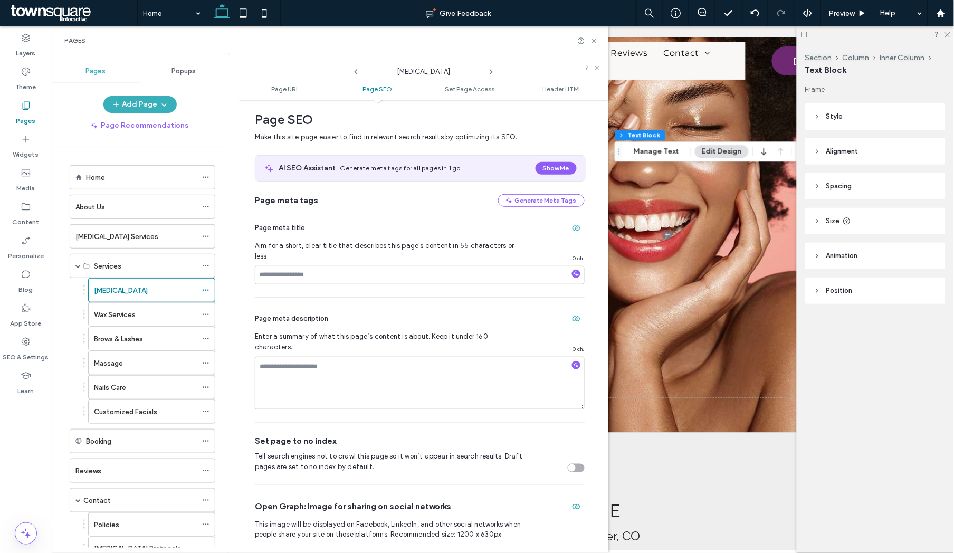
scroll to position [0, 0]
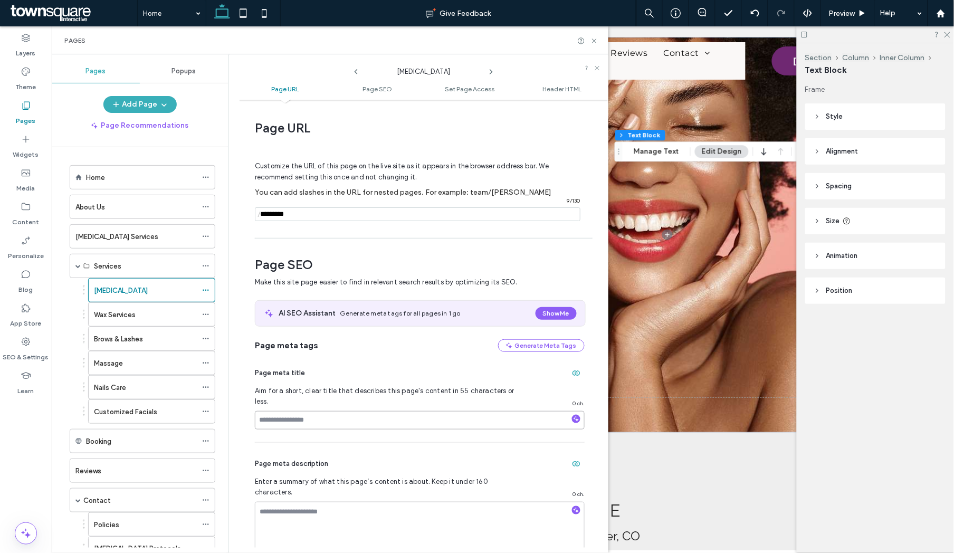
click at [309, 411] on input at bounding box center [420, 420] width 330 height 18
paste input "**********"
type input "**********"
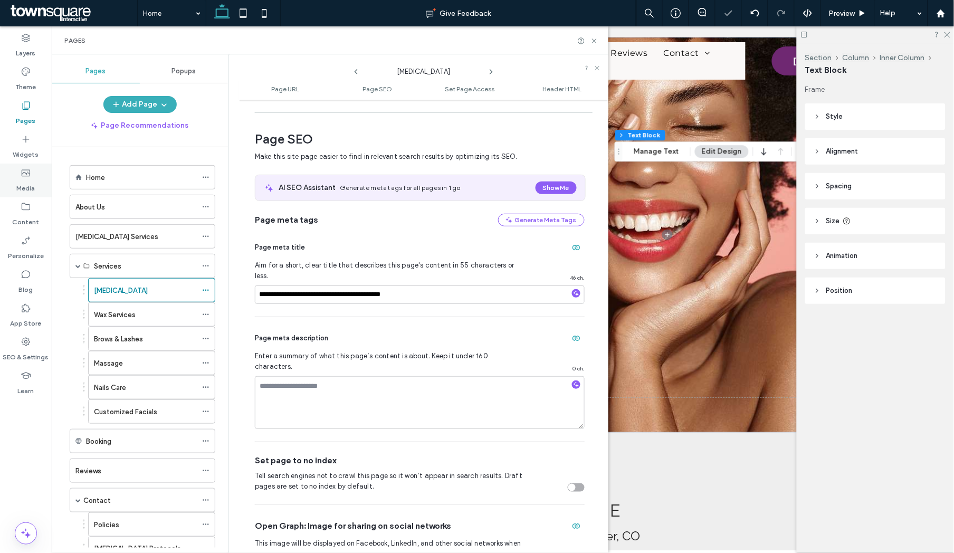
scroll to position [133, 0]
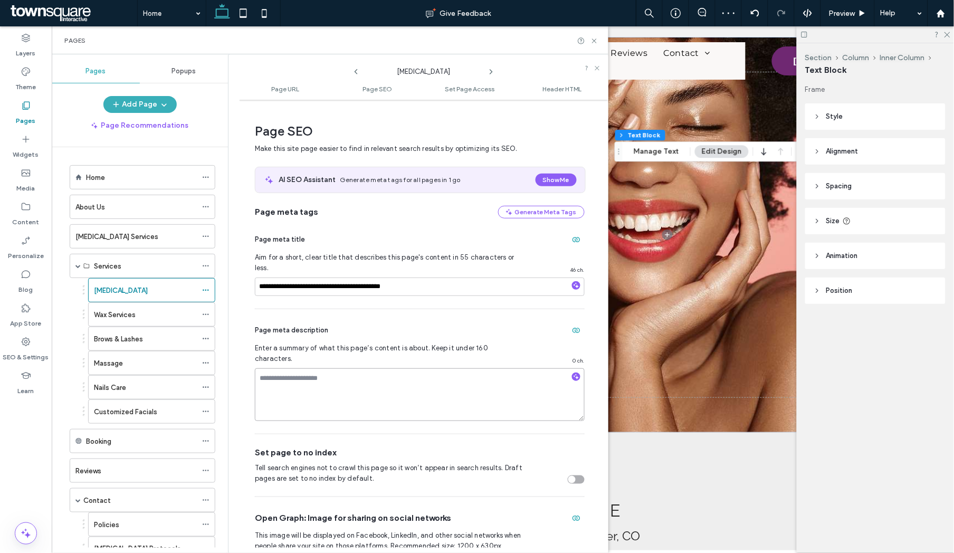
click at [297, 368] on textarea at bounding box center [420, 394] width 330 height 53
paste textarea "**********"
type textarea "**********"
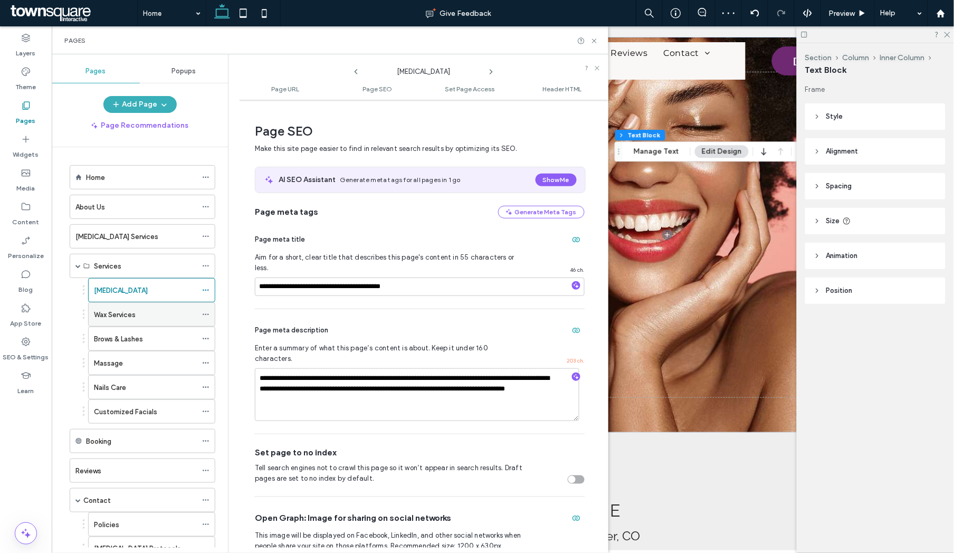
click at [204, 314] on icon at bounding box center [205, 314] width 7 height 7
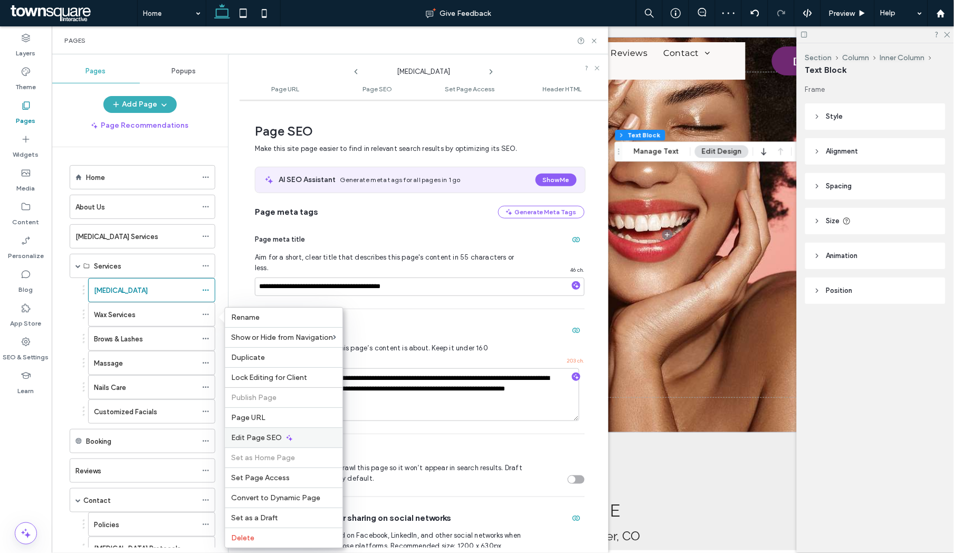
click at [254, 438] on span "Edit Page SEO" at bounding box center [257, 437] width 51 height 9
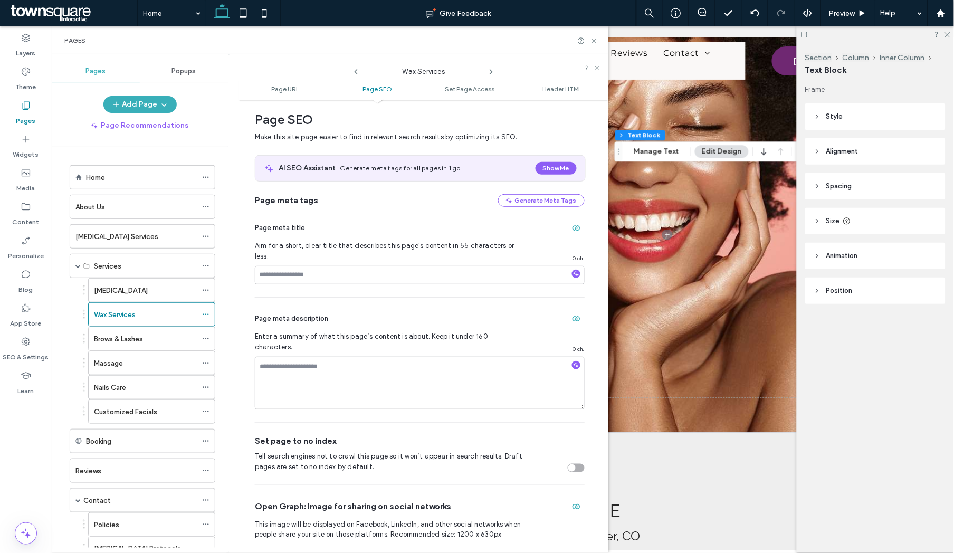
scroll to position [0, 0]
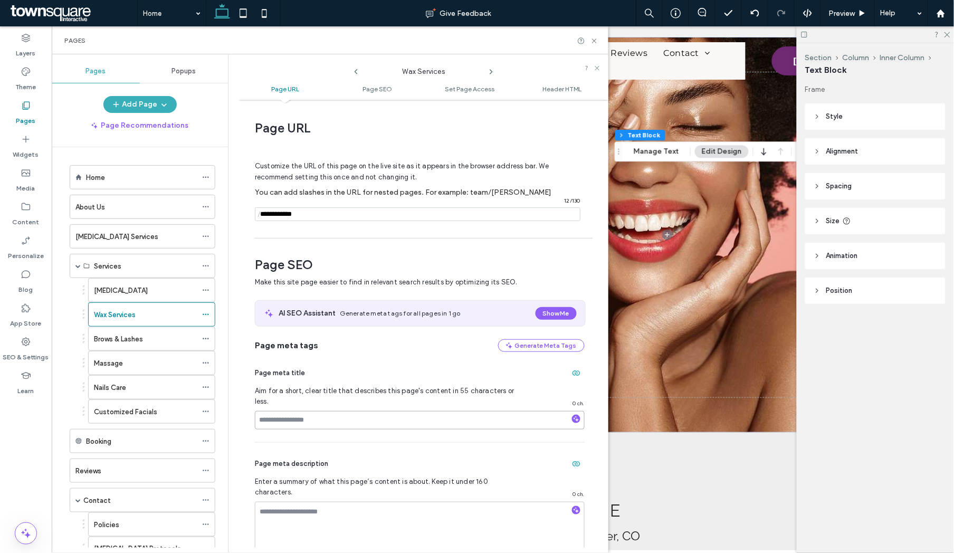
click at [297, 411] on input at bounding box center [420, 420] width 330 height 18
paste input "**********"
type input "**********"
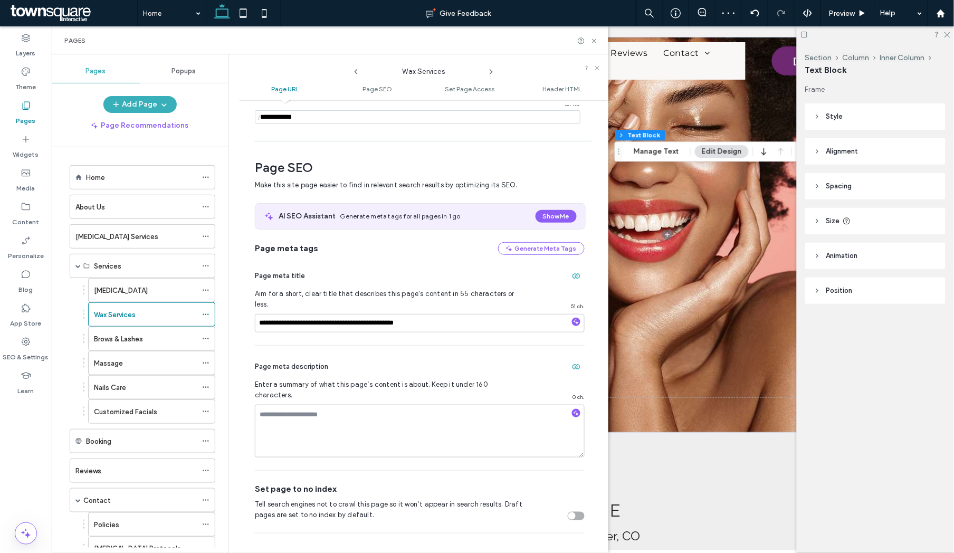
scroll to position [109, 0]
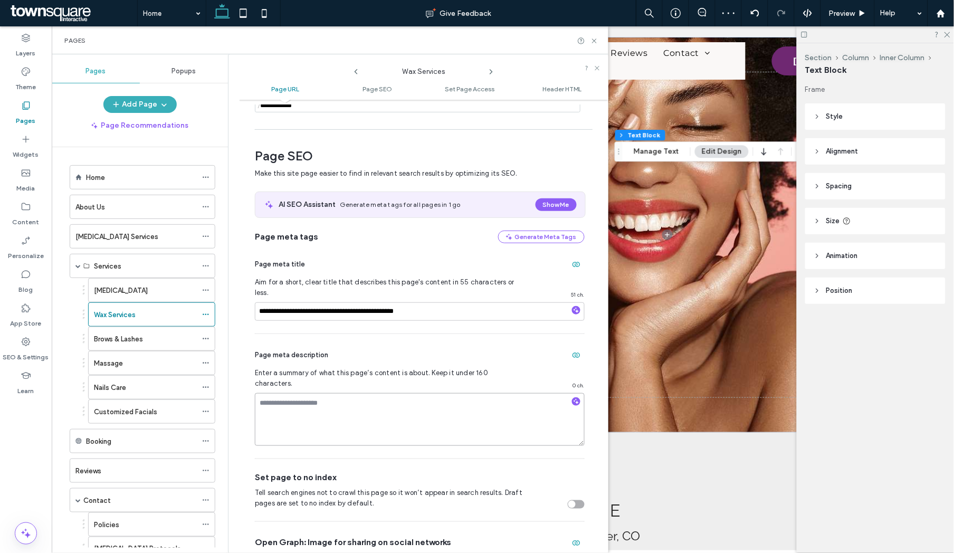
click at [331, 393] on textarea at bounding box center [420, 419] width 330 height 53
paste textarea "**********"
type textarea "**********"
click at [595, 43] on icon at bounding box center [594, 41] width 8 height 8
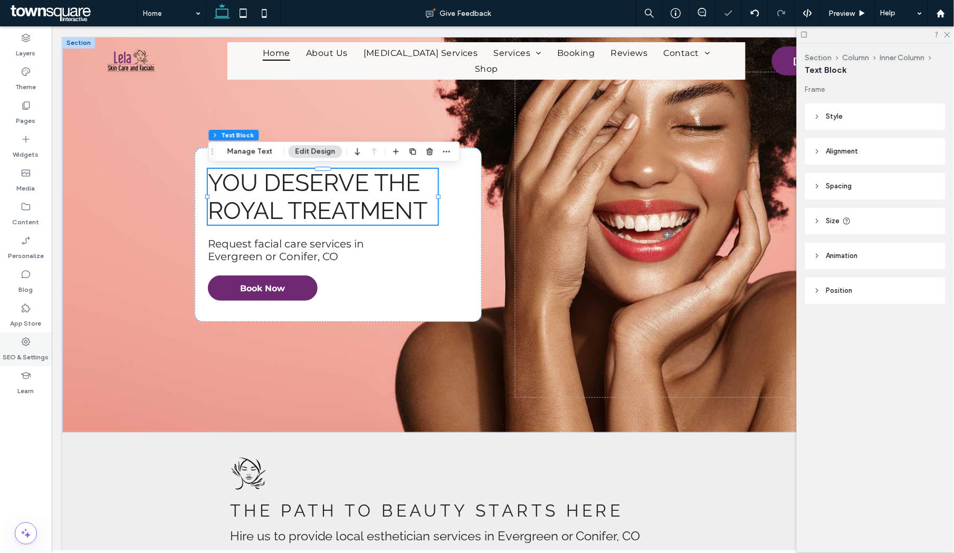
click at [28, 345] on icon at bounding box center [26, 342] width 11 height 11
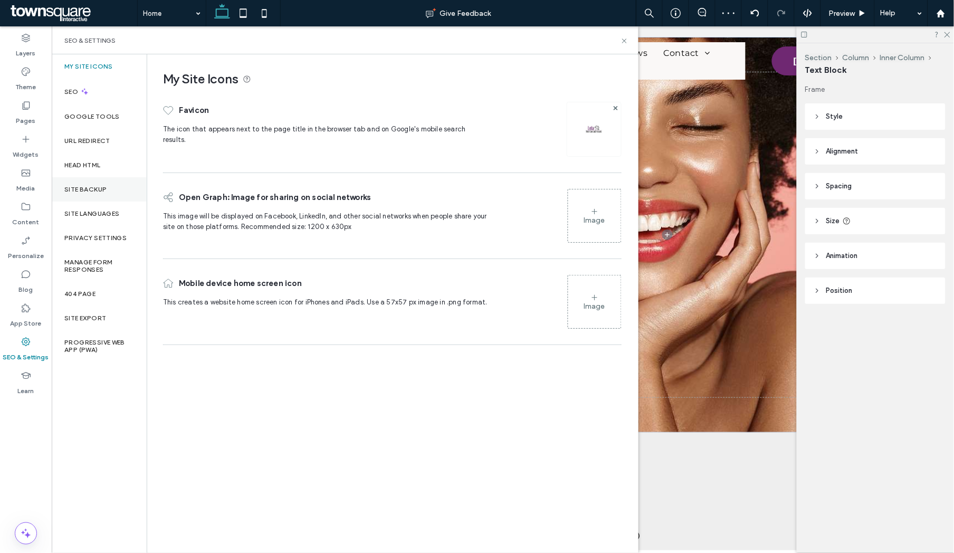
click at [88, 189] on label "Site Backup" at bounding box center [85, 189] width 42 height 7
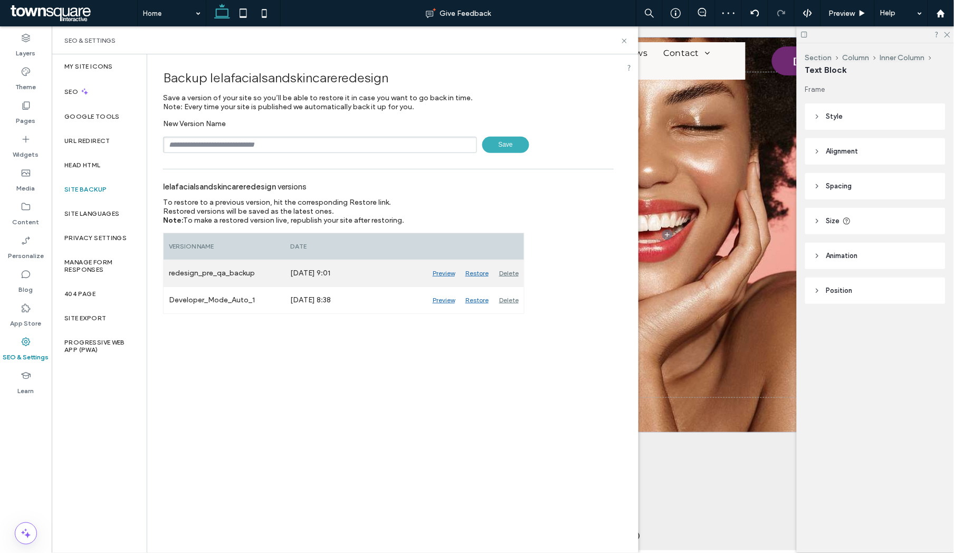
click at [508, 271] on div "Delete" at bounding box center [509, 273] width 30 height 26
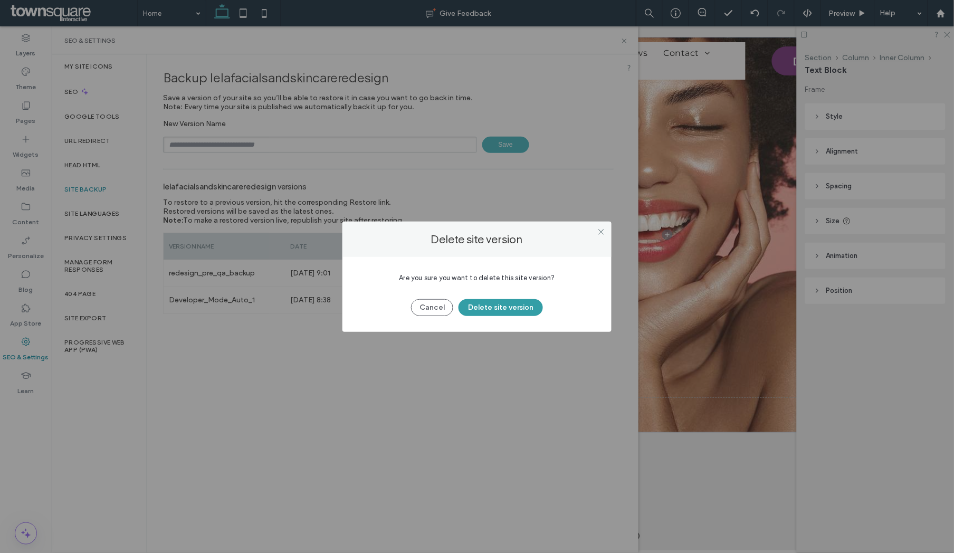
click at [477, 304] on button "Delete site version" at bounding box center [500, 307] width 84 height 17
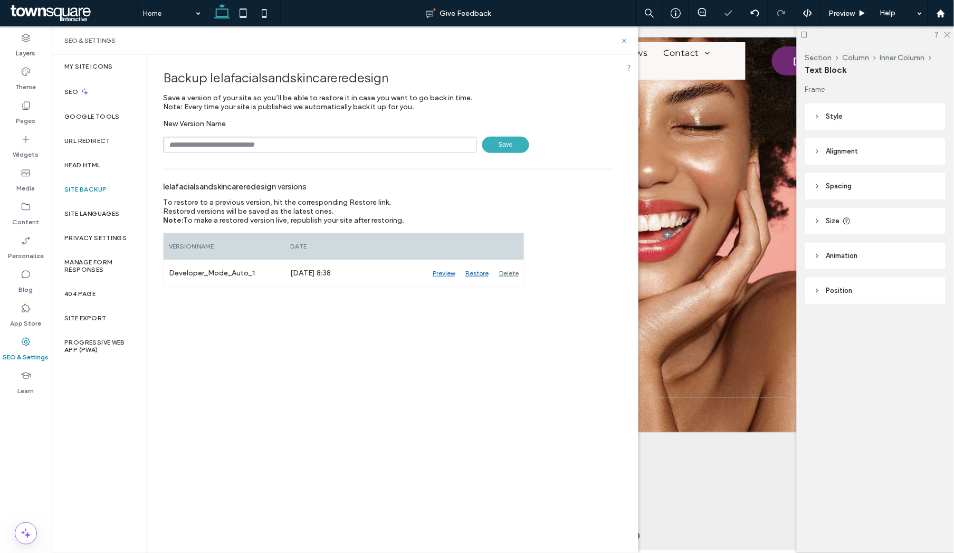
click at [284, 145] on input "text" at bounding box center [320, 145] width 314 height 16
type input "**********"
click at [497, 146] on span "Save" at bounding box center [505, 145] width 47 height 16
click at [625, 39] on use at bounding box center [624, 41] width 4 height 4
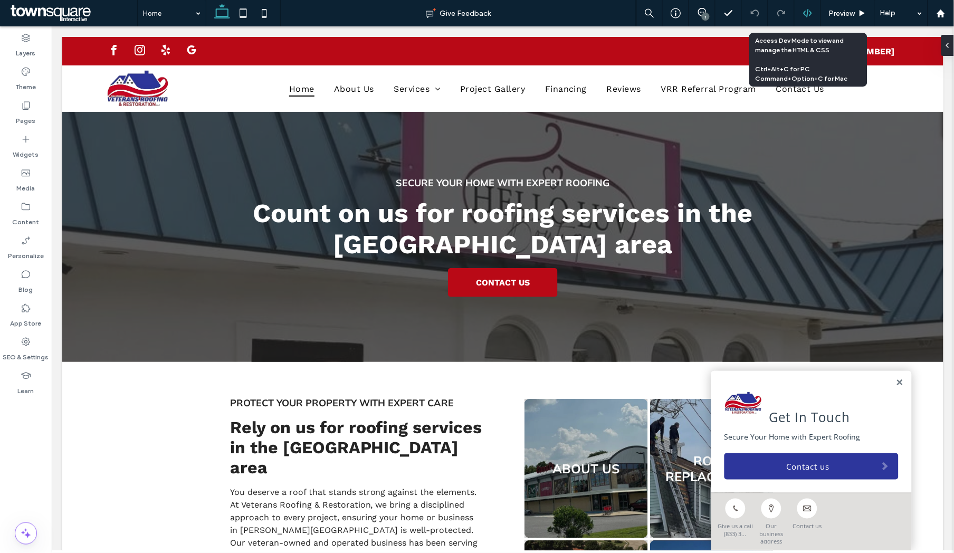
click at [807, 14] on icon at bounding box center [807, 12] width 9 height 9
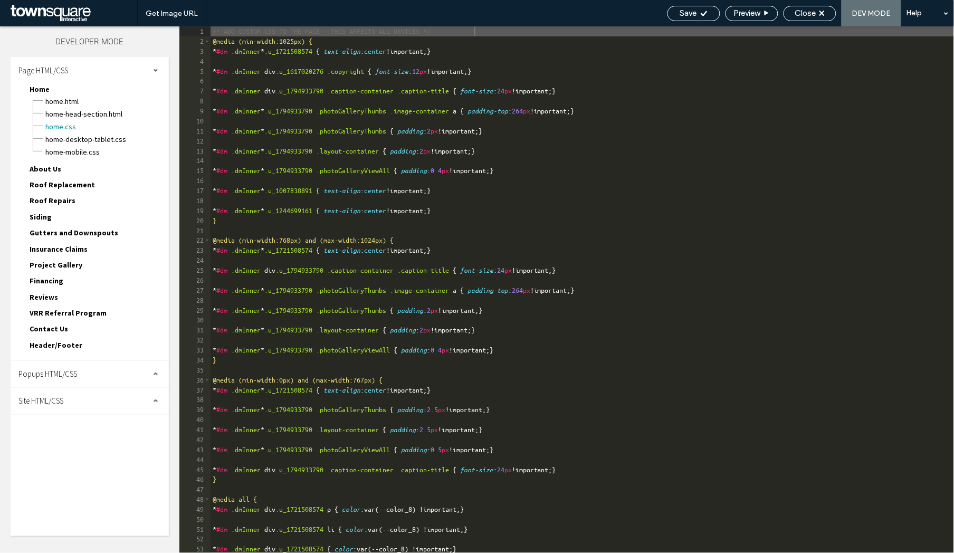
click at [51, 396] on span "Site HTML/CSS" at bounding box center [40, 401] width 45 height 10
click at [60, 429] on span "body-end.html" at bounding box center [109, 434] width 120 height 11
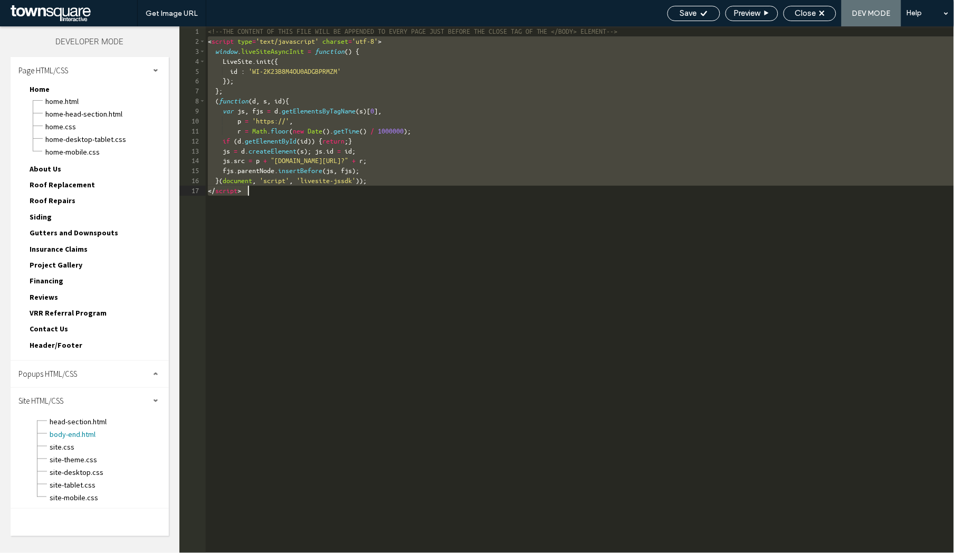
drag, startPoint x: 208, startPoint y: 45, endPoint x: 264, endPoint y: 191, distance: 156.4
click at [264, 191] on div "<!--THE CONTENT OF THIS FILE WILL BE APPENDED TO EVERY PAGE JUST BEFORE THE CLO…" at bounding box center [580, 299] width 748 height 547
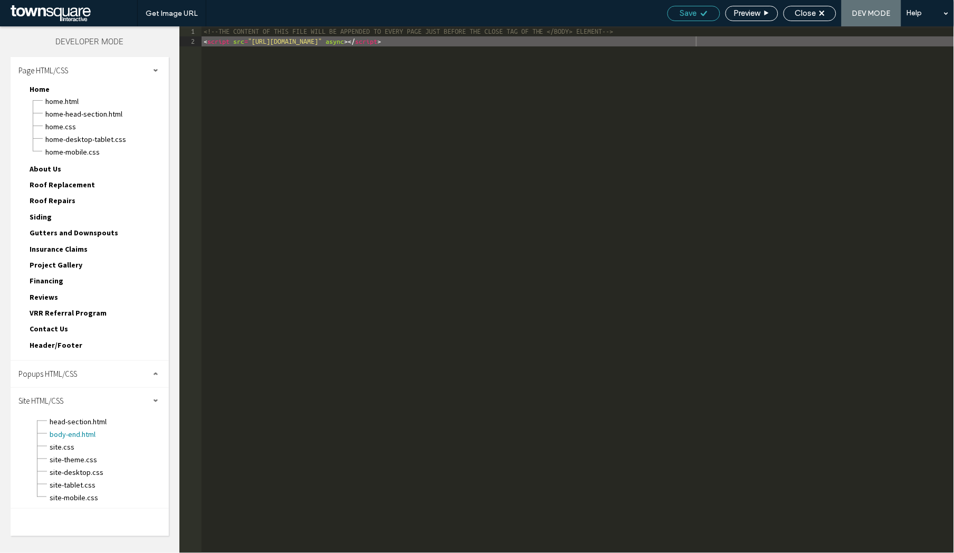
click at [696, 13] on div "Save" at bounding box center [694, 12] width 52 height 9
click at [696, 14] on div "Save" at bounding box center [694, 12] width 52 height 9
click at [816, 15] on span "Close" at bounding box center [805, 12] width 21 height 9
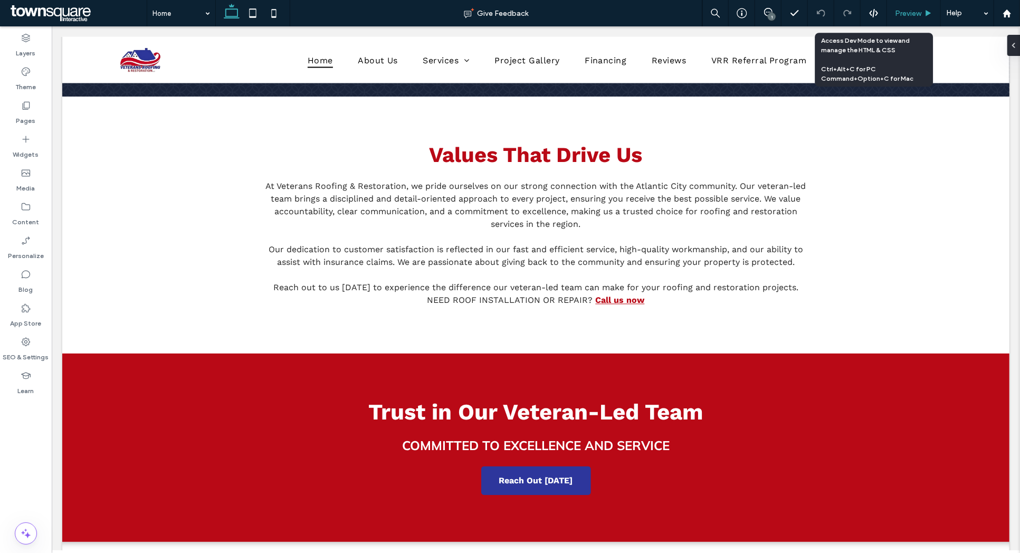
scroll to position [1528, 0]
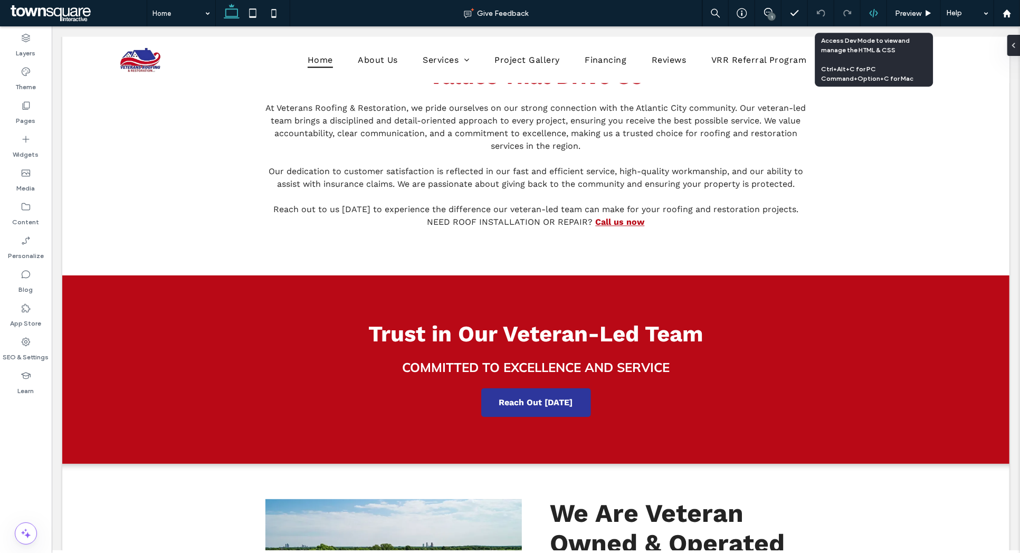
click at [868, 5] on div at bounding box center [873, 13] width 26 height 26
click at [871, 15] on use at bounding box center [873, 13] width 8 height 8
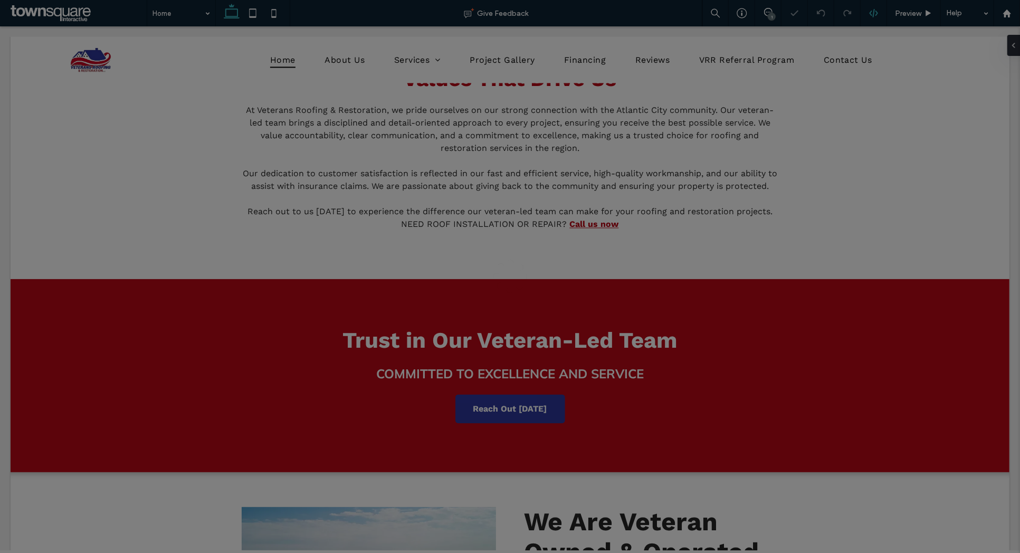
scroll to position [0, 0]
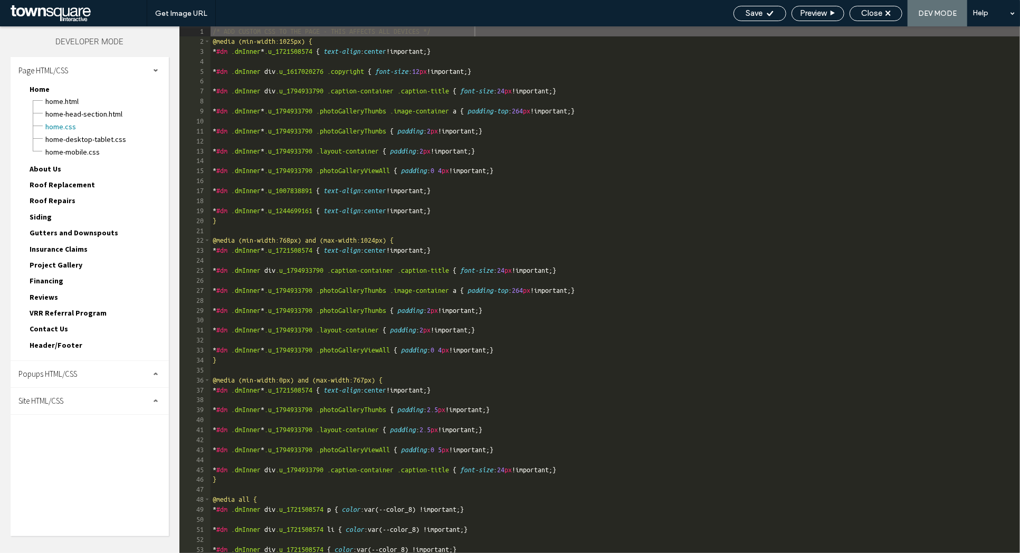
click at [76, 388] on div "Site HTML/CSS" at bounding box center [90, 401] width 158 height 26
click at [67, 429] on span "body-end.html" at bounding box center [109, 434] width 120 height 11
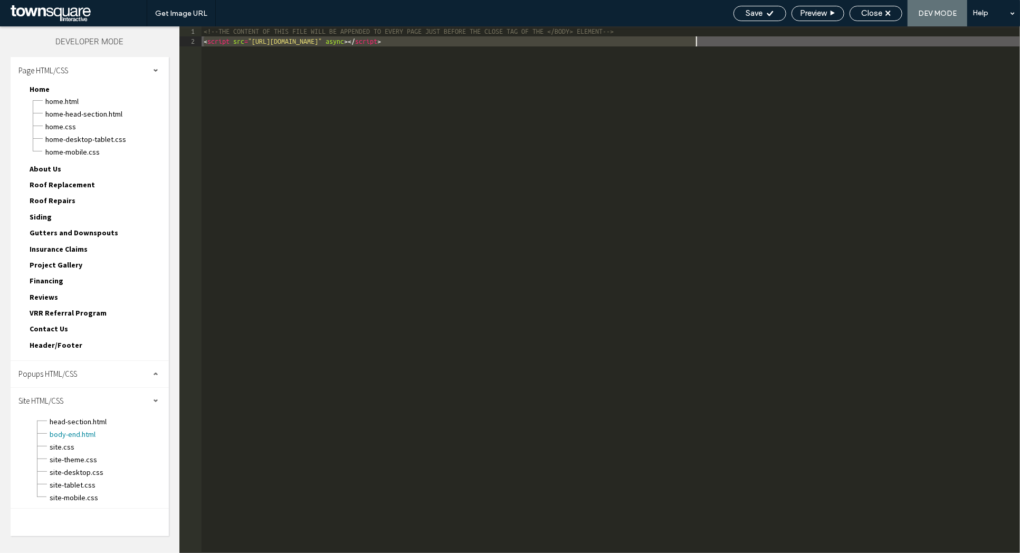
drag, startPoint x: 204, startPoint y: 45, endPoint x: 714, endPoint y: 51, distance: 510.1
click at [714, 51] on div "<!--THE CONTENT OF THIS FILE WILL BE APPENDED TO EVERY PAGE JUST BEFORE THE CLO…" at bounding box center [610, 299] width 818 height 547
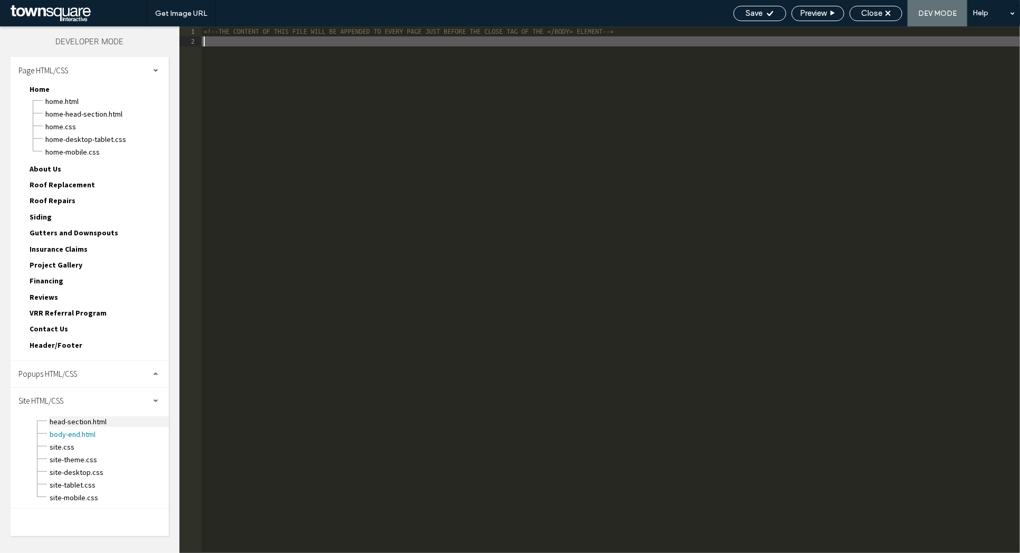
click at [95, 416] on span "head-section.html" at bounding box center [109, 421] width 120 height 11
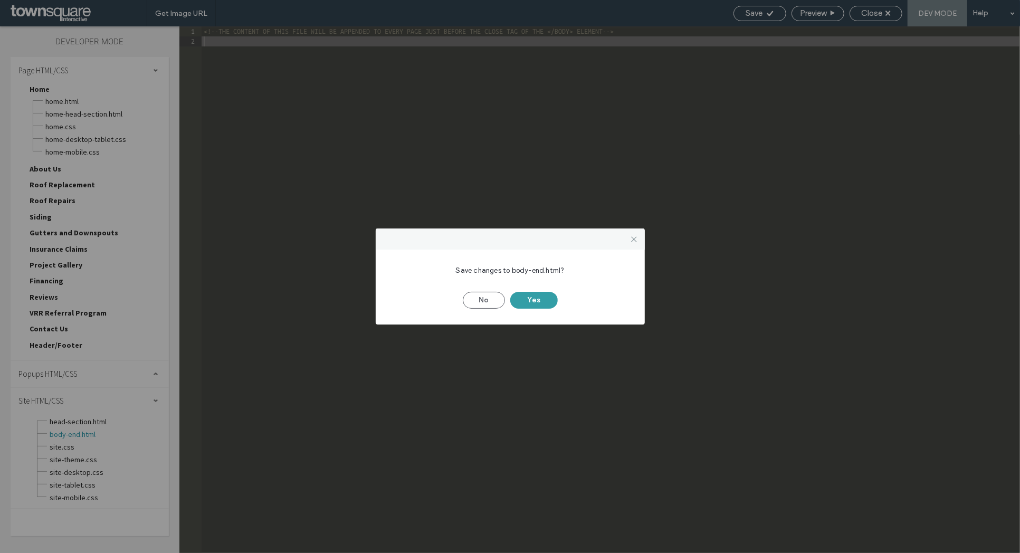
click at [532, 296] on button "Yes" at bounding box center [533, 300] width 47 height 17
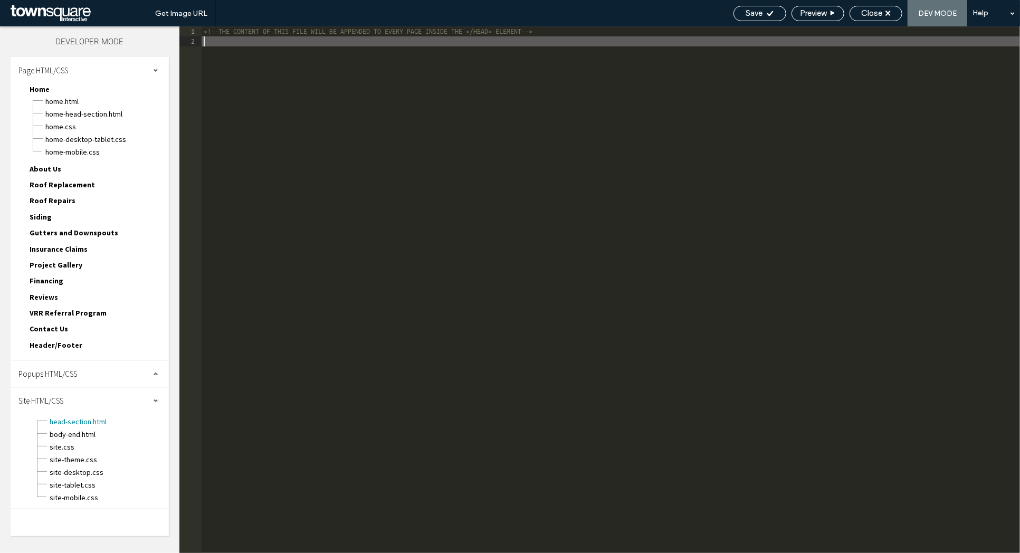
click at [322, 75] on div "<!--THE CONTENT OF THIS FILE WILL BE APPENDED TO EVERY PAGE INSIDE THE </HEAD> …" at bounding box center [610, 299] width 818 height 547
click at [762, 7] on div "Save" at bounding box center [759, 13] width 53 height 15
click at [867, 14] on span "Close" at bounding box center [871, 12] width 21 height 9
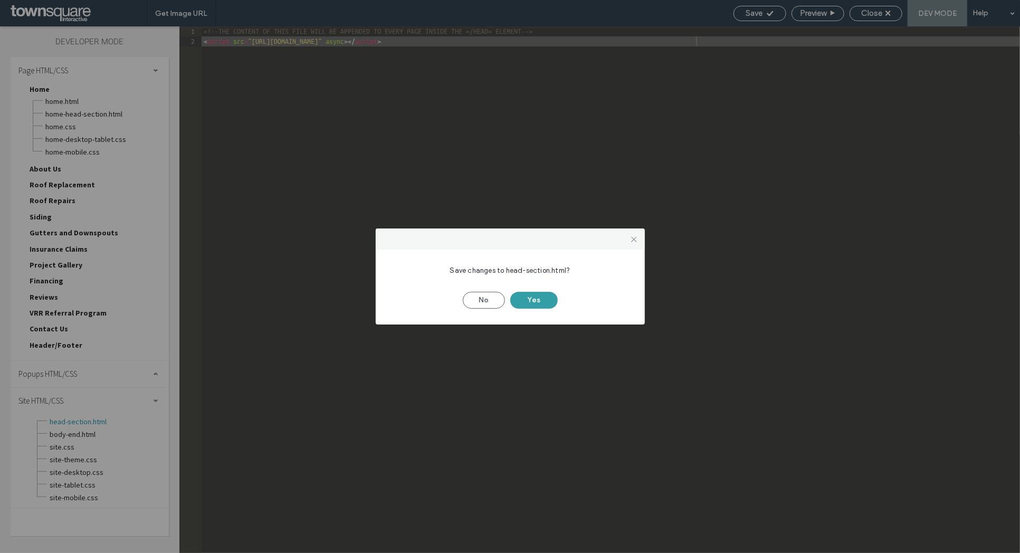
click at [542, 304] on button "Yes" at bounding box center [533, 300] width 47 height 17
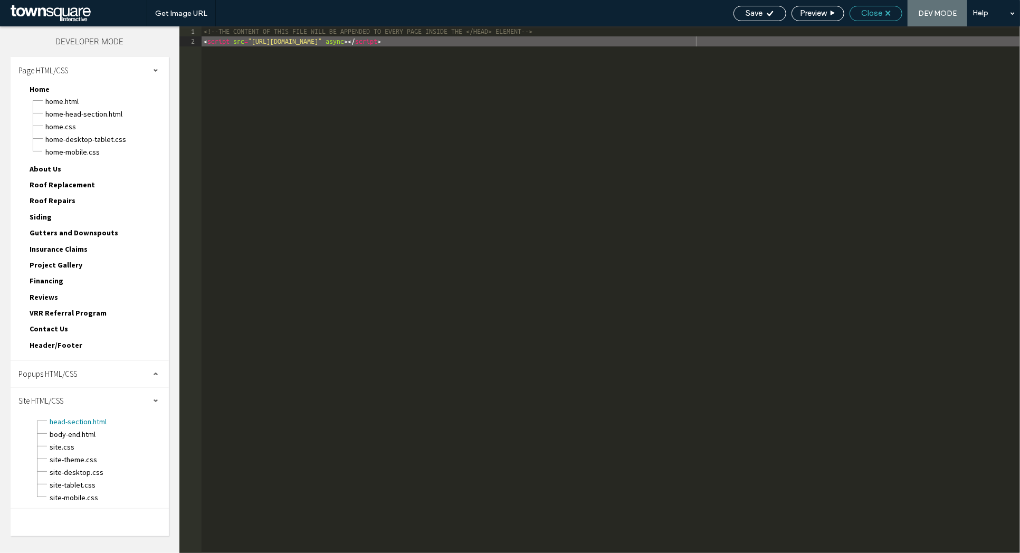
click at [895, 13] on div "Close" at bounding box center [876, 12] width 52 height 9
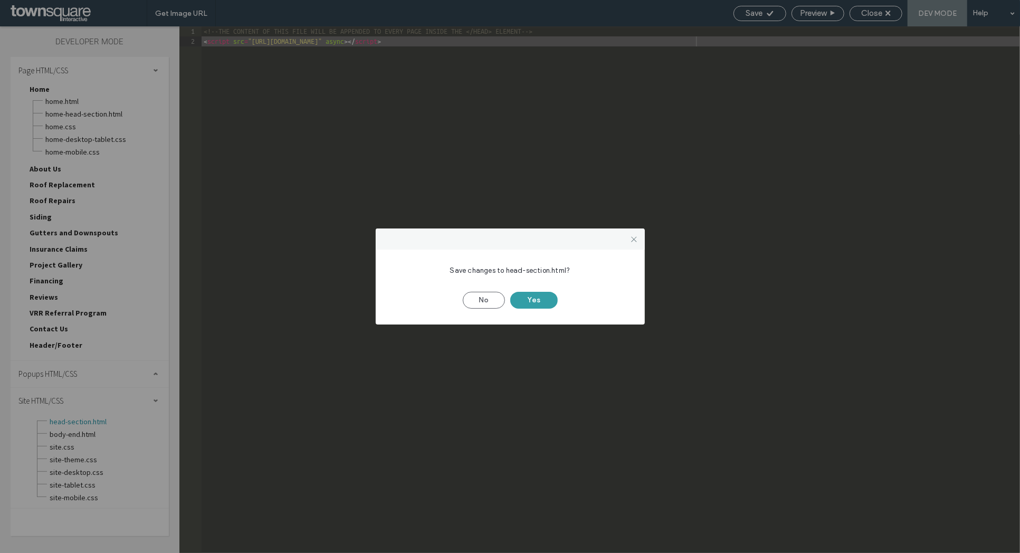
click at [542, 301] on button "Yes" at bounding box center [533, 300] width 47 height 17
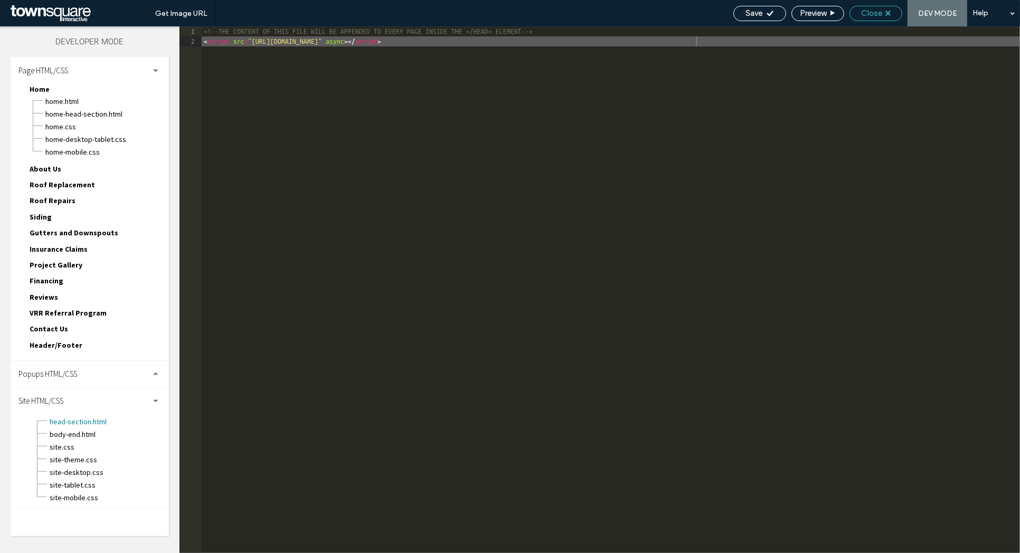
click at [871, 14] on span "Close" at bounding box center [871, 12] width 21 height 9
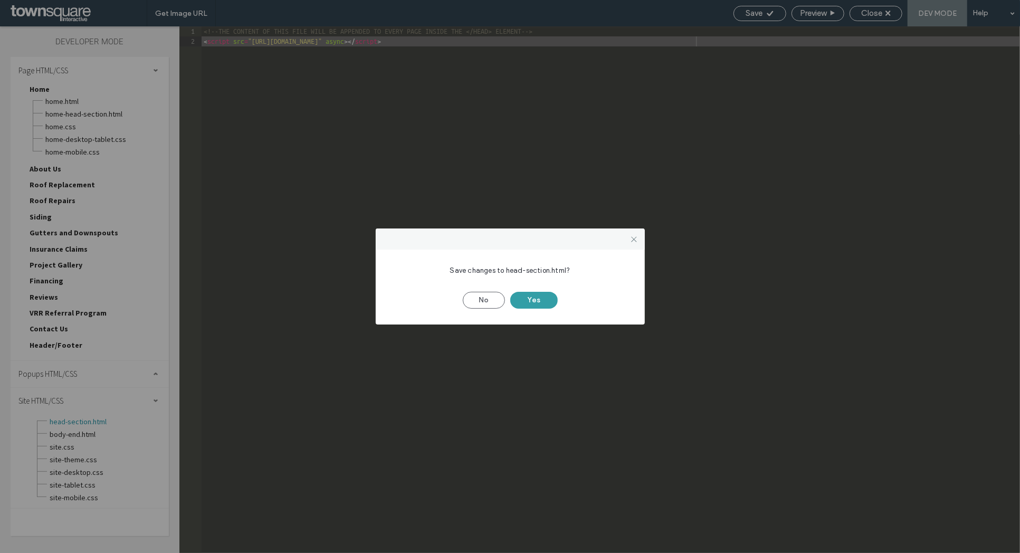
click at [533, 296] on button "Yes" at bounding box center [533, 300] width 47 height 17
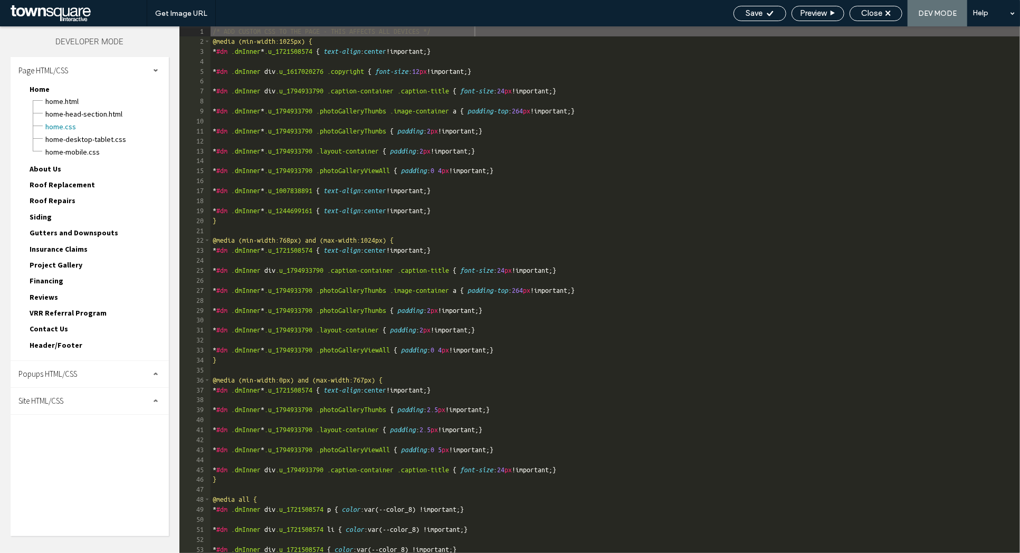
click at [69, 392] on div "Site HTML/CSS" at bounding box center [90, 401] width 158 height 26
click at [71, 429] on span "body-end.html" at bounding box center [109, 434] width 120 height 11
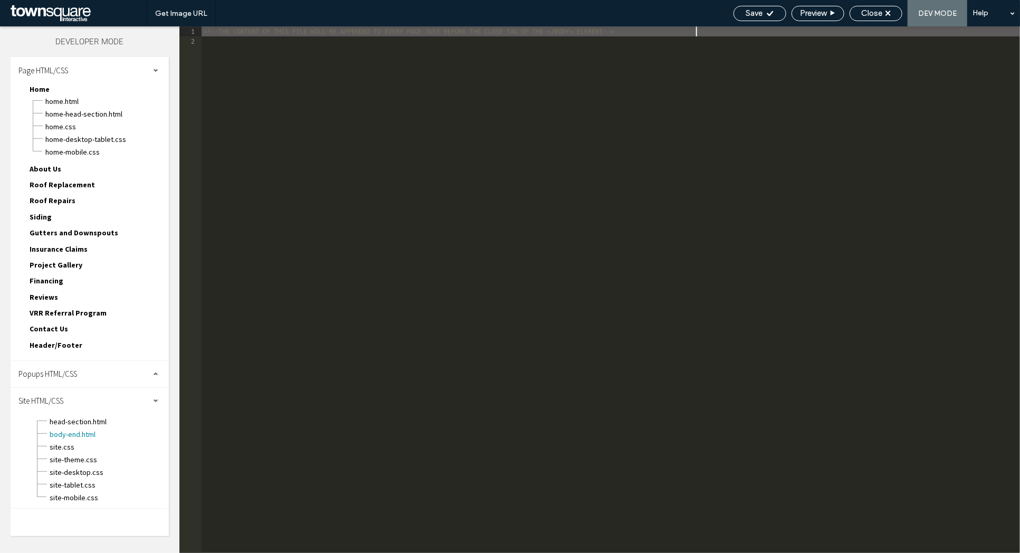
click at [230, 147] on div "<!--THE CONTENT OF THIS FILE WILL BE APPENDED TO EVERY PAGE JUST BEFORE THE CLO…" at bounding box center [610, 299] width 818 height 547
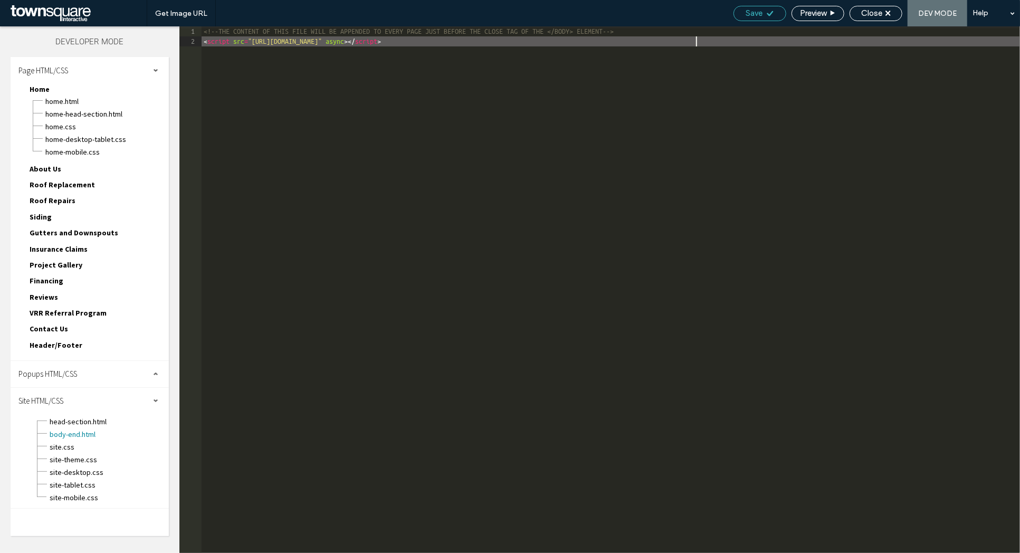
click at [760, 20] on div "Save" at bounding box center [759, 13] width 53 height 15
click at [757, 10] on span "Save" at bounding box center [754, 12] width 17 height 9
drag, startPoint x: 440, startPoint y: 118, endPoint x: 440, endPoint y: -68, distance: 186.2
click at [440, 0] on html ".wqwq-1{fill:#231f20;} .cls-1q, .cls-2q { fill-rule: evenodd; } .cls-2q { fill:…" at bounding box center [510, 276] width 1020 height 553
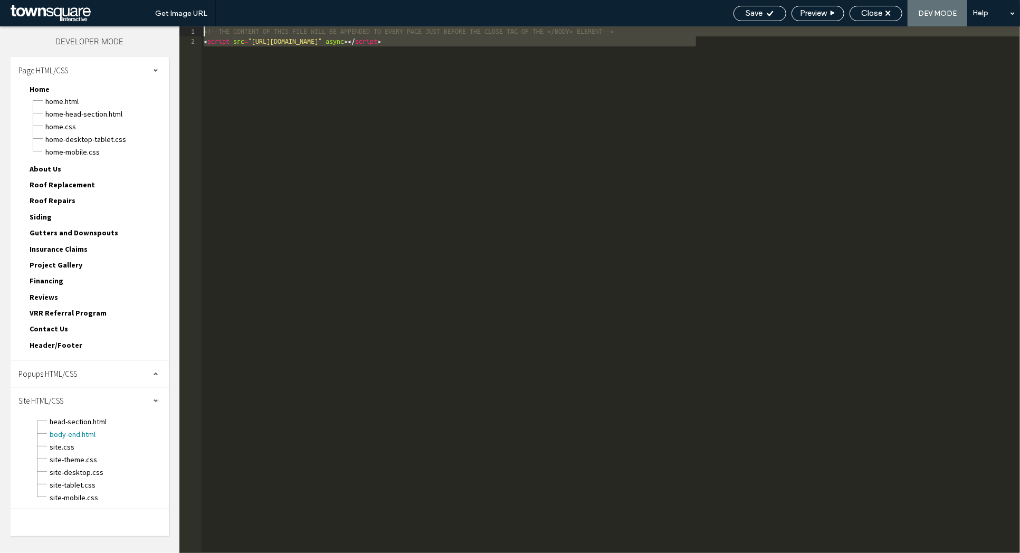
click at [658, 62] on div "<!--THE CONTENT OF THIS FILE WILL BE APPENDED TO EVERY PAGE JUST BEFORE THE CLO…" at bounding box center [610, 299] width 818 height 547
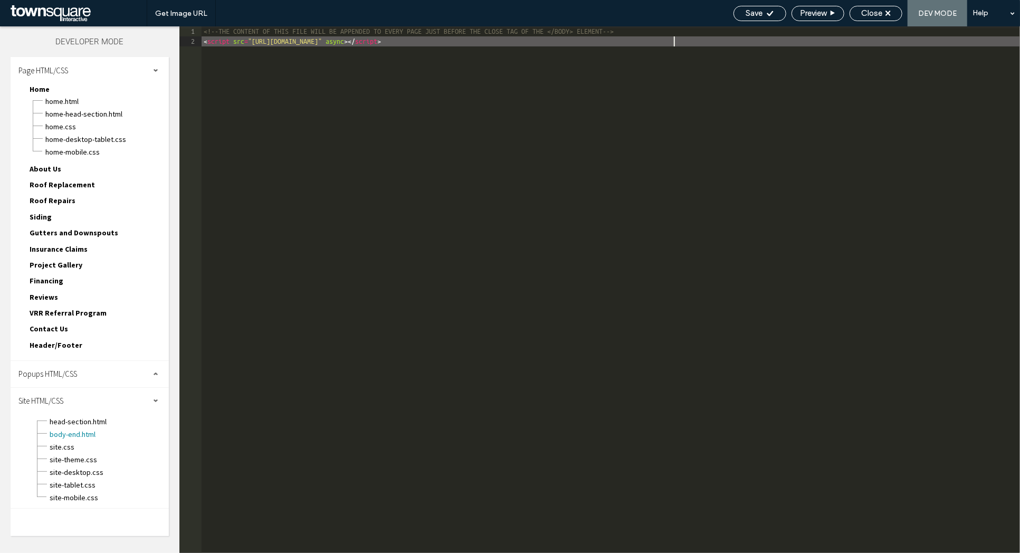
click at [673, 40] on div "<!--THE CONTENT OF THIS FILE WILL BE APPENDED TO EVERY PAGE JUST BEFORE THE CLO…" at bounding box center [610, 299] width 818 height 547
click at [103, 416] on span "head-section.html" at bounding box center [109, 421] width 120 height 11
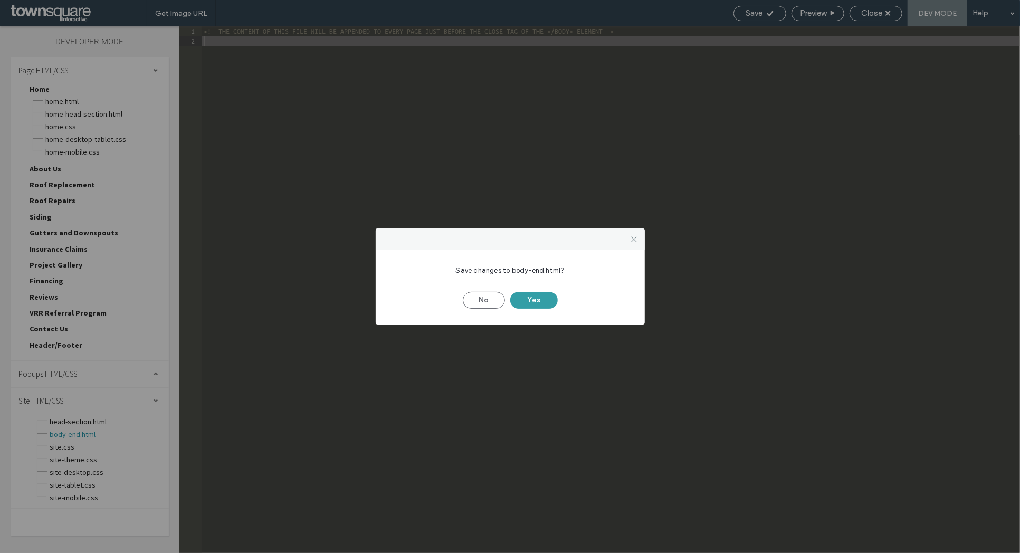
click at [524, 301] on button "Yes" at bounding box center [533, 300] width 47 height 17
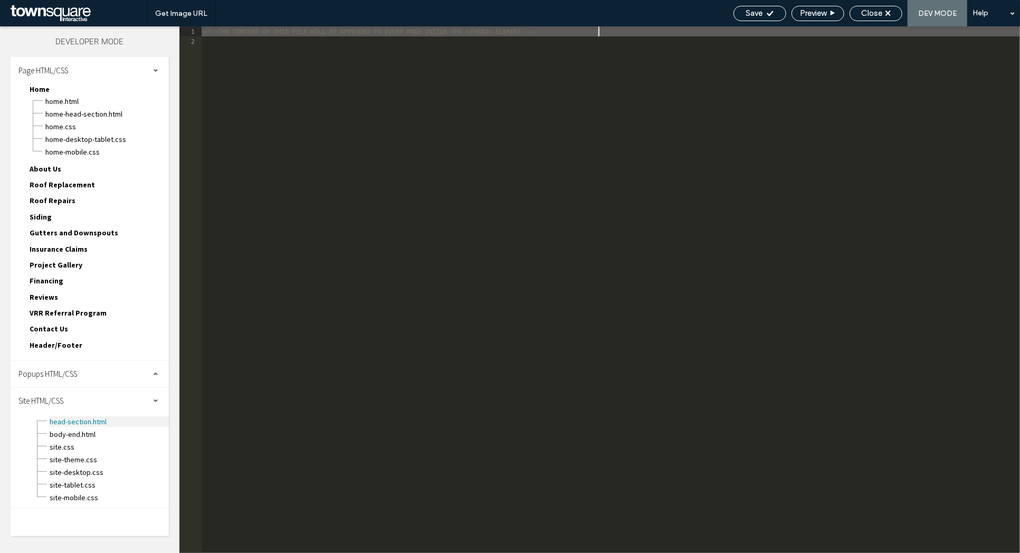
click at [73, 416] on span "head-section.html" at bounding box center [109, 421] width 120 height 11
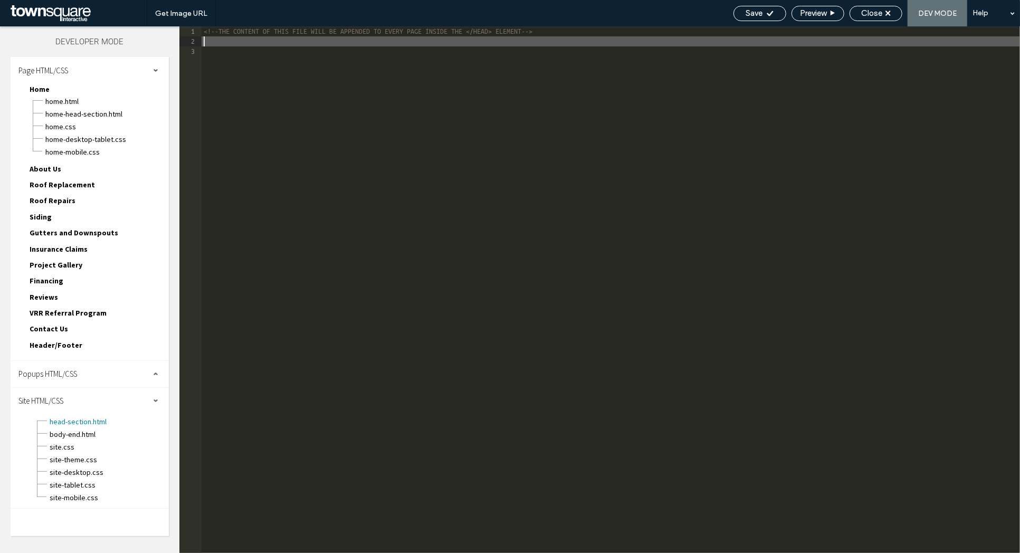
type textarea "**"
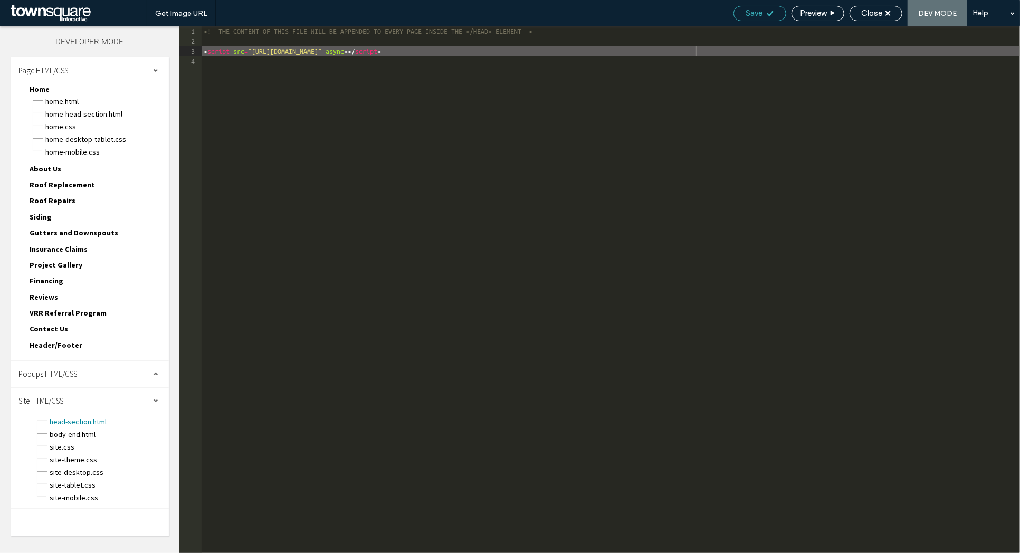
click at [766, 10] on icon at bounding box center [770, 13] width 8 height 8
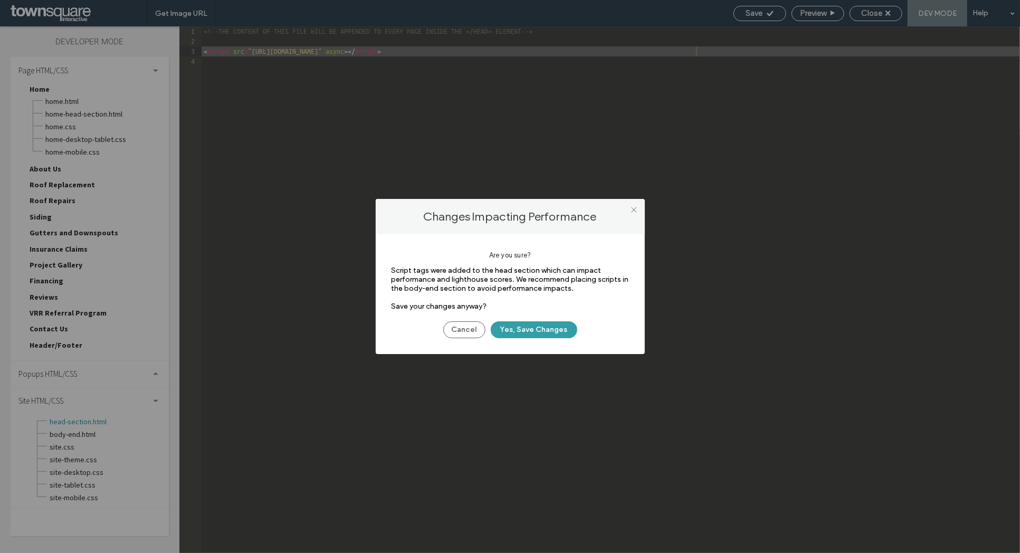
click at [554, 330] on button "Yes, Save Changes" at bounding box center [534, 329] width 87 height 17
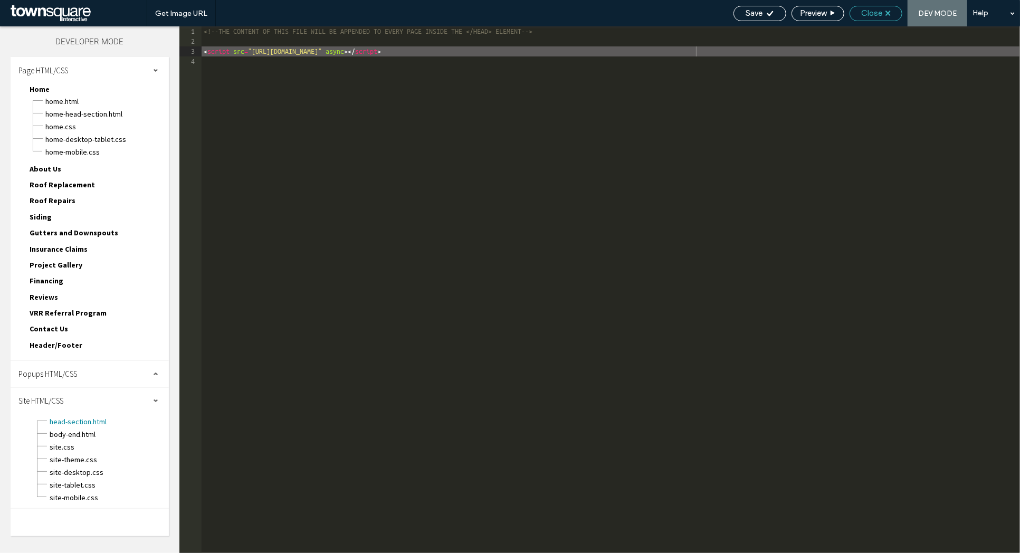
click at [870, 11] on span "Close" at bounding box center [871, 12] width 21 height 9
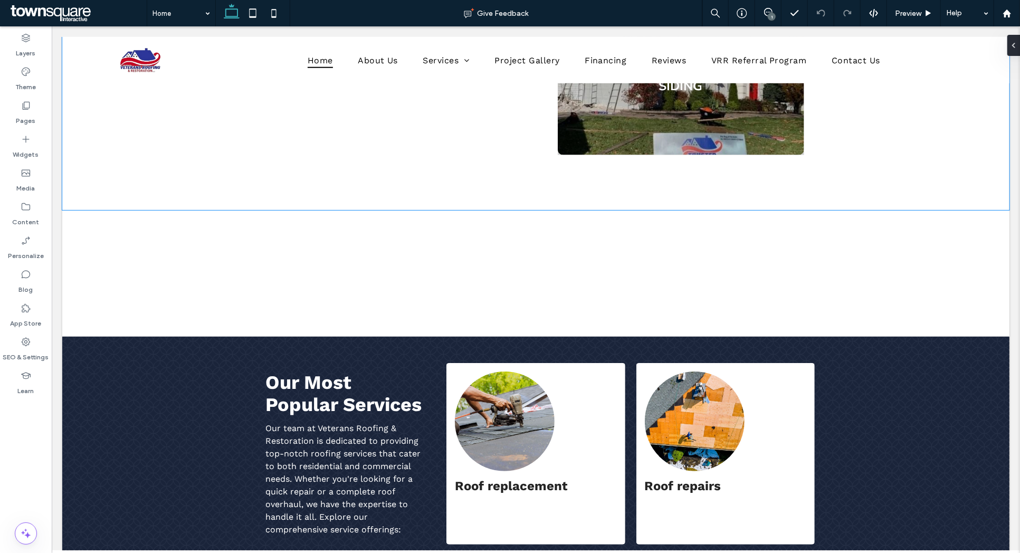
scroll to position [232, 0]
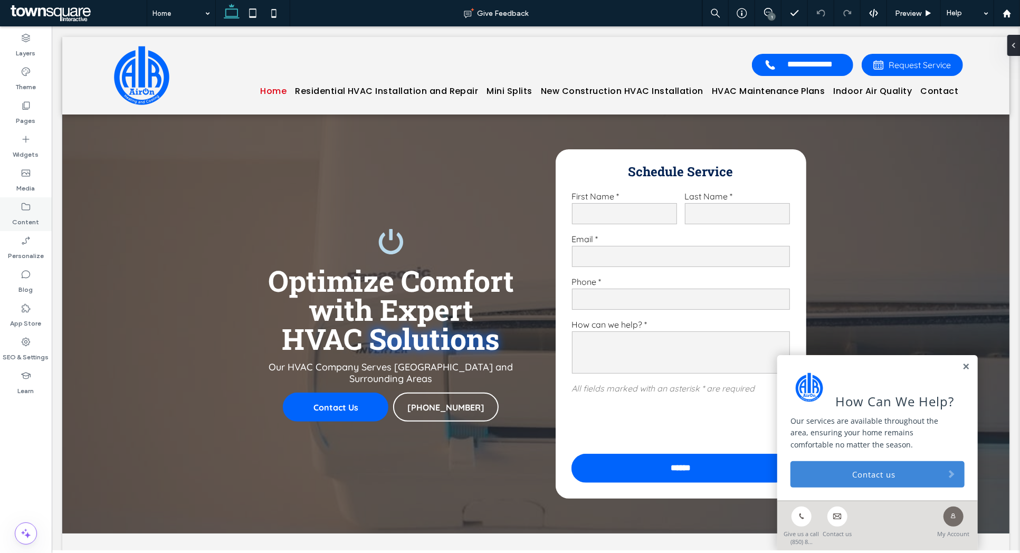
click at [23, 210] on use at bounding box center [26, 206] width 8 height 7
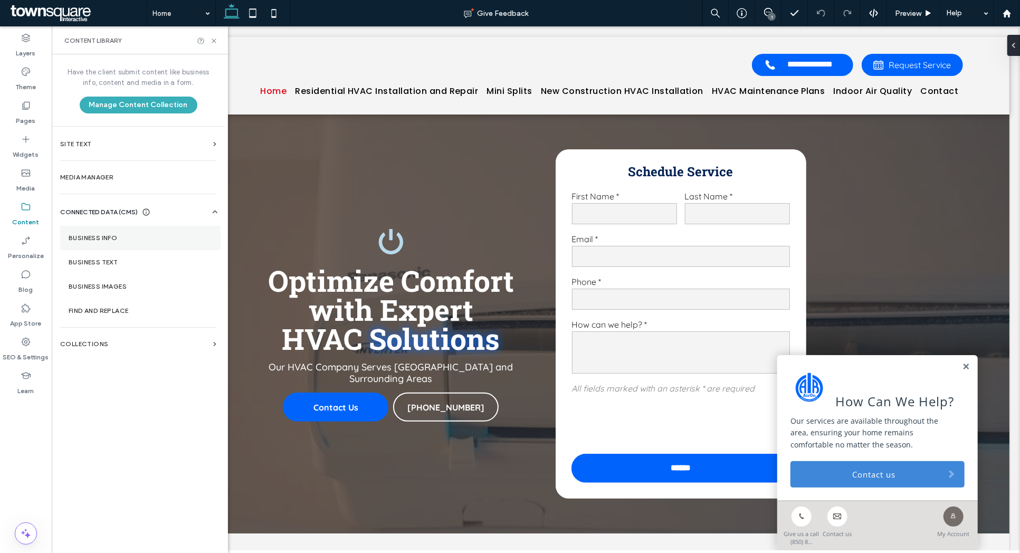
click at [98, 237] on label "Business Info" at bounding box center [140, 237] width 143 height 7
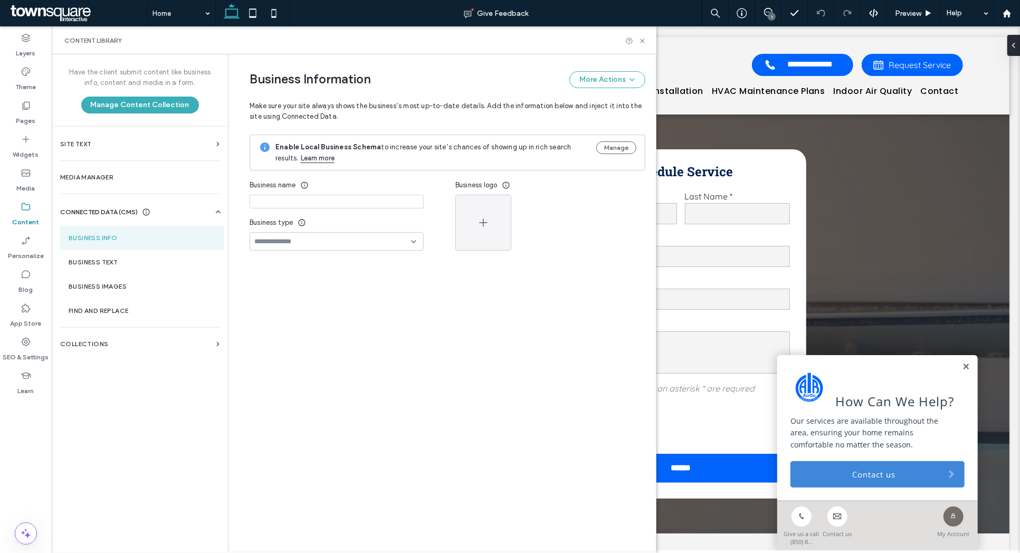
type input "**********"
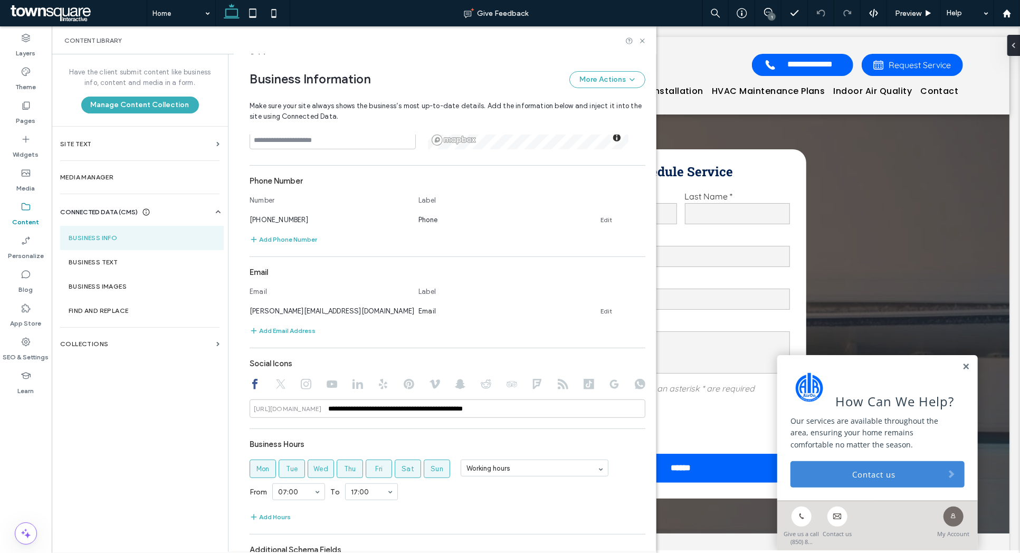
scroll to position [249, 0]
click at [99, 262] on label "Business Text" at bounding box center [142, 261] width 147 height 7
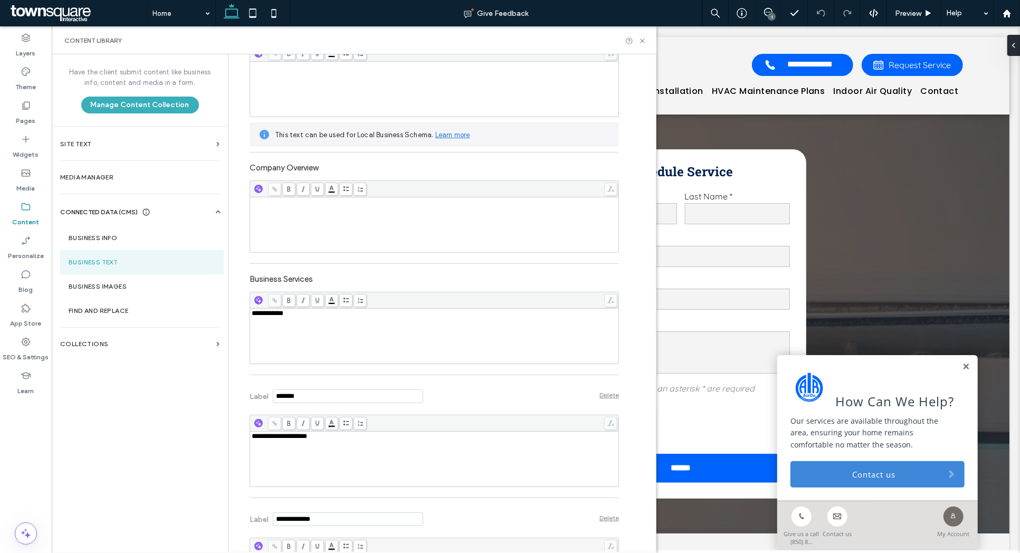
scroll to position [242, 0]
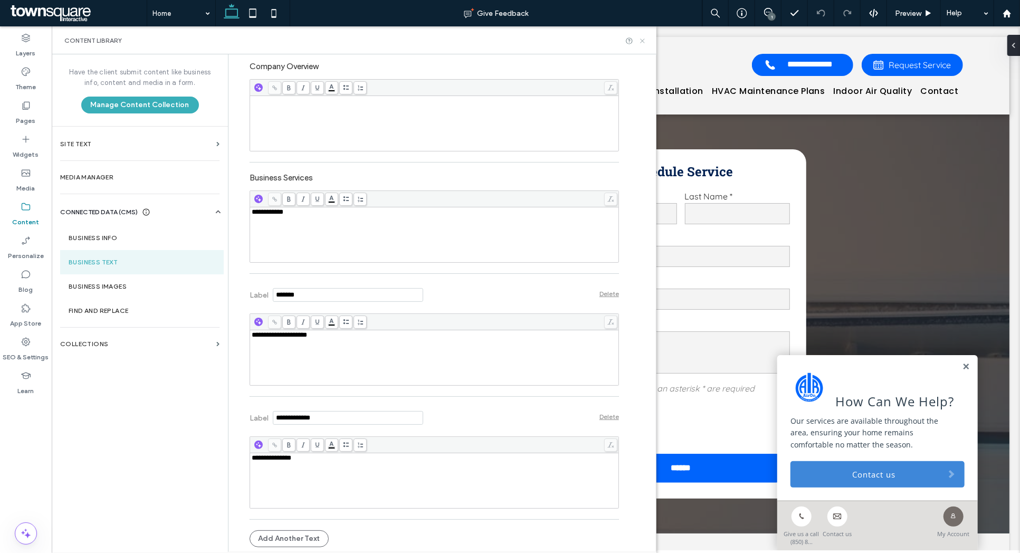
click at [642, 40] on use at bounding box center [642, 41] width 4 height 4
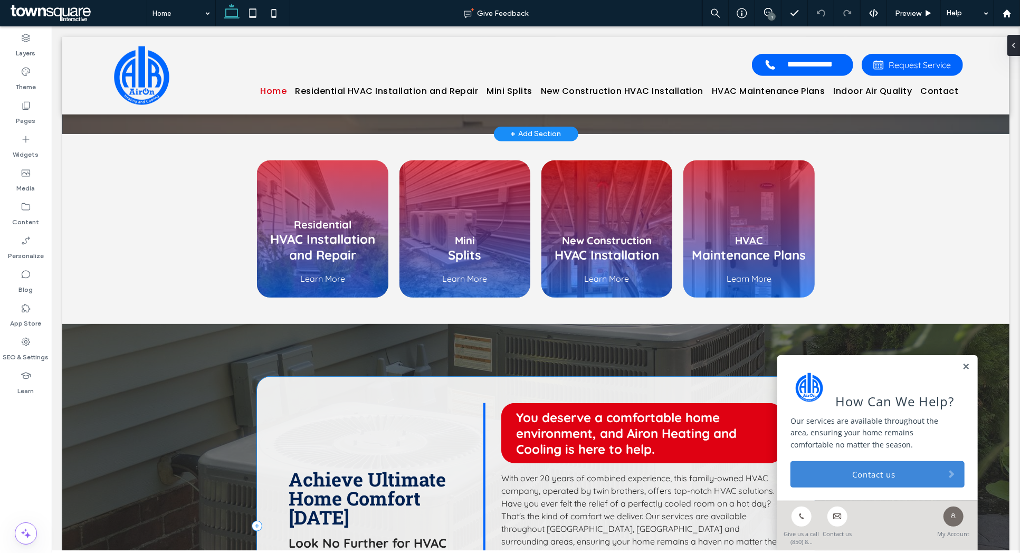
scroll to position [542, 0]
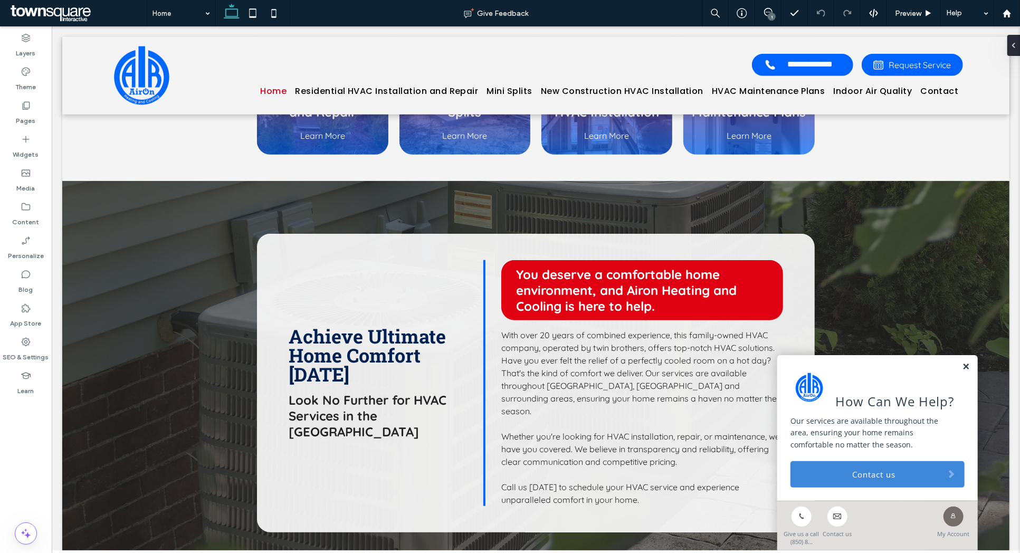
click at [963, 368] on link at bounding box center [965, 366] width 8 height 9
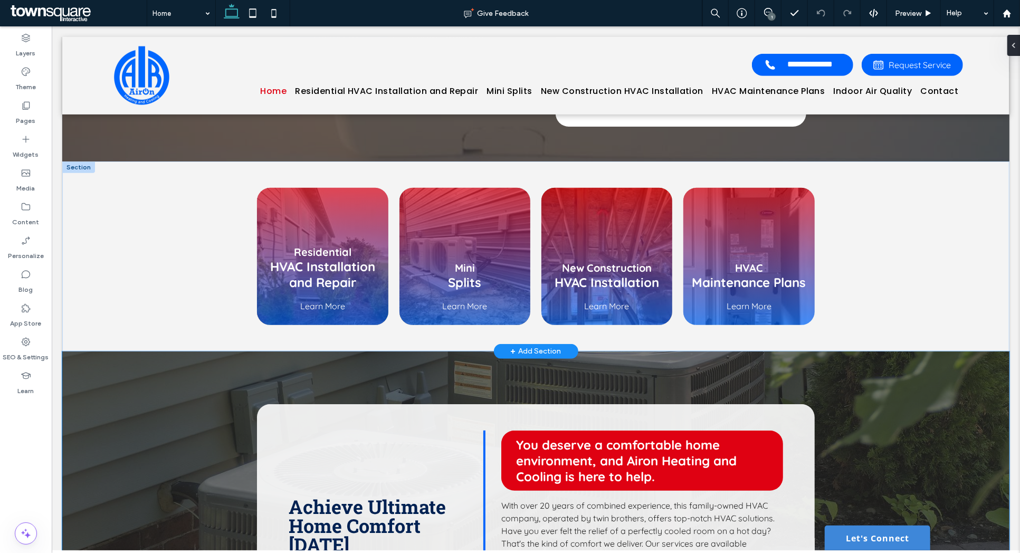
scroll to position [333, 0]
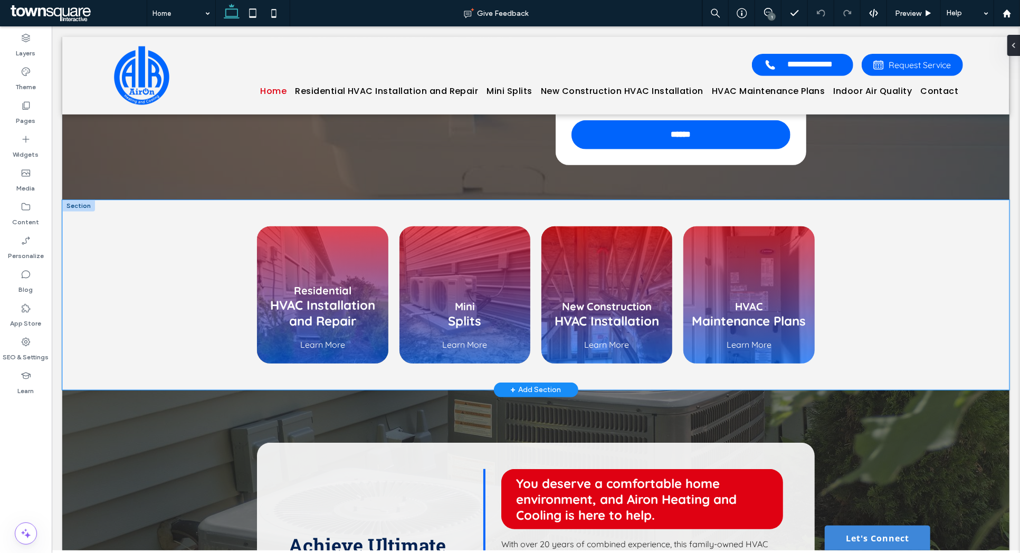
click at [962, 337] on div "Residential HVAC Installation and Repair Learn More Mini Splits Learn More New …" at bounding box center [535, 294] width 947 height 190
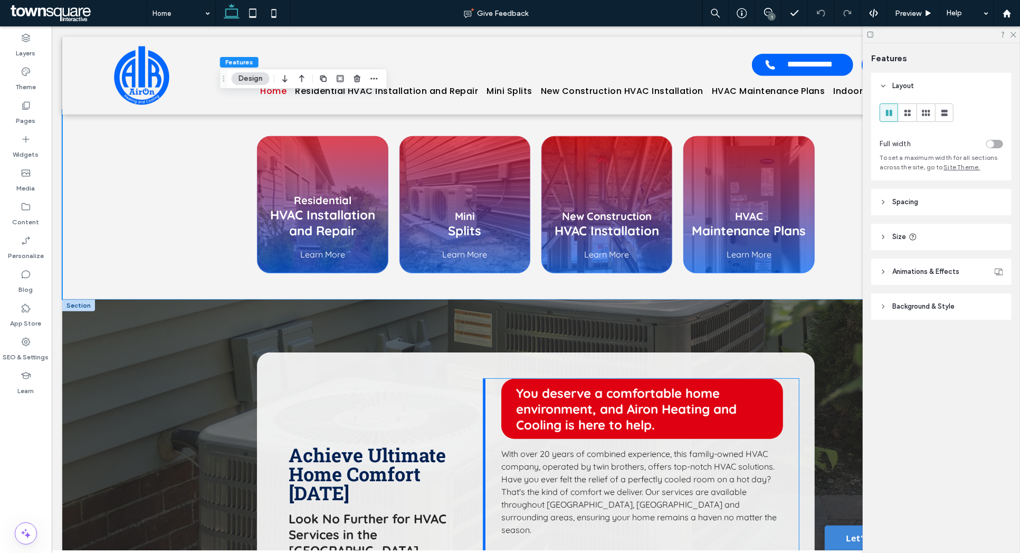
scroll to position [0, 0]
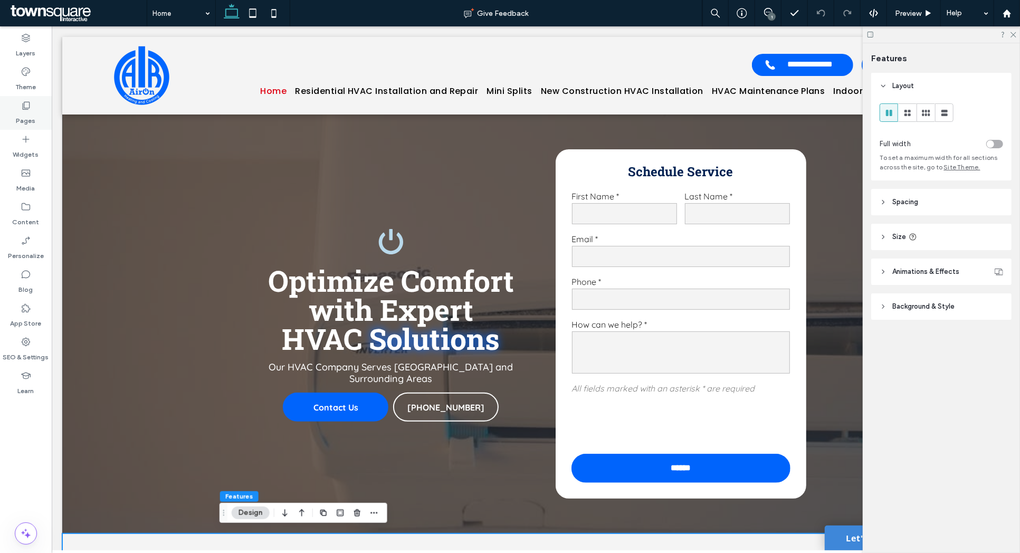
click at [14, 106] on div "Pages" at bounding box center [26, 113] width 52 height 34
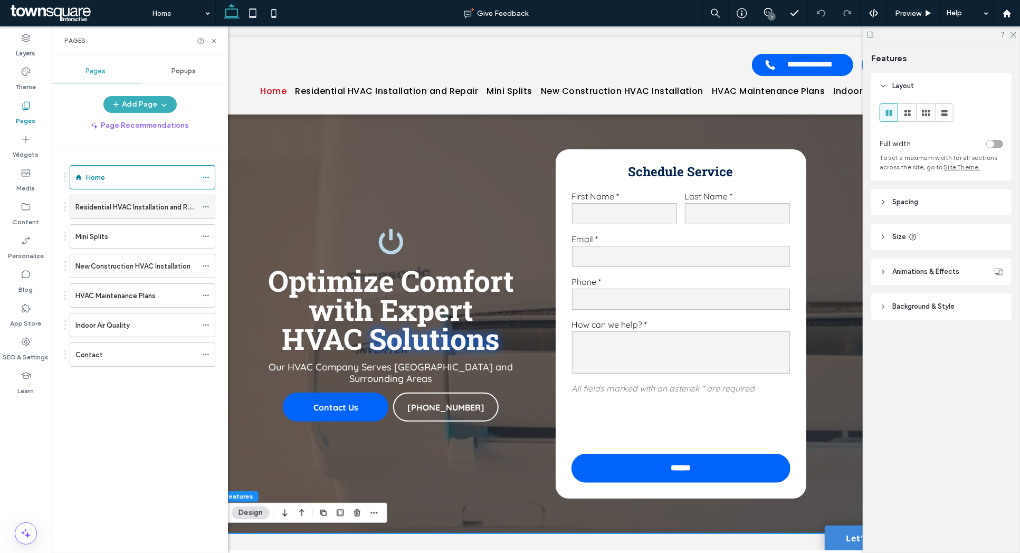
click at [85, 203] on label "Residential HVAC Installation and Repair" at bounding box center [139, 207] width 128 height 18
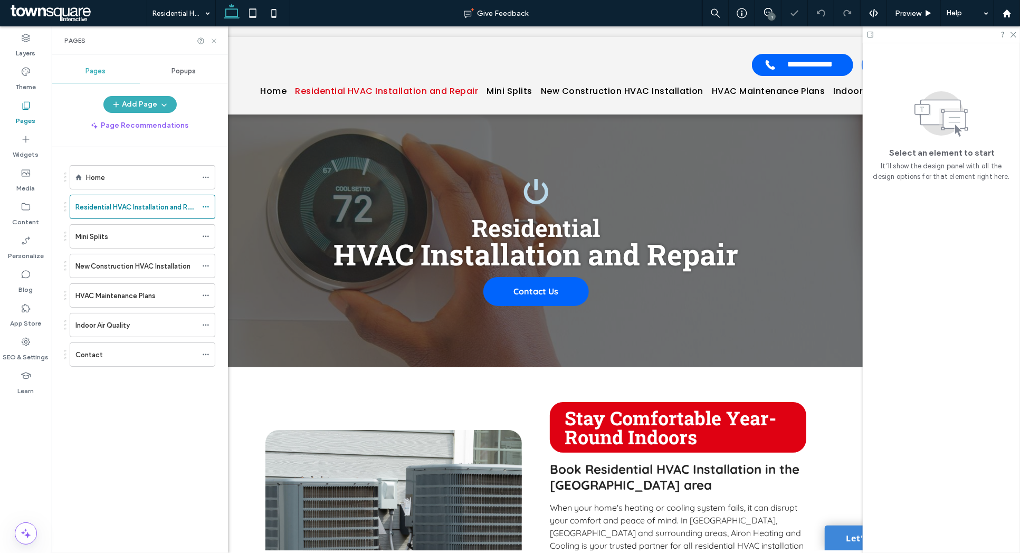
click at [210, 41] on icon at bounding box center [214, 41] width 8 height 8
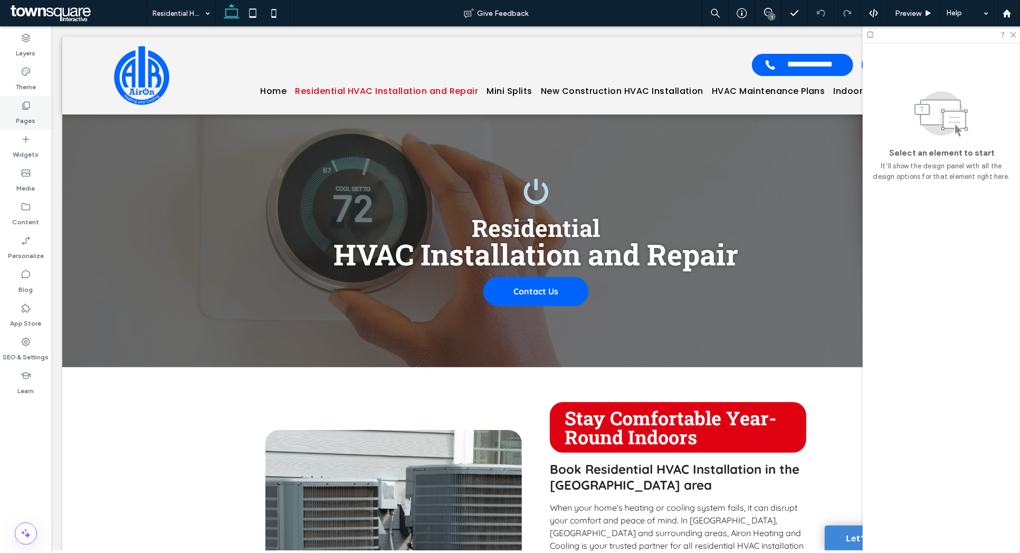
click at [25, 110] on icon at bounding box center [26, 105] width 11 height 11
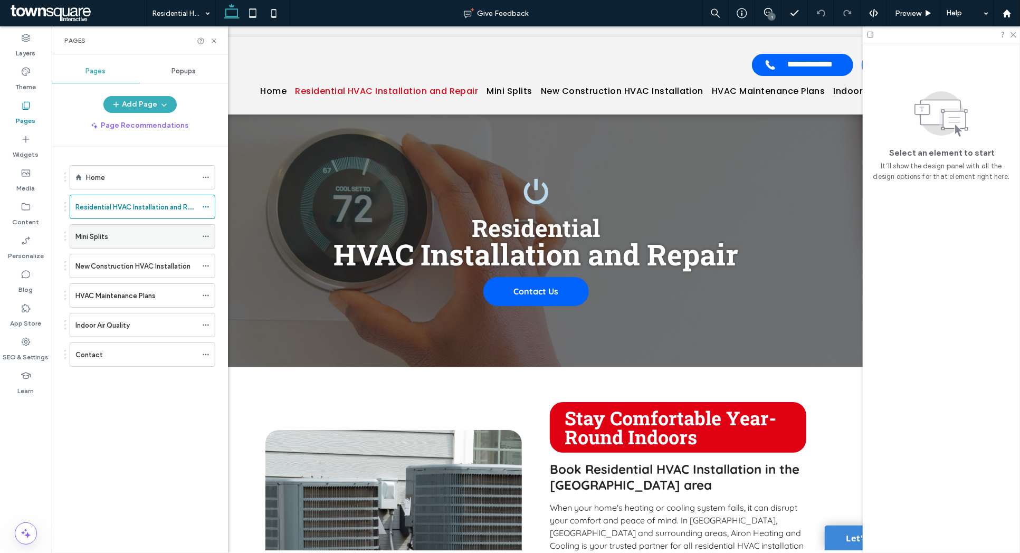
click at [94, 229] on div "Mini Splits" at bounding box center [135, 236] width 121 height 23
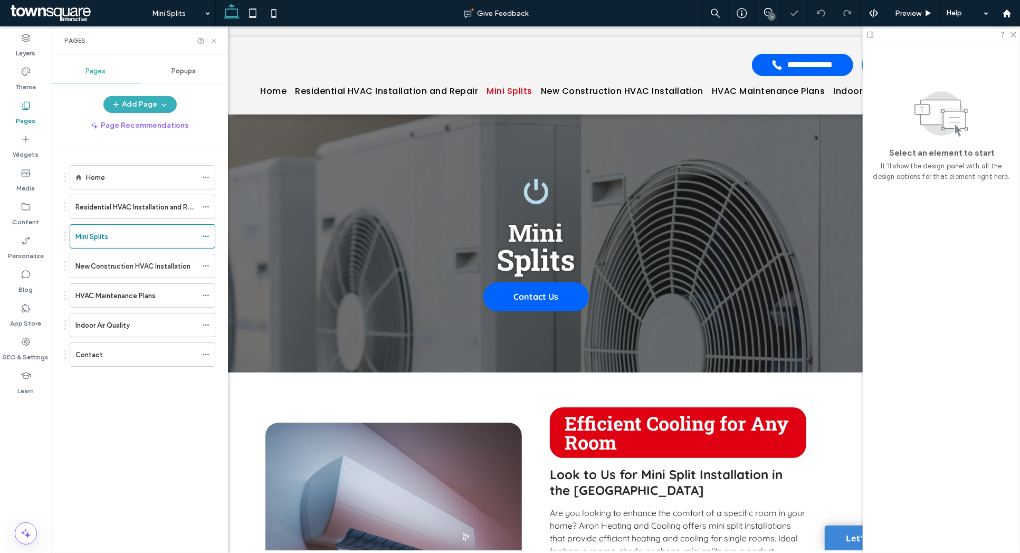
click at [212, 40] on icon at bounding box center [214, 41] width 8 height 8
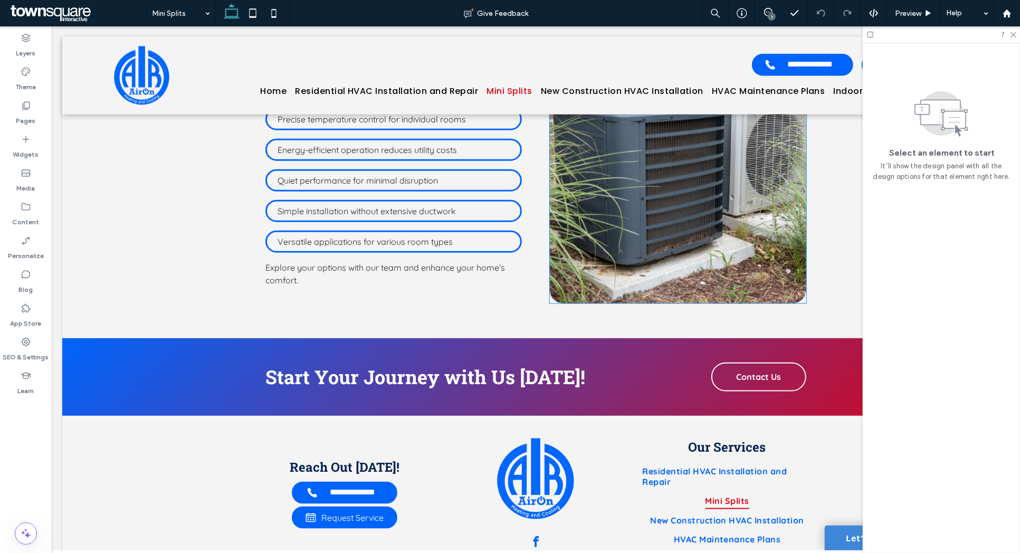
scroll to position [825, 0]
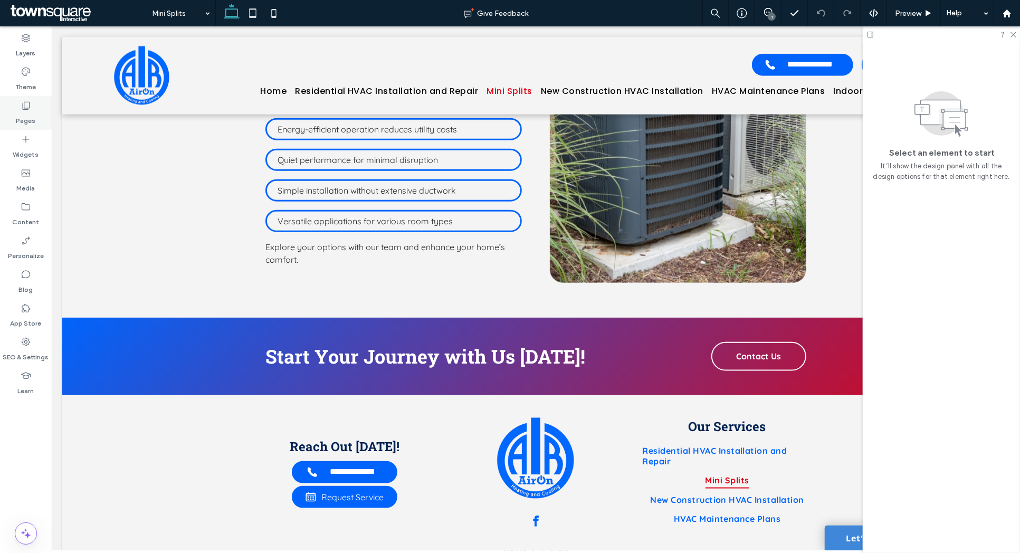
click at [30, 112] on label "Pages" at bounding box center [26, 118] width 20 height 15
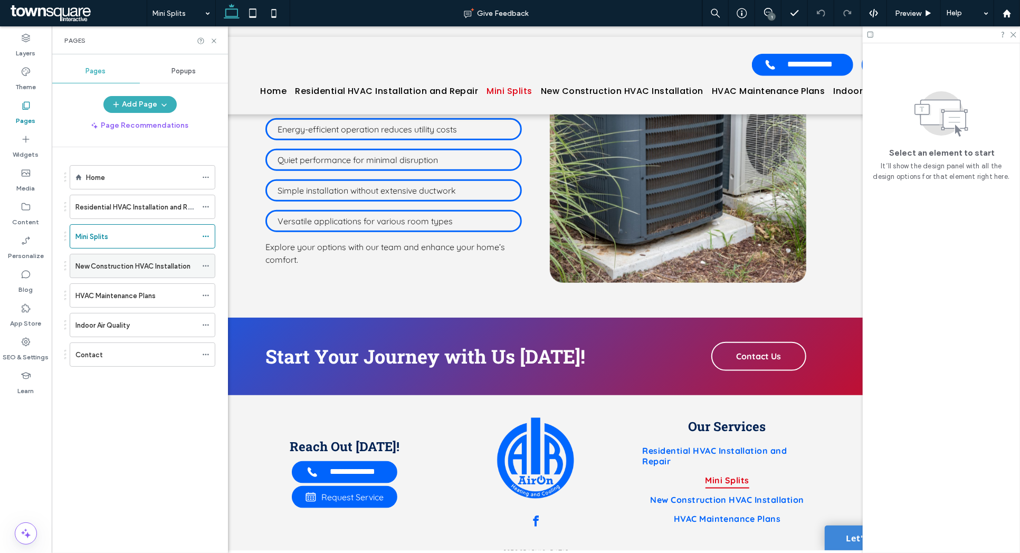
click at [91, 273] on div "New Construction HVAC Installation" at bounding box center [135, 265] width 121 height 23
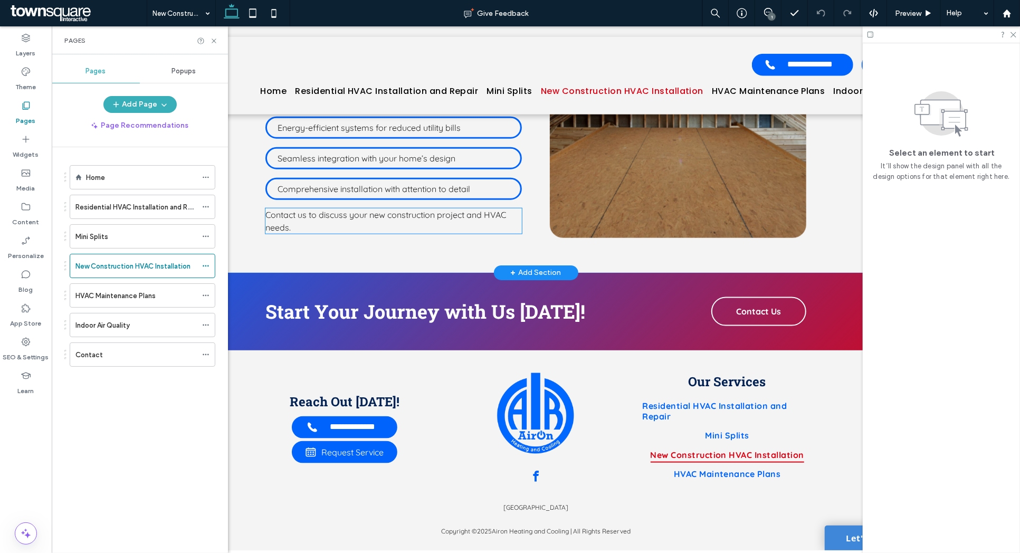
scroll to position [905, 0]
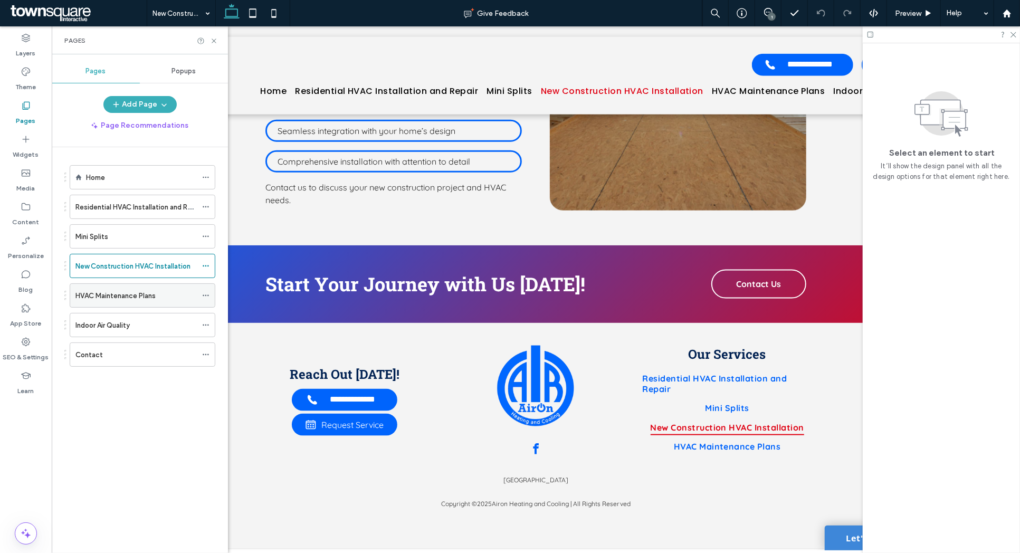
click at [119, 297] on label "HVAC Maintenance Plans" at bounding box center [115, 295] width 80 height 18
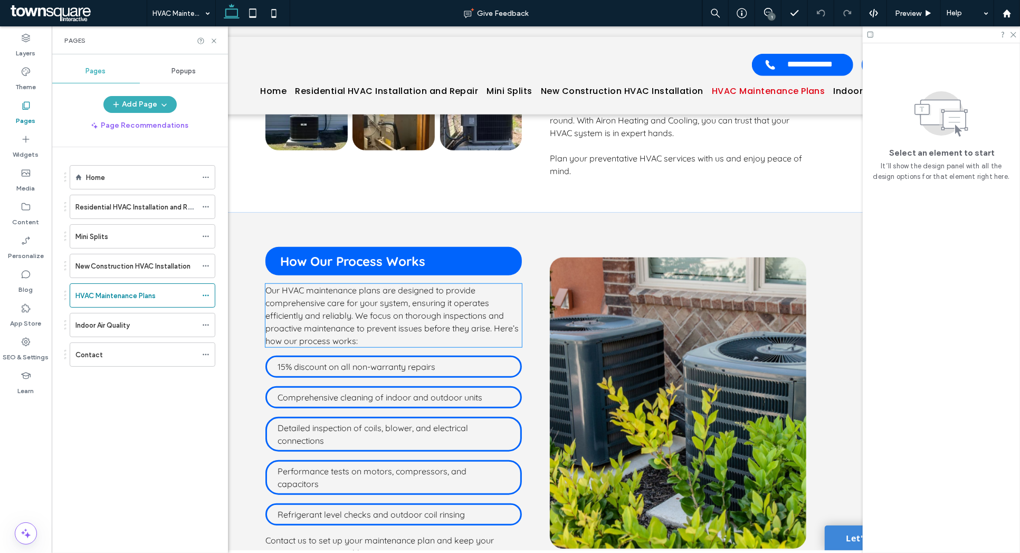
scroll to position [891, 0]
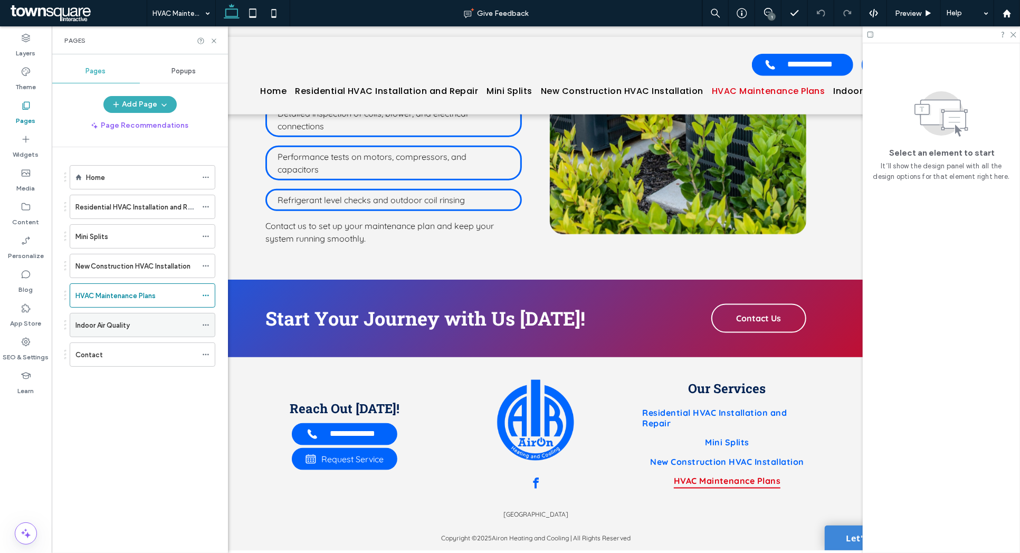
click at [127, 325] on label "Indoor Air Quality" at bounding box center [102, 325] width 54 height 18
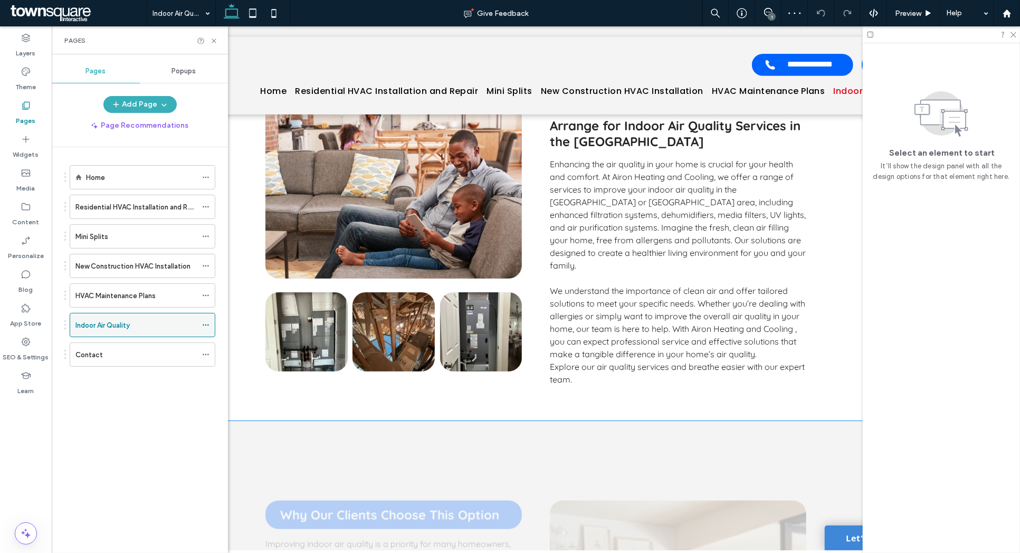
scroll to position [341, 0]
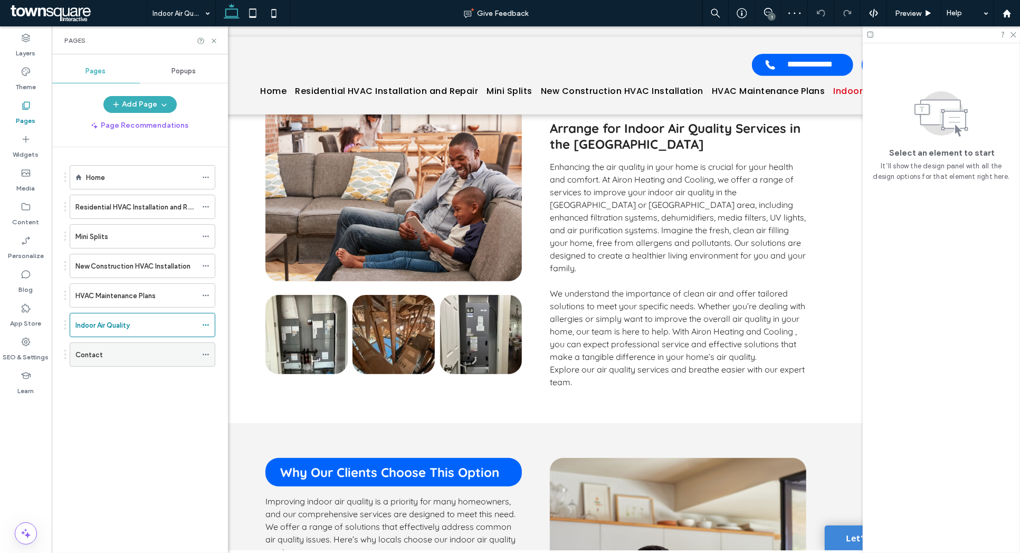
click at [107, 360] on div "Contact" at bounding box center [135, 354] width 121 height 11
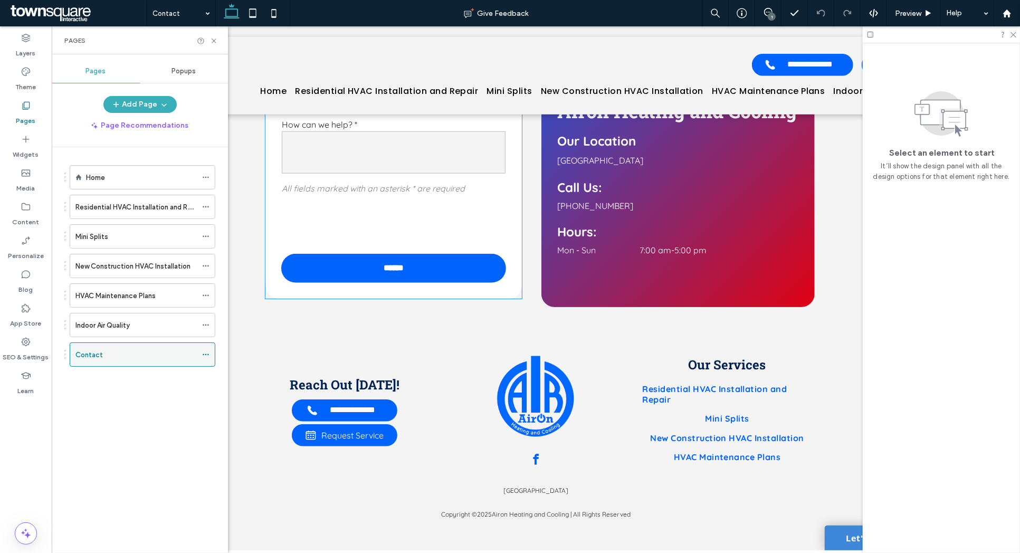
scroll to position [736, 0]
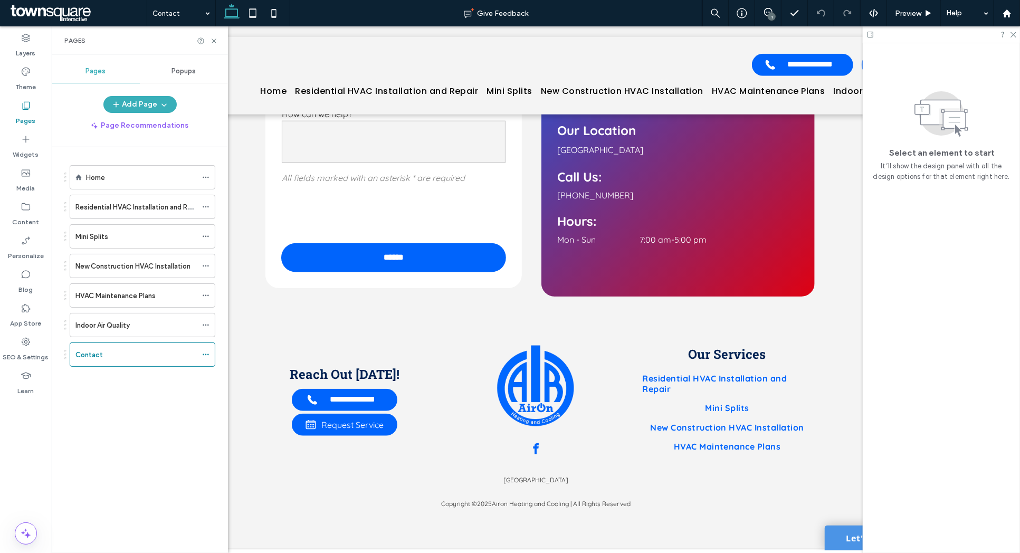
click at [833, 533] on link "Let's Connect" at bounding box center [876, 537] width 105 height 25
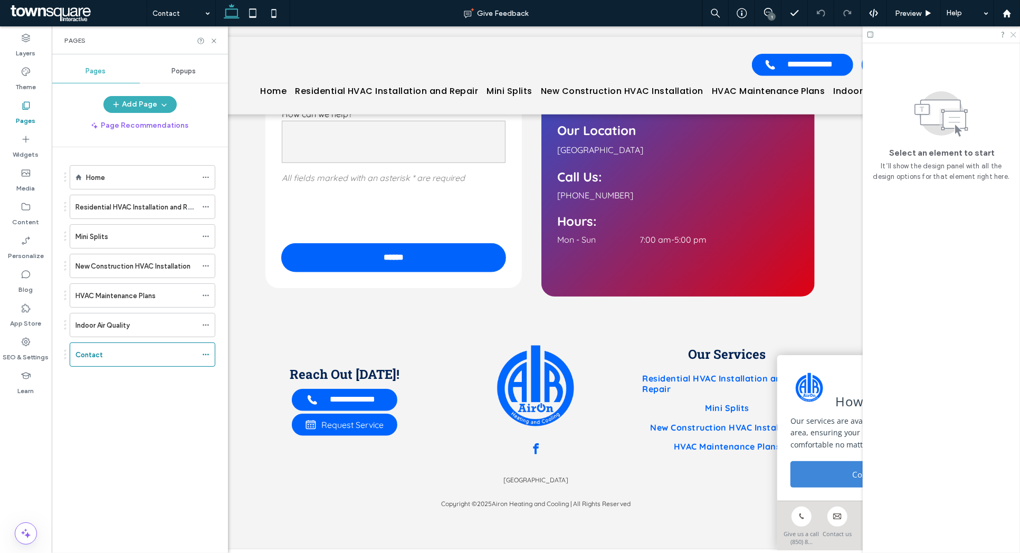
click at [1013, 34] on use at bounding box center [1013, 35] width 6 height 6
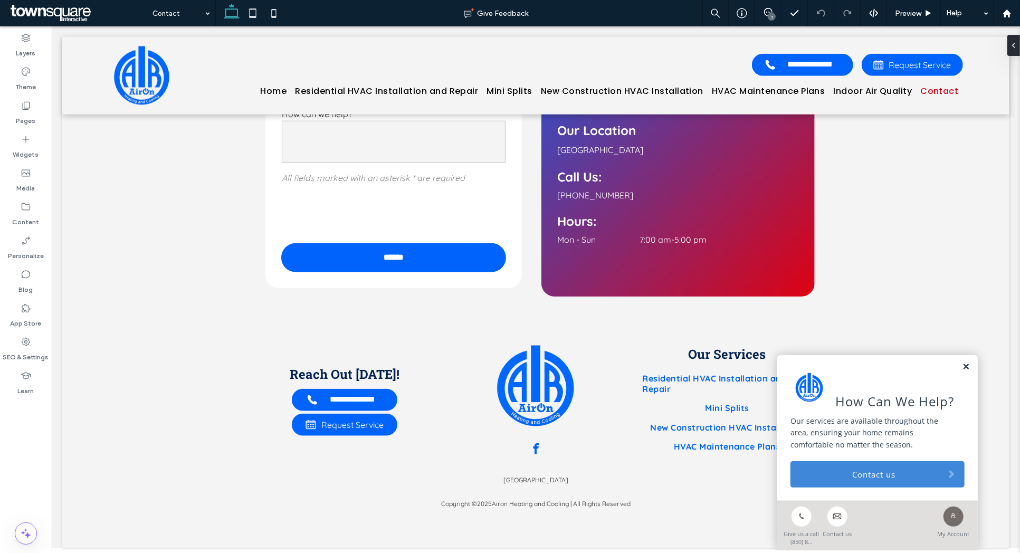
click at [965, 371] on link at bounding box center [965, 366] width 8 height 9
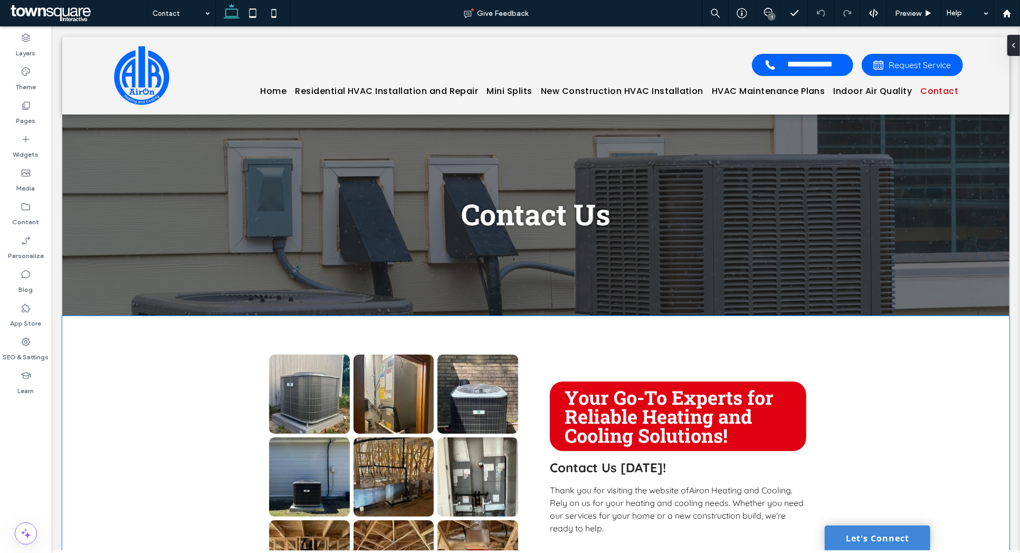
scroll to position [0, 0]
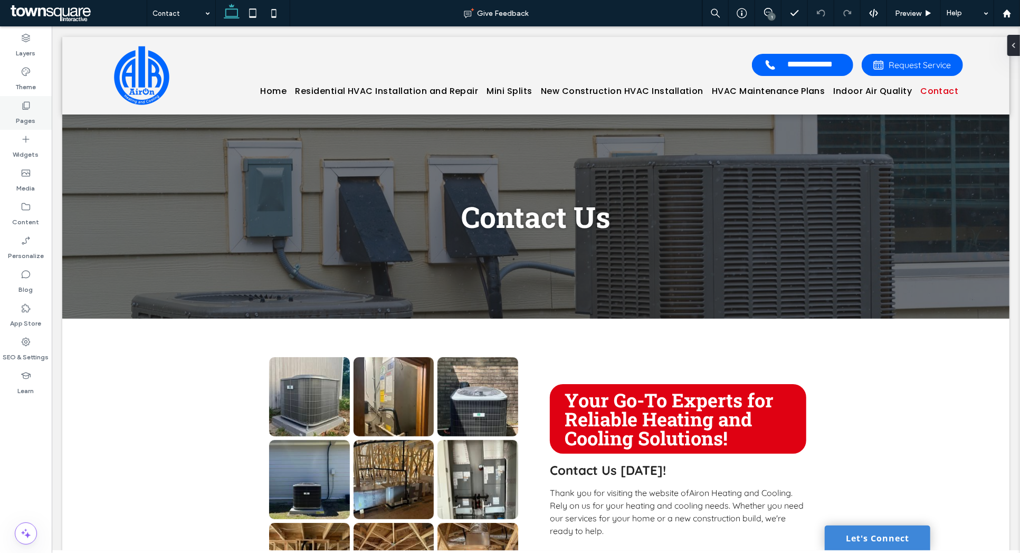
click at [33, 113] on label "Pages" at bounding box center [26, 118] width 20 height 15
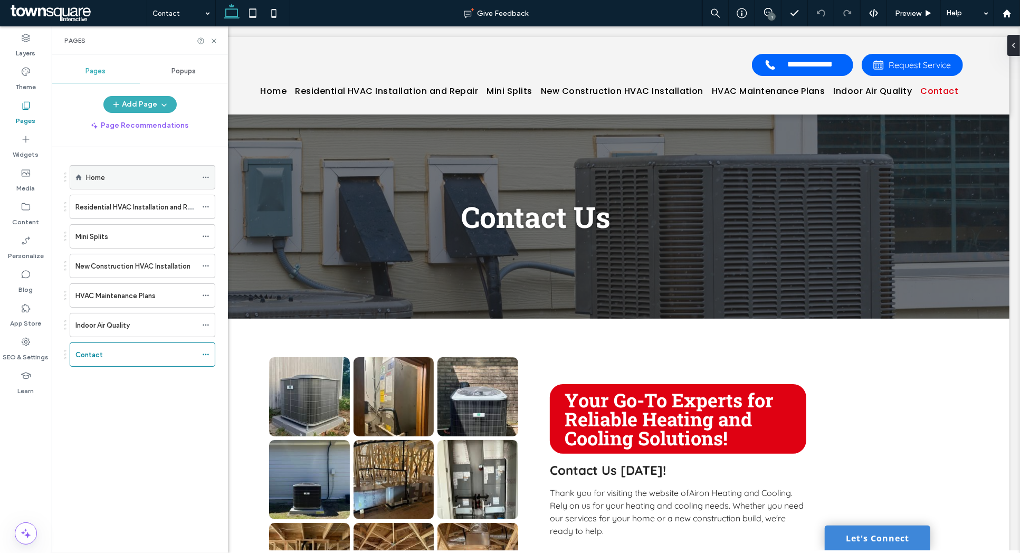
click at [101, 178] on label "Home" at bounding box center [95, 177] width 19 height 18
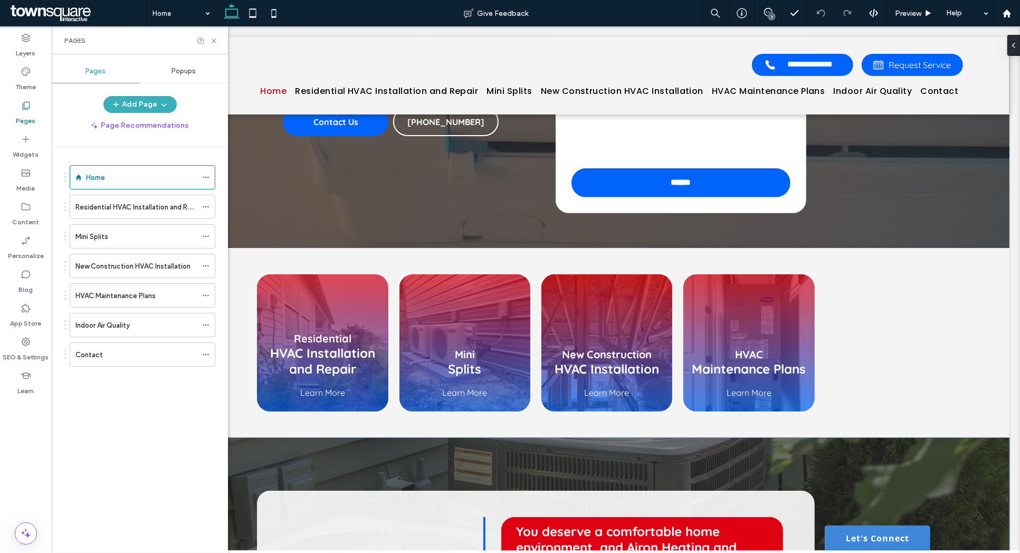
scroll to position [471, 0]
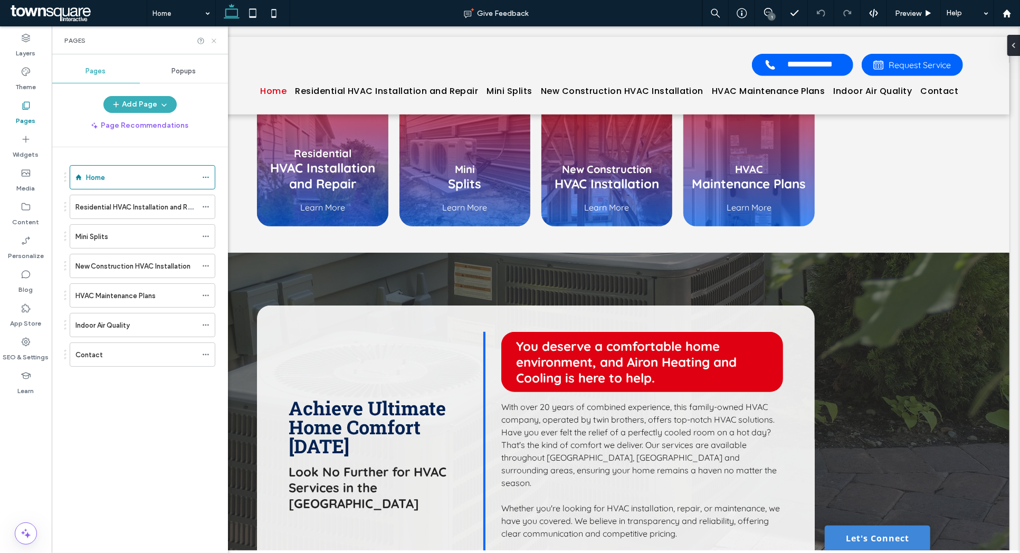
click at [215, 41] on use at bounding box center [214, 41] width 4 height 4
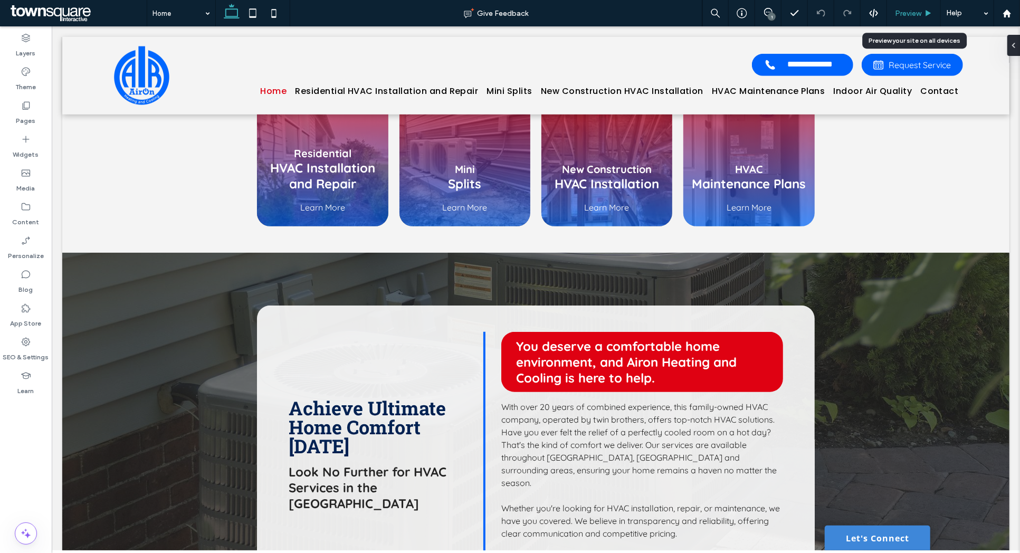
click at [903, 7] on div "Preview" at bounding box center [914, 13] width 54 height 26
click at [903, 9] on span "Preview" at bounding box center [908, 13] width 26 height 9
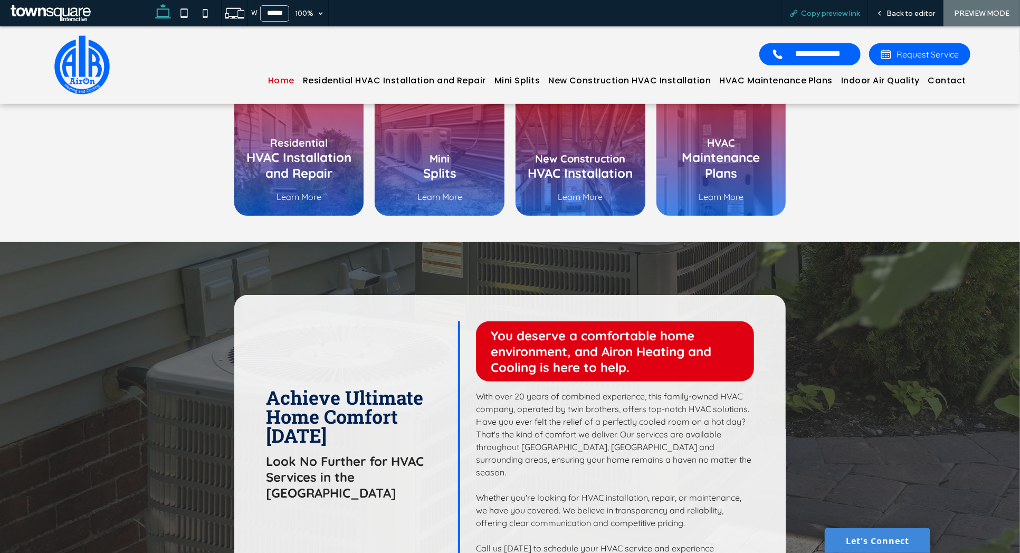
click at [827, 12] on span "Copy preview link" at bounding box center [830, 13] width 59 height 9
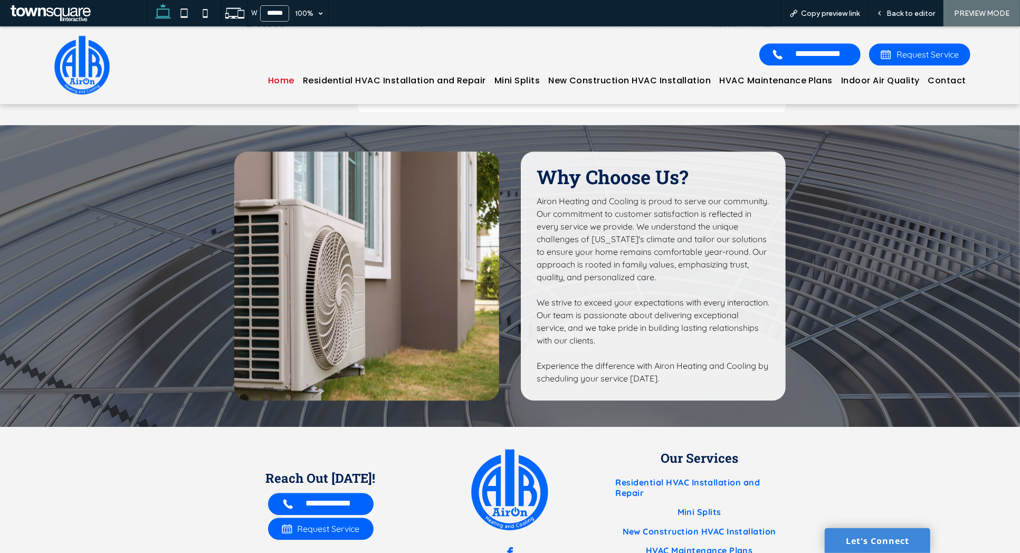
scroll to position [2093, 0]
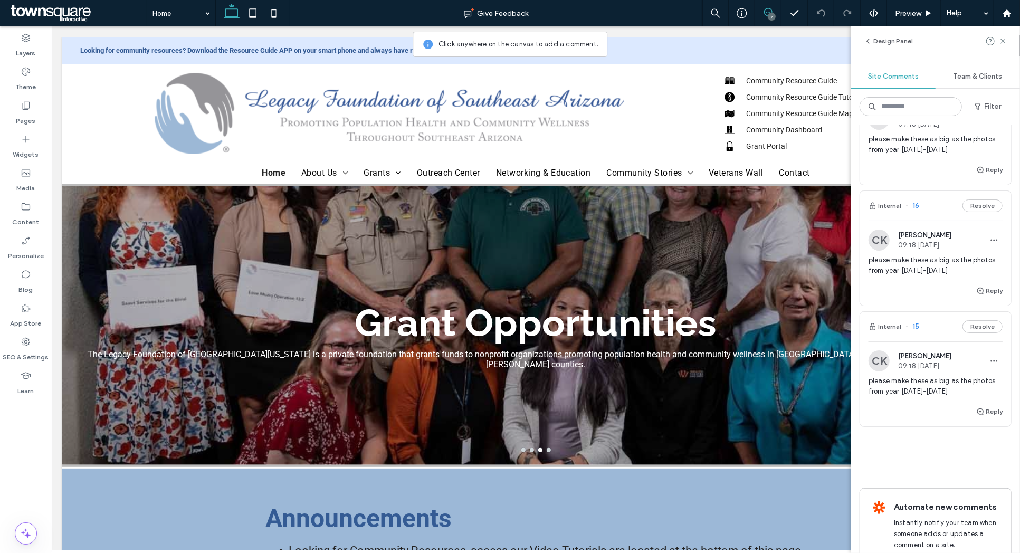
scroll to position [619, 0]
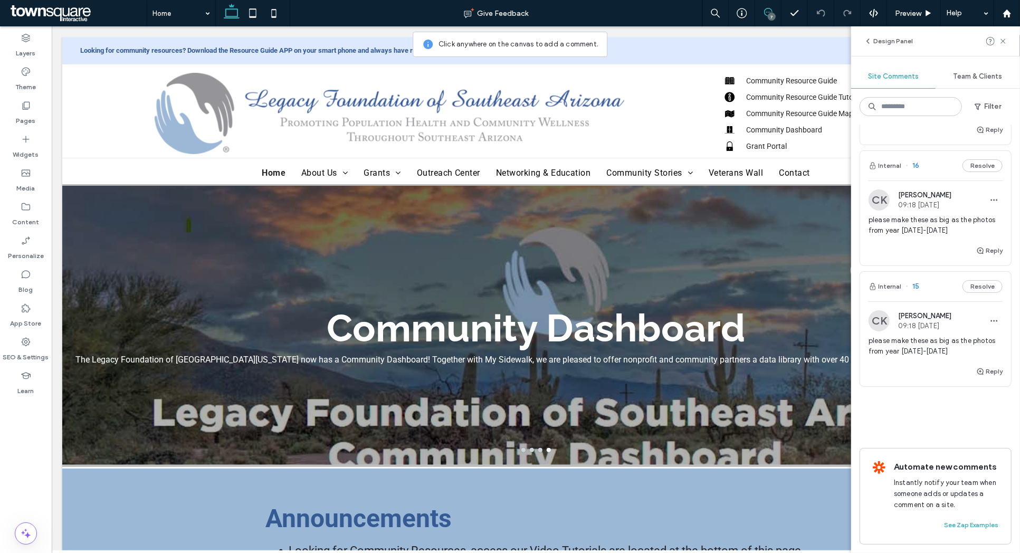
click at [879, 321] on img at bounding box center [878, 320] width 21 height 21
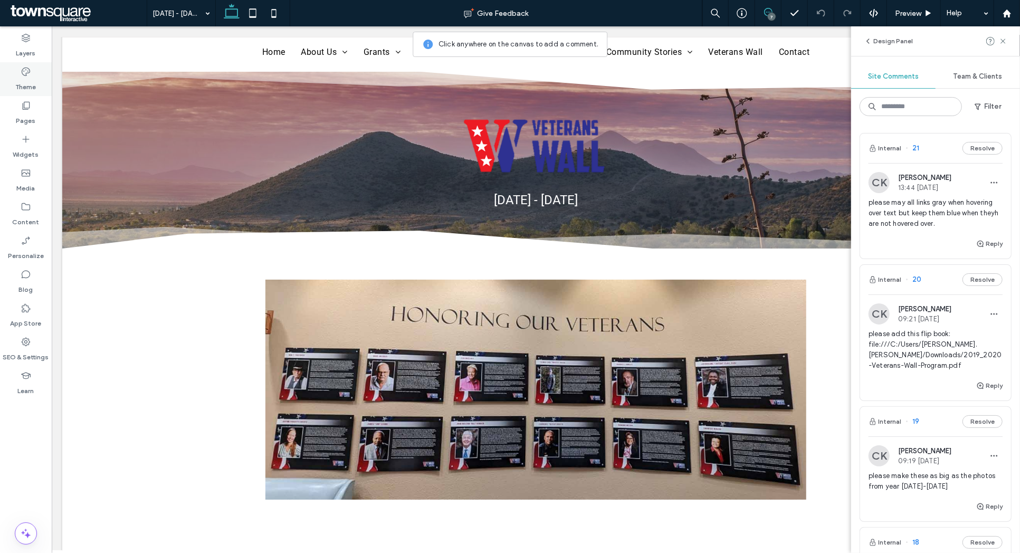
click at [27, 75] on icon at bounding box center [26, 71] width 11 height 11
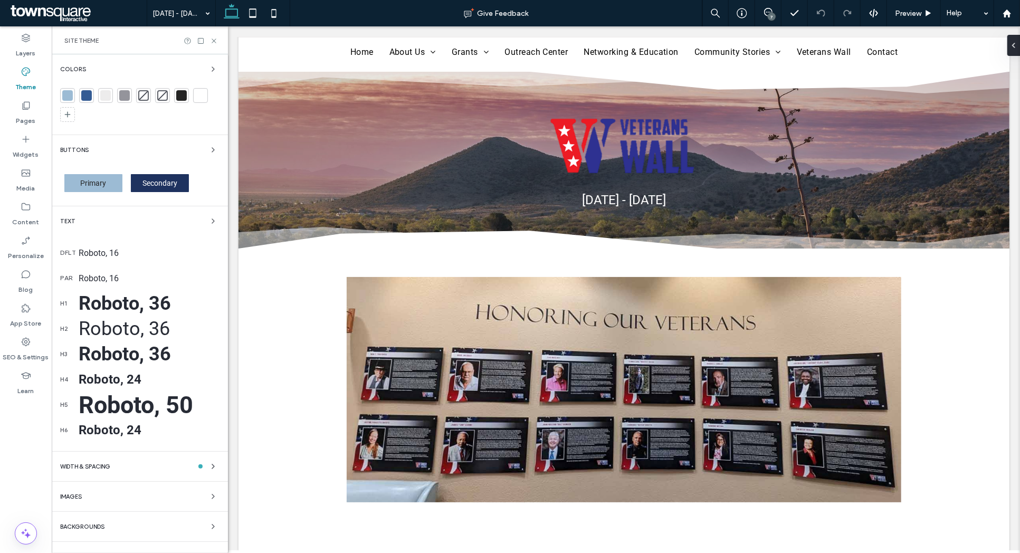
click at [772, 13] on div "7" at bounding box center [771, 17] width 8 height 8
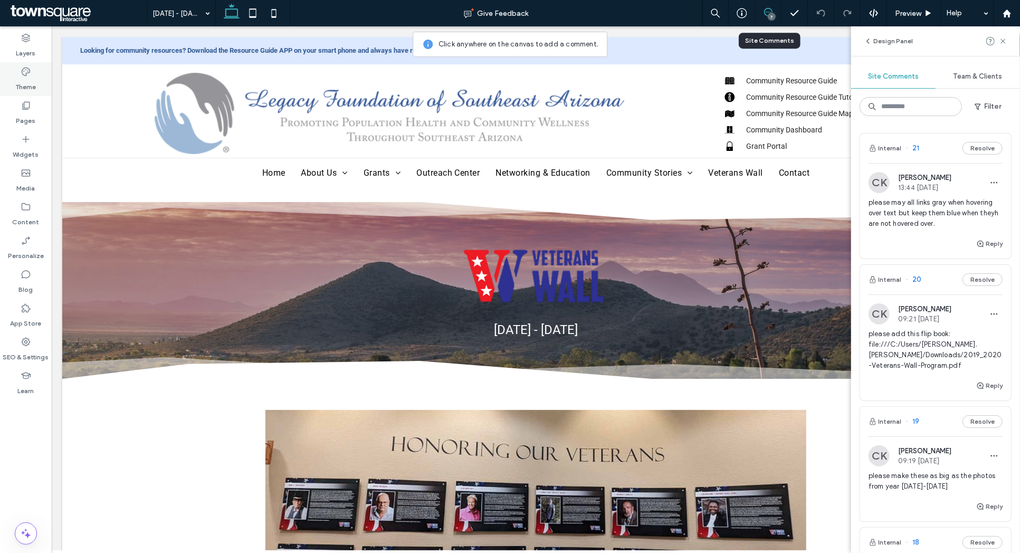
click at [33, 80] on label "Theme" at bounding box center [26, 84] width 21 height 15
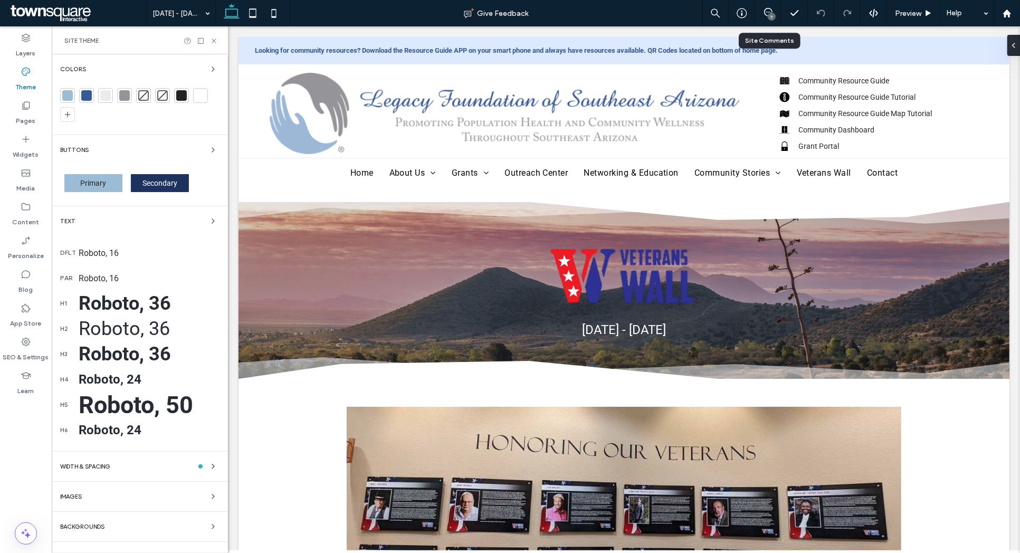
click at [90, 249] on div "Roboto, 16" at bounding box center [149, 253] width 141 height 10
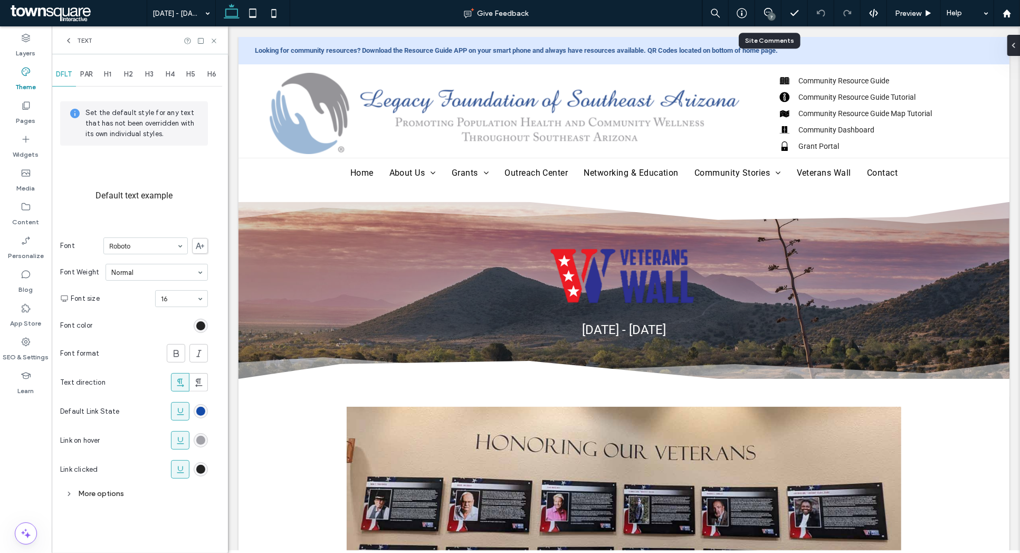
click at [202, 441] on div "rgb(148, 148, 155)" at bounding box center [200, 440] width 9 height 9
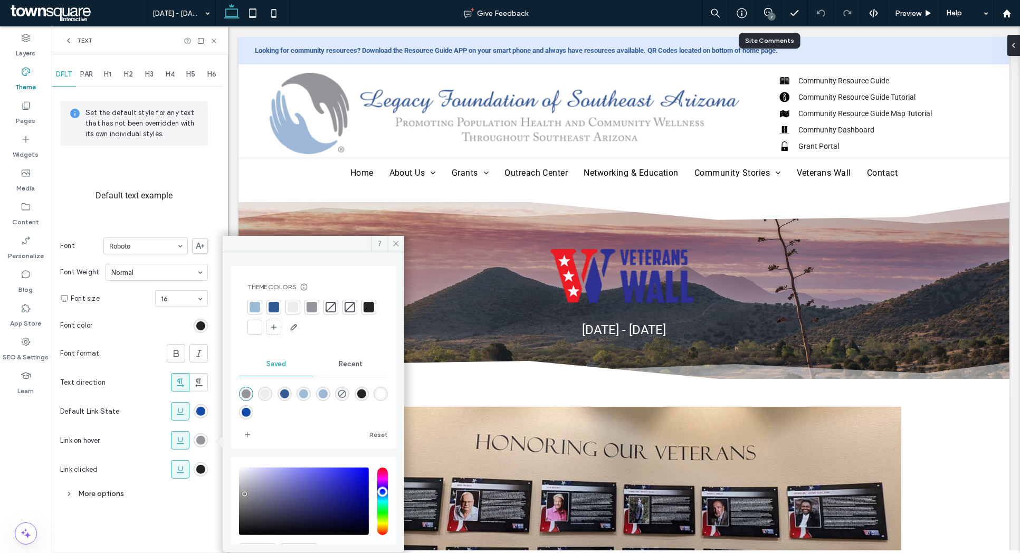
scroll to position [38, 0]
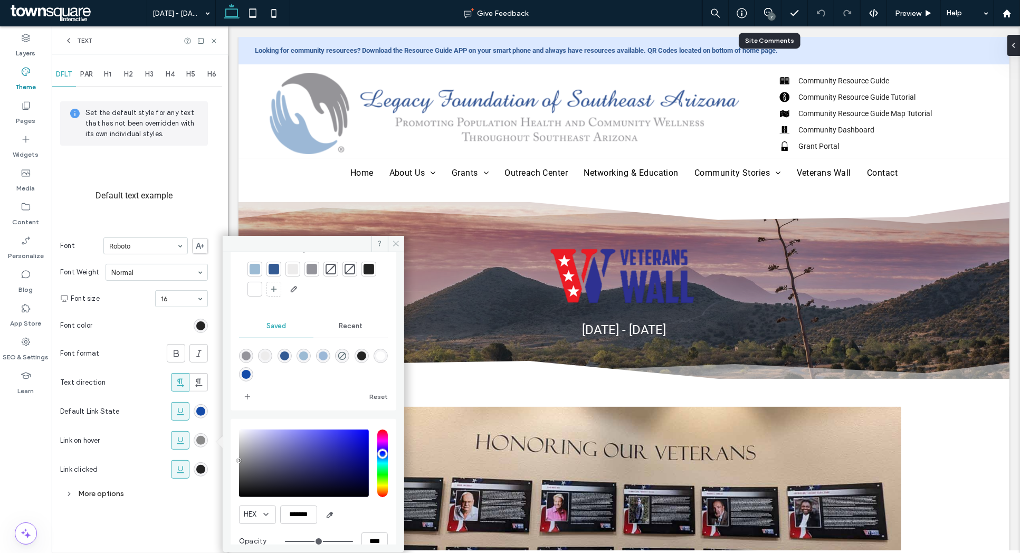
type input "*******"
drag, startPoint x: 246, startPoint y: 458, endPoint x: 230, endPoint y: 460, distance: 16.4
click at [231, 460] on div "HEX ******* Opacity ****" at bounding box center [314, 491] width 166 height 145
click at [226, 459] on div "Theme Colors Save time with Theme Colors Create a color palette to instantly ad…" at bounding box center [313, 398] width 181 height 292
click at [216, 455] on div "DFLT PAR H1 H2 H3 H4 H5 H6 Set the default style for any text that has not been…" at bounding box center [140, 303] width 176 height 498
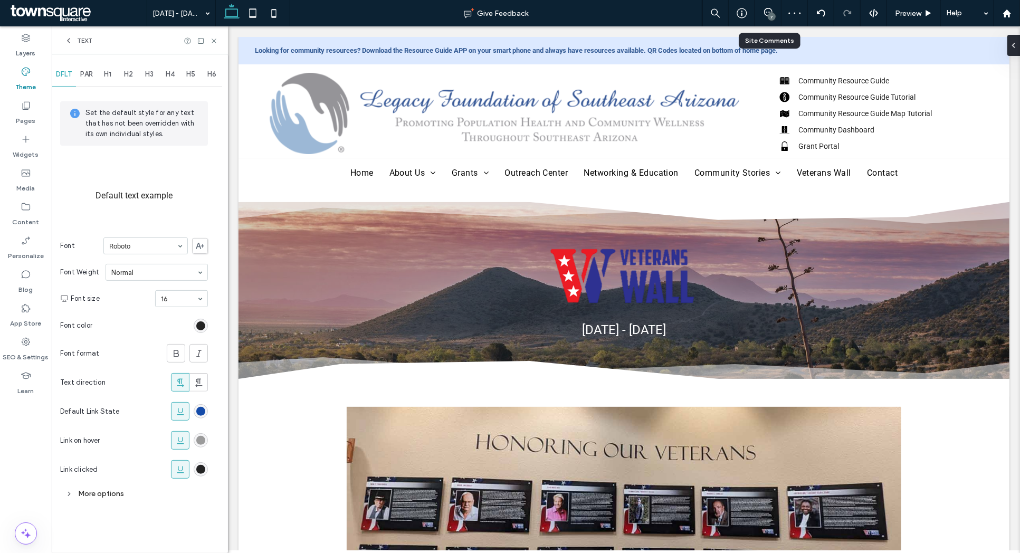
click at [203, 440] on div "rgba(140, 140, 140, 1)" at bounding box center [200, 440] width 9 height 9
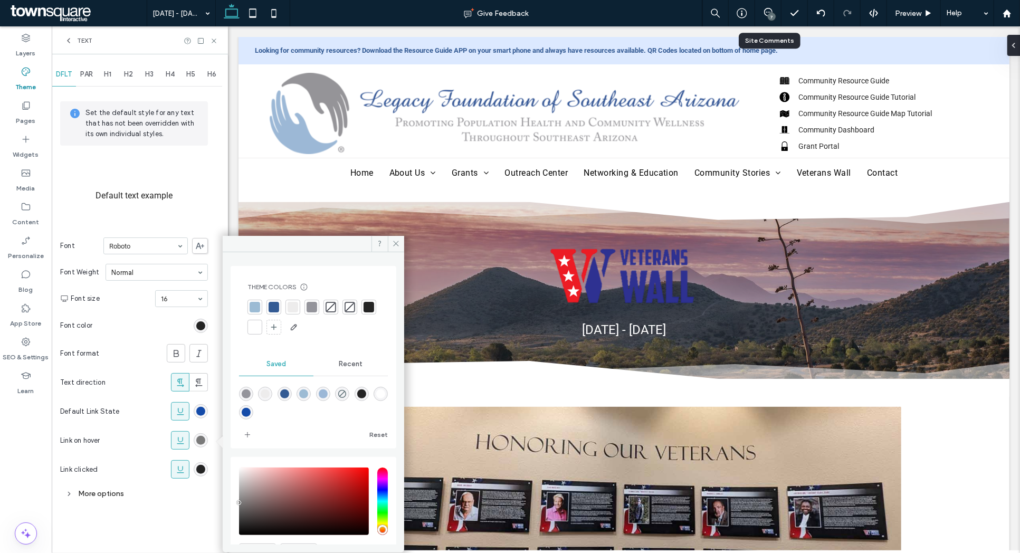
type input "*******"
drag, startPoint x: 245, startPoint y: 503, endPoint x: 226, endPoint y: 505, distance: 19.6
click at [226, 505] on div "Theme Colors Save time with Theme Colors Create a color palette to instantly ad…" at bounding box center [313, 398] width 181 height 292
click at [213, 500] on div "DFLT PAR H1 H2 H3 H4 H5 H6 Set the default style for any text that has not been…" at bounding box center [140, 303] width 176 height 498
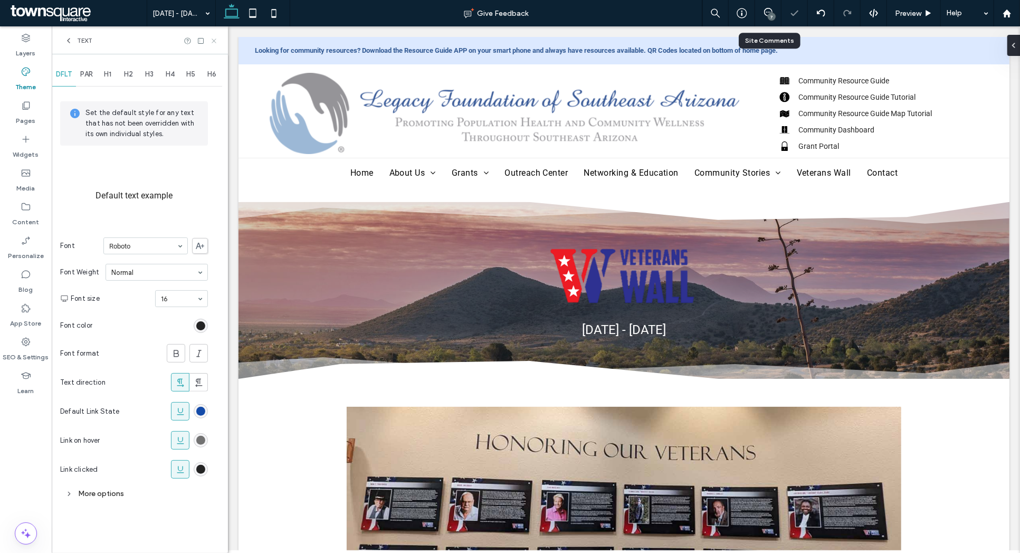
click at [213, 40] on use at bounding box center [214, 41] width 4 height 4
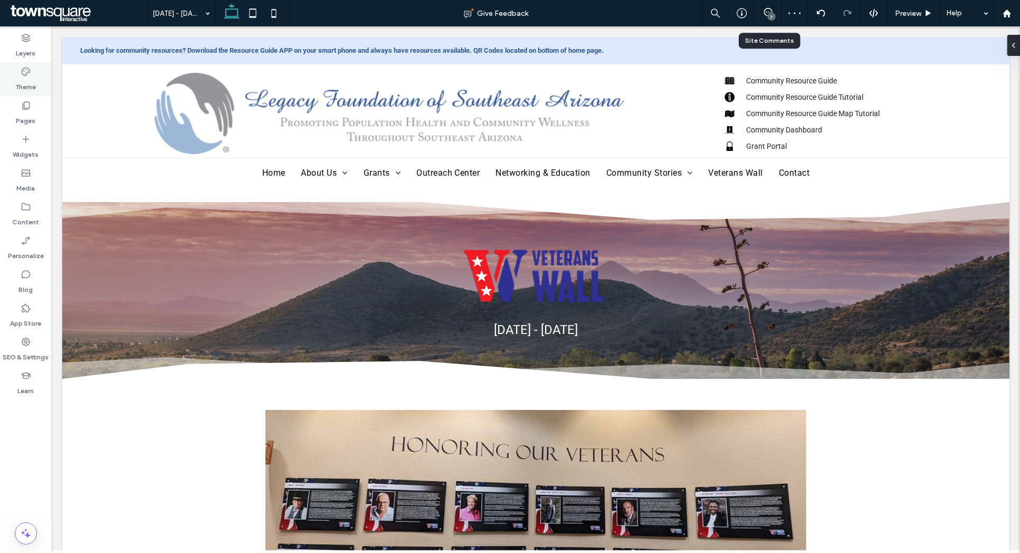
click at [24, 93] on div "Theme" at bounding box center [26, 79] width 52 height 34
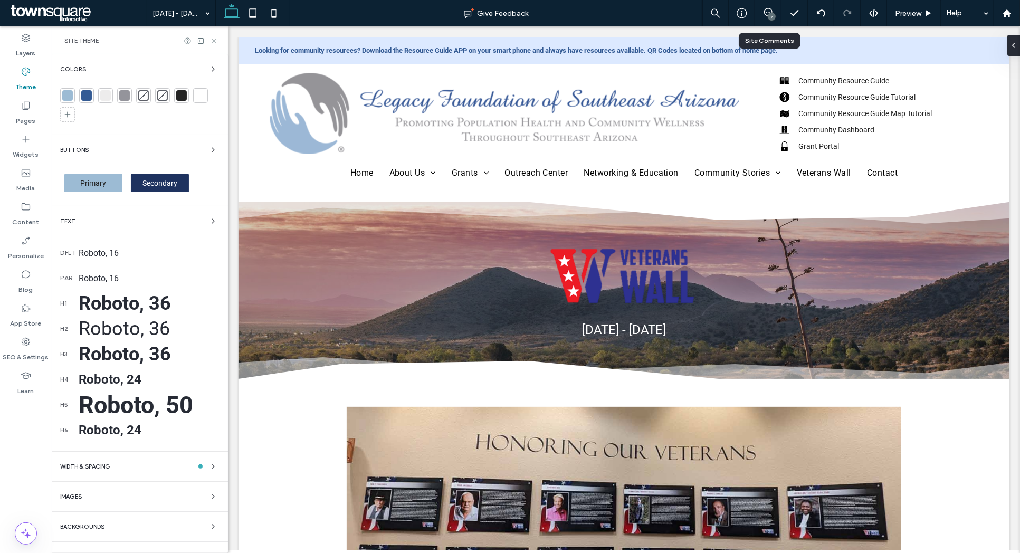
click at [215, 41] on icon at bounding box center [214, 41] width 8 height 8
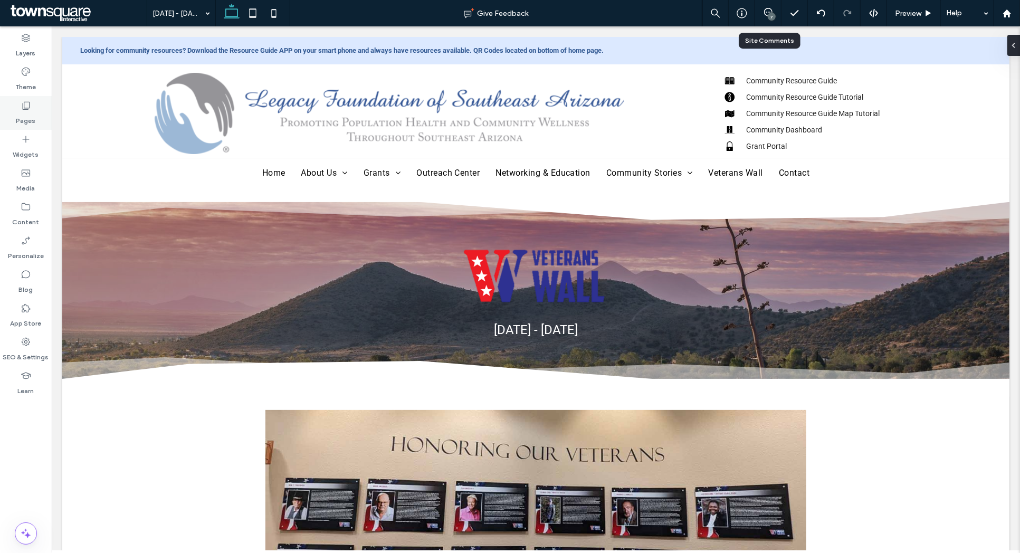
click at [28, 105] on icon at bounding box center [26, 105] width 11 height 11
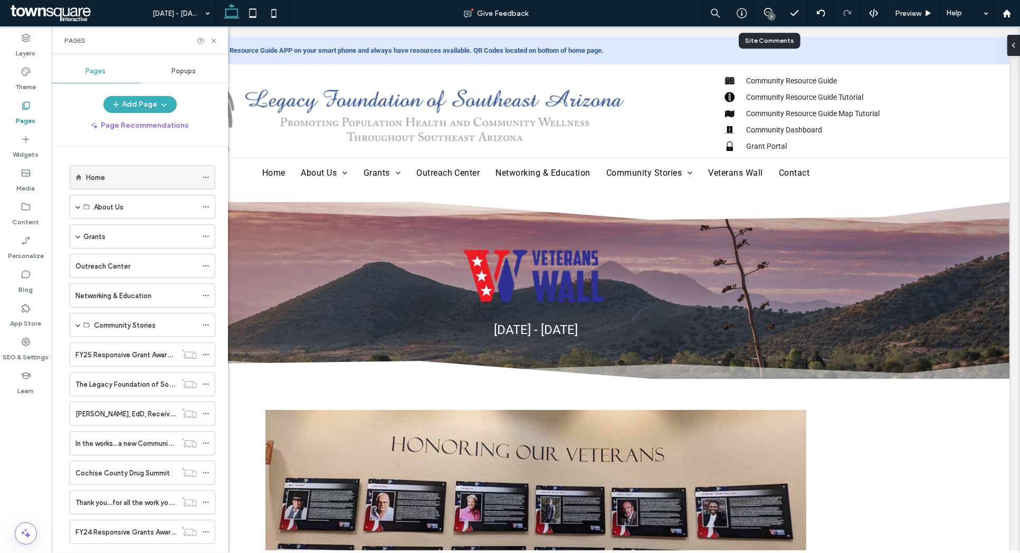
click at [100, 182] on label "Home" at bounding box center [95, 177] width 19 height 18
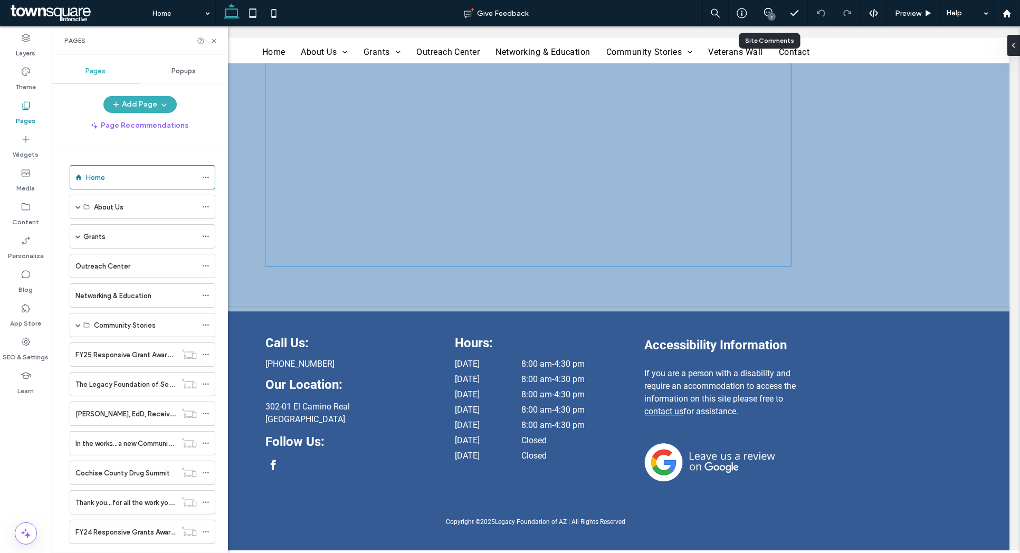
scroll to position [2187, 0]
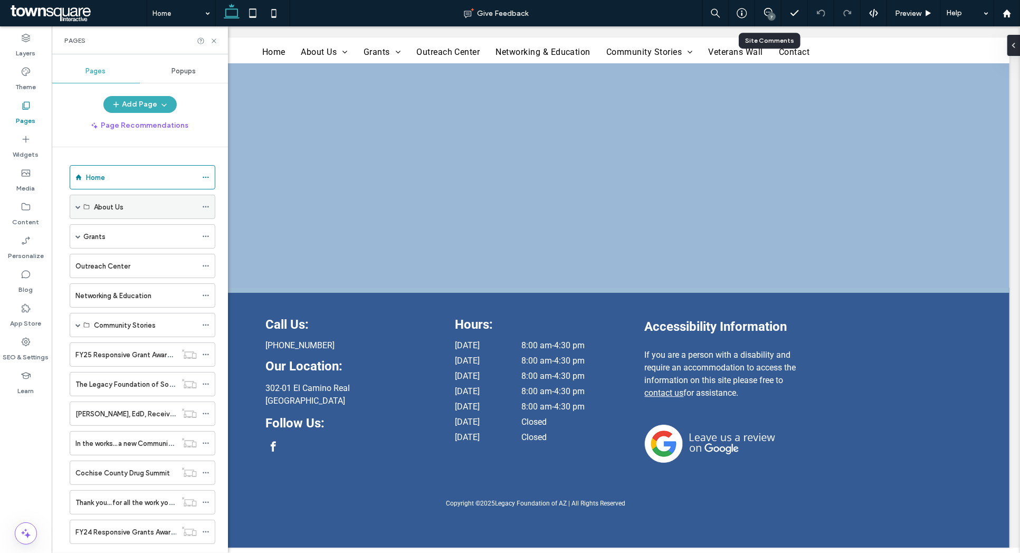
click at [78, 201] on span at bounding box center [77, 206] width 5 height 23
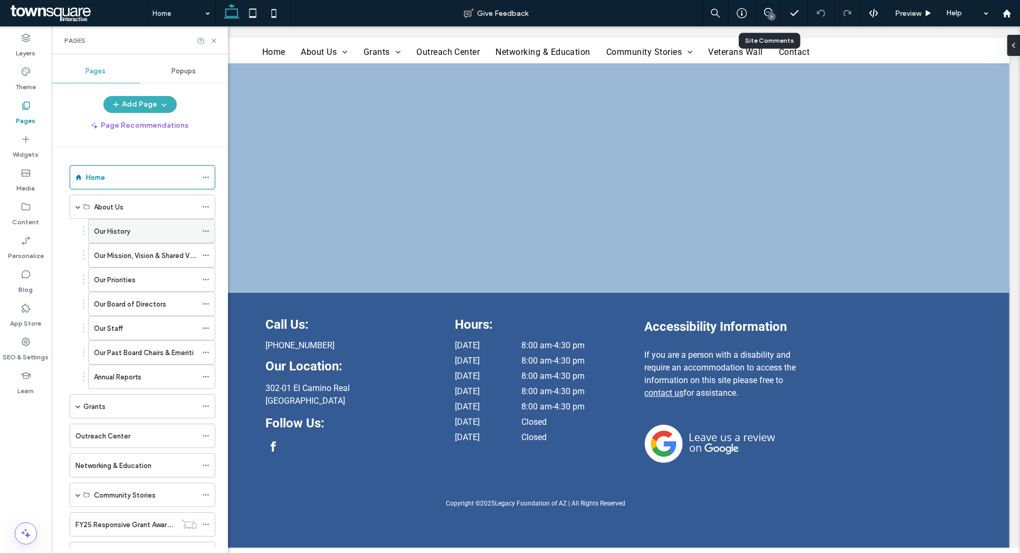
click at [104, 235] on label "Our History" at bounding box center [112, 231] width 36 height 18
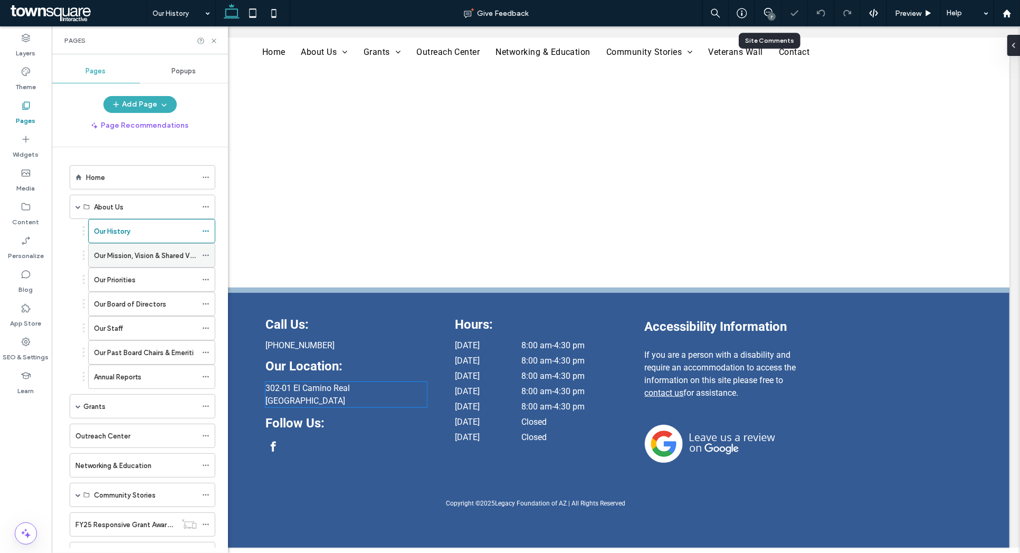
scroll to position [392, 0]
click at [127, 262] on div "Our Mission, Vision & Shared Values" at bounding box center [145, 255] width 103 height 23
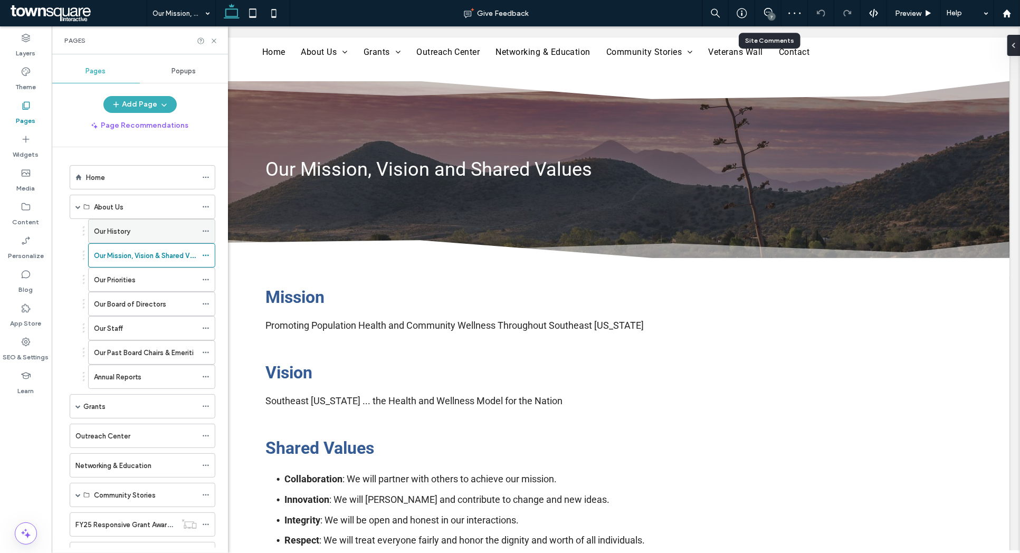
scroll to position [636, 0]
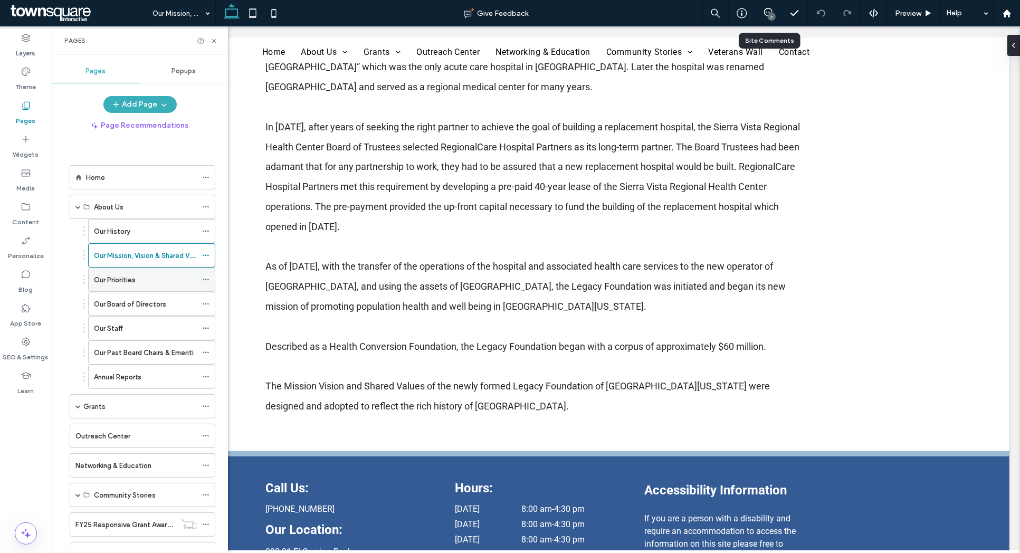
click at [165, 276] on div "Our Priorities" at bounding box center [145, 279] width 103 height 11
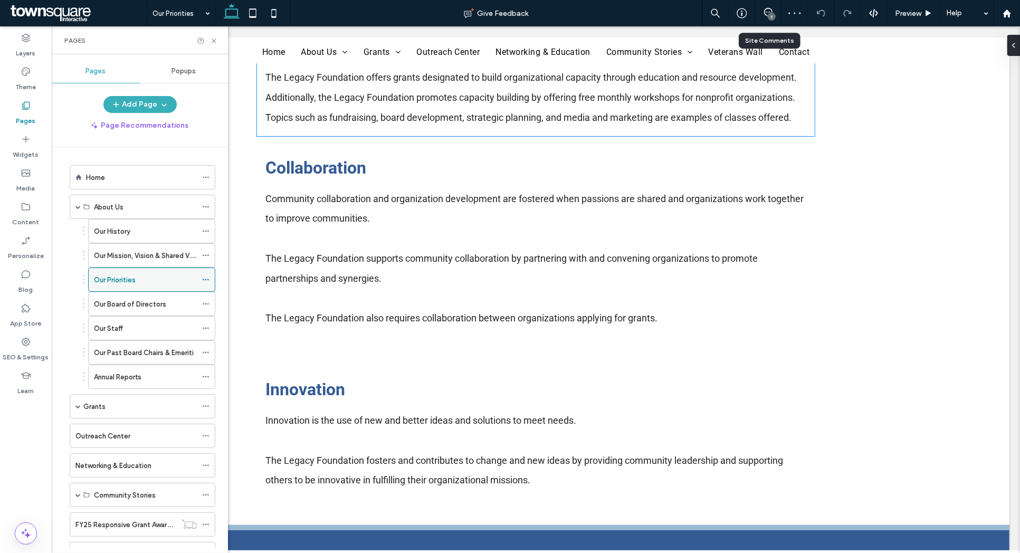
scroll to position [820, 0]
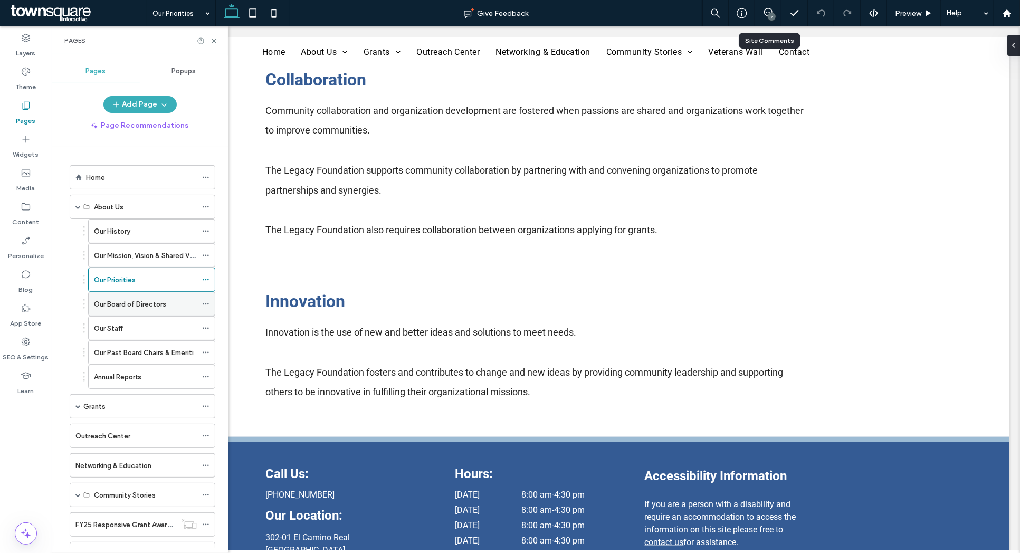
click at [143, 313] on div "Our Board of Directors" at bounding box center [145, 303] width 103 height 23
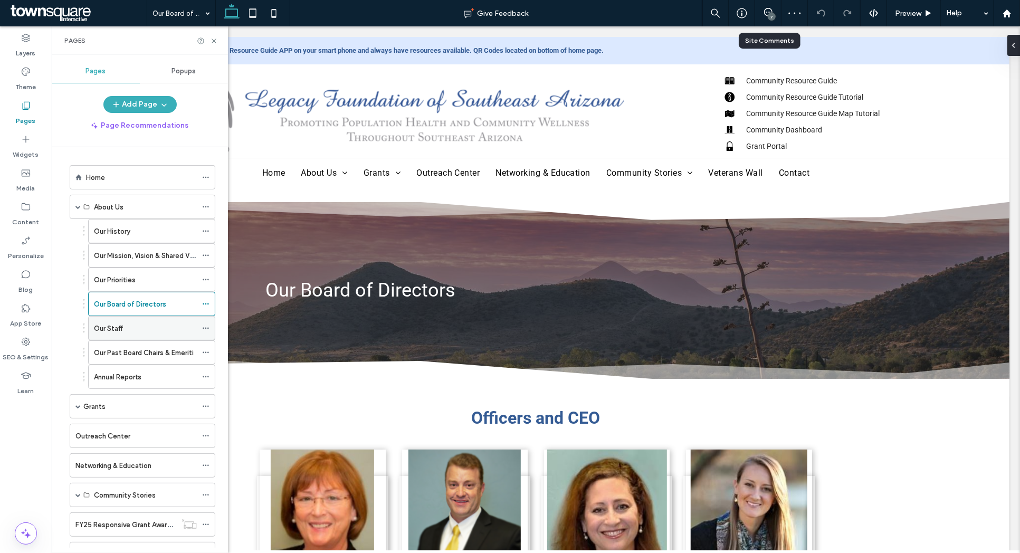
click at [122, 335] on div "Our Staff" at bounding box center [145, 327] width 103 height 23
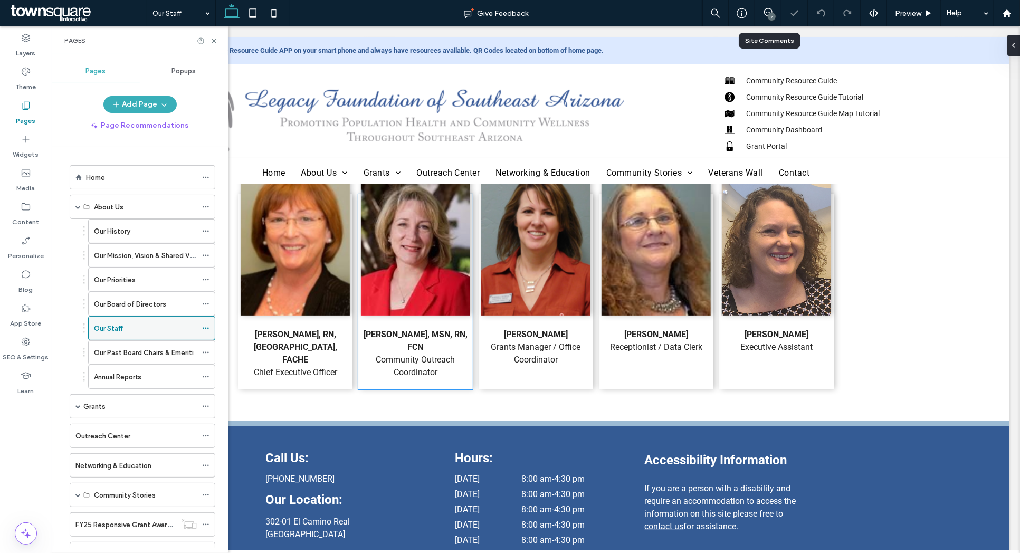
scroll to position [229, 0]
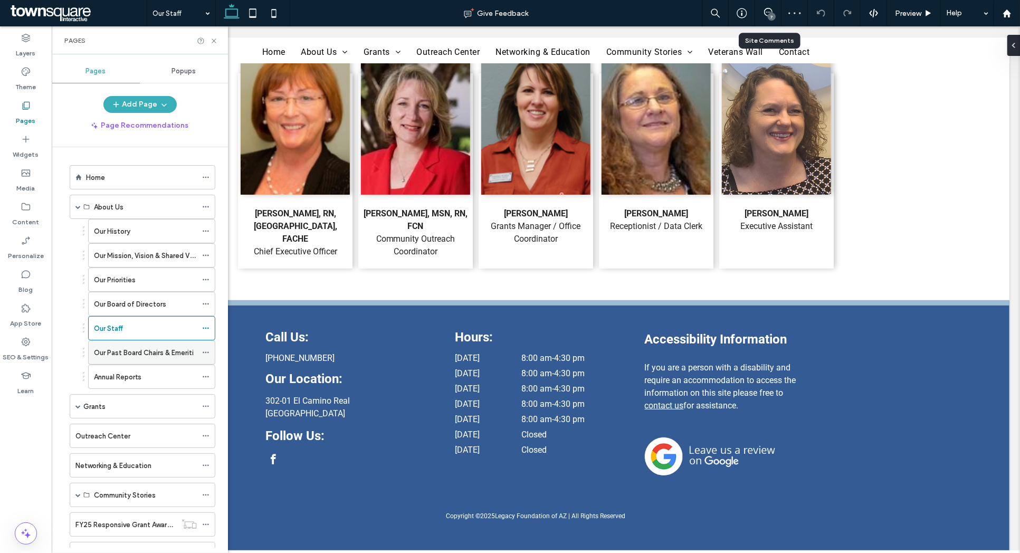
click at [133, 349] on label "Our Past Board Chairs & Emeriti" at bounding box center [144, 352] width 100 height 18
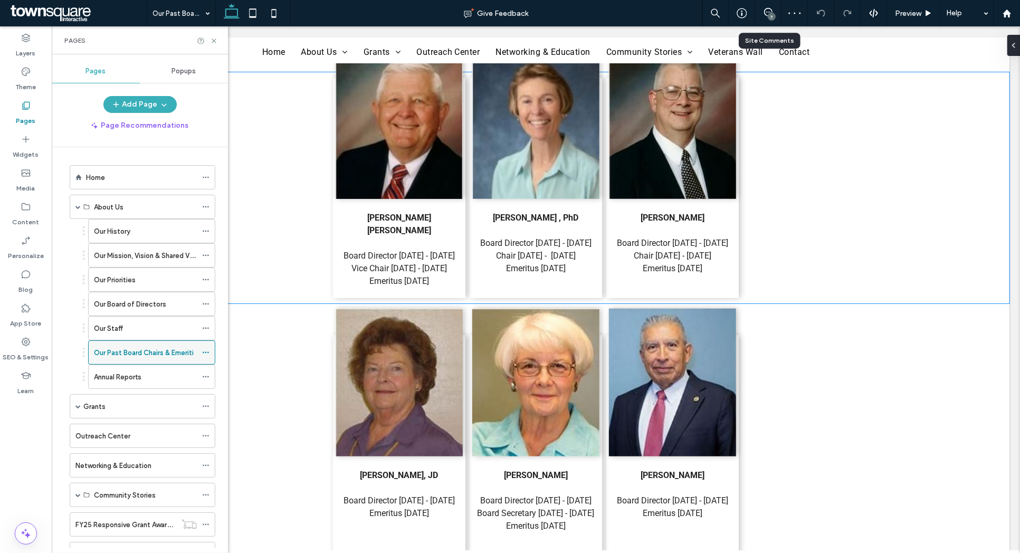
scroll to position [693, 0]
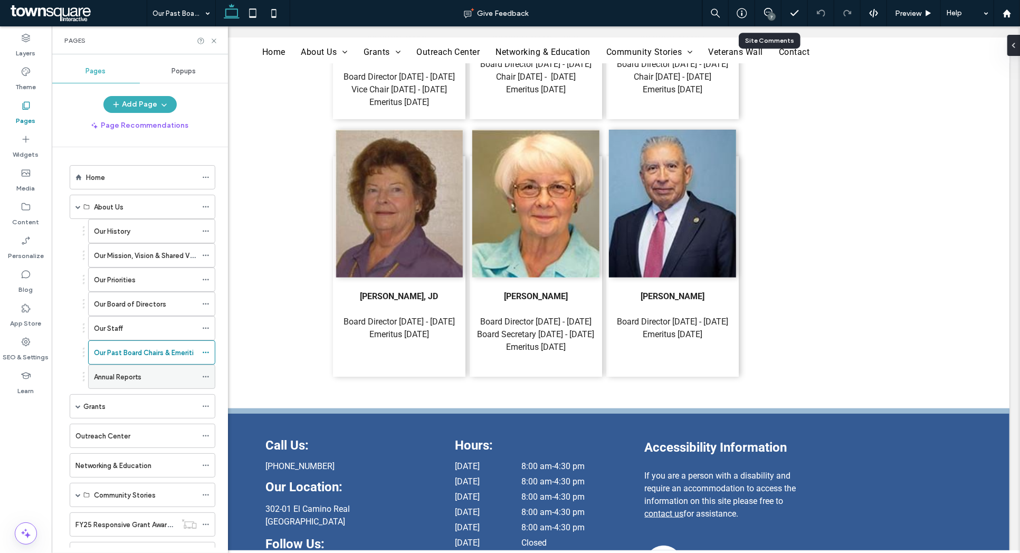
click at [134, 375] on label "Annual Reports" at bounding box center [117, 377] width 47 height 18
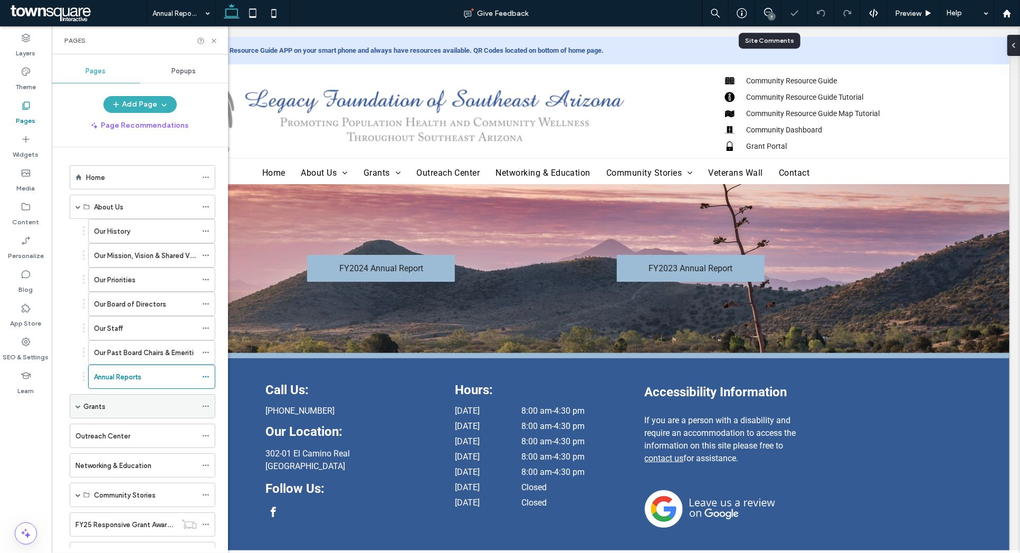
click at [80, 407] on span at bounding box center [77, 406] width 5 height 5
click at [119, 449] on div "Search & Apply for Grants" at bounding box center [145, 454] width 103 height 23
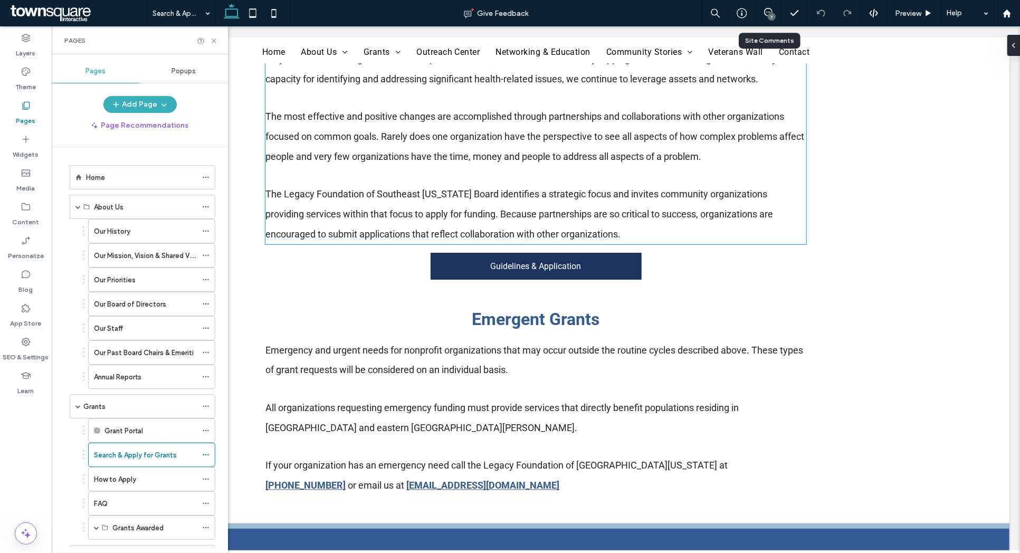
scroll to position [1413, 0]
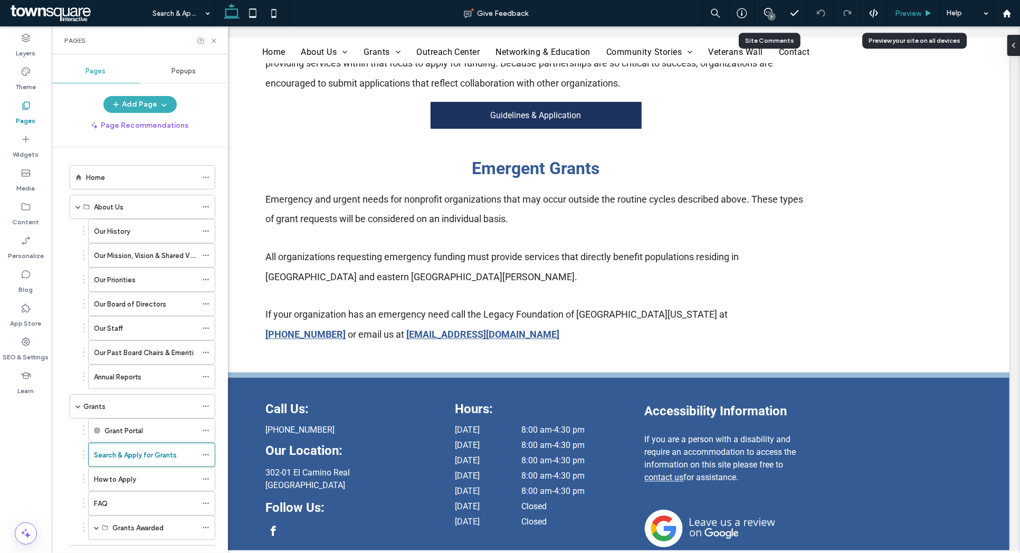
click at [903, 9] on span "Preview" at bounding box center [908, 13] width 26 height 9
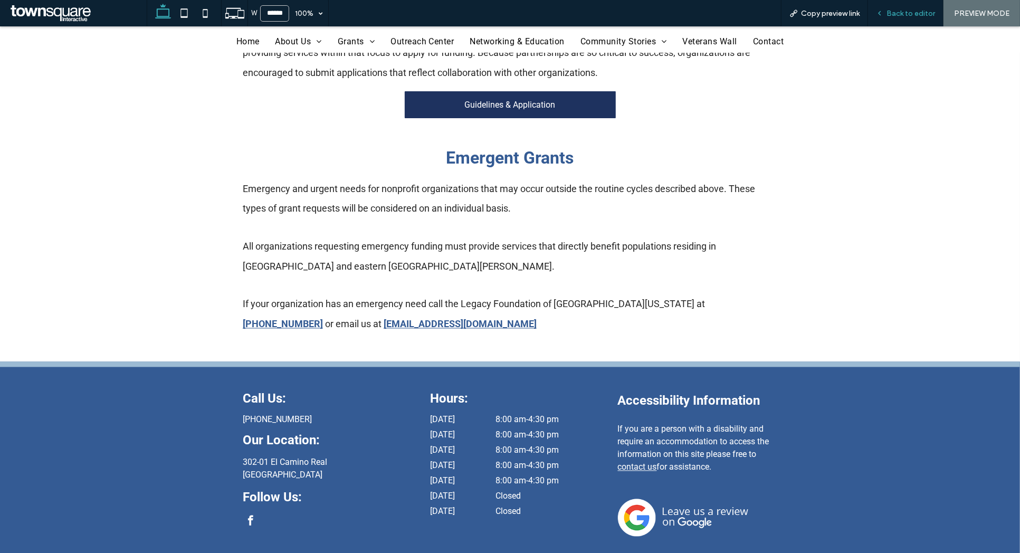
click at [907, 9] on span "Back to editor" at bounding box center [910, 13] width 49 height 9
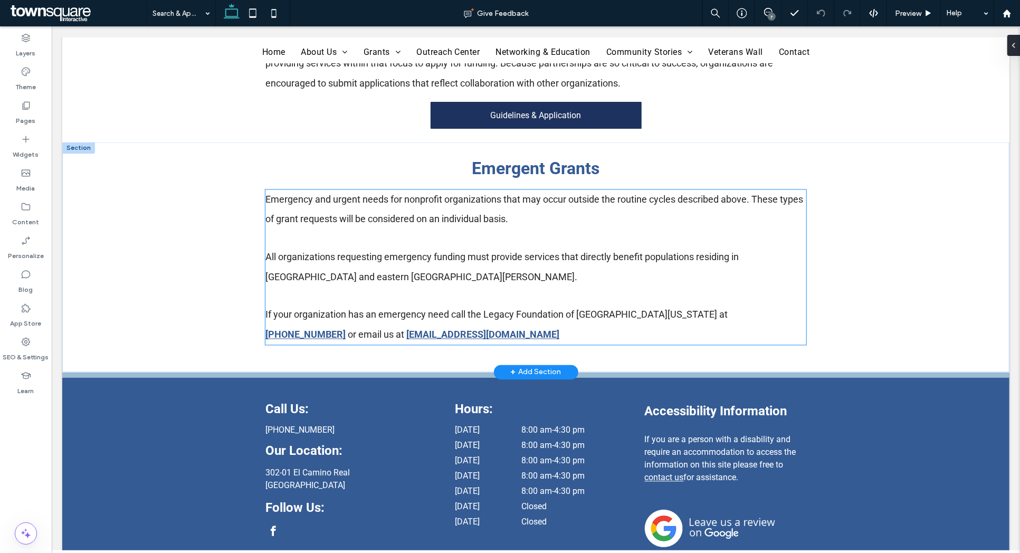
click at [345, 329] on strong "[PHONE_NUMBER]" at bounding box center [305, 334] width 80 height 11
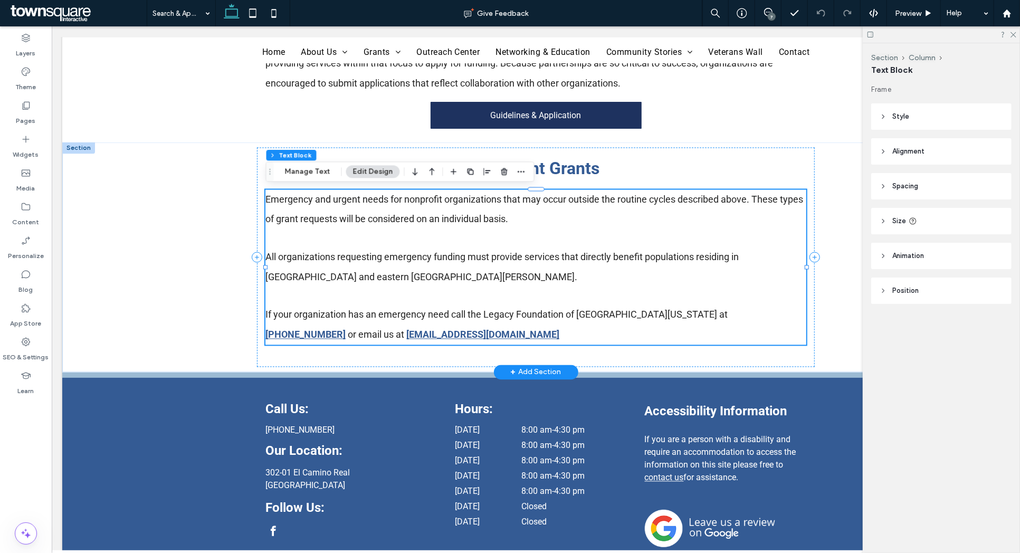
click at [345, 329] on strong "[PHONE_NUMBER]" at bounding box center [305, 334] width 80 height 11
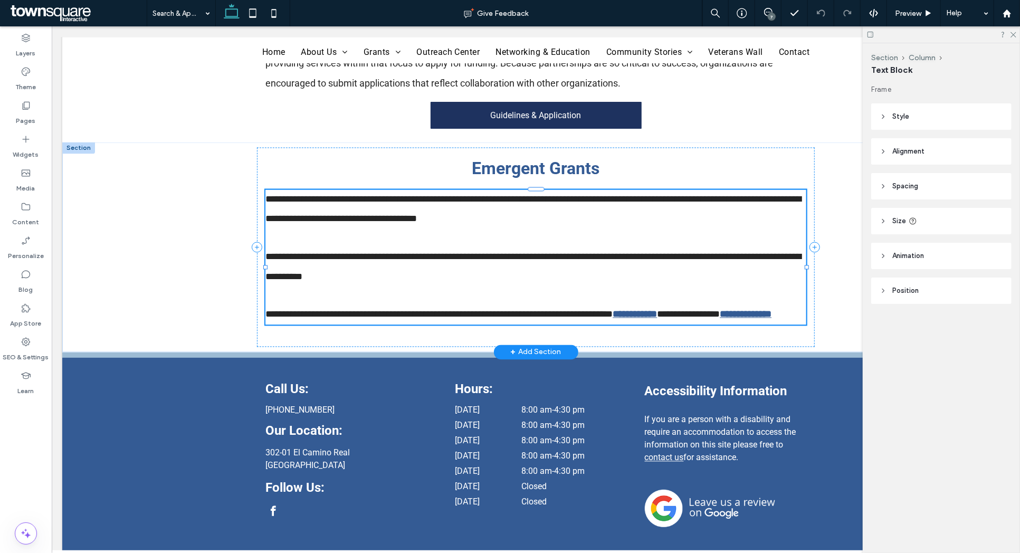
type input "******"
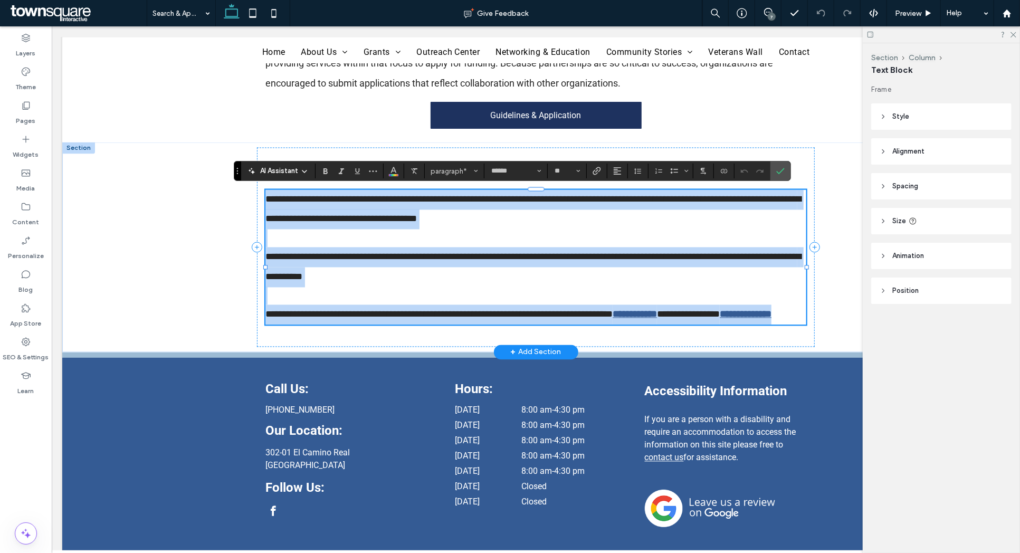
click at [656, 314] on strong "**********" at bounding box center [634, 313] width 44 height 9
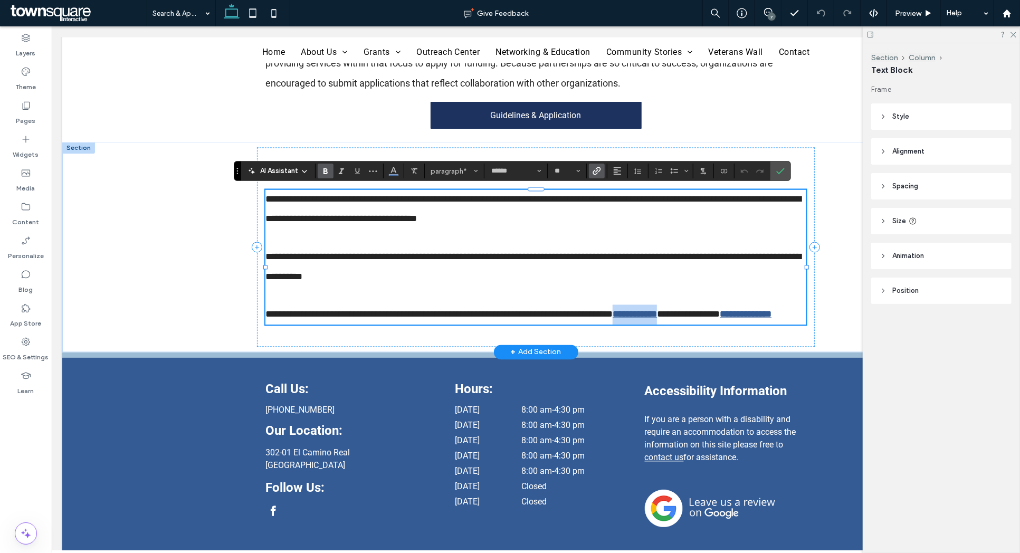
drag, startPoint x: 668, startPoint y: 314, endPoint x: 714, endPoint y: 314, distance: 45.9
click at [656, 314] on strong "**********" at bounding box center [634, 313] width 44 height 9
click at [400, 170] on button "Color" at bounding box center [394, 171] width 16 height 15
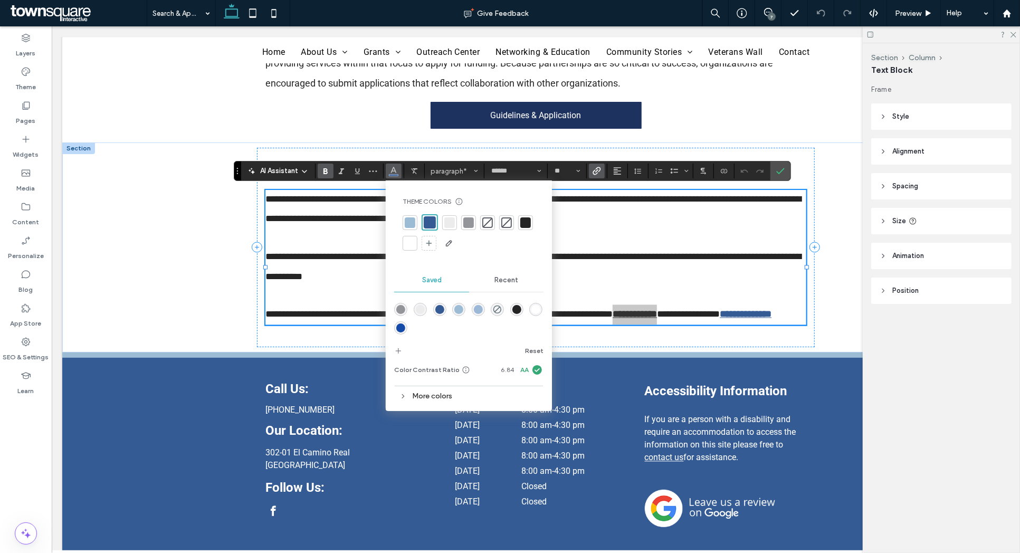
click at [489, 219] on div at bounding box center [487, 222] width 11 height 11
click at [668, 245] on p at bounding box center [535, 238] width 540 height 18
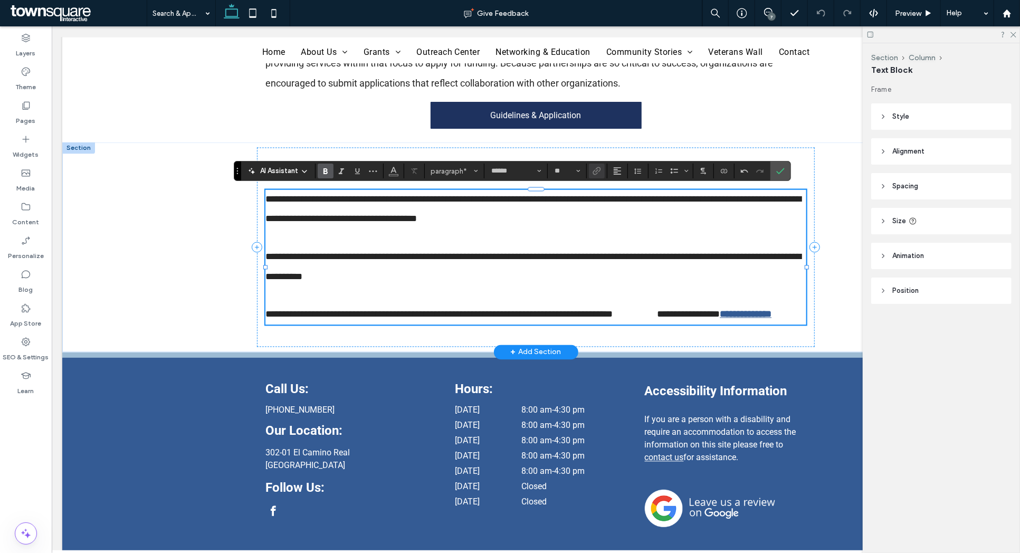
click at [656, 316] on strong "**********" at bounding box center [634, 313] width 44 height 9
click at [656, 314] on strong "**********" at bounding box center [634, 313] width 44 height 9
drag, startPoint x: 675, startPoint y: 314, endPoint x: 726, endPoint y: 314, distance: 51.2
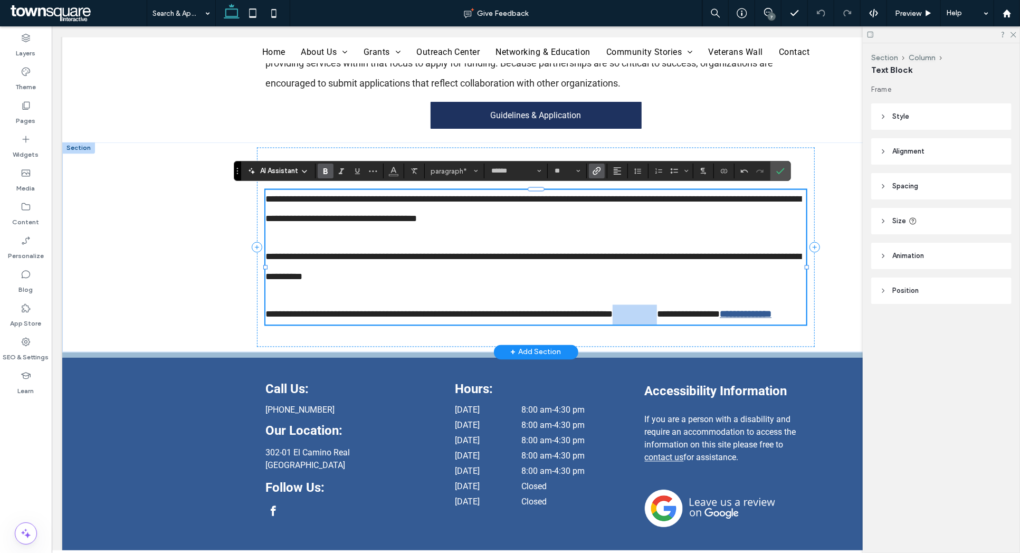
click at [656, 314] on strong "**********" at bounding box center [634, 313] width 44 height 9
click at [397, 170] on icon "Color" at bounding box center [393, 170] width 8 height 8
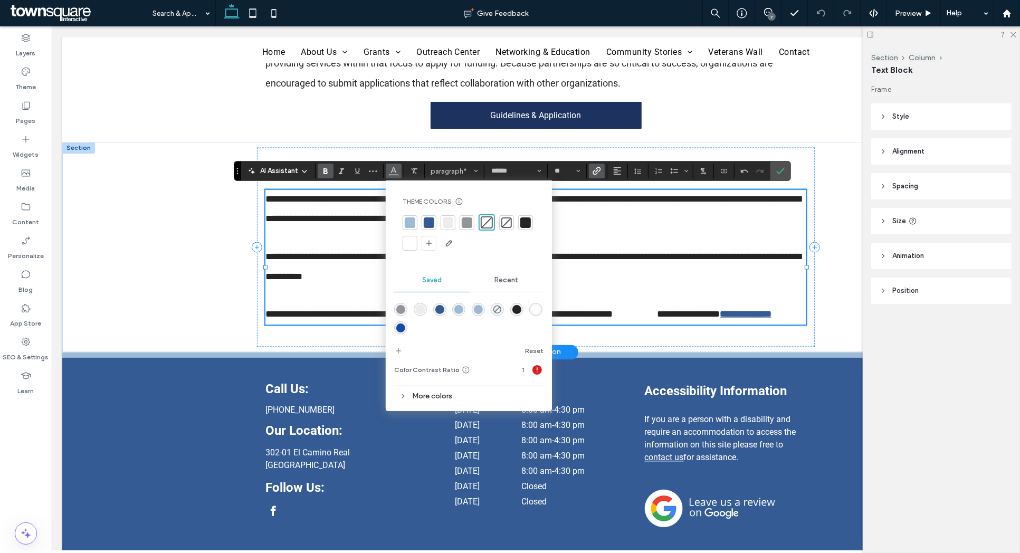
click at [280, 312] on span "**********" at bounding box center [438, 313] width 347 height 9
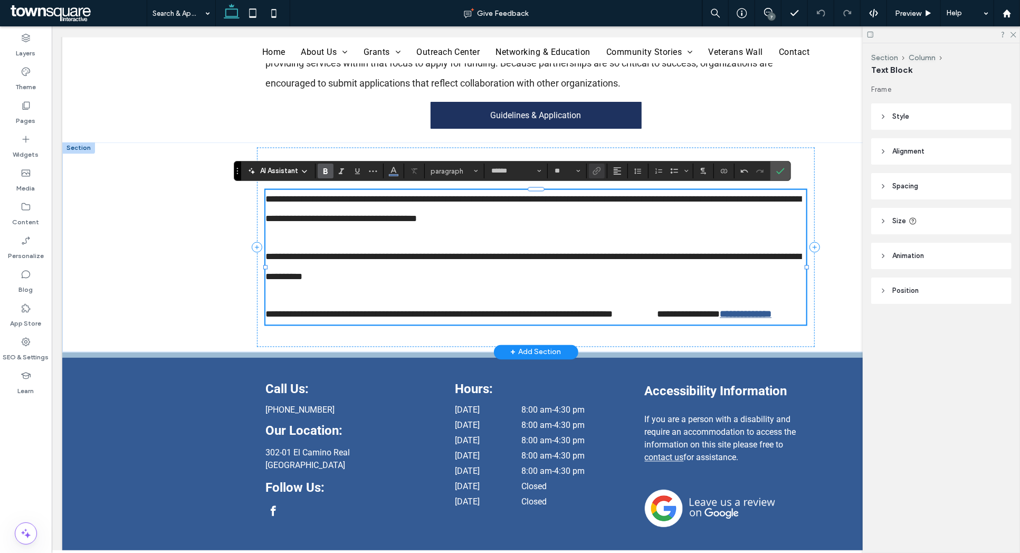
drag, startPoint x: 266, startPoint y: 313, endPoint x: 346, endPoint y: 329, distance: 81.3
click at [346, 324] on p "**********" at bounding box center [535, 314] width 540 height 20
click at [656, 311] on strong "**********" at bounding box center [634, 313] width 44 height 9
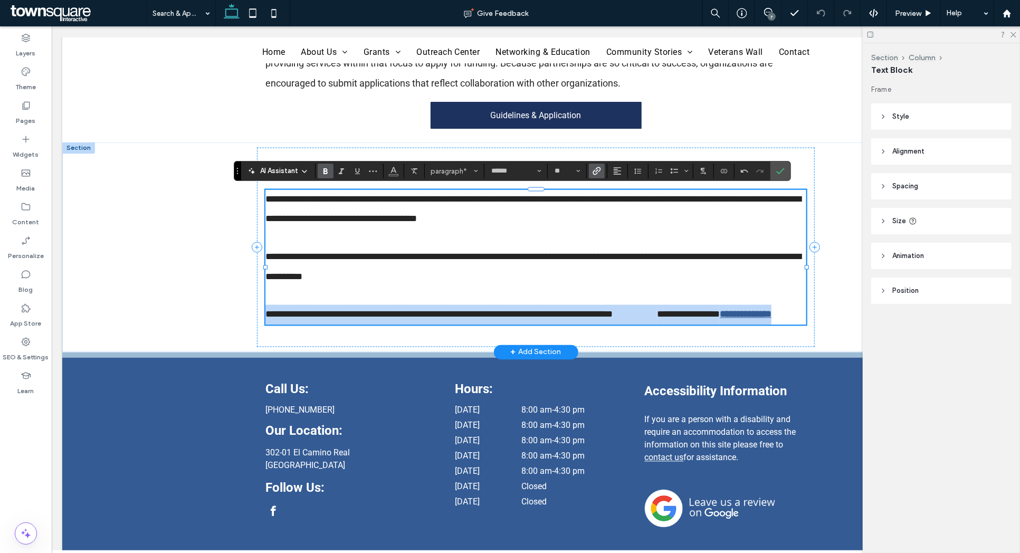
click at [656, 311] on strong "**********" at bounding box center [634, 313] width 44 height 9
click at [656, 314] on strong "**********" at bounding box center [634, 313] width 44 height 9
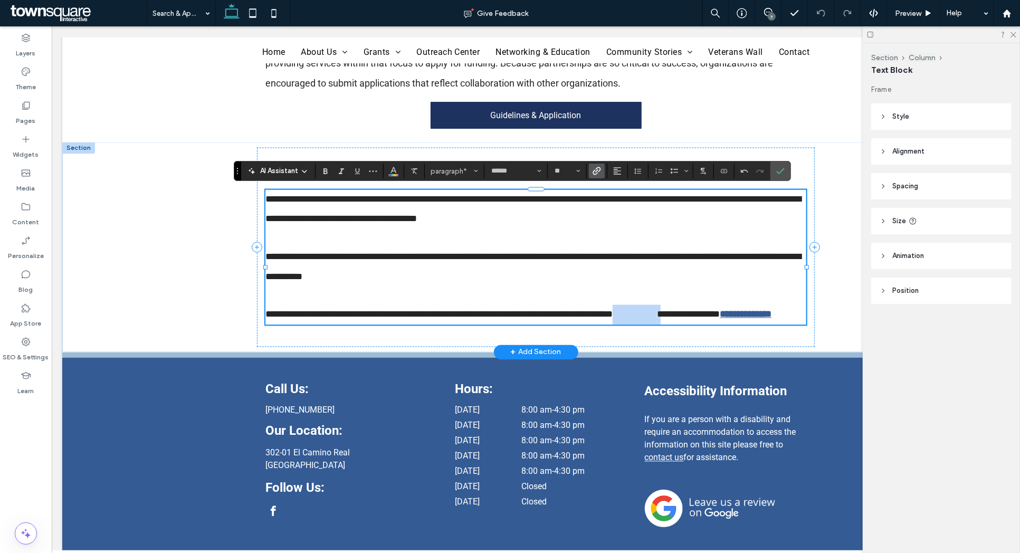
drag, startPoint x: 668, startPoint y: 314, endPoint x: 734, endPoint y: 313, distance: 66.5
click at [734, 313] on p "**********" at bounding box center [535, 314] width 540 height 20
click at [395, 174] on icon "Color" at bounding box center [393, 170] width 8 height 8
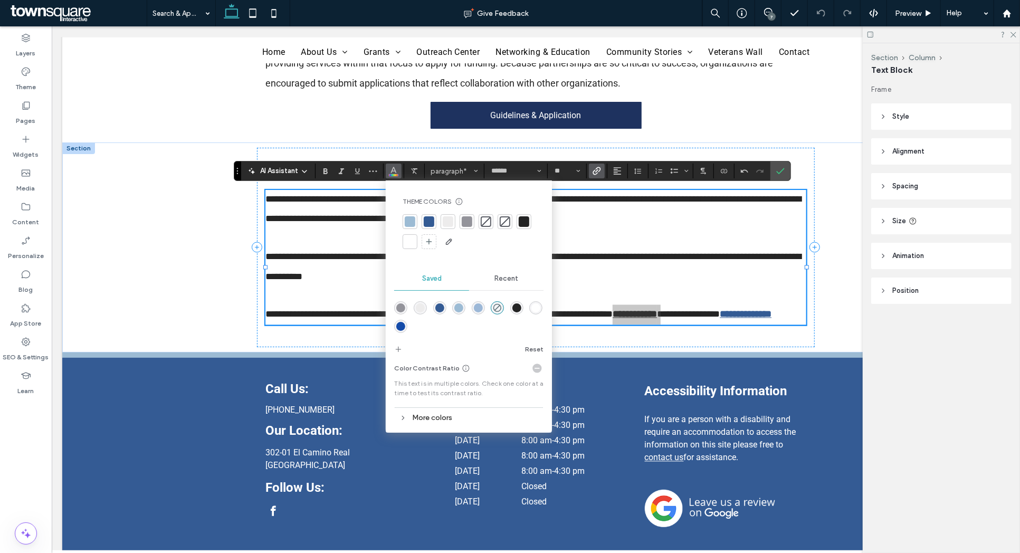
click at [519, 220] on div at bounding box center [524, 221] width 11 height 11
click at [425, 224] on div at bounding box center [429, 221] width 11 height 11
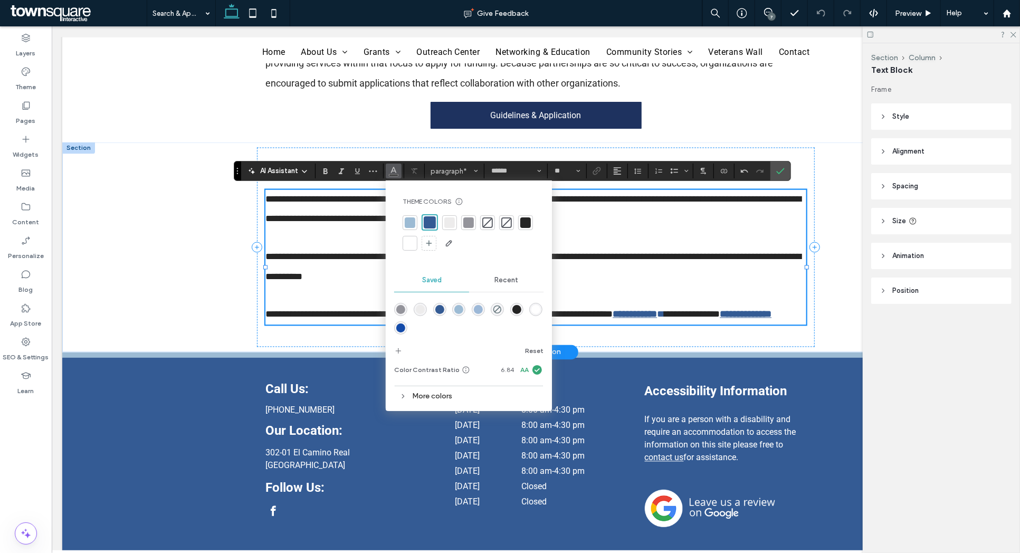
click at [639, 256] on span "**********" at bounding box center [532, 267] width 535 height 30
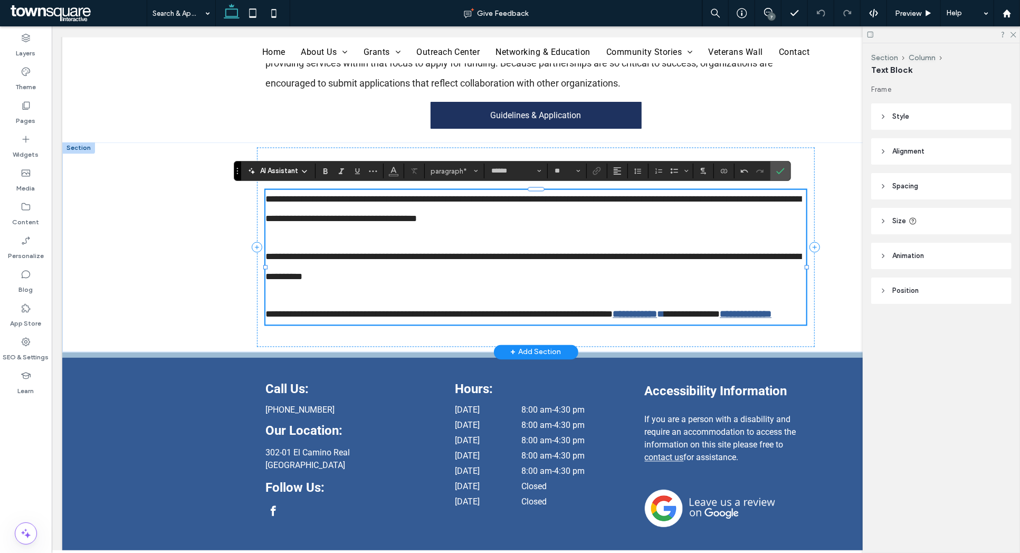
click at [656, 314] on strong "**********" at bounding box center [634, 313] width 44 height 9
drag, startPoint x: 667, startPoint y: 314, endPoint x: 724, endPoint y: 314, distance: 56.4
click at [656, 314] on strong "**********" at bounding box center [634, 313] width 44 height 9
click at [595, 171] on icon "Link" at bounding box center [596, 171] width 8 height 8
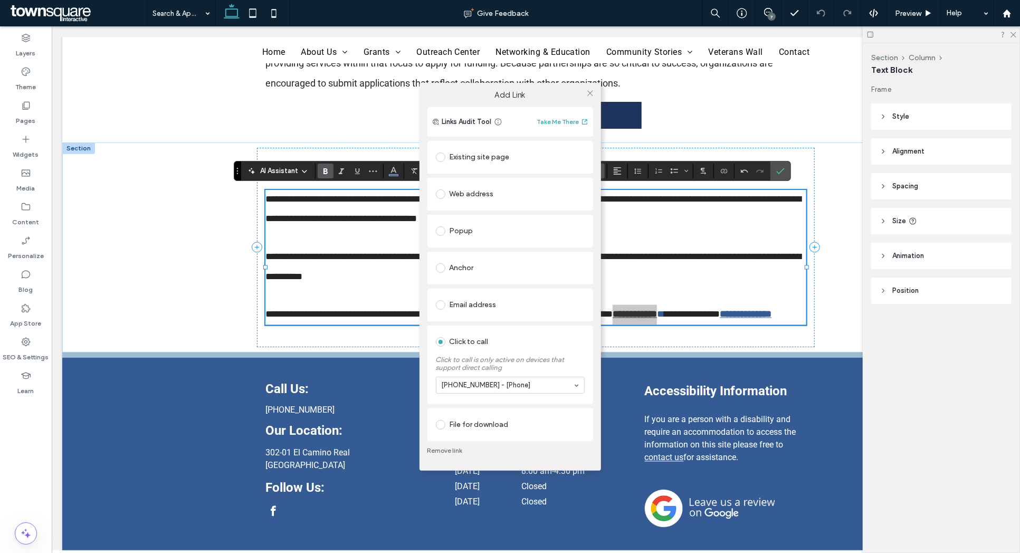
click at [456, 449] on link "Remove link" at bounding box center [510, 450] width 166 height 8
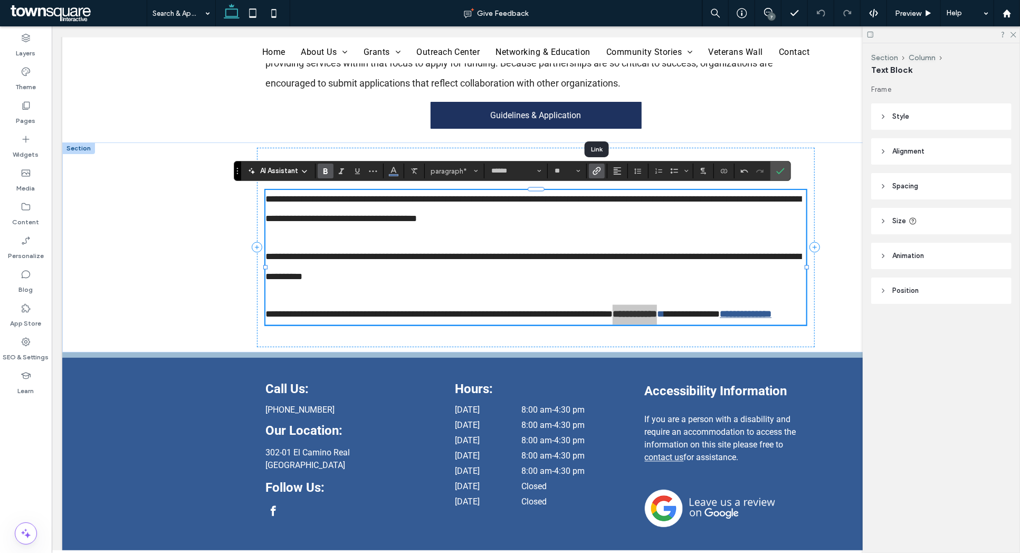
click at [592, 171] on icon "Link" at bounding box center [596, 171] width 8 height 8
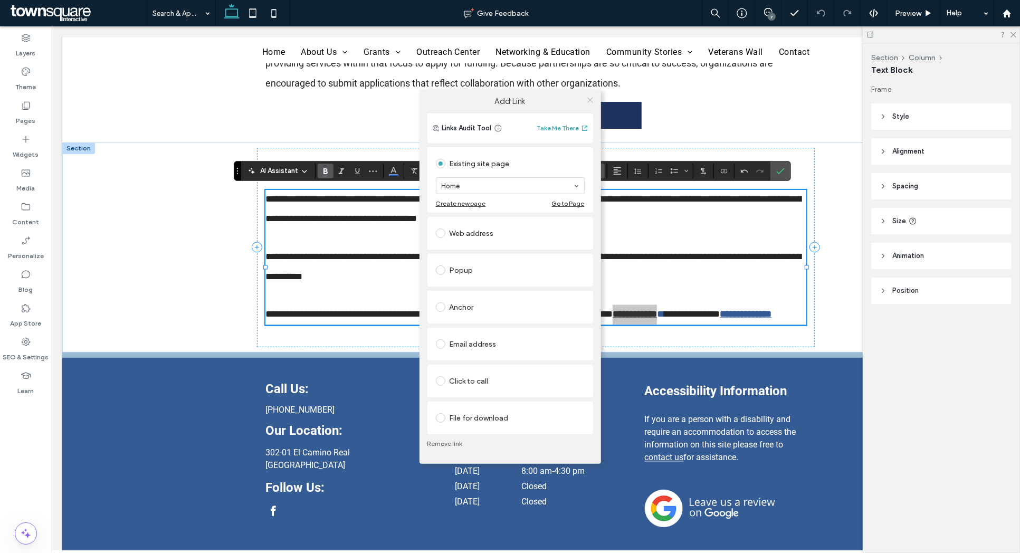
click at [591, 98] on icon at bounding box center [590, 100] width 8 height 8
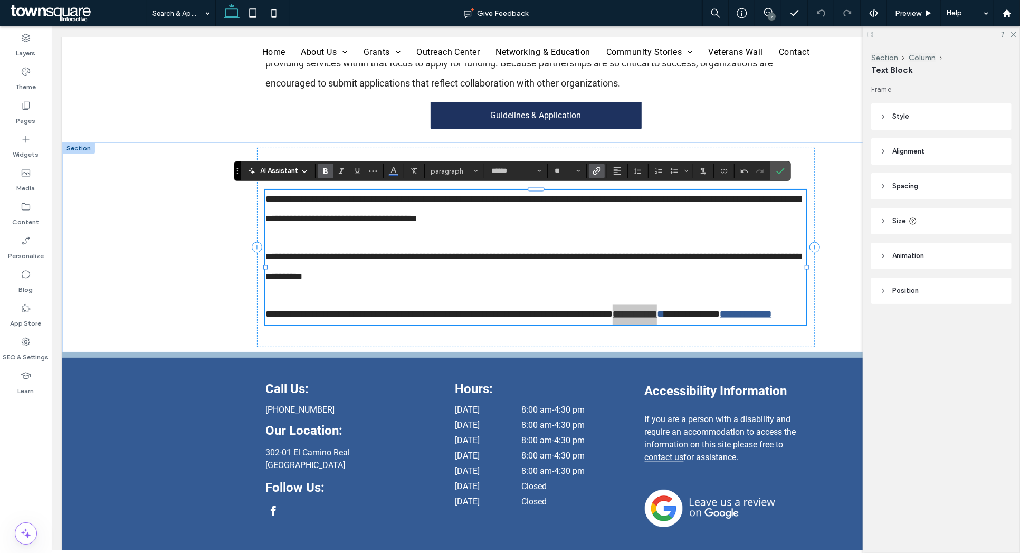
click at [599, 177] on span "Link" at bounding box center [596, 171] width 8 height 14
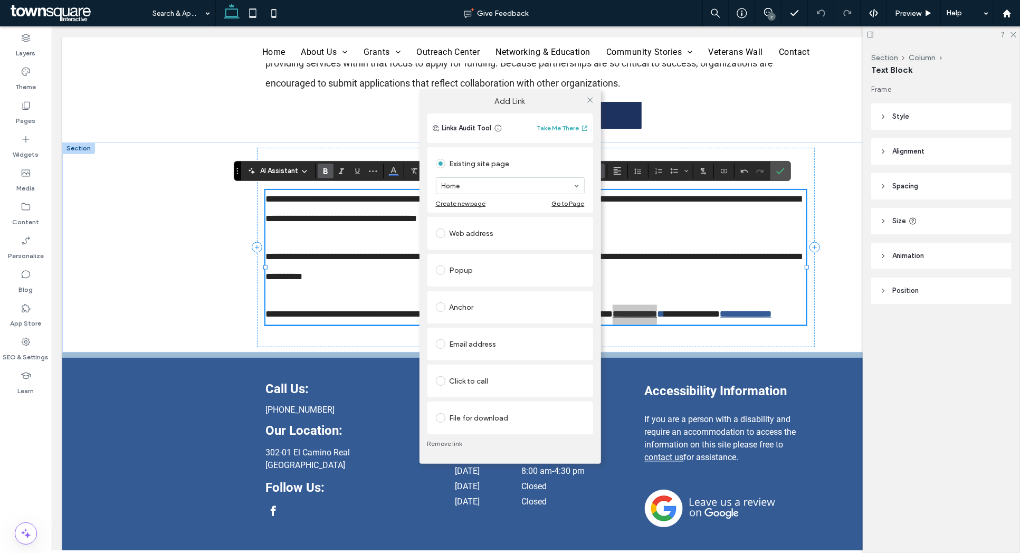
click at [458, 444] on link "Remove link" at bounding box center [510, 443] width 166 height 8
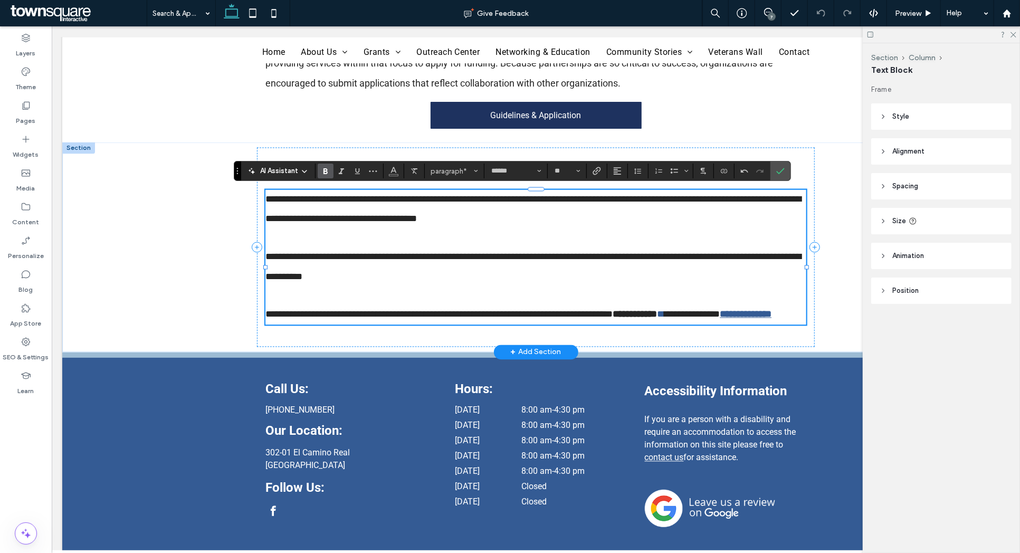
click at [420, 242] on p at bounding box center [535, 238] width 540 height 18
type input "**"
click at [656, 314] on strong "**********" at bounding box center [634, 313] width 44 height 9
drag, startPoint x: 668, startPoint y: 314, endPoint x: 712, endPoint y: 314, distance: 43.8
click at [656, 314] on strong "**********" at bounding box center [634, 313] width 44 height 9
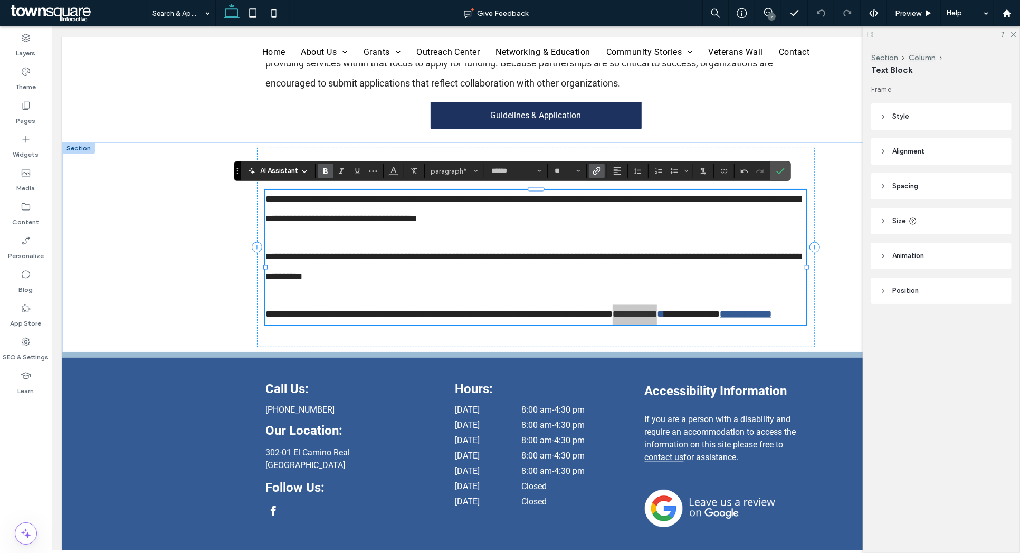
click at [595, 170] on icon "Link" at bounding box center [596, 171] width 8 height 8
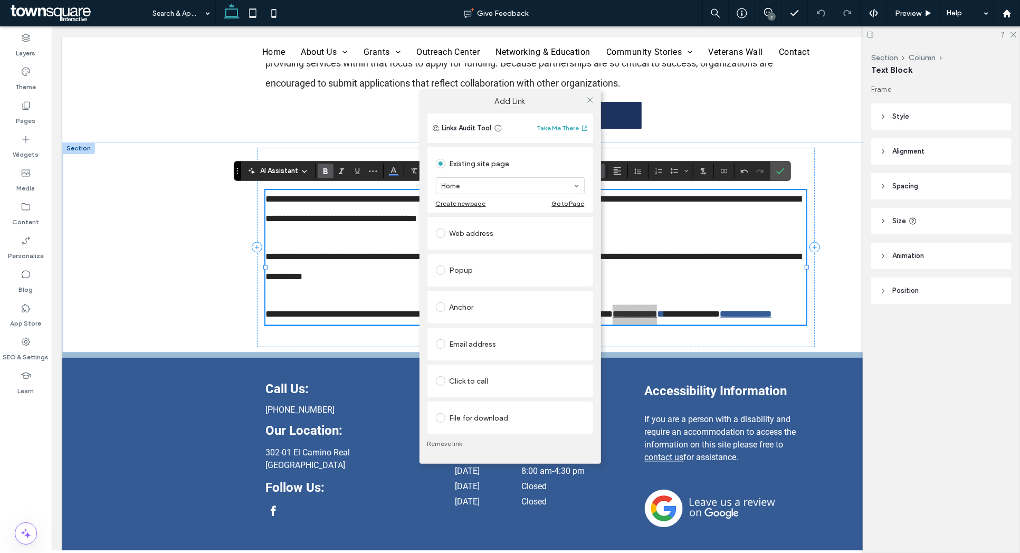
click at [469, 380] on div "Click to call" at bounding box center [510, 380] width 149 height 17
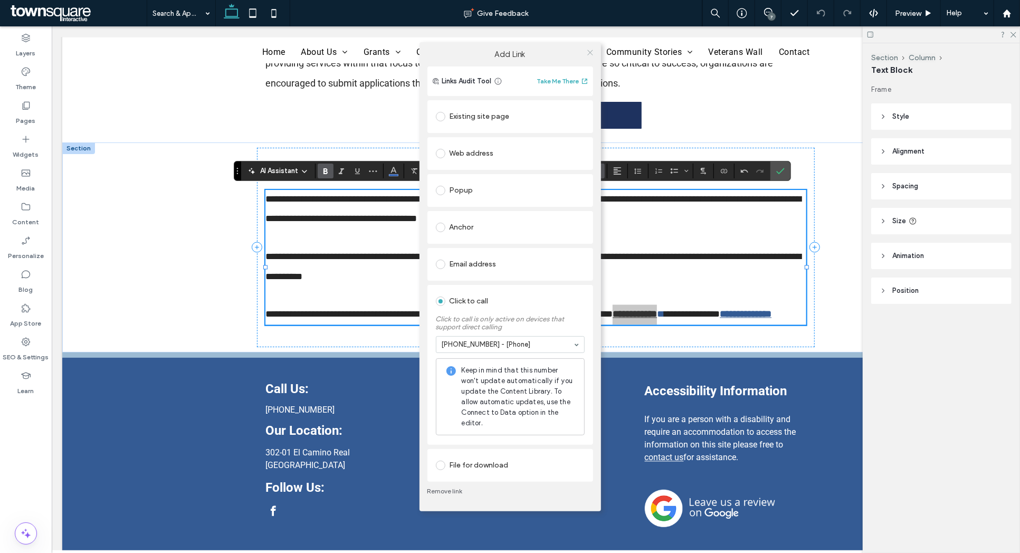
click at [589, 53] on use at bounding box center [589, 52] width 5 height 5
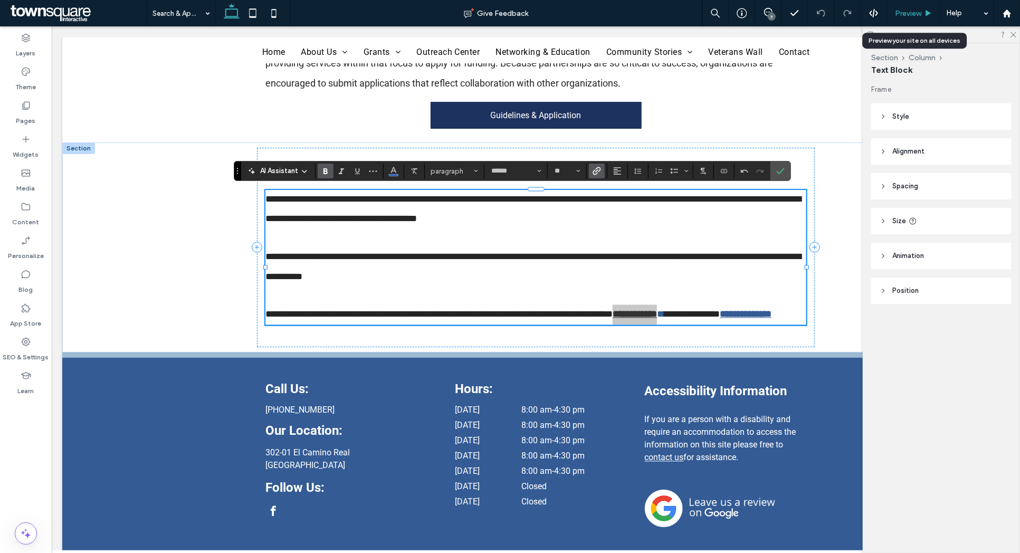
click at [921, 6] on div "Preview" at bounding box center [914, 13] width 54 height 26
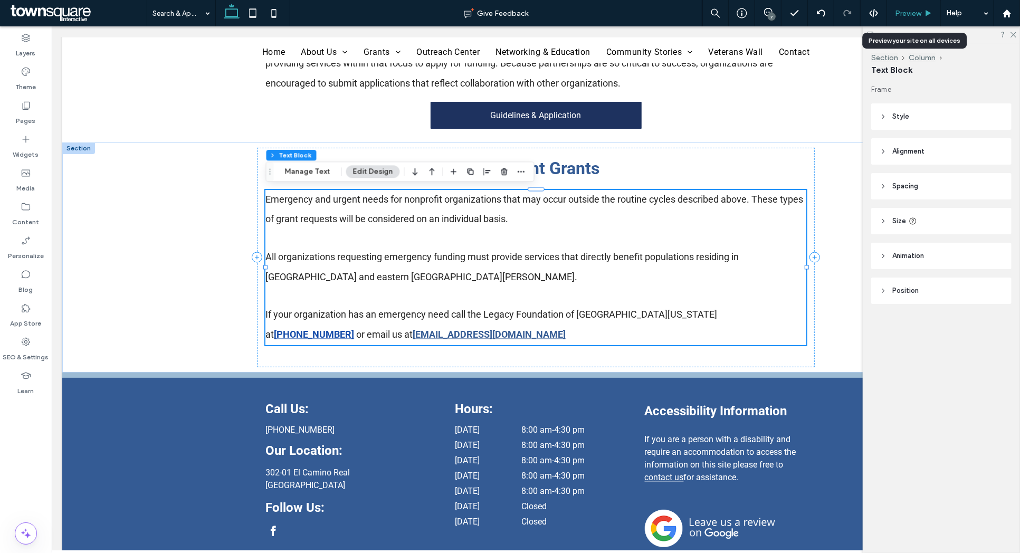
click at [913, 14] on span "Preview" at bounding box center [908, 13] width 26 height 9
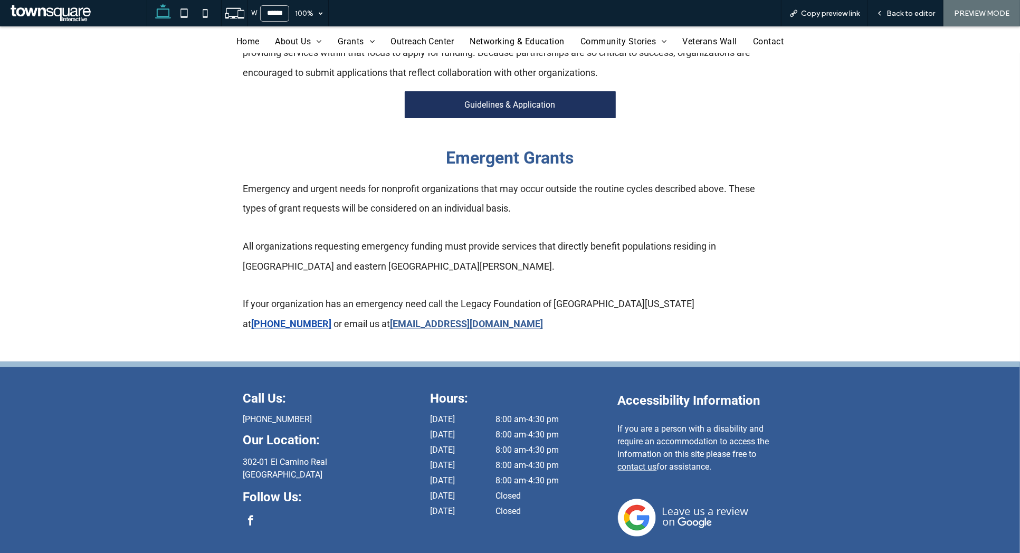
click at [786, 206] on div "Emergent Grants Emergency and urgent needs for nonprofit organizations that may…" at bounding box center [510, 246] width 633 height 230
click at [915, 13] on span "Back to editor" at bounding box center [910, 13] width 49 height 9
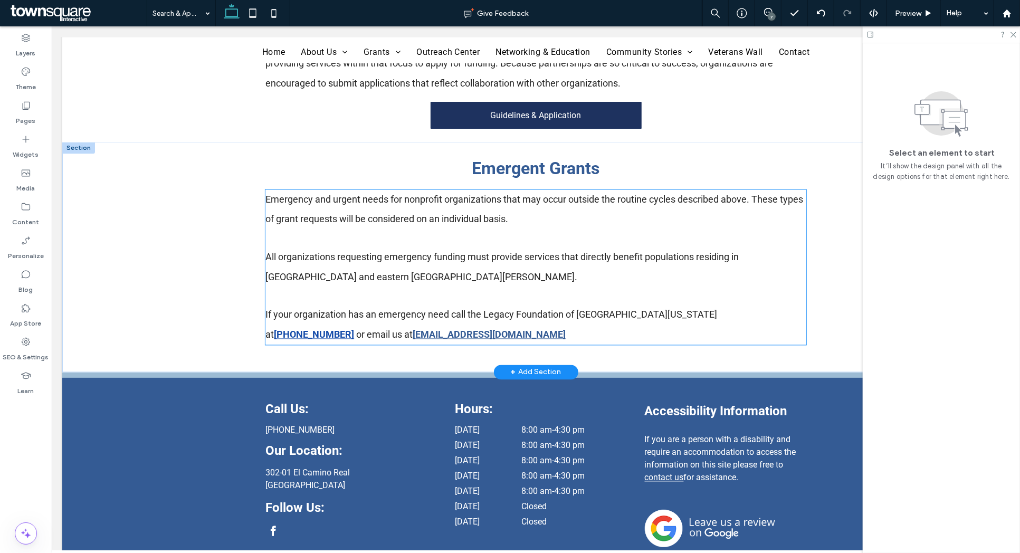
click at [412, 332] on strong "[EMAIL_ADDRESS][DOMAIN_NAME]" at bounding box center [488, 334] width 153 height 11
click at [294, 332] on div "Emergency and urgent needs for nonprofit organizations that may occur outside t…" at bounding box center [535, 266] width 540 height 155
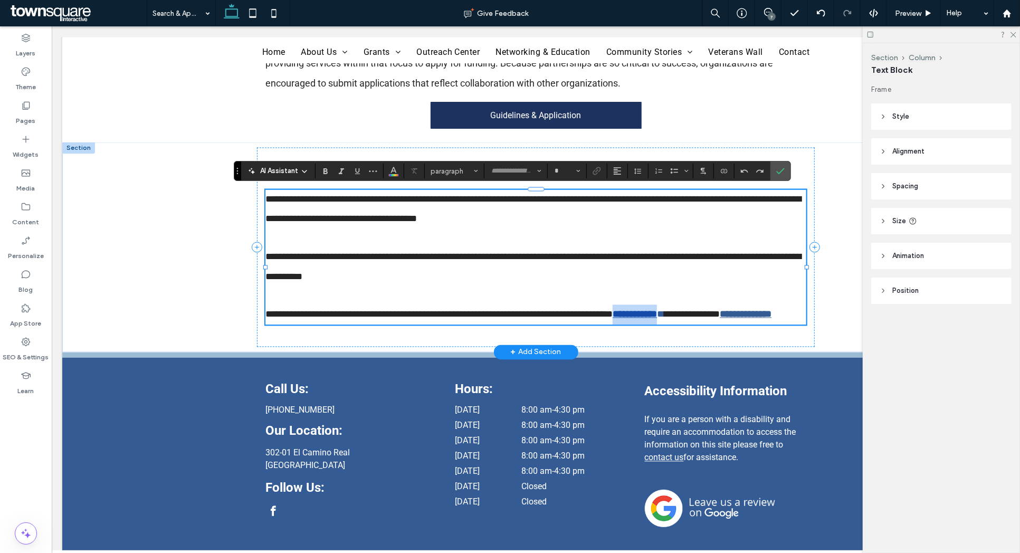
type input "******"
type input "**"
click at [719, 319] on strong "**********" at bounding box center [745, 313] width 52 height 9
drag, startPoint x: 327, startPoint y: 330, endPoint x: 266, endPoint y: 332, distance: 60.7
click at [719, 319] on strong "**********" at bounding box center [745, 313] width 52 height 9
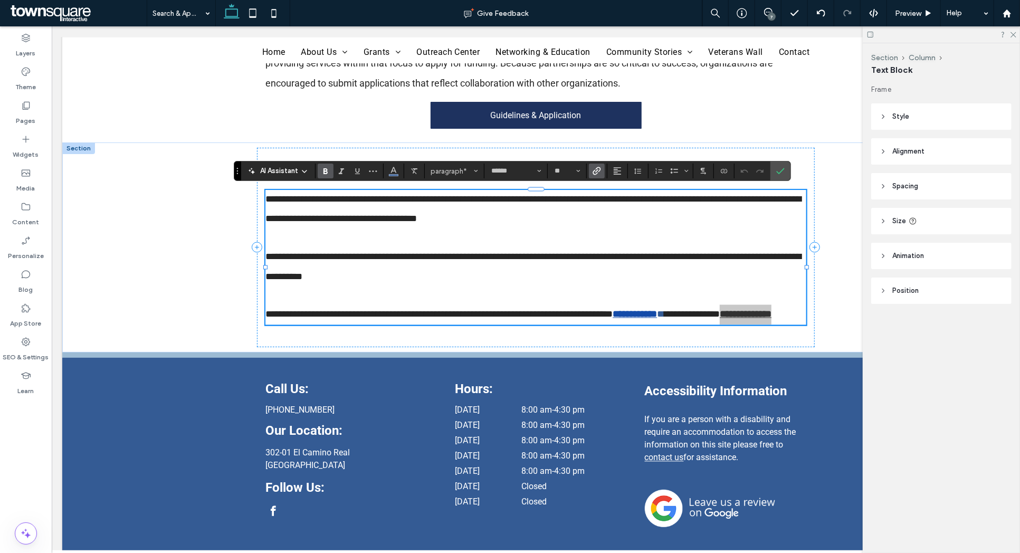
click at [596, 168] on icon "Link" at bounding box center [596, 171] width 8 height 8
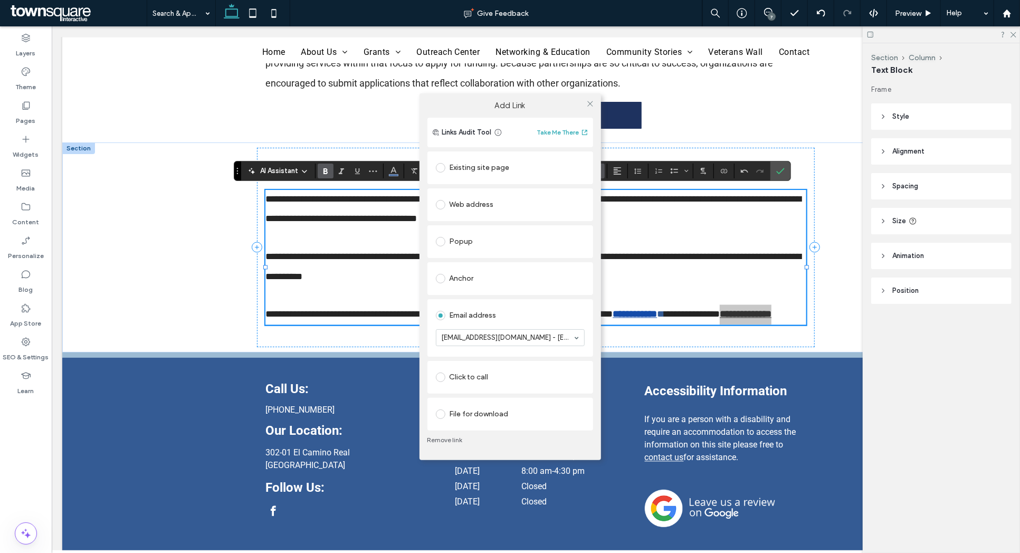
click at [451, 440] on link "Remove link" at bounding box center [510, 440] width 166 height 8
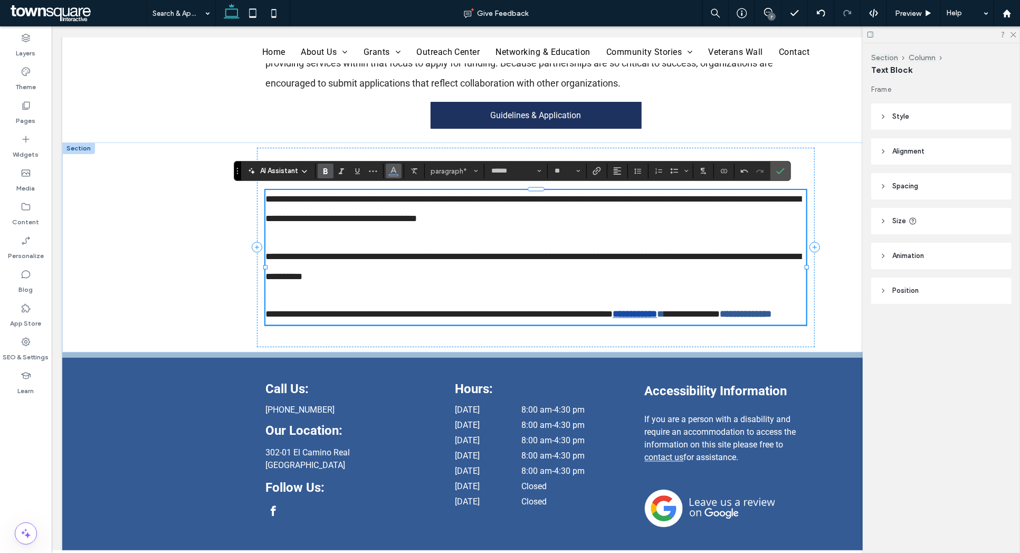
click at [393, 174] on icon "Color" at bounding box center [393, 170] width 8 height 8
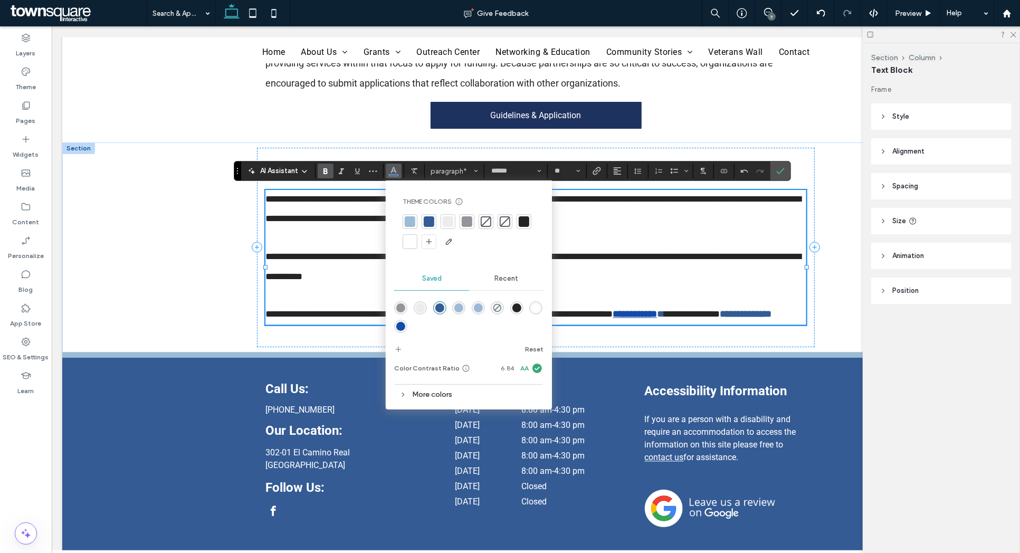
click at [524, 220] on div at bounding box center [524, 221] width 11 height 11
click at [596, 169] on icon "Link" at bounding box center [596, 171] width 8 height 8
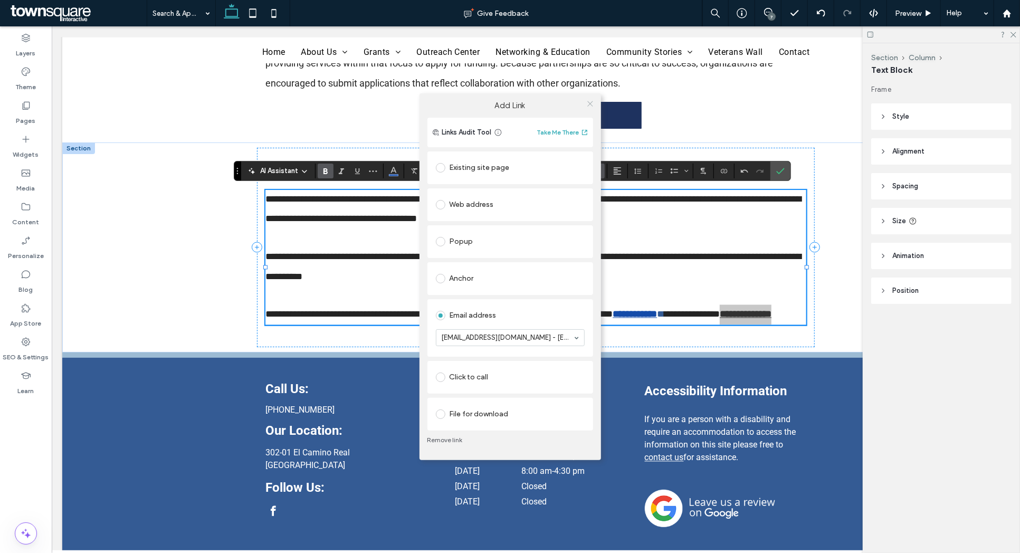
click at [589, 100] on icon at bounding box center [590, 104] width 8 height 8
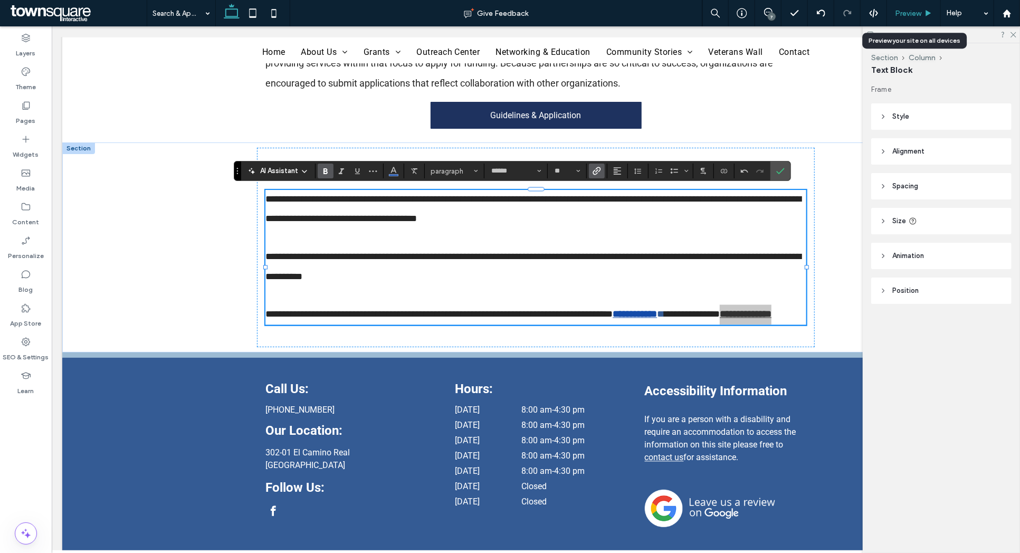
click at [909, 9] on span "Preview" at bounding box center [908, 13] width 26 height 9
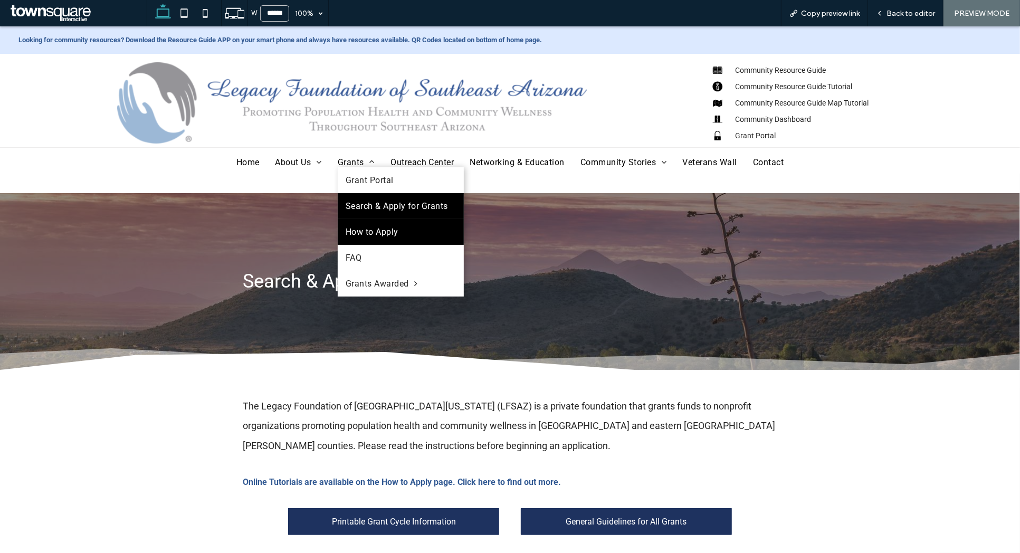
click at [393, 231] on span "How to Apply" at bounding box center [371, 231] width 53 height 10
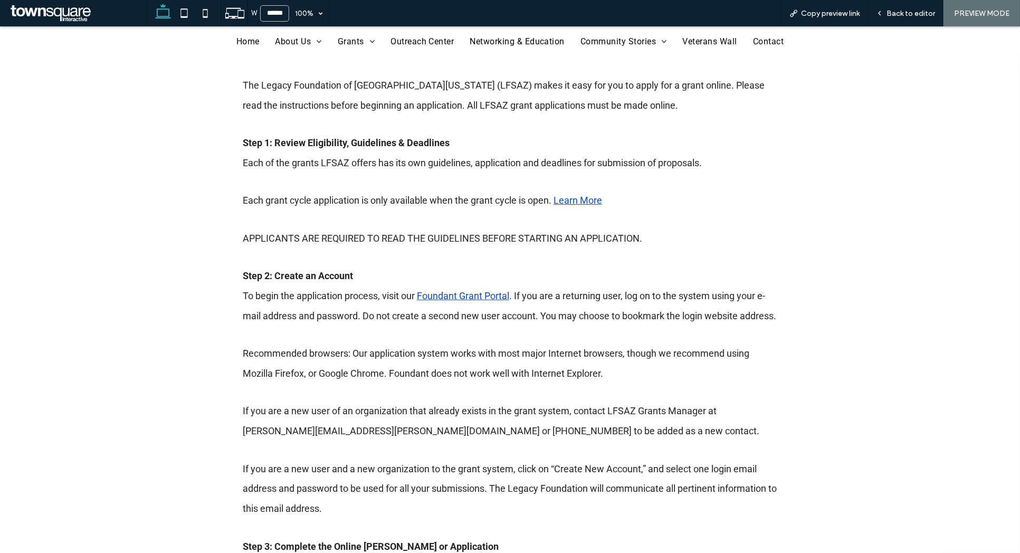
scroll to position [203, 0]
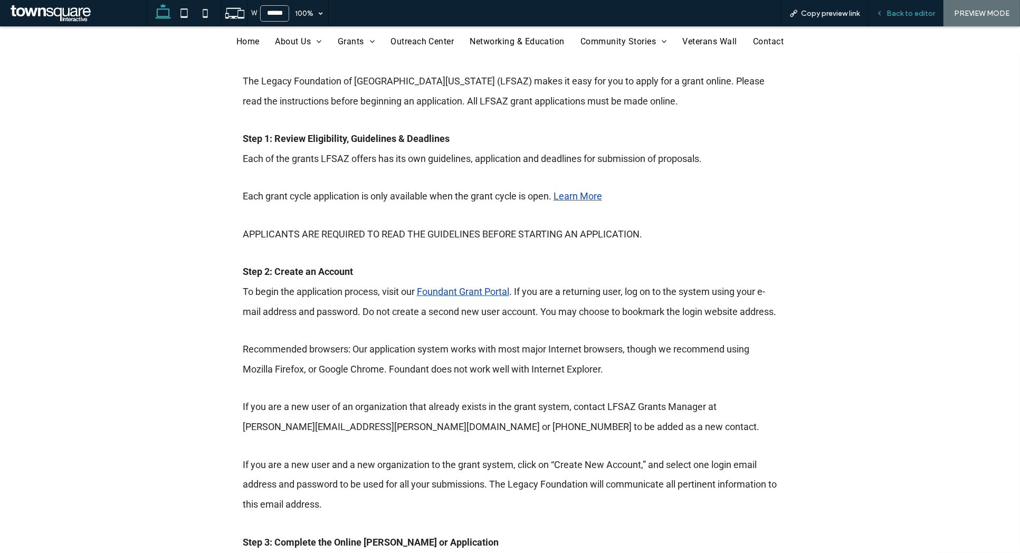
click at [893, 13] on span "Back to editor" at bounding box center [910, 13] width 49 height 9
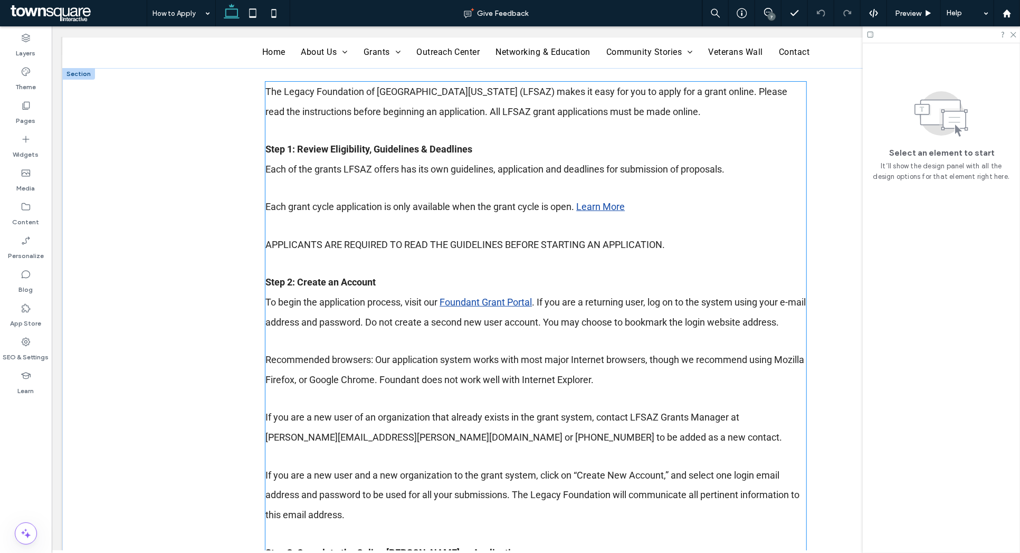
click at [598, 213] on p "Each grant cycle application is only available when the grant cycle is open. Le…" at bounding box center [535, 206] width 540 height 20
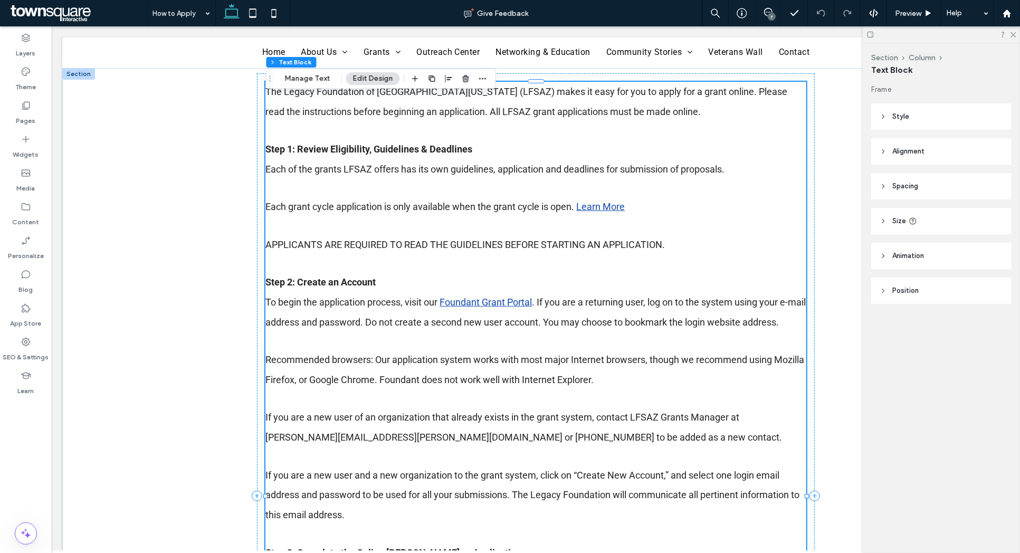
click at [592, 211] on link "Learn More" at bounding box center [599, 205] width 49 height 11
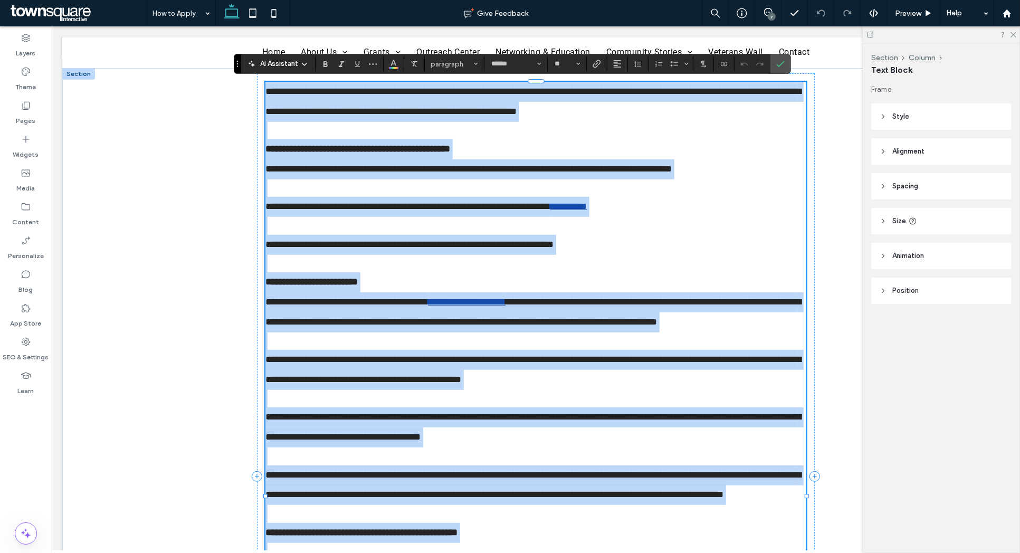
click at [578, 207] on link "**********" at bounding box center [567, 205] width 37 height 9
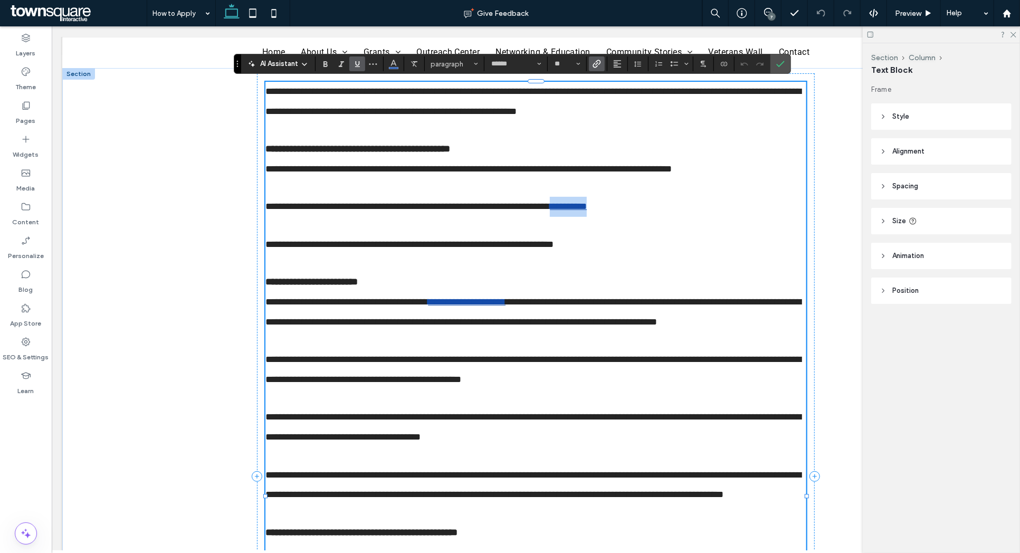
drag, startPoint x: 578, startPoint y: 207, endPoint x: 608, endPoint y: 207, distance: 29.5
click at [586, 207] on link "**********" at bounding box center [567, 205] width 37 height 9
click at [596, 65] on use "Link" at bounding box center [596, 64] width 8 height 8
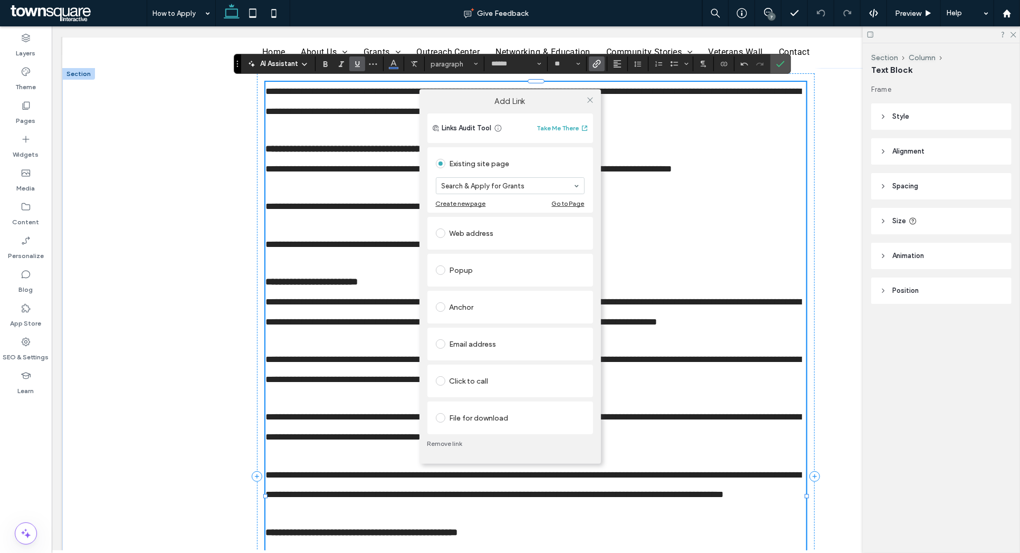
click at [456, 444] on link "Remove link" at bounding box center [510, 443] width 166 height 8
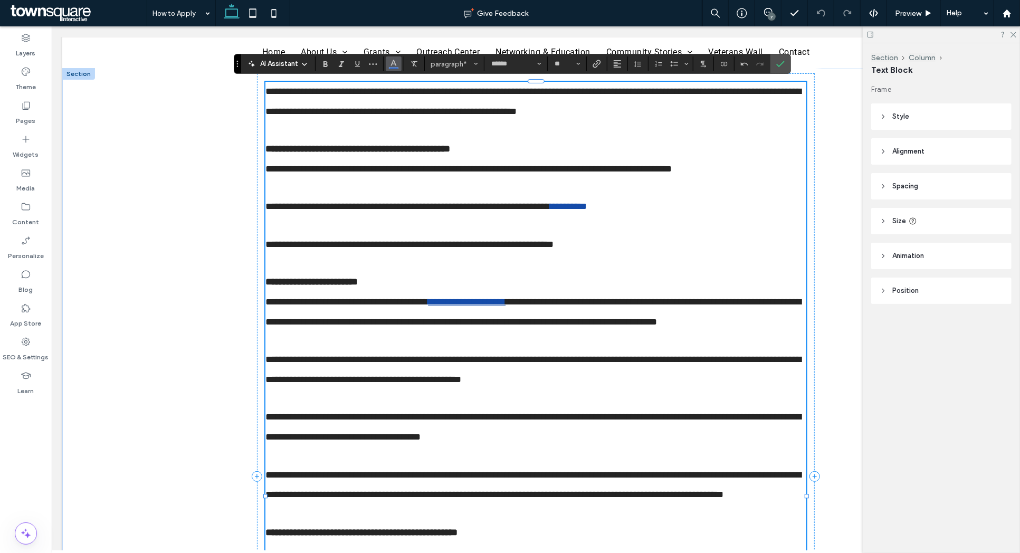
click at [396, 66] on icon "Color" at bounding box center [393, 63] width 8 height 8
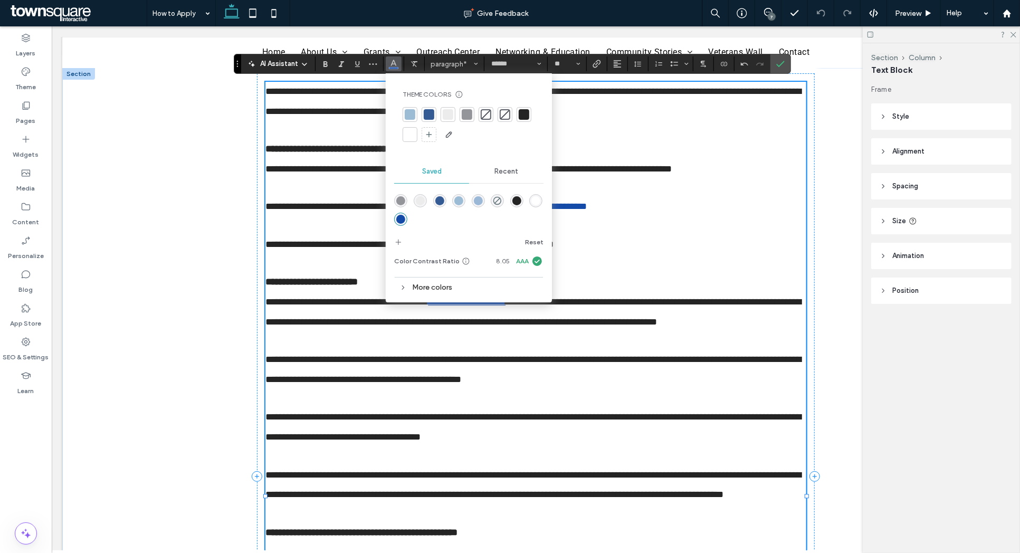
click at [523, 100] on div "Theme Colors Save time with Theme Colors Create a color palette to instantly ad…" at bounding box center [468, 117] width 149 height 70
click at [523, 111] on div at bounding box center [524, 114] width 11 height 11
click at [598, 63] on icon "Link" at bounding box center [596, 64] width 8 height 8
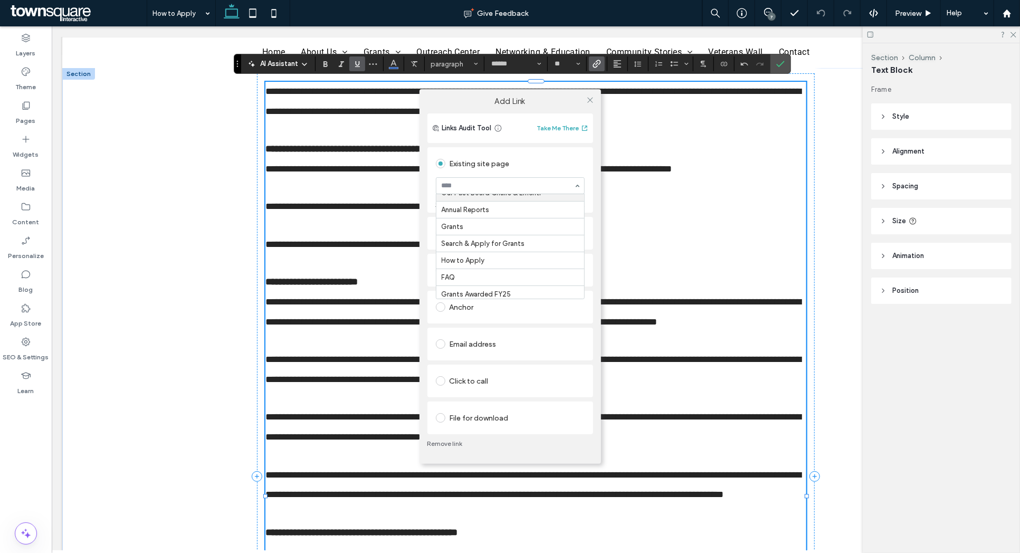
scroll to position [112, 0]
click at [592, 99] on icon at bounding box center [590, 100] width 8 height 8
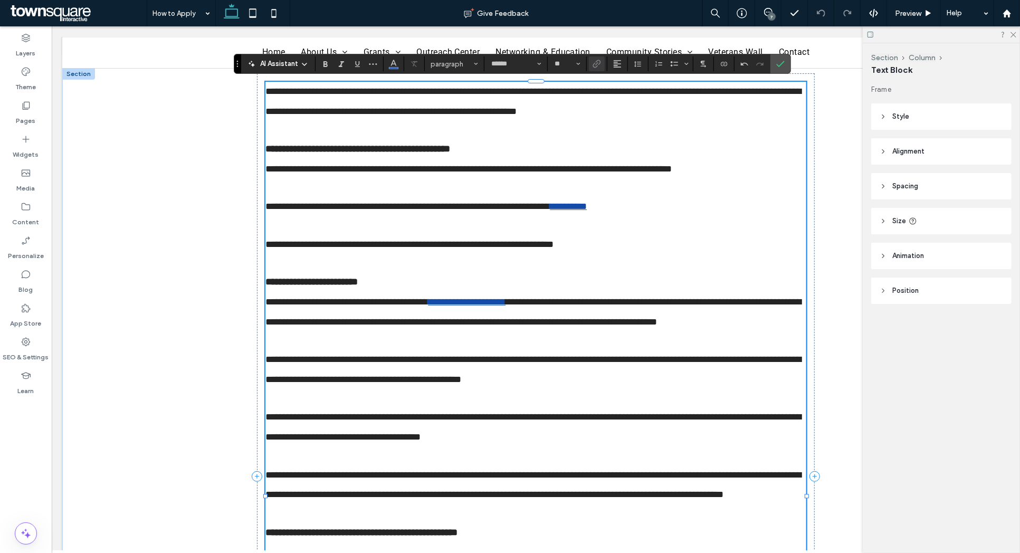
click at [496, 303] on link "**********" at bounding box center [466, 300] width 78 height 9
click at [441, 303] on link "**********" at bounding box center [466, 300] width 78 height 9
drag, startPoint x: 441, startPoint y: 303, endPoint x: 517, endPoint y: 301, distance: 76.0
click at [505, 301] on link "**********" at bounding box center [466, 300] width 78 height 9
click at [597, 65] on use "Link" at bounding box center [596, 64] width 8 height 8
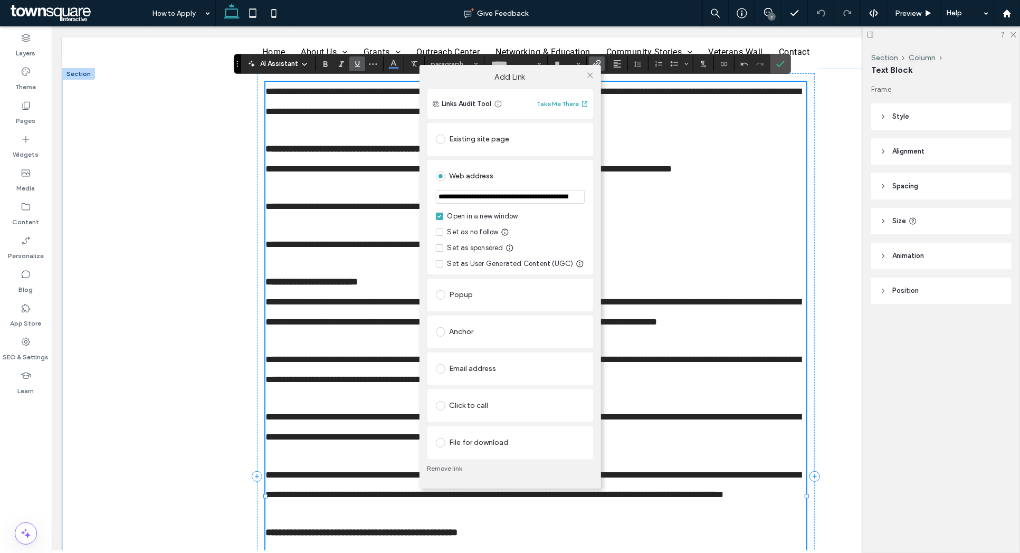
click at [544, 198] on input "**********" at bounding box center [510, 197] width 149 height 14
click at [590, 74] on use at bounding box center [589, 75] width 5 height 5
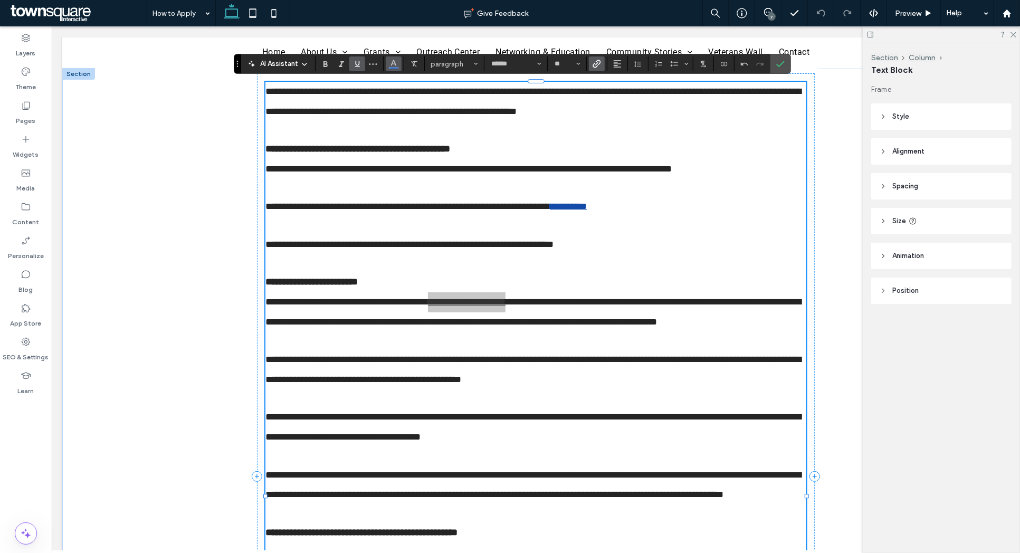
click at [392, 61] on icon "Color" at bounding box center [393, 63] width 8 height 8
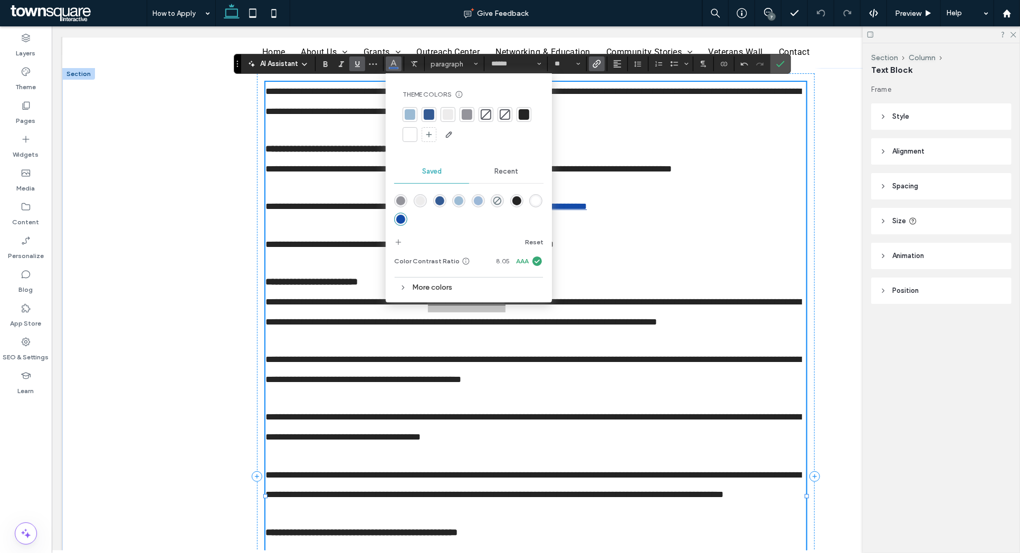
click at [523, 117] on div at bounding box center [524, 114] width 11 height 11
click at [599, 65] on icon "Link" at bounding box center [596, 64] width 8 height 8
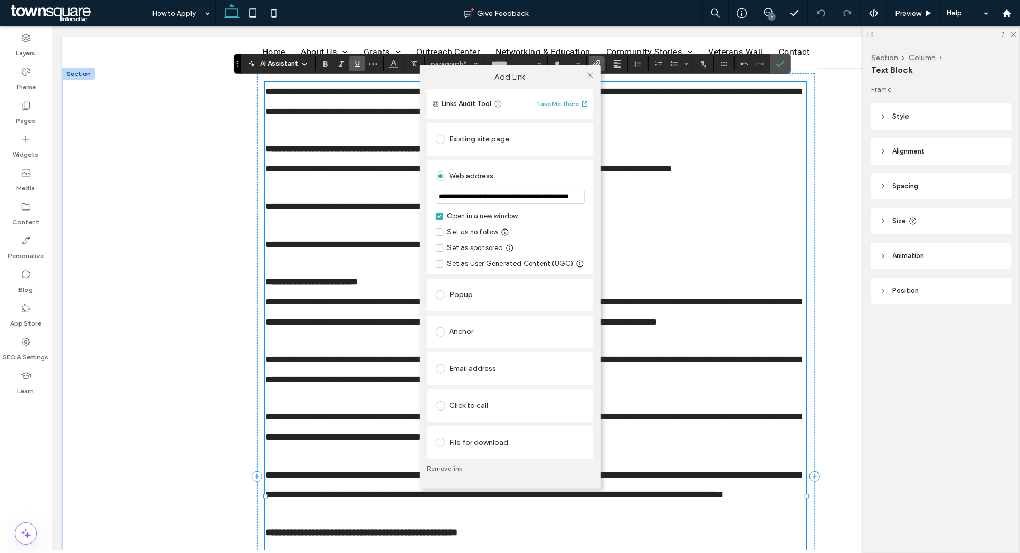
click at [458, 465] on link "Remove link" at bounding box center [510, 468] width 166 height 8
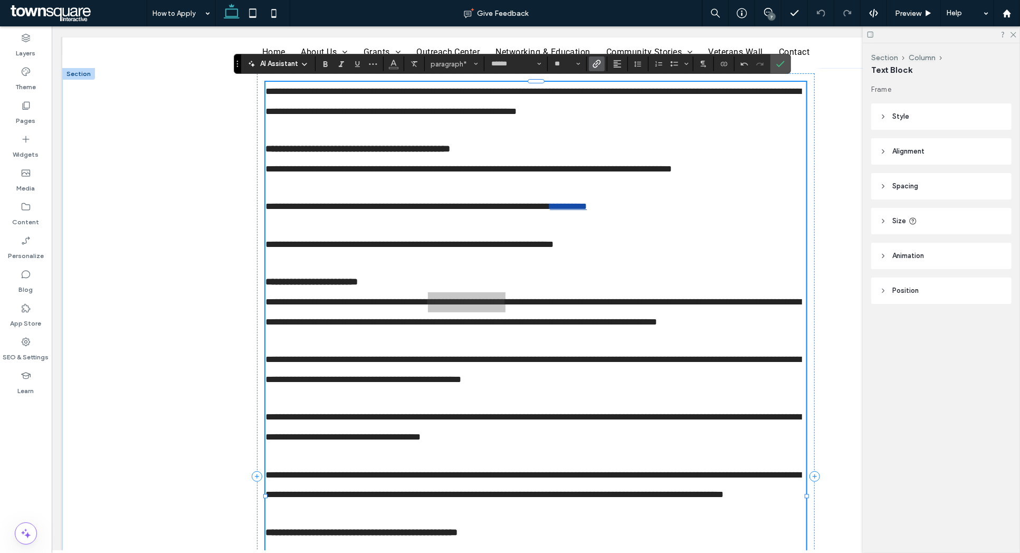
click at [598, 66] on icon "Link" at bounding box center [596, 64] width 8 height 8
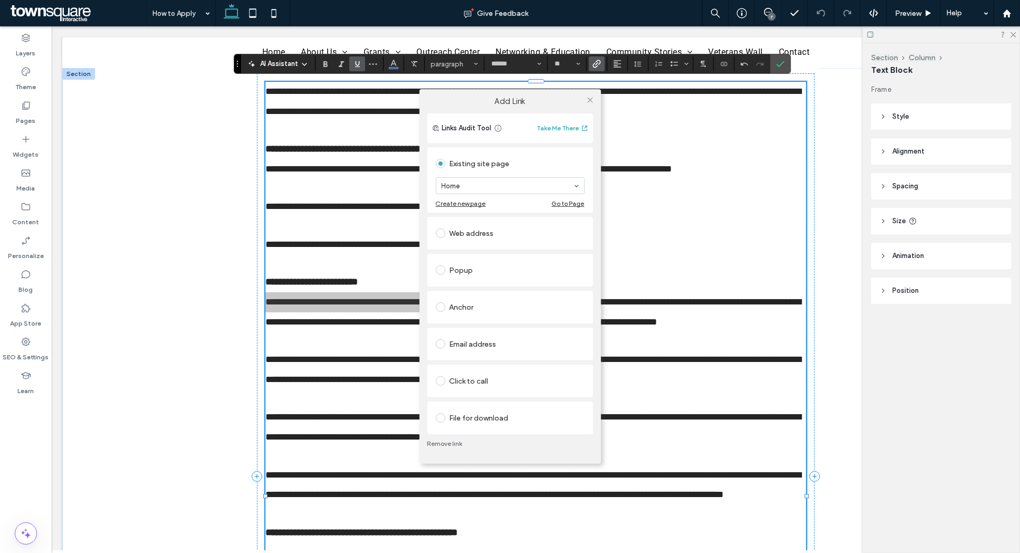
click at [476, 234] on div "Web address" at bounding box center [510, 233] width 149 height 17
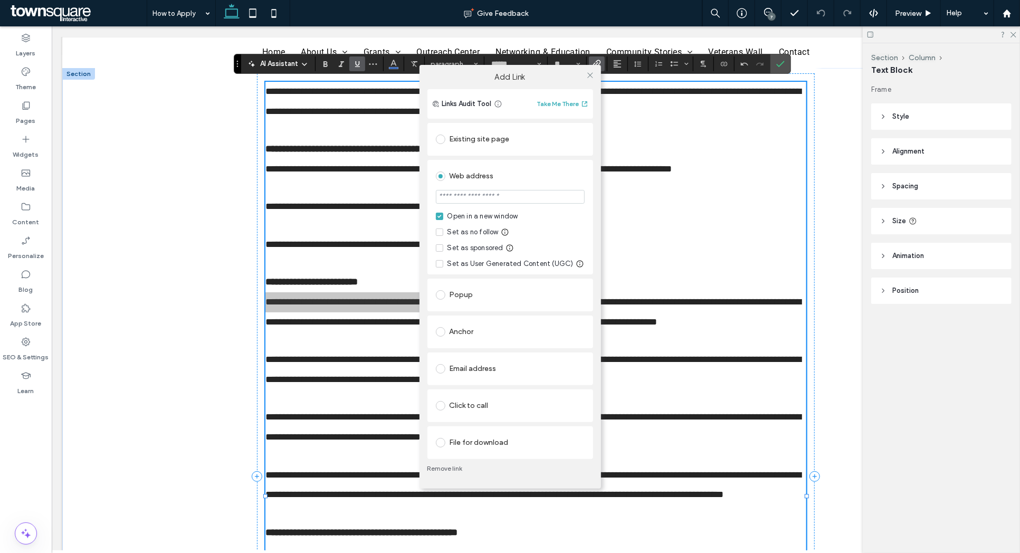
click at [480, 198] on input "url" at bounding box center [510, 197] width 149 height 14
type input "**********"
click at [588, 72] on icon at bounding box center [590, 75] width 8 height 8
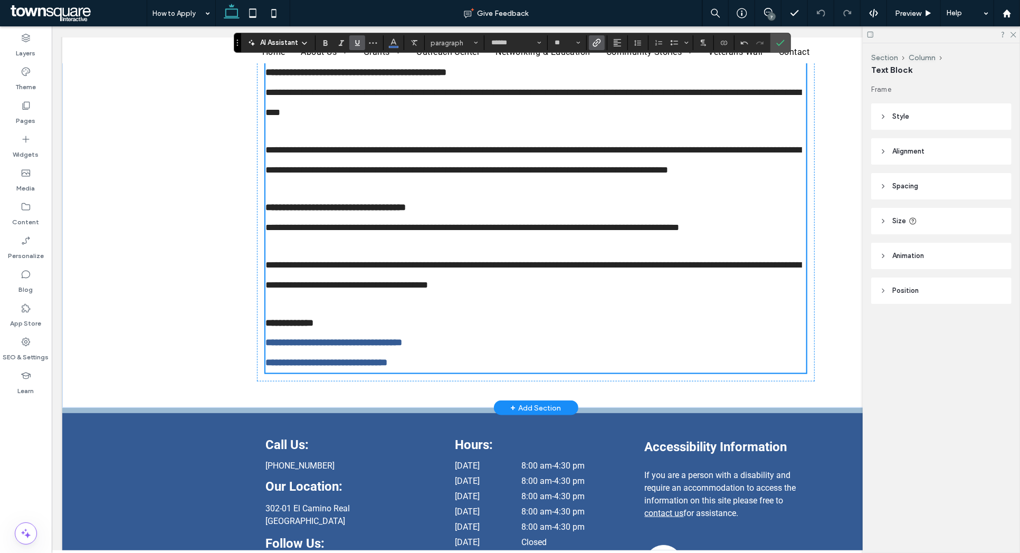
scroll to position [756, 0]
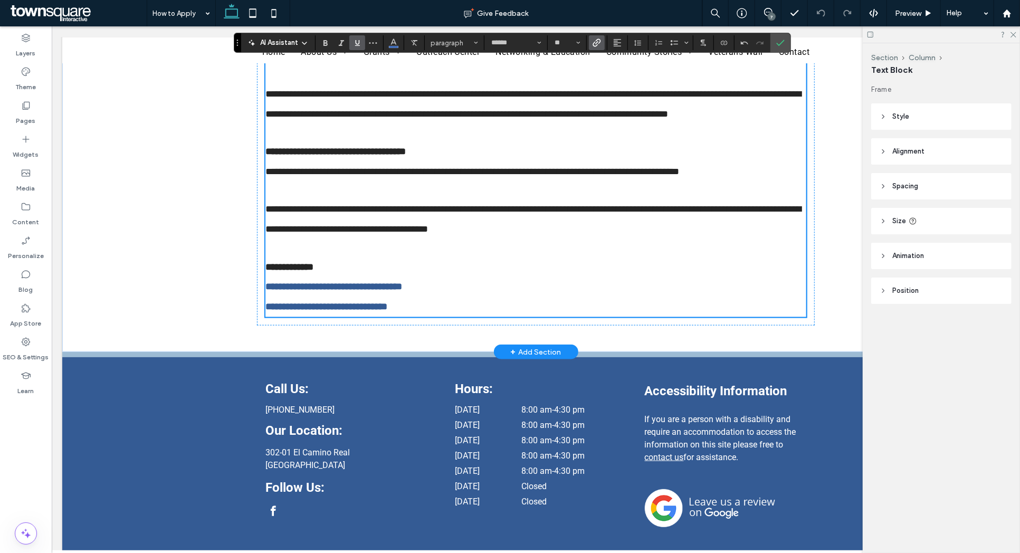
click at [375, 291] on strong "**********" at bounding box center [333, 285] width 137 height 9
click at [596, 45] on icon "Link" at bounding box center [596, 43] width 8 height 8
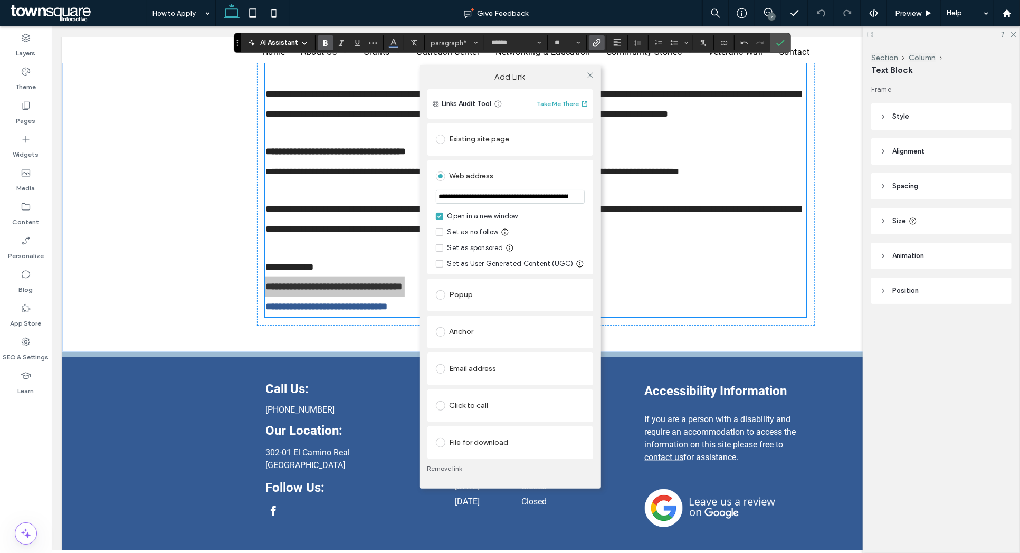
click at [520, 194] on input "**********" at bounding box center [510, 197] width 149 height 14
type input "*******"
click at [592, 73] on use at bounding box center [589, 75] width 5 height 5
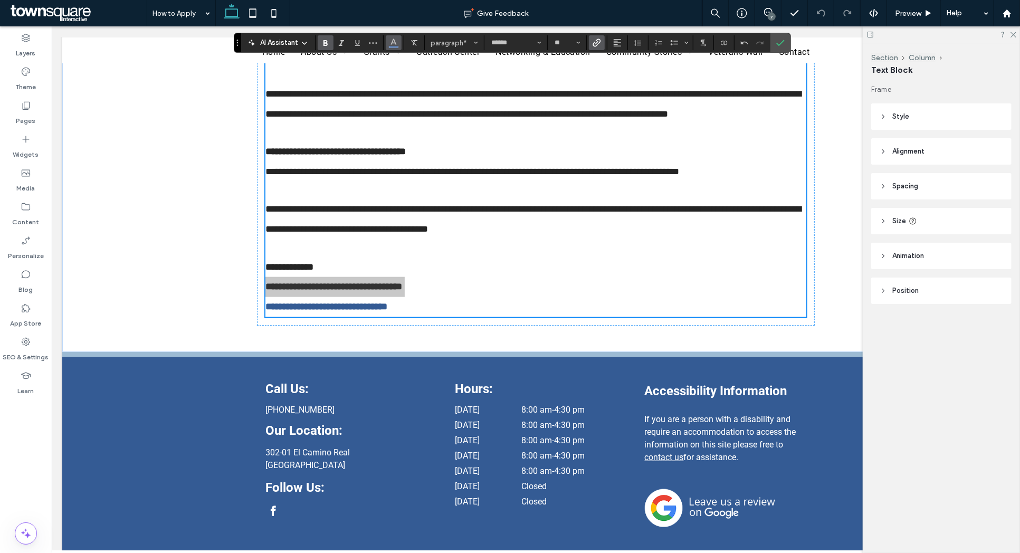
click at [388, 43] on button "Color" at bounding box center [394, 42] width 16 height 15
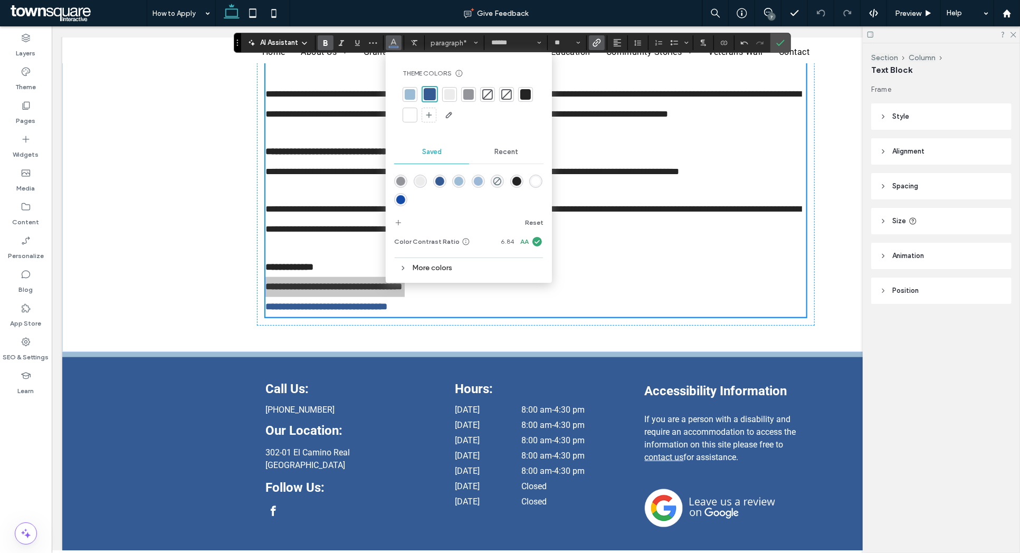
click at [524, 95] on div at bounding box center [525, 94] width 11 height 11
click at [595, 41] on icon "Link" at bounding box center [596, 43] width 8 height 8
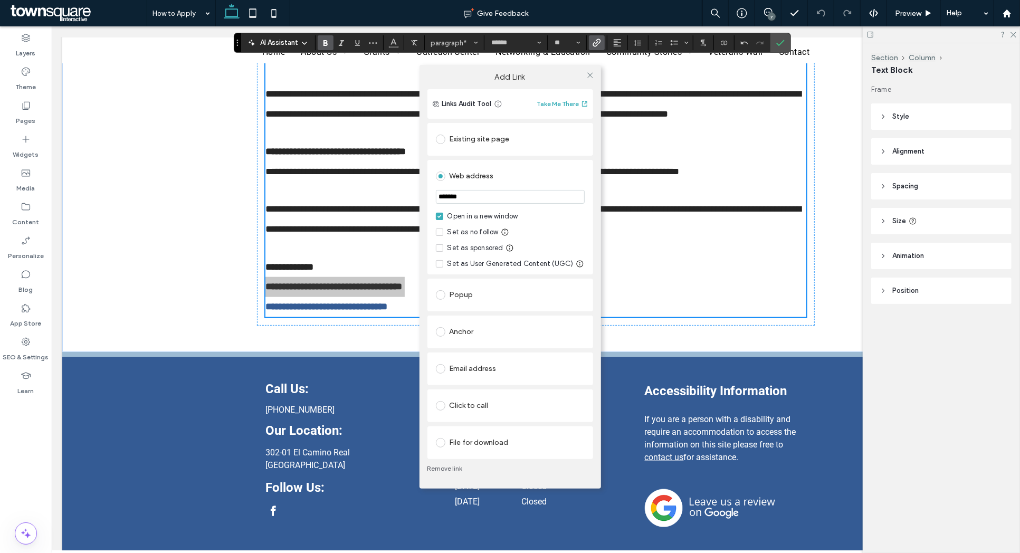
click at [452, 464] on link "Remove link" at bounding box center [510, 468] width 166 height 8
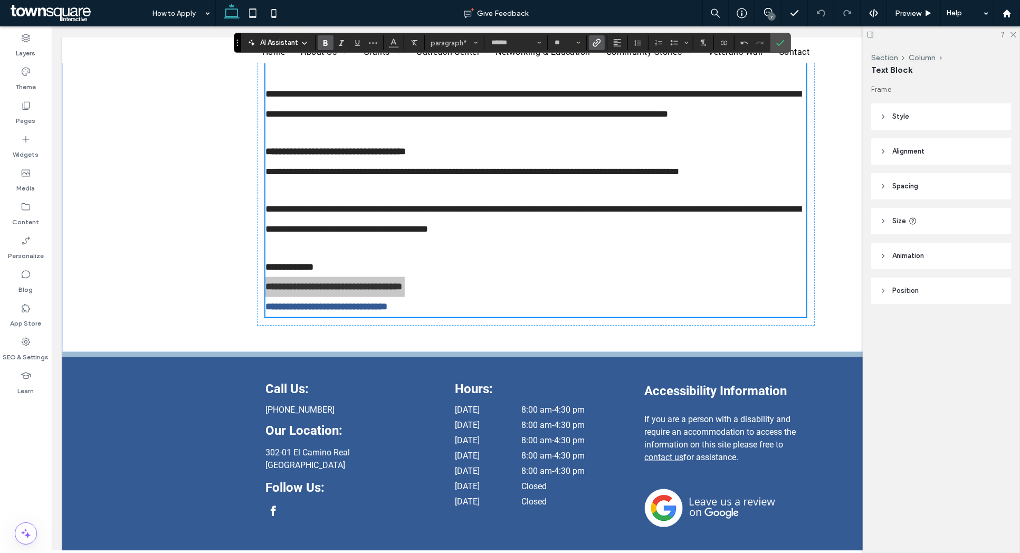
click at [599, 42] on icon "Link" at bounding box center [596, 43] width 8 height 8
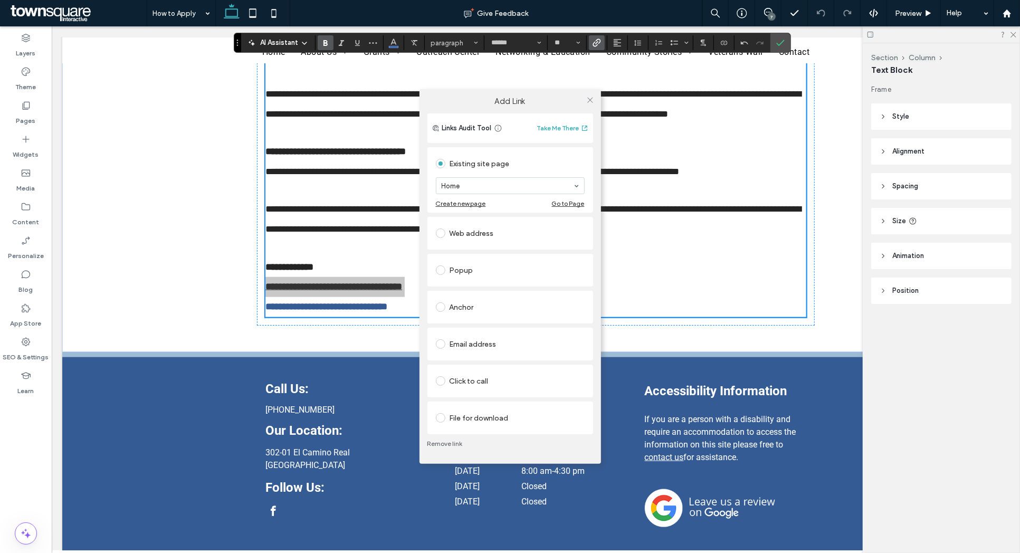
click at [462, 241] on div "Web address" at bounding box center [510, 233] width 149 height 17
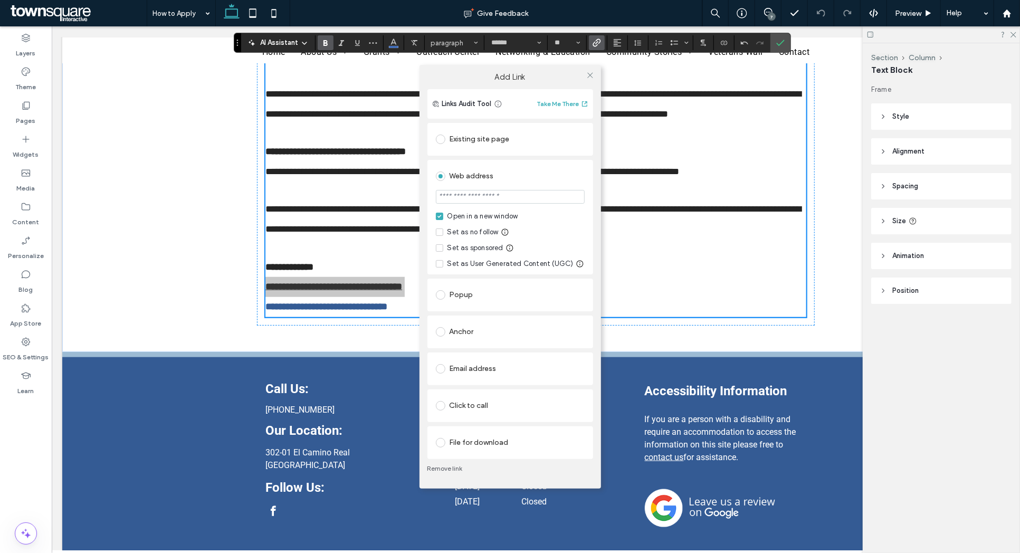
click at [472, 199] on input "url" at bounding box center [510, 197] width 149 height 14
paste input "**********"
type input "**********"
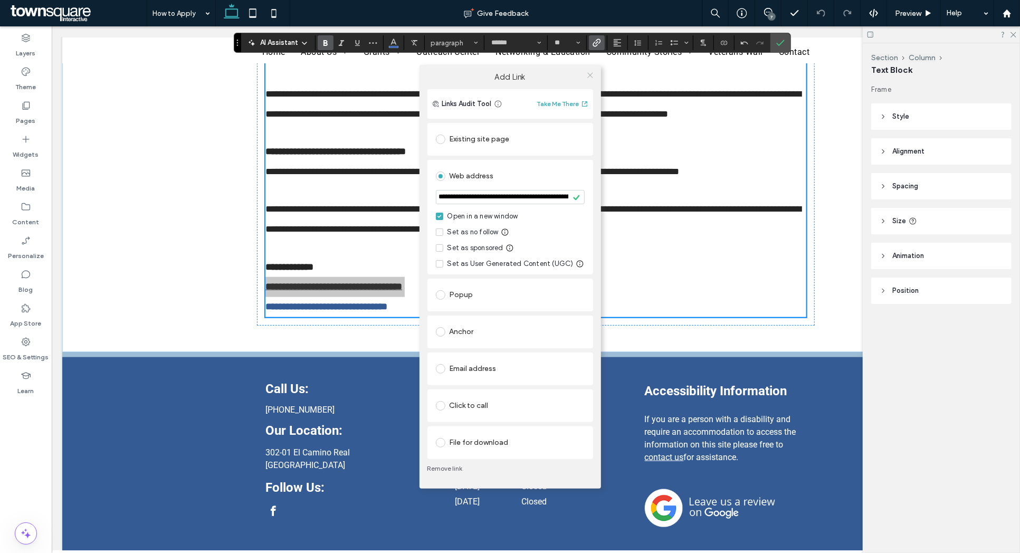
click at [587, 74] on icon at bounding box center [590, 75] width 8 height 8
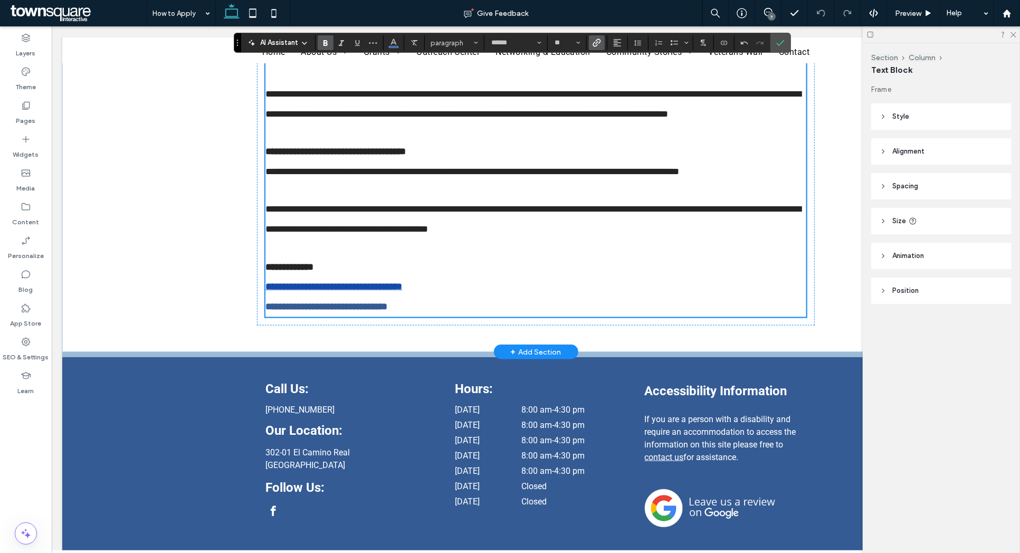
click at [310, 311] on strong "**********" at bounding box center [326, 305] width 122 height 9
click at [597, 41] on icon "Link" at bounding box center [596, 43] width 8 height 8
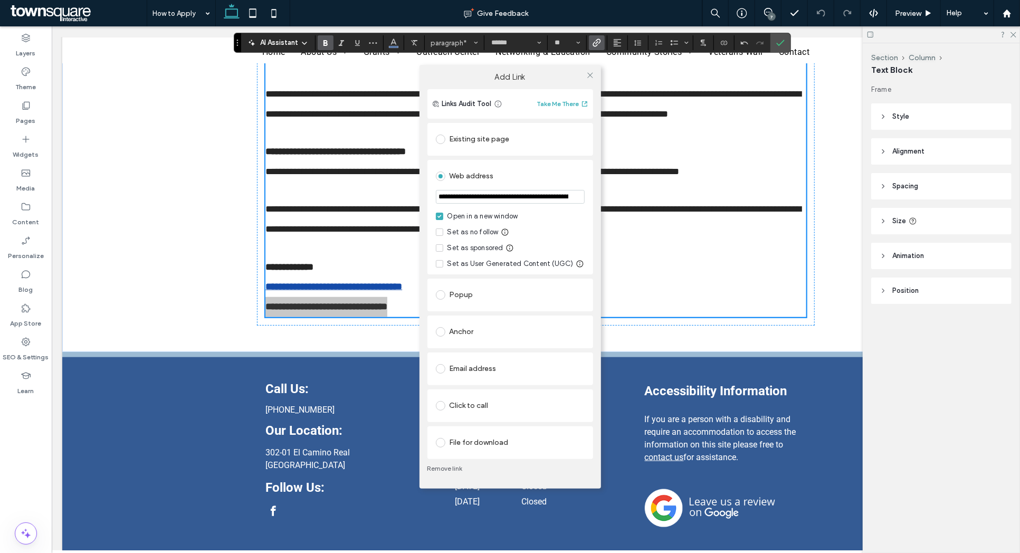
click at [490, 197] on input "**********" at bounding box center [510, 197] width 149 height 14
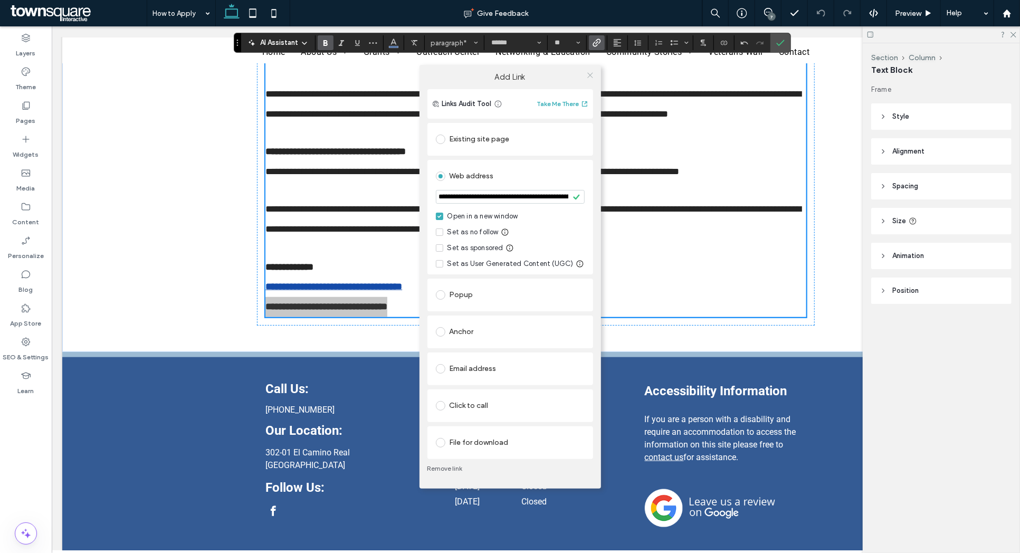
click at [590, 75] on use at bounding box center [589, 75] width 5 height 5
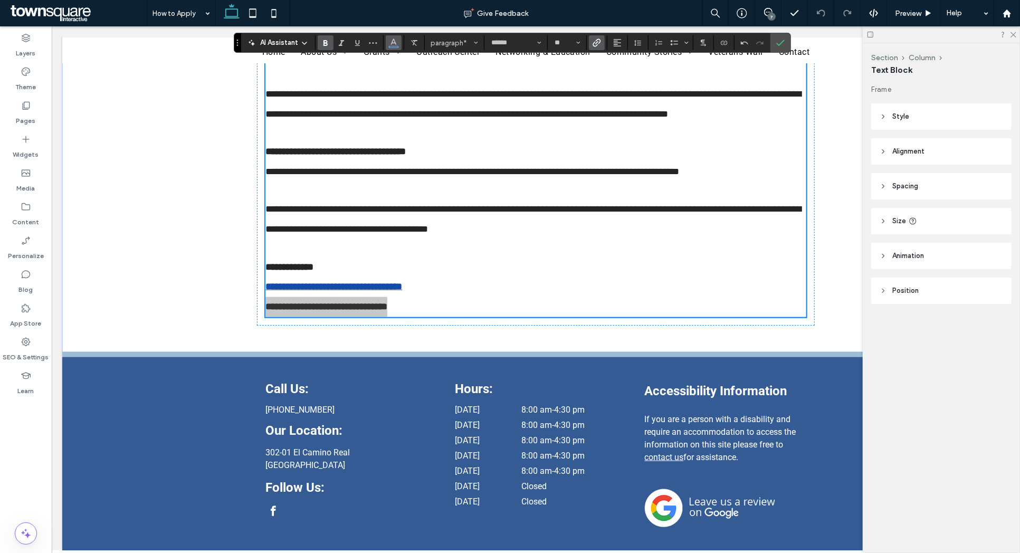
click at [392, 38] on icon "Color" at bounding box center [393, 41] width 8 height 8
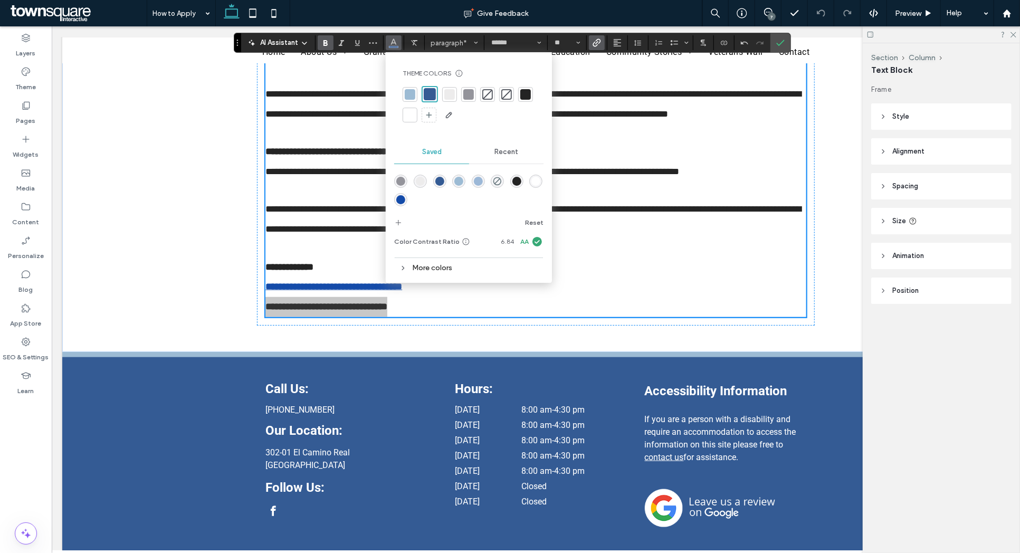
click at [596, 44] on use "Link" at bounding box center [596, 43] width 8 height 8
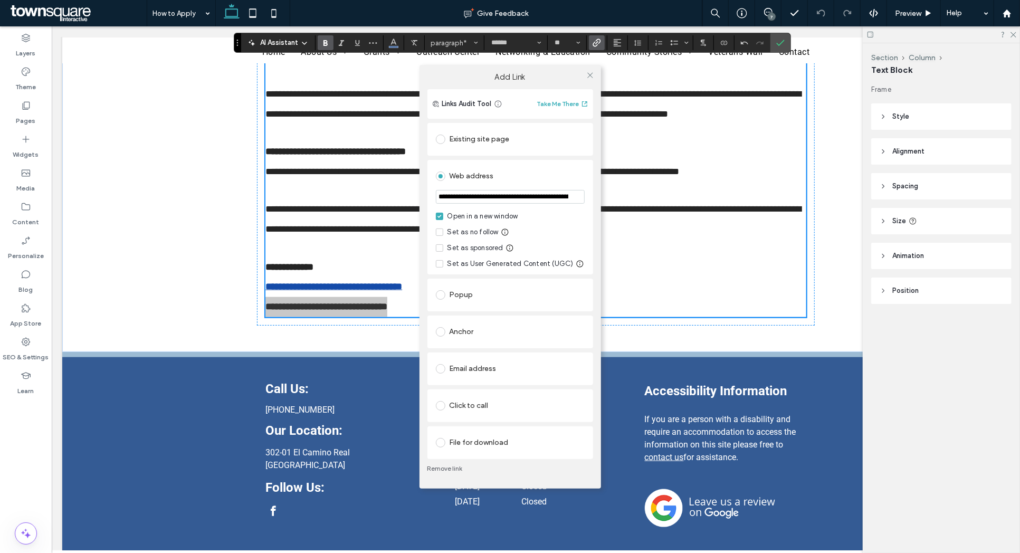
click at [444, 466] on link "Remove link" at bounding box center [510, 468] width 166 height 8
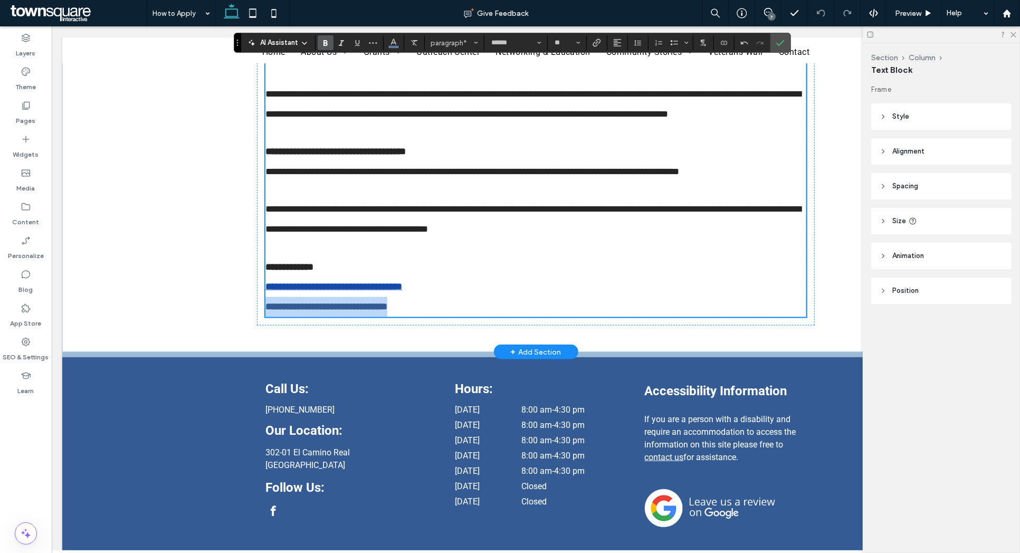
click at [360, 311] on strong "**********" at bounding box center [326, 305] width 122 height 9
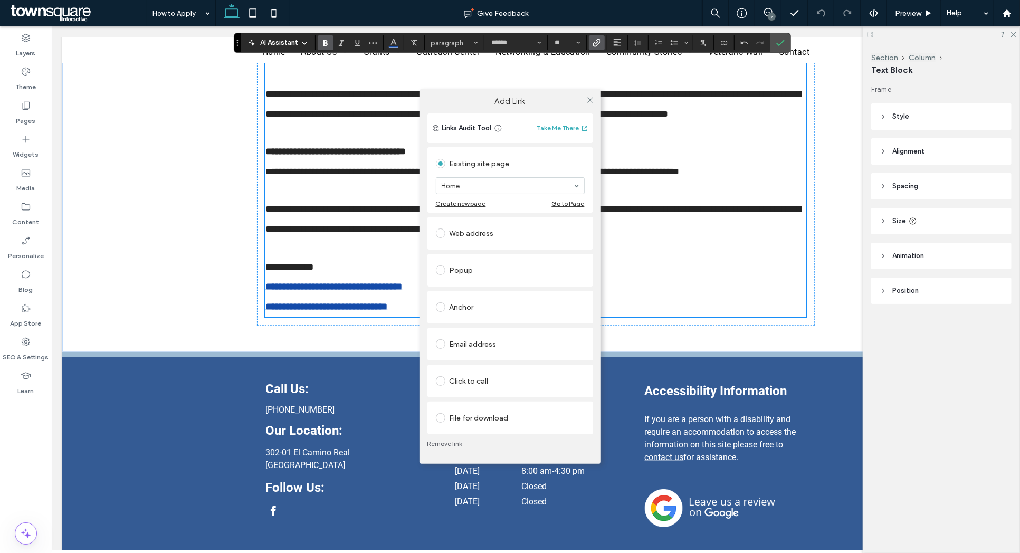
click at [480, 234] on div "Web address" at bounding box center [510, 233] width 149 height 17
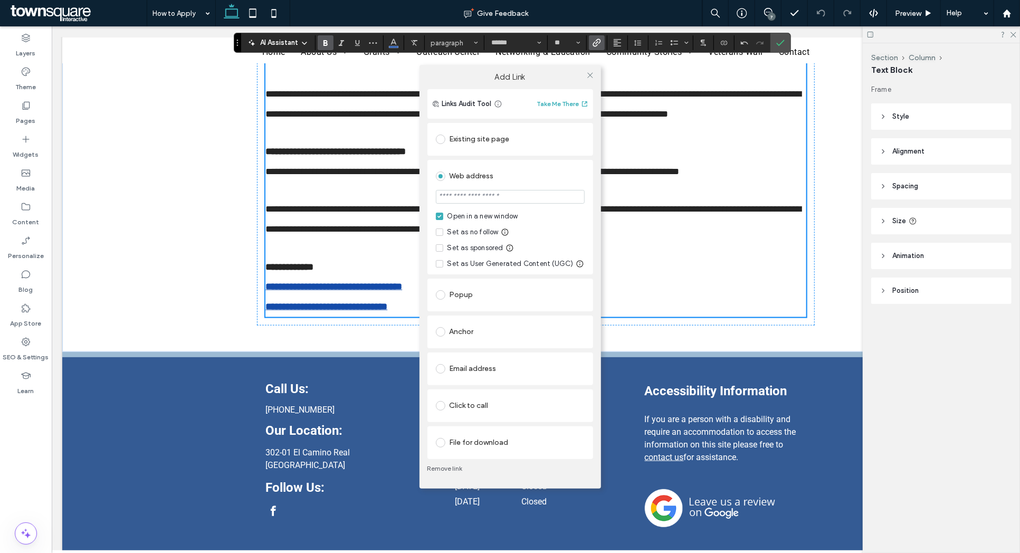
click at [482, 192] on input "url" at bounding box center [510, 197] width 149 height 14
paste input "**********"
type input "**********"
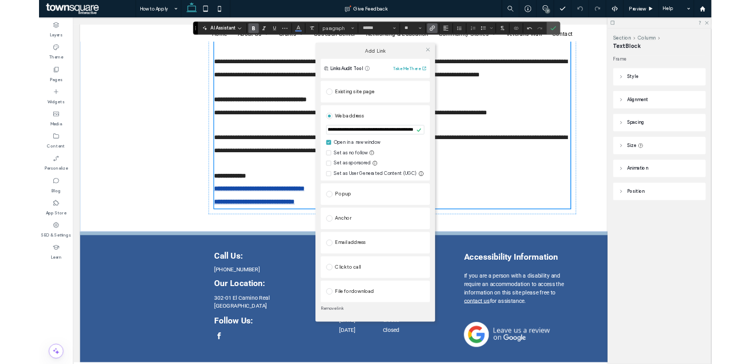
scroll to position [0, 0]
